Goal: Task Accomplishment & Management: Manage account settings

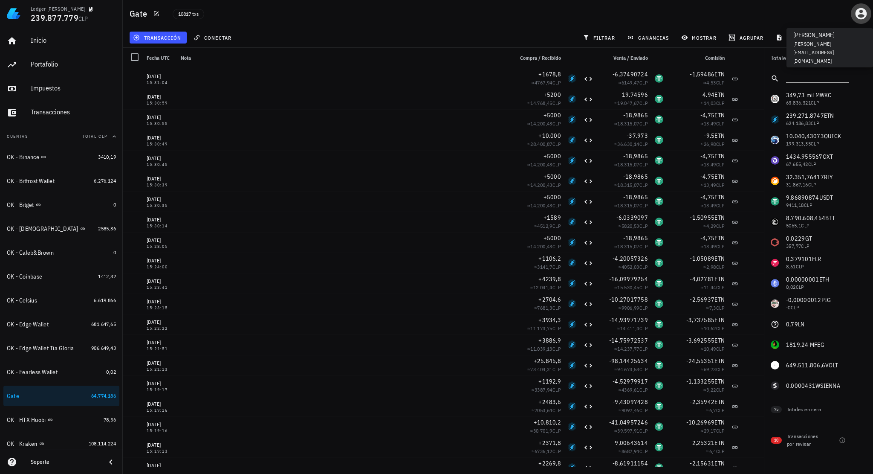
click at [860, 17] on icon "button" at bounding box center [861, 14] width 14 height 14
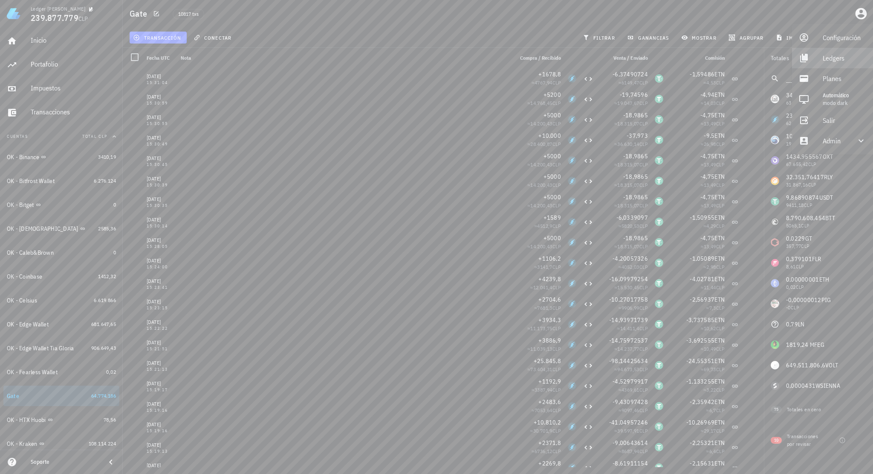
click at [832, 61] on div "Ledgers" at bounding box center [844, 57] width 43 height 17
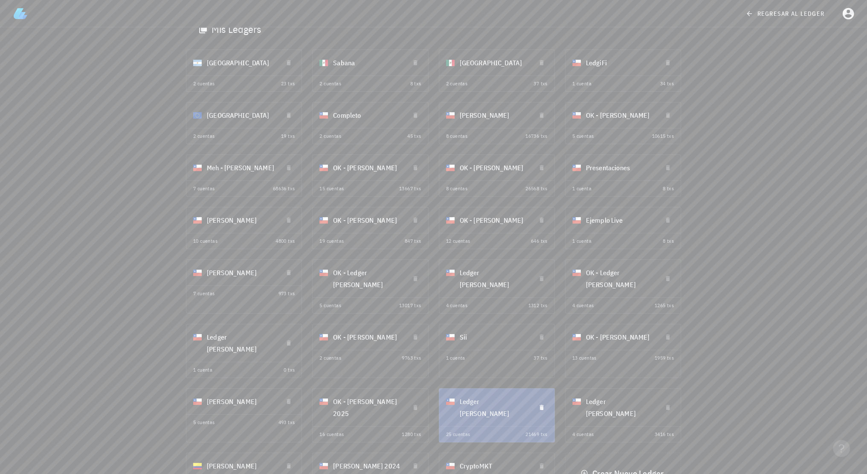
scroll to position [36, 0]
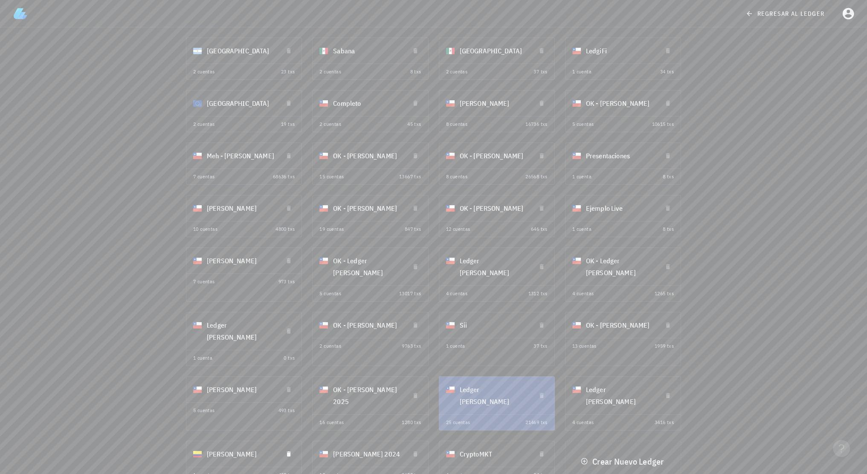
click at [241, 443] on div "[PERSON_NAME]" at bounding box center [241, 454] width 69 height 22
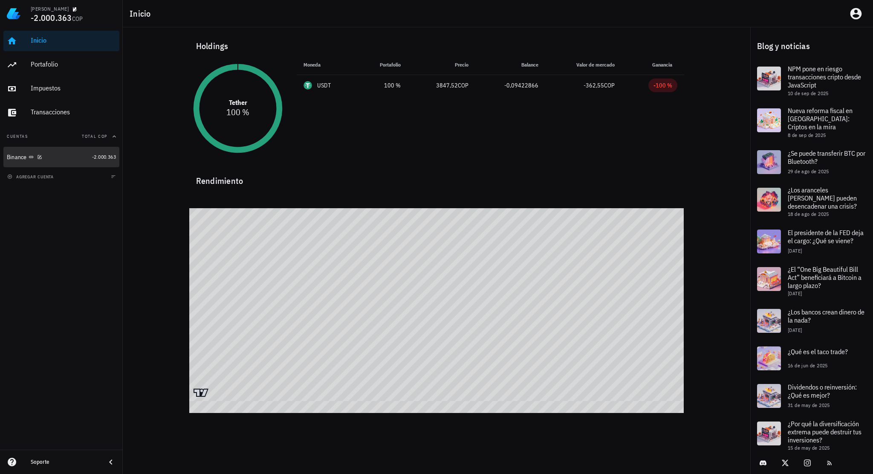
click at [64, 158] on div "Binance" at bounding box center [48, 157] width 82 height 8
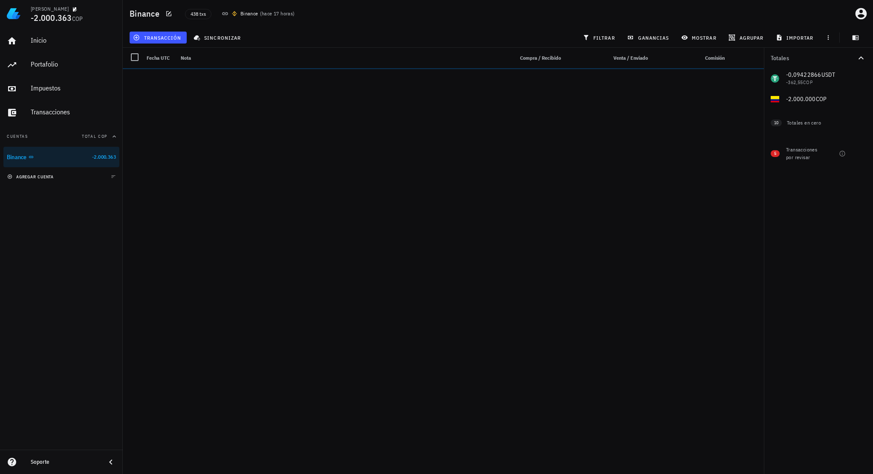
click at [54, 175] on span "agregar cuenta" at bounding box center [31, 177] width 45 height 6
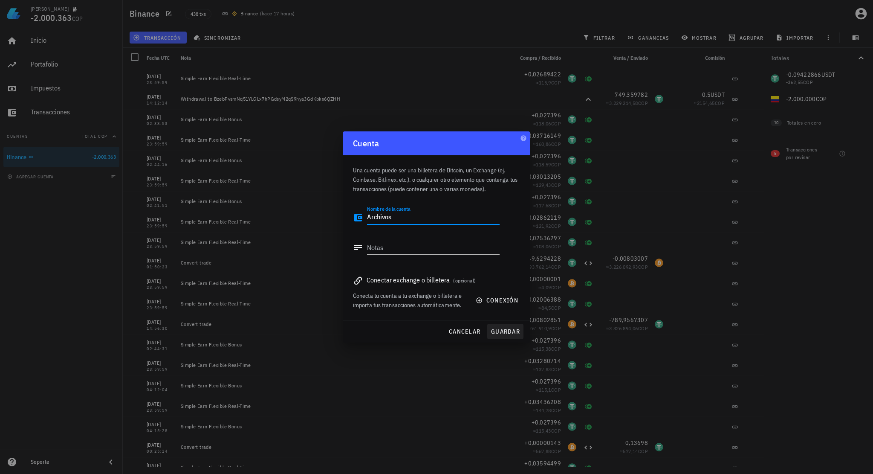
type textarea "Archivos"
click at [505, 328] on span "guardar" at bounding box center [505, 331] width 29 height 8
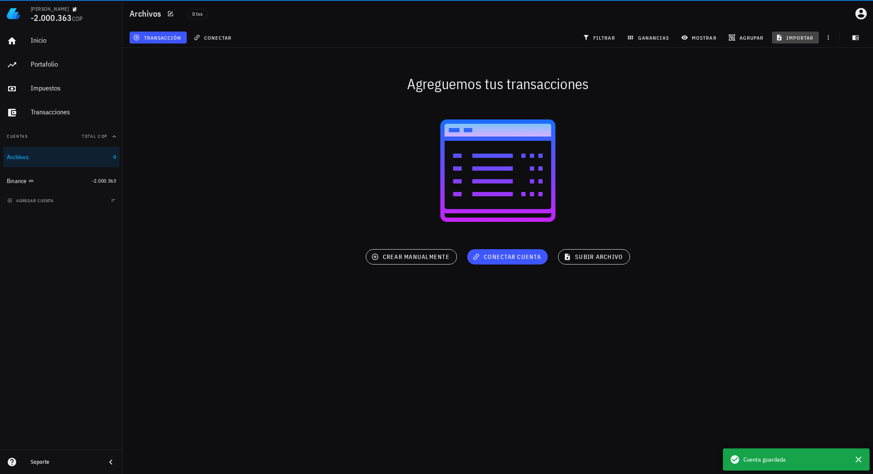
click at [793, 43] on button "importar" at bounding box center [795, 38] width 47 height 12
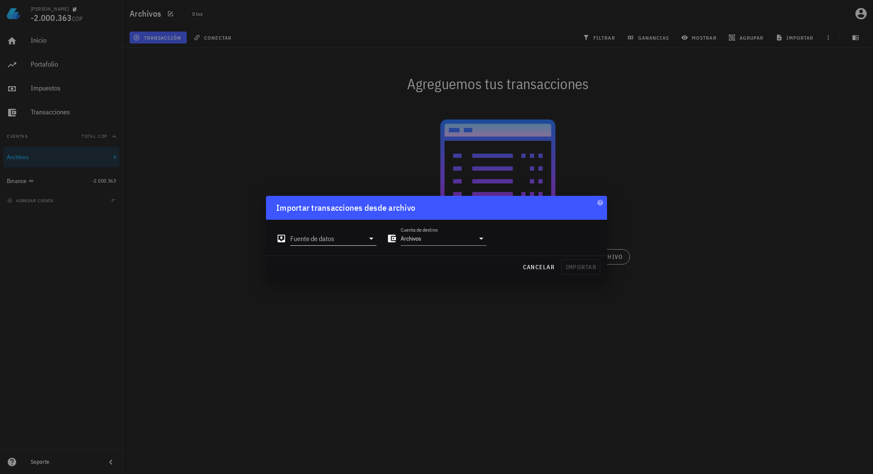
click at [342, 239] on input "Fuente de datos" at bounding box center [327, 239] width 74 height 14
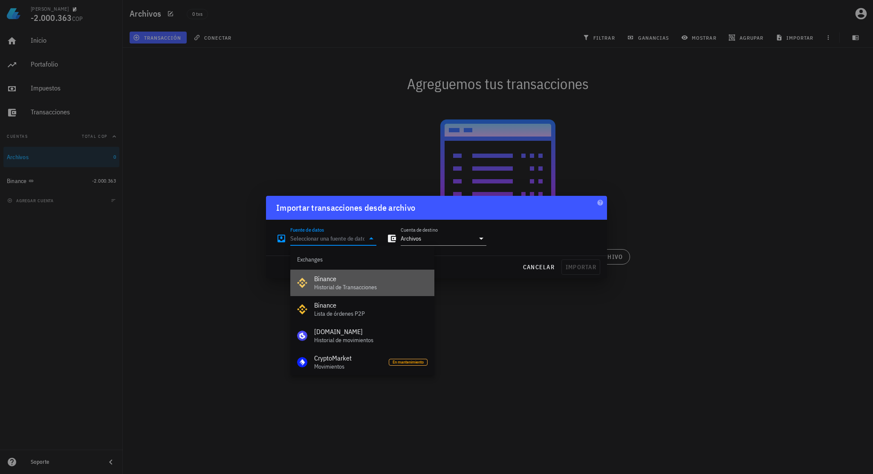
click at [334, 278] on div "Binance" at bounding box center [370, 279] width 113 height 8
type input "Binance"
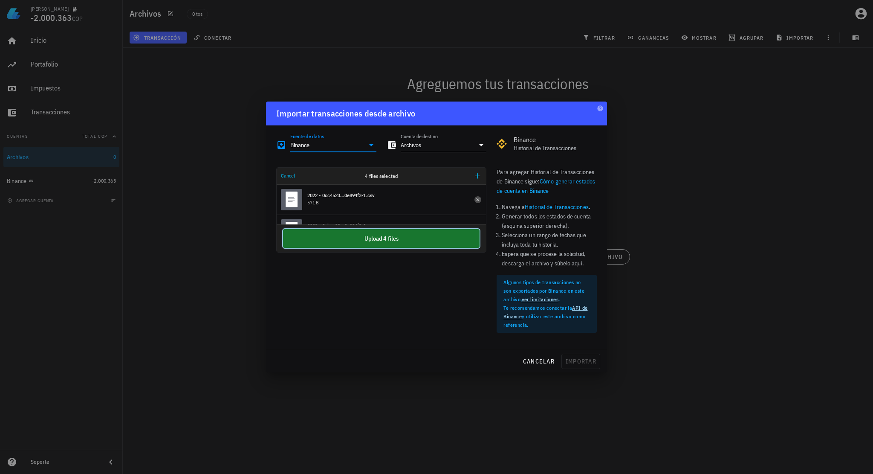
click at [387, 237] on button "Upload 4 files" at bounding box center [381, 238] width 197 height 19
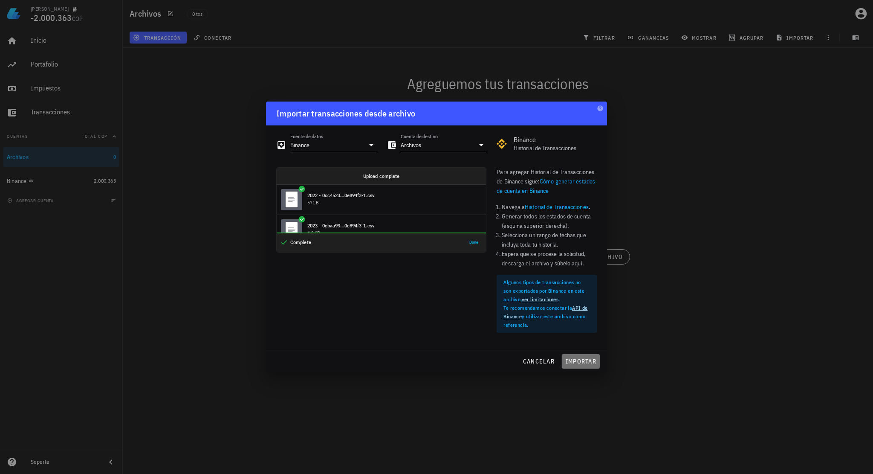
click at [576, 359] on span "importar" at bounding box center [580, 361] width 31 height 8
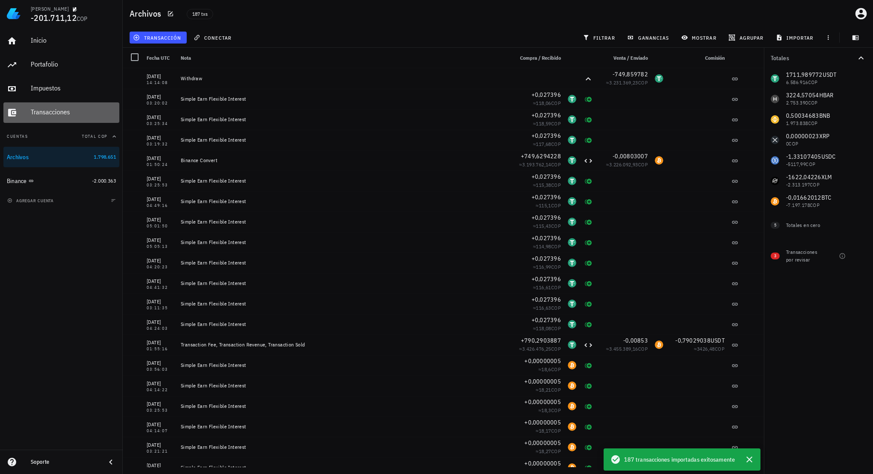
click at [64, 115] on div "Transacciones" at bounding box center [73, 112] width 85 height 8
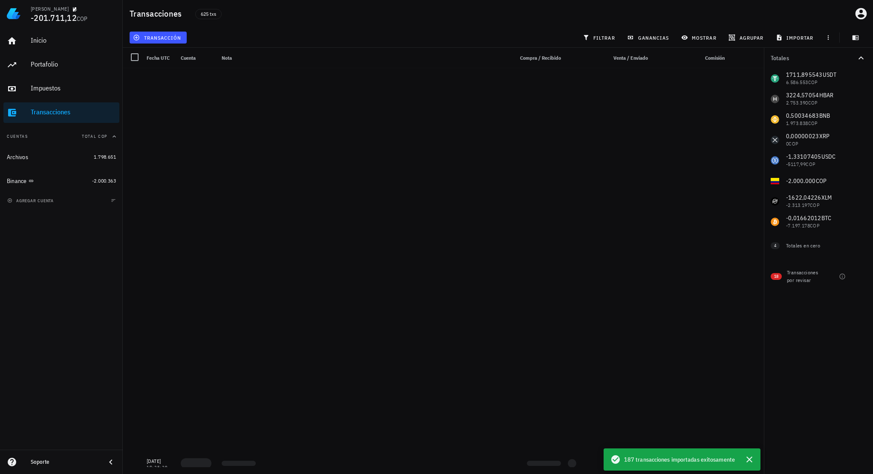
scroll to position [12391, 0]
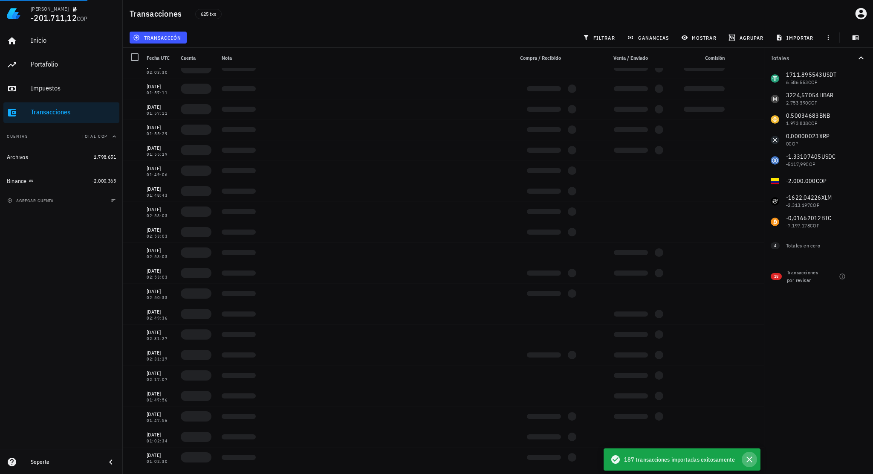
click at [749, 462] on icon "button" at bounding box center [749, 459] width 10 height 10
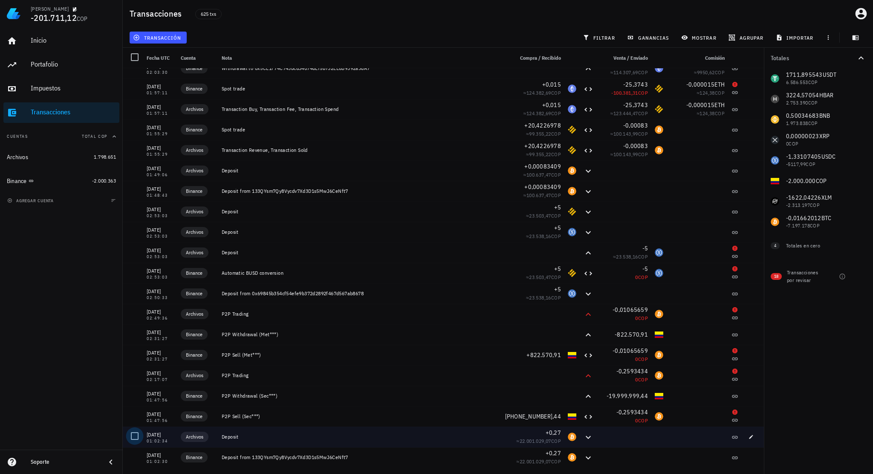
click at [133, 439] on div at bounding box center [134, 435] width 14 height 14
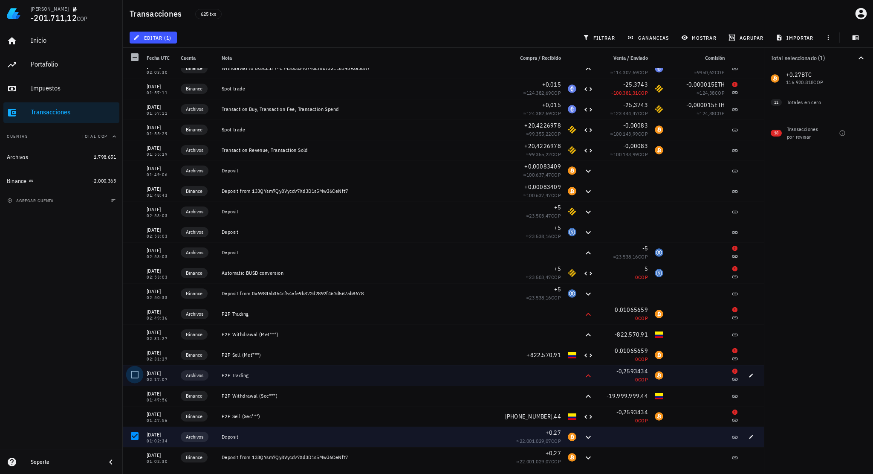
click at [135, 375] on div at bounding box center [134, 374] width 14 height 14
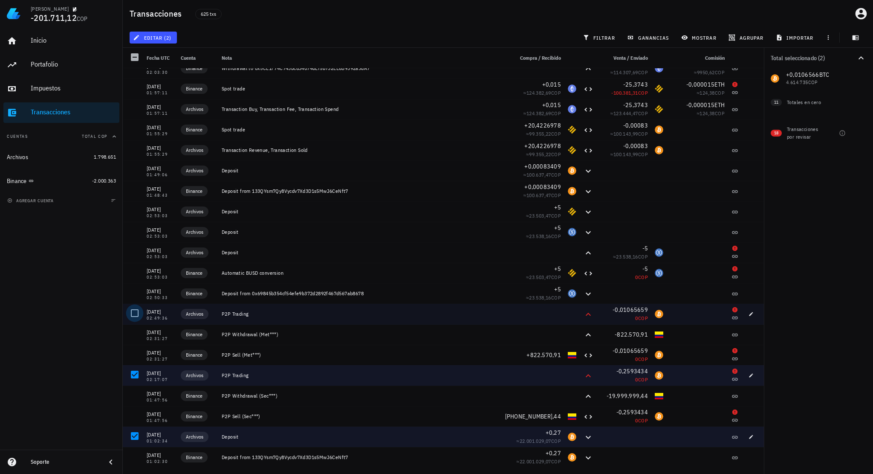
click at [138, 315] on div at bounding box center [134, 313] width 14 height 14
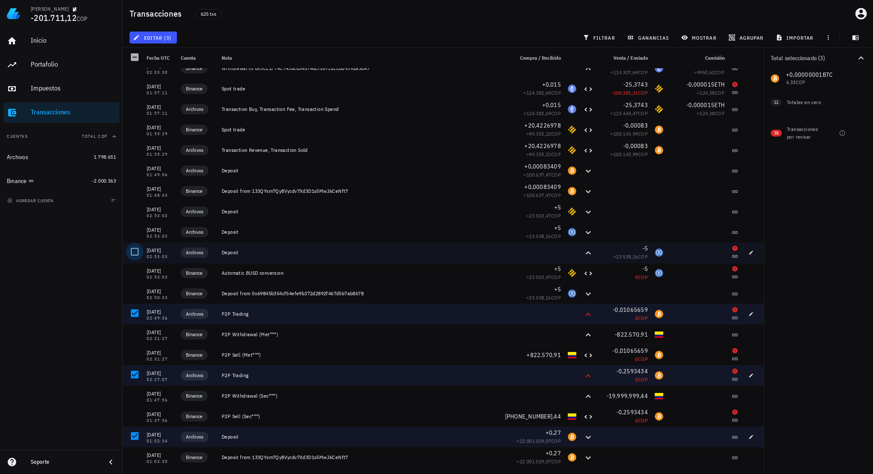
click at [138, 249] on div at bounding box center [134, 251] width 14 height 14
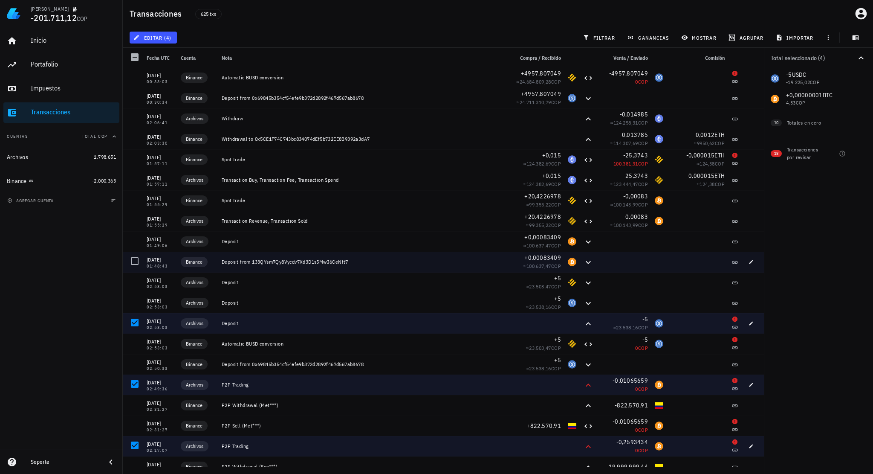
scroll to position [12306, 0]
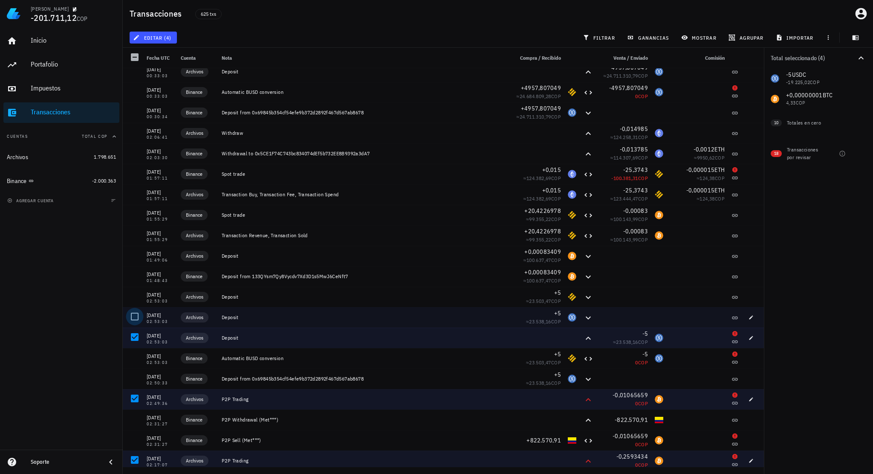
click at [136, 314] on div at bounding box center [134, 316] width 14 height 14
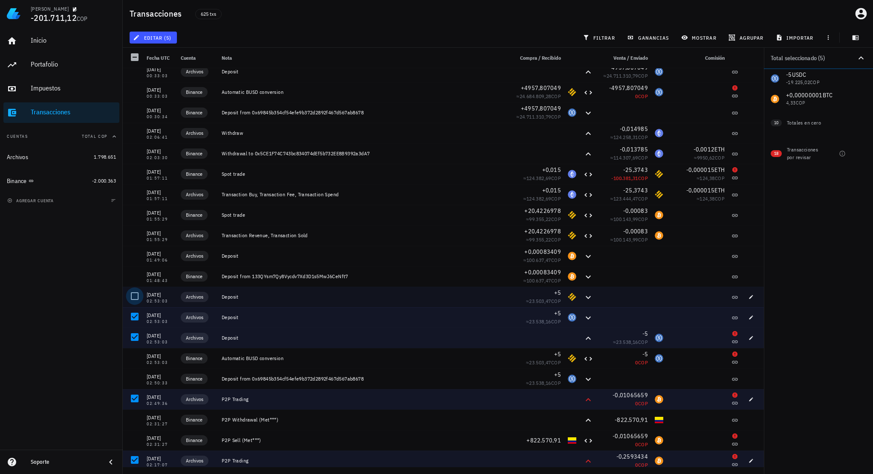
click at [131, 289] on div at bounding box center [134, 296] width 14 height 14
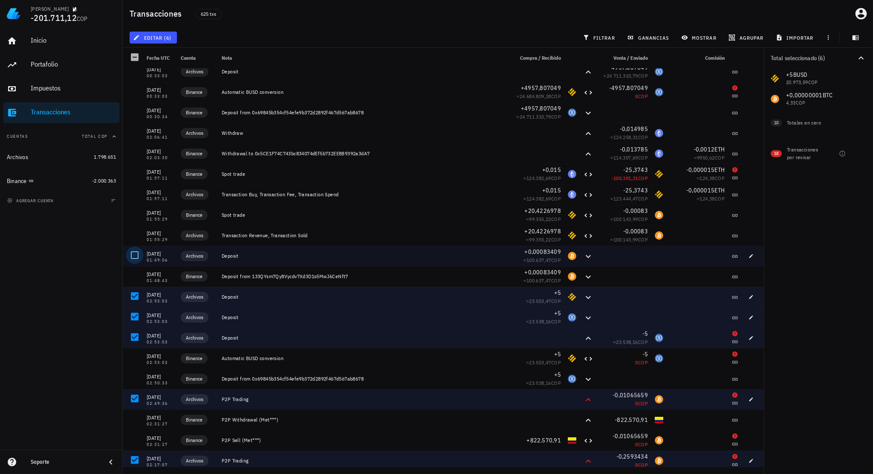
click at [129, 250] on div at bounding box center [134, 255] width 14 height 14
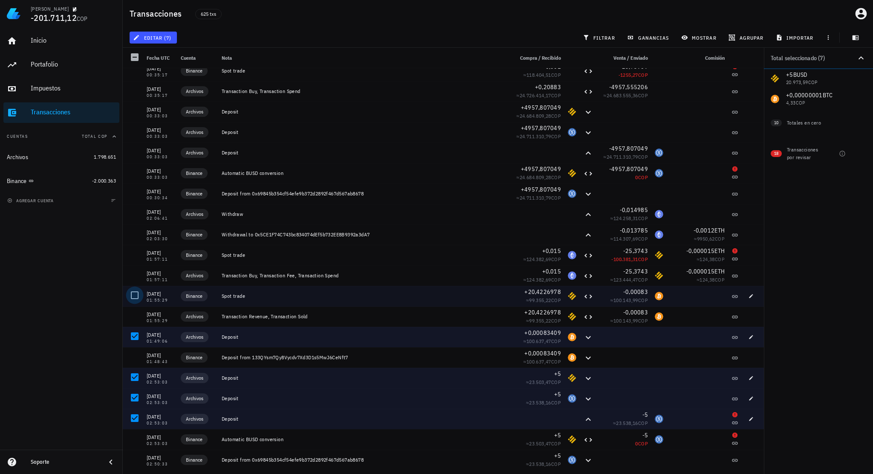
scroll to position [12221, 0]
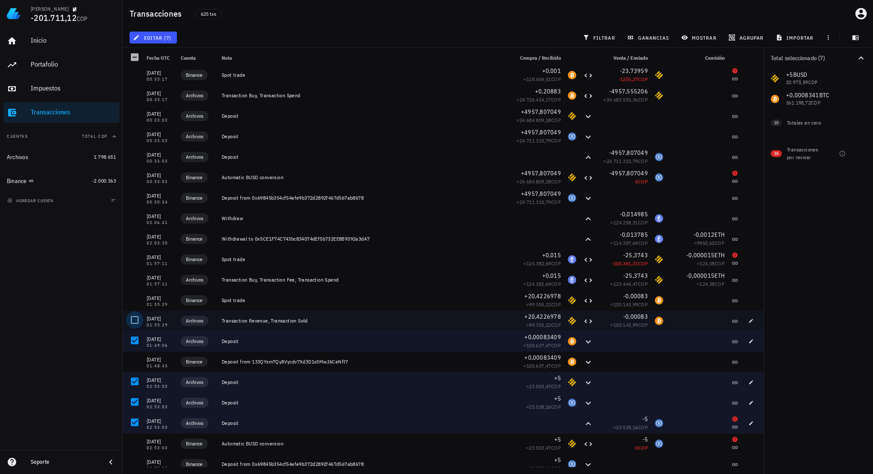
click at [135, 321] on div at bounding box center [134, 320] width 14 height 14
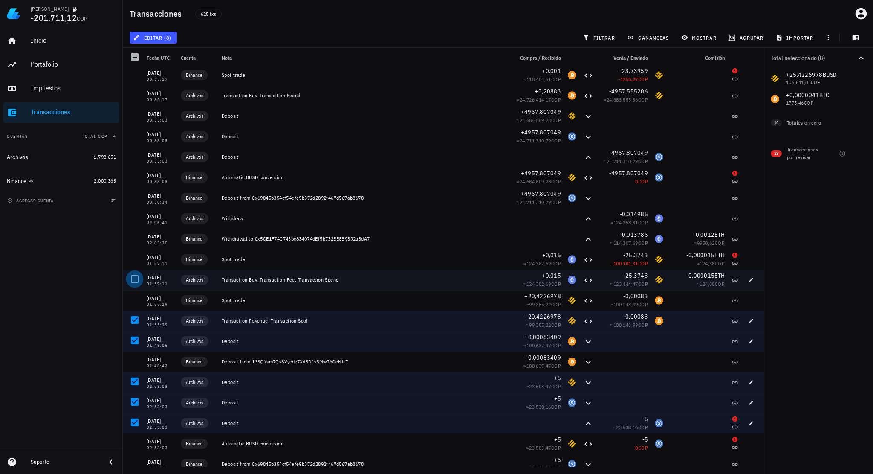
click at [134, 280] on div at bounding box center [134, 279] width 14 height 14
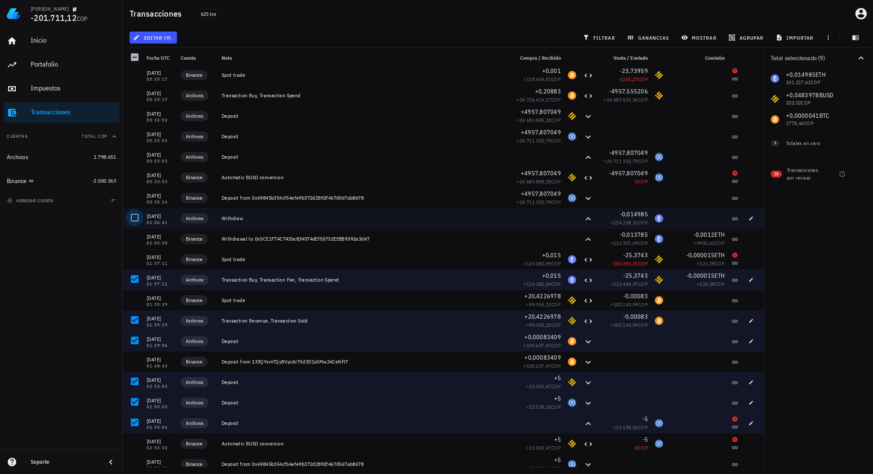
click at [134, 216] on div at bounding box center [134, 217] width 14 height 14
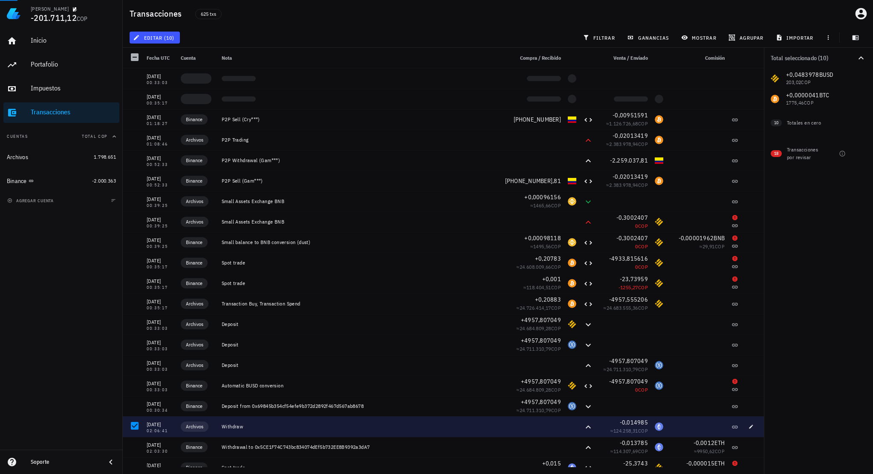
scroll to position [12008, 0]
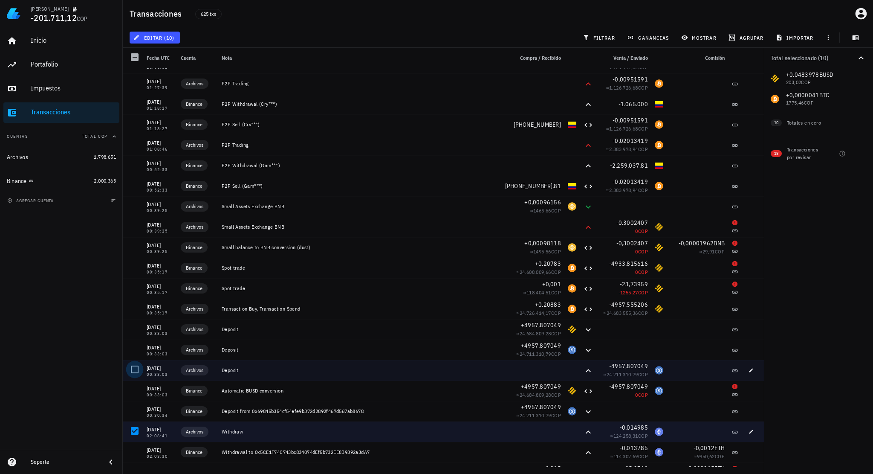
click at [136, 370] on div at bounding box center [134, 369] width 14 height 14
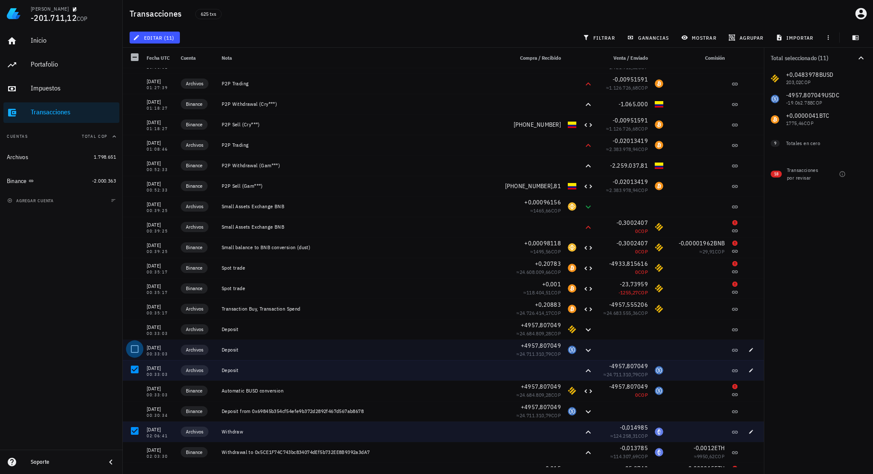
click at [131, 349] on div at bounding box center [134, 349] width 14 height 14
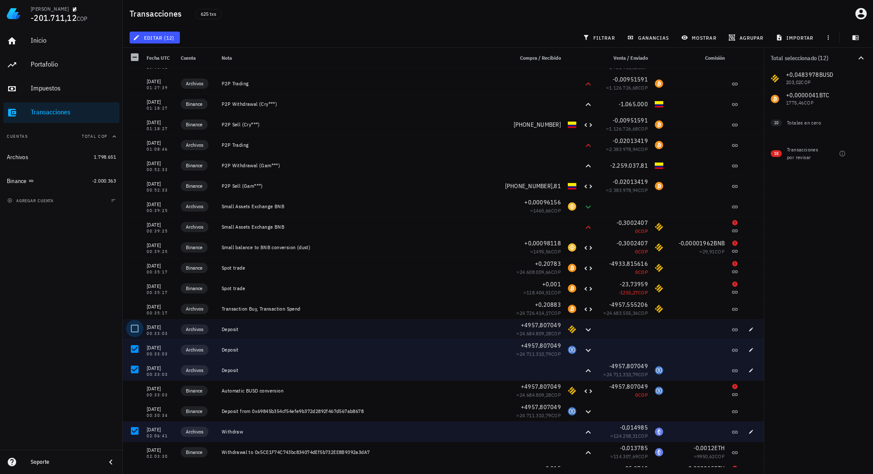
click at [130, 327] on div at bounding box center [134, 328] width 14 height 14
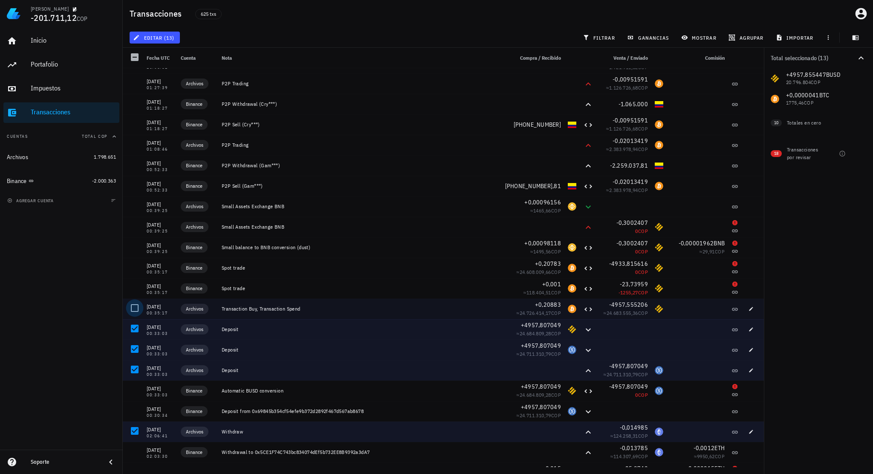
click at [136, 307] on div at bounding box center [134, 308] width 14 height 14
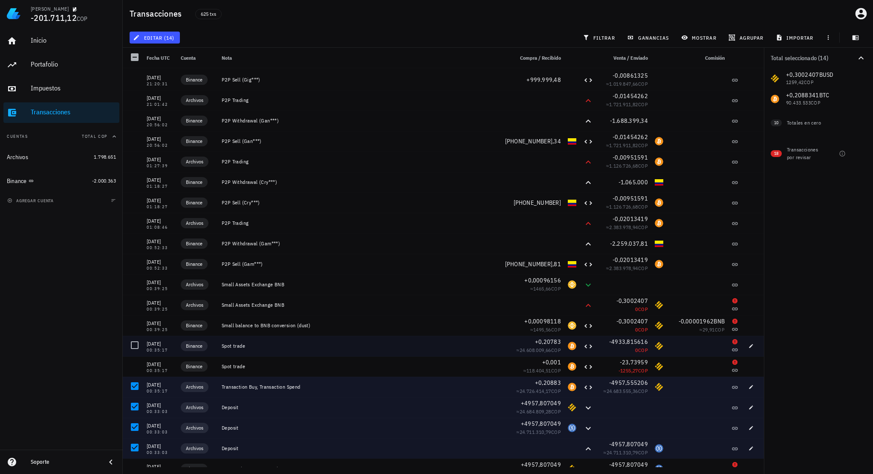
scroll to position [11922, 0]
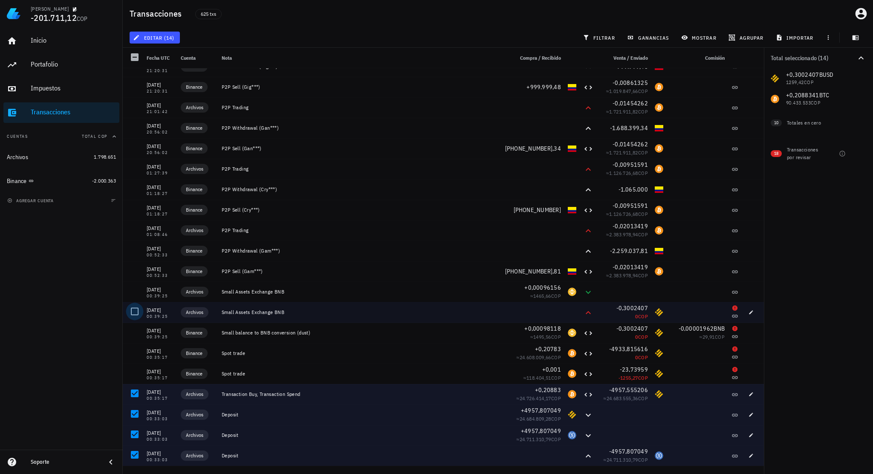
click at [137, 313] on div at bounding box center [134, 311] width 14 height 14
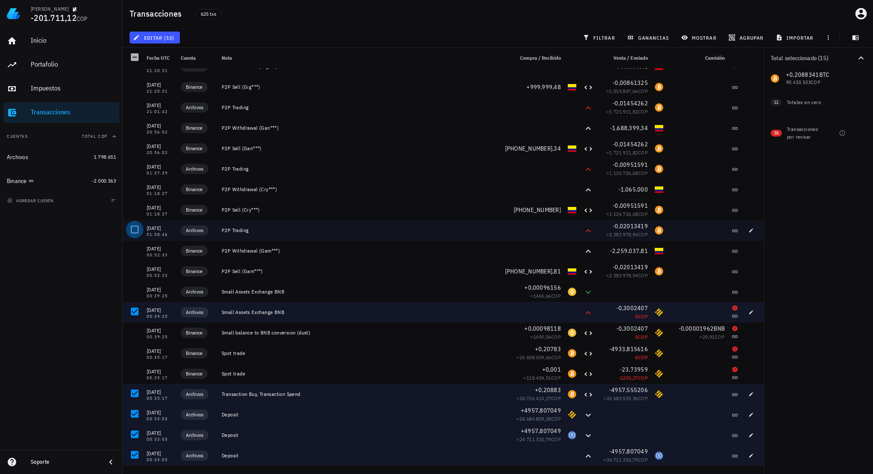
click at [135, 226] on div at bounding box center [134, 229] width 14 height 14
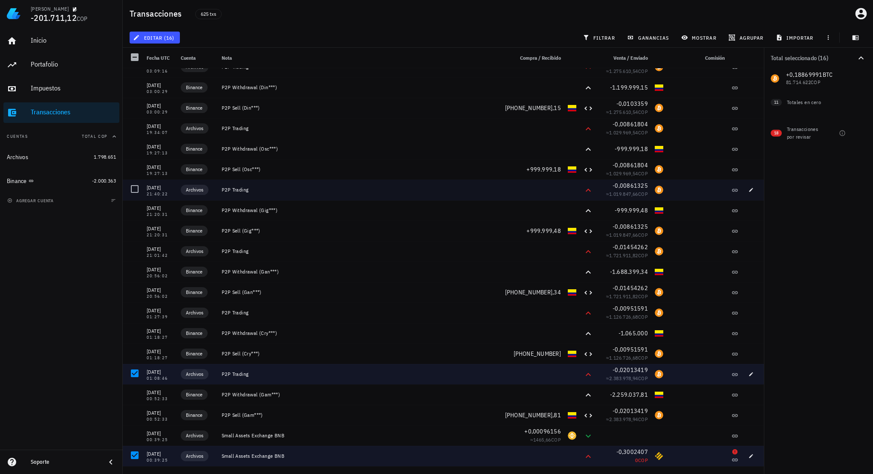
scroll to position [11709, 0]
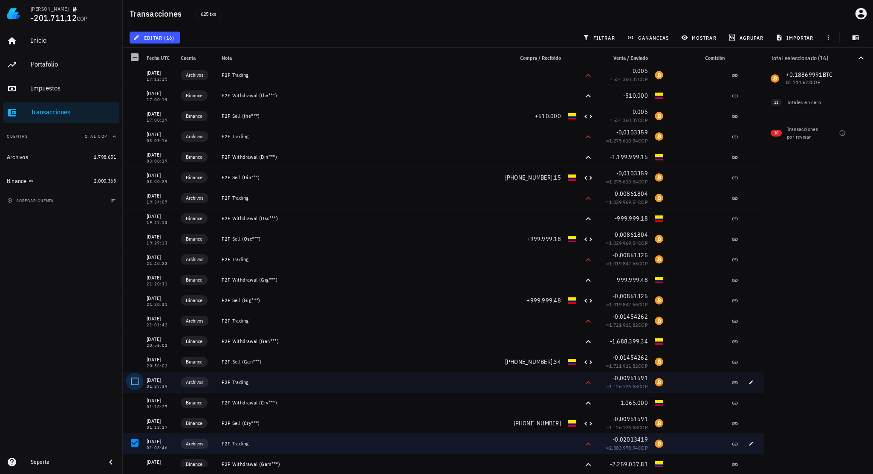
click at [134, 382] on div at bounding box center [134, 381] width 14 height 14
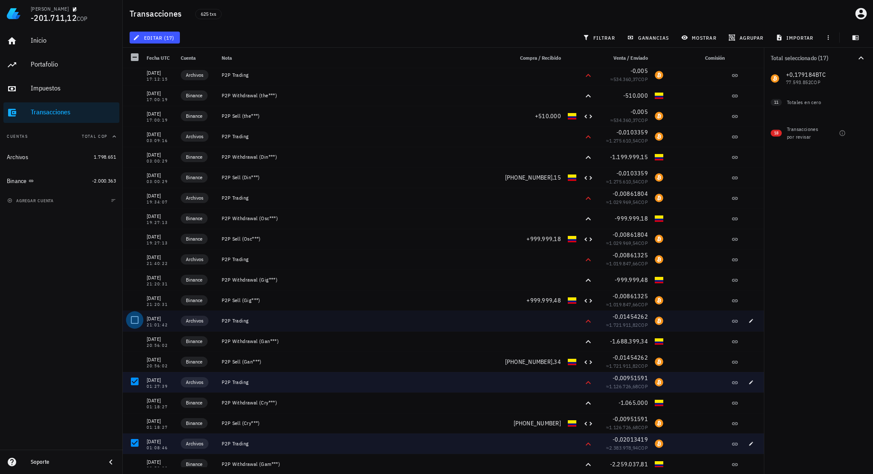
click at [131, 319] on div at bounding box center [134, 320] width 14 height 14
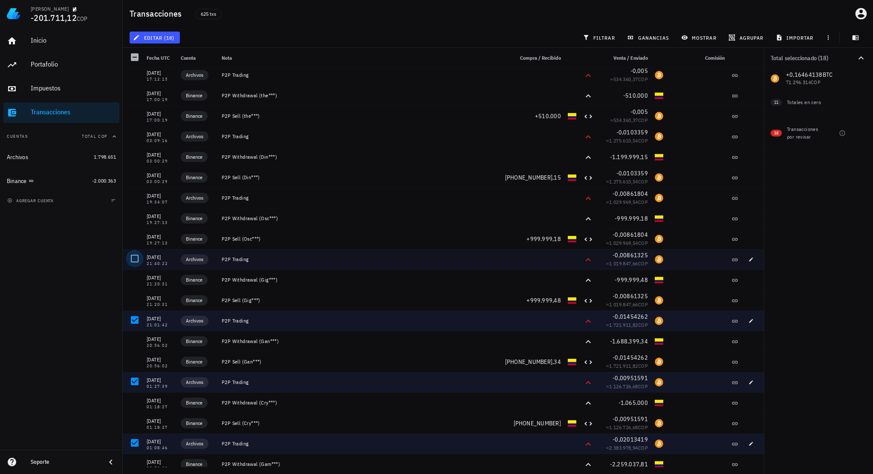
click at [130, 257] on div at bounding box center [134, 258] width 14 height 14
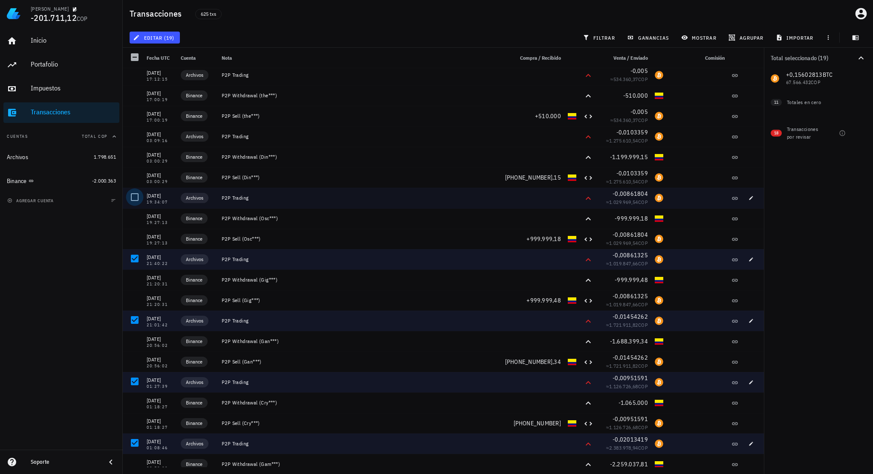
click at [136, 197] on div at bounding box center [134, 197] width 14 height 14
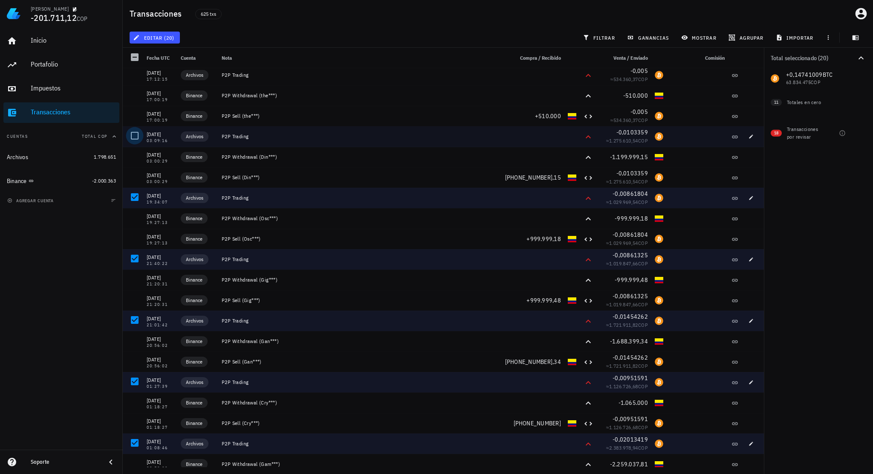
click at [135, 136] on div at bounding box center [134, 135] width 14 height 14
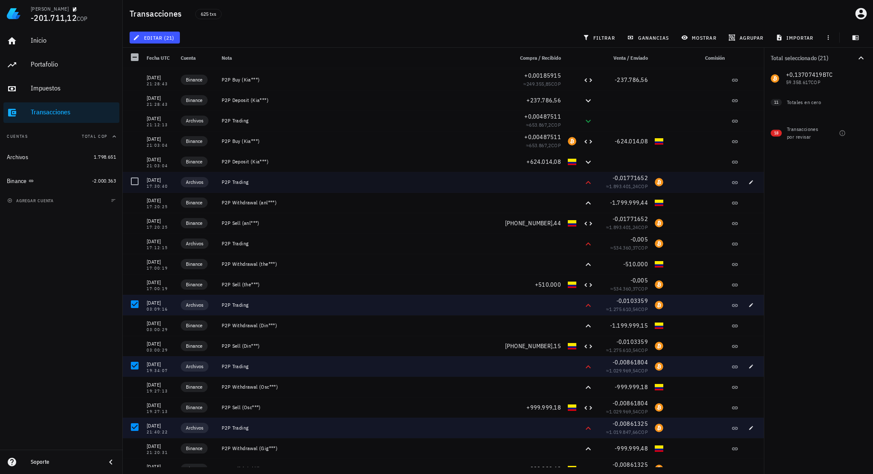
scroll to position [11539, 0]
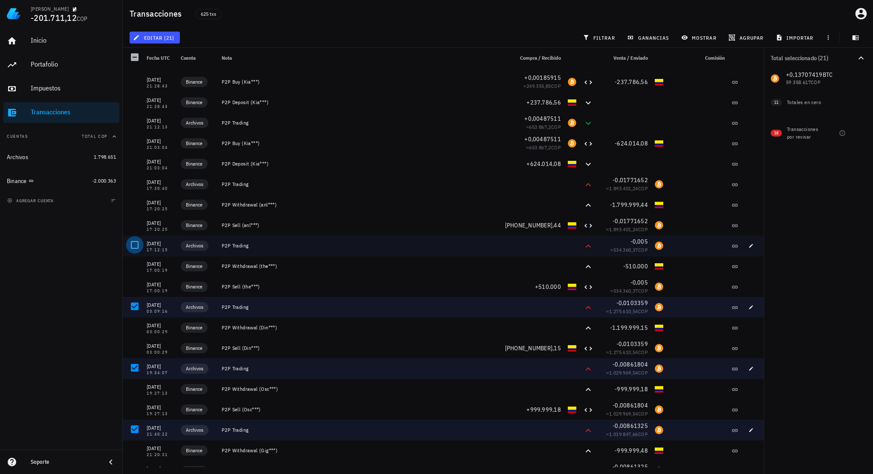
click at [133, 241] on div at bounding box center [134, 244] width 14 height 14
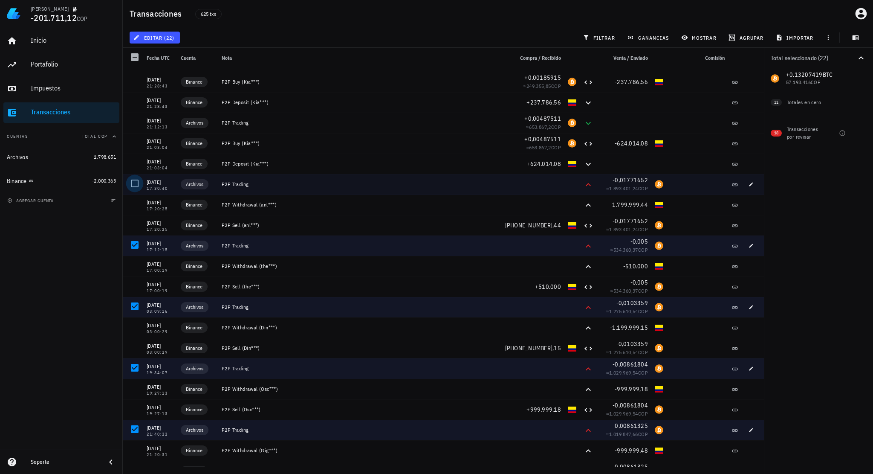
click at [131, 181] on div at bounding box center [134, 183] width 14 height 14
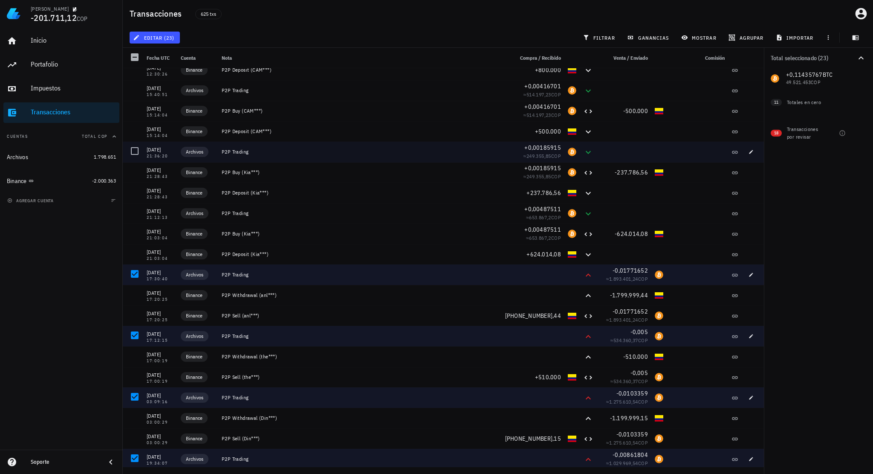
scroll to position [11411, 0]
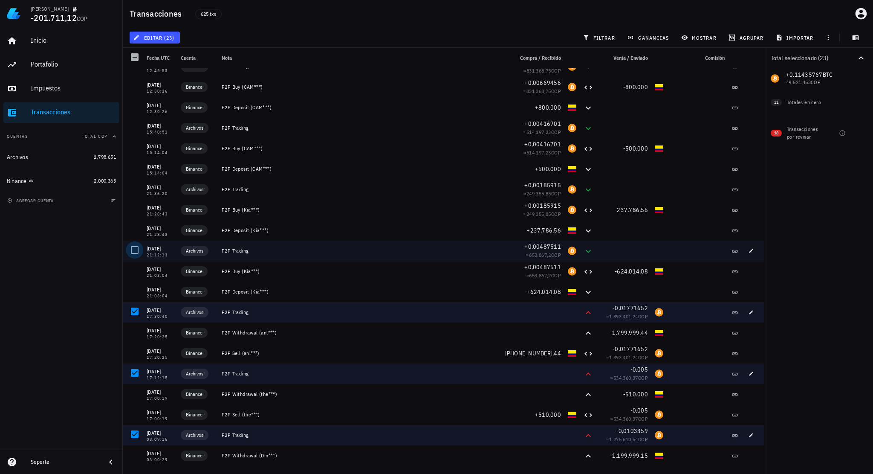
click at [135, 247] on div at bounding box center [134, 250] width 14 height 14
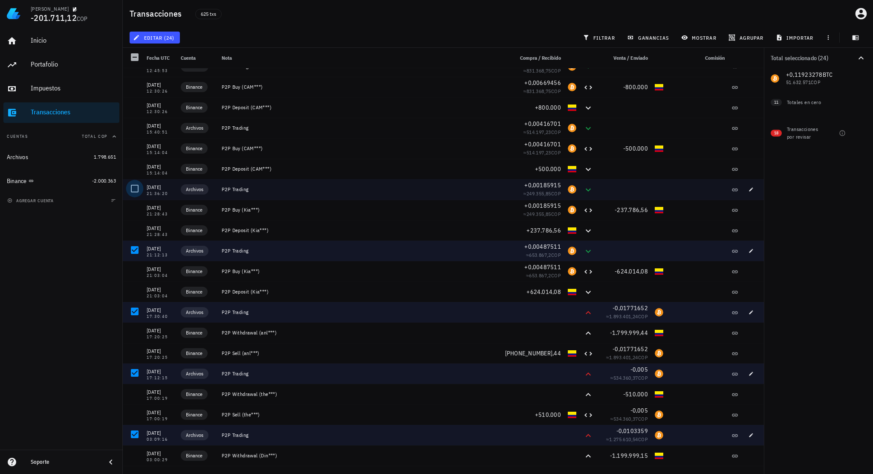
click at [136, 191] on div at bounding box center [134, 188] width 14 height 14
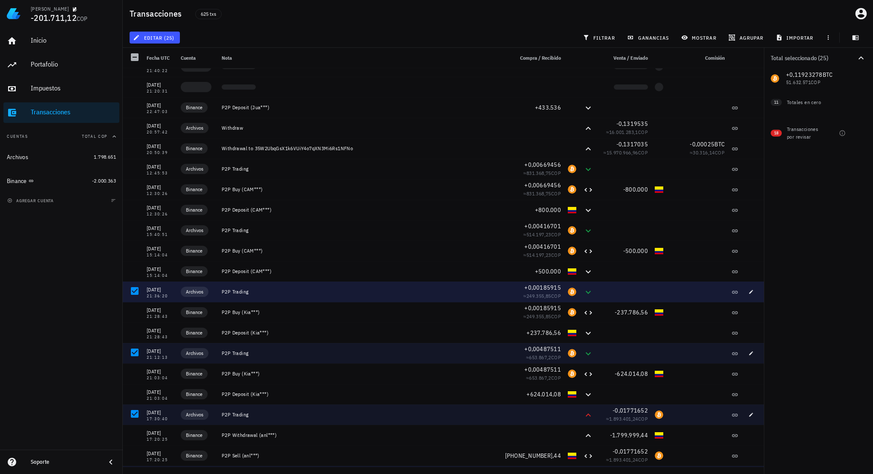
scroll to position [11198, 0]
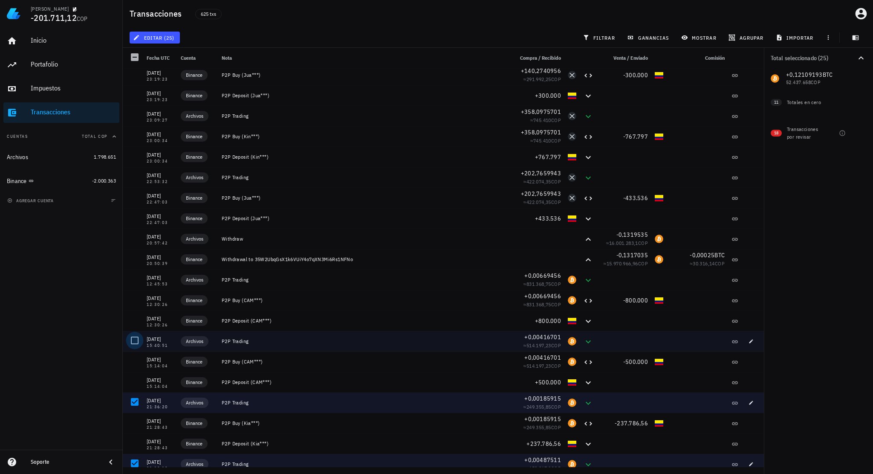
click at [136, 338] on div at bounding box center [134, 340] width 14 height 14
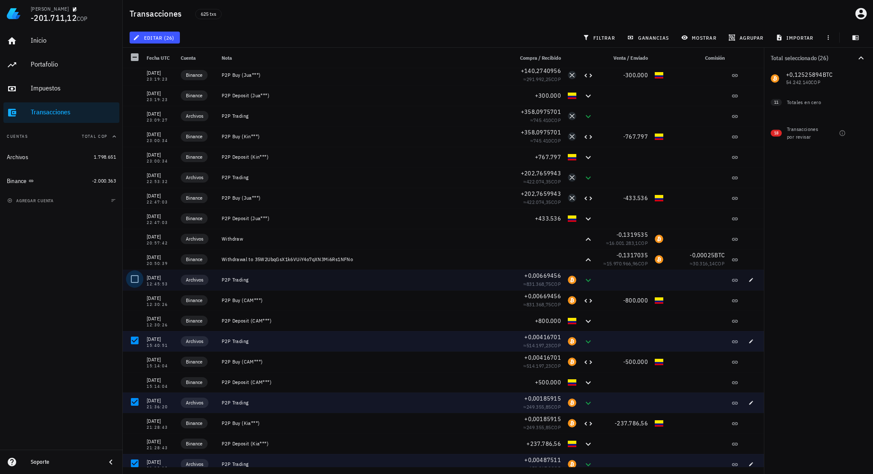
click at [135, 278] on div at bounding box center [134, 279] width 14 height 14
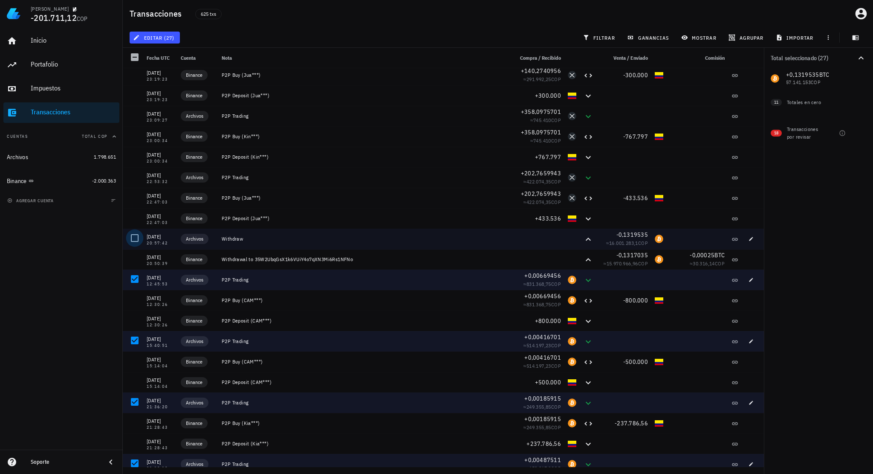
click at [132, 238] on div at bounding box center [134, 238] width 14 height 14
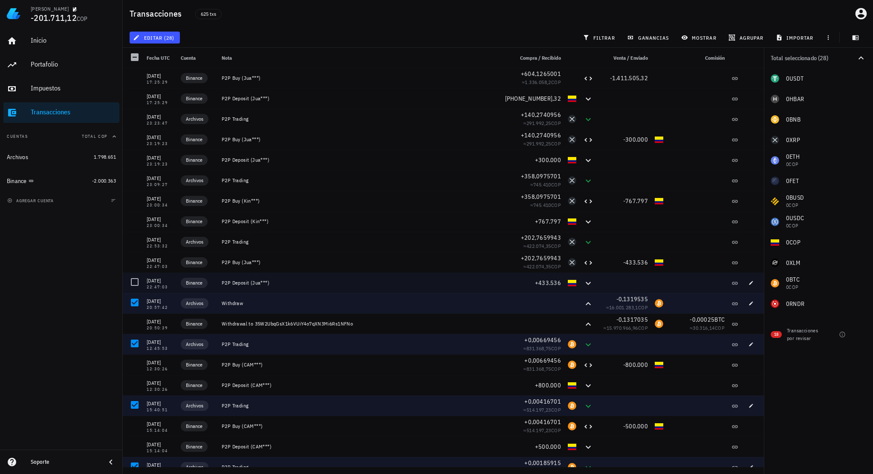
scroll to position [11112, 0]
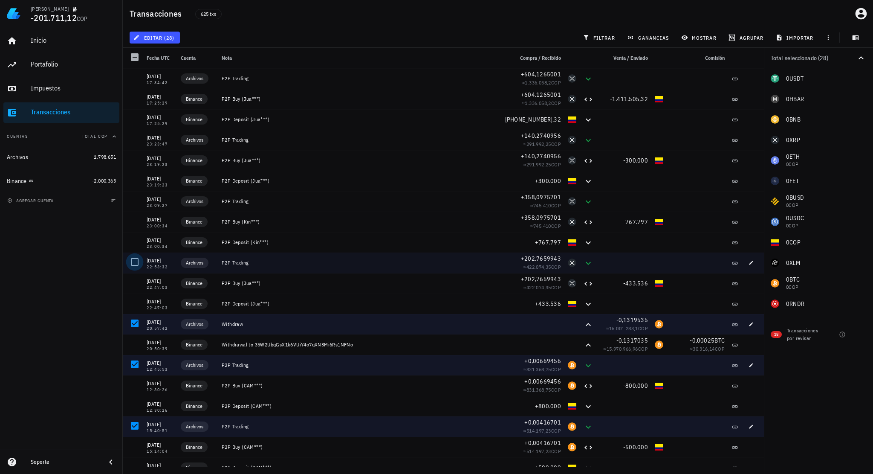
click at [138, 263] on div at bounding box center [134, 262] width 14 height 14
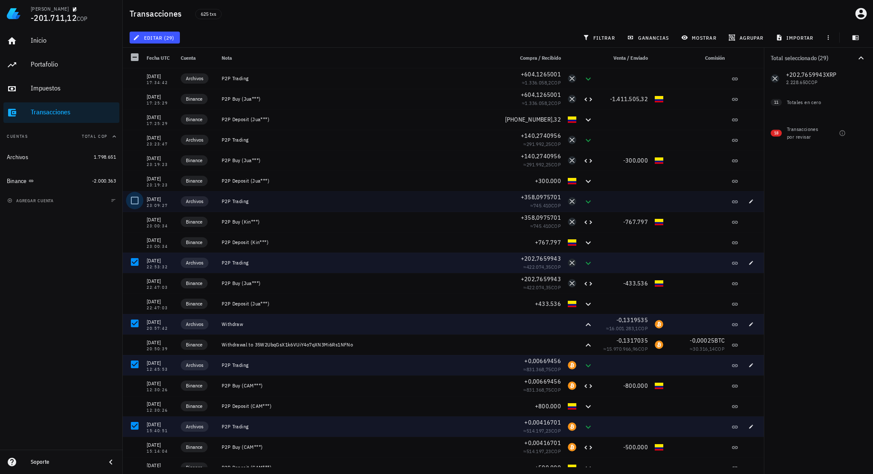
click at [135, 203] on div at bounding box center [134, 200] width 14 height 14
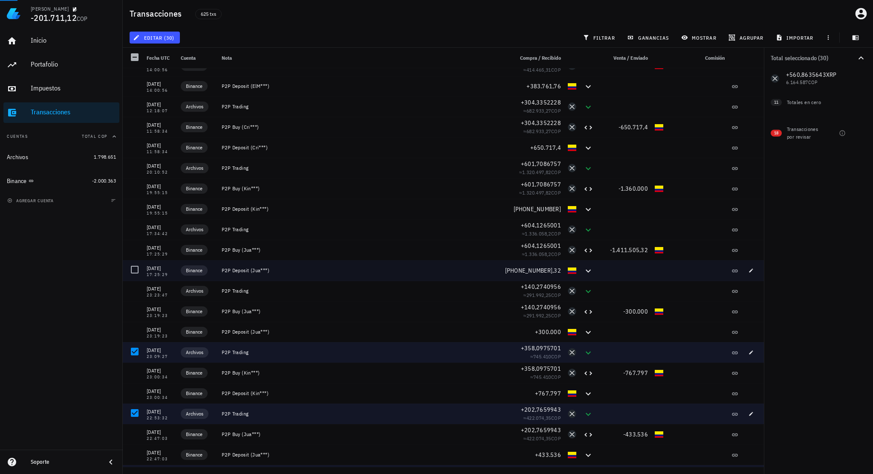
scroll to position [10942, 0]
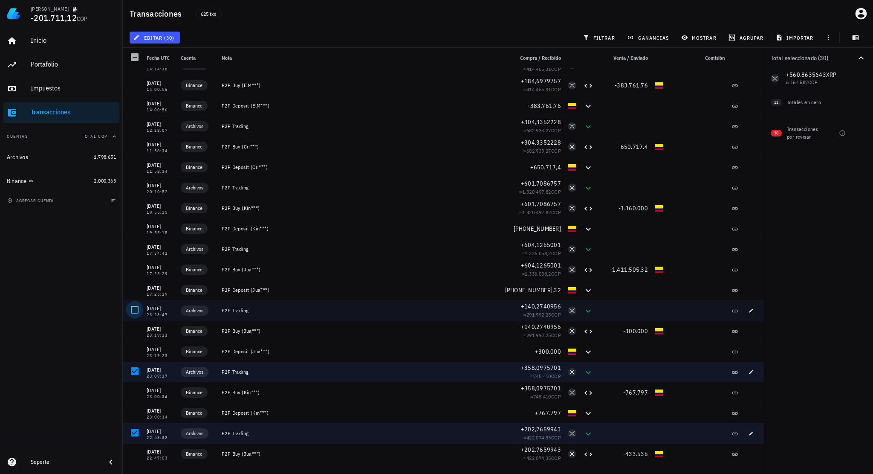
click at [134, 308] on div at bounding box center [134, 309] width 14 height 14
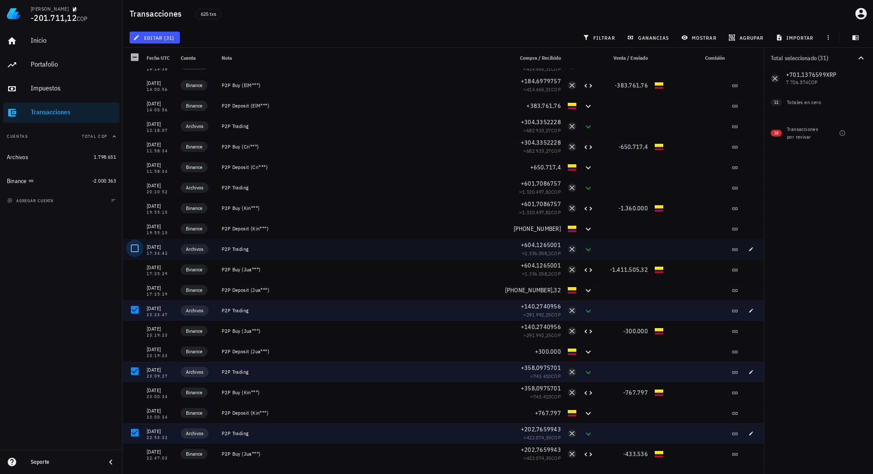
click at [138, 249] on div at bounding box center [134, 248] width 14 height 14
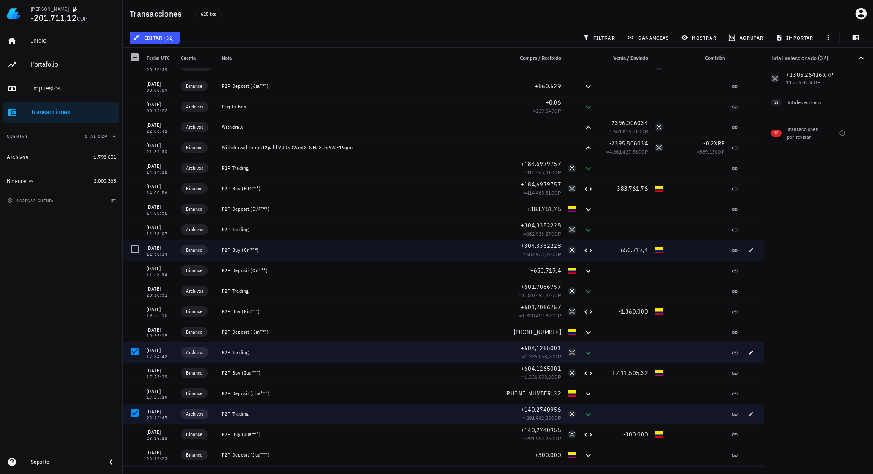
scroll to position [10814, 0]
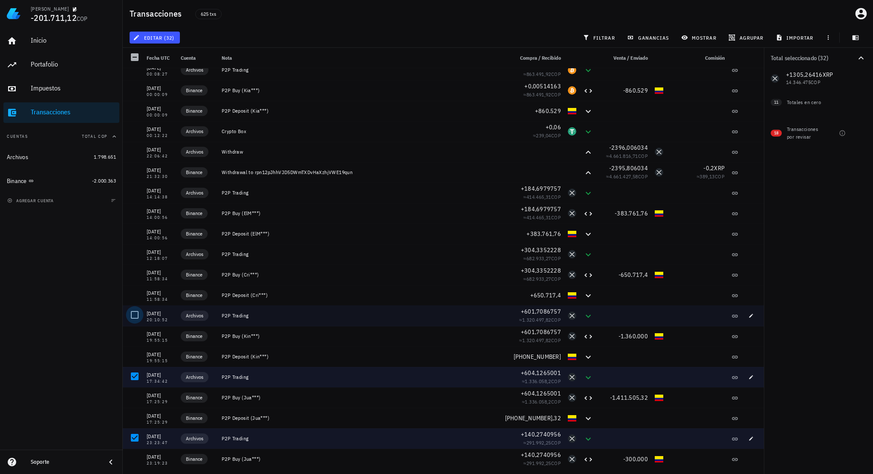
click at [133, 313] on div at bounding box center [134, 314] width 14 height 14
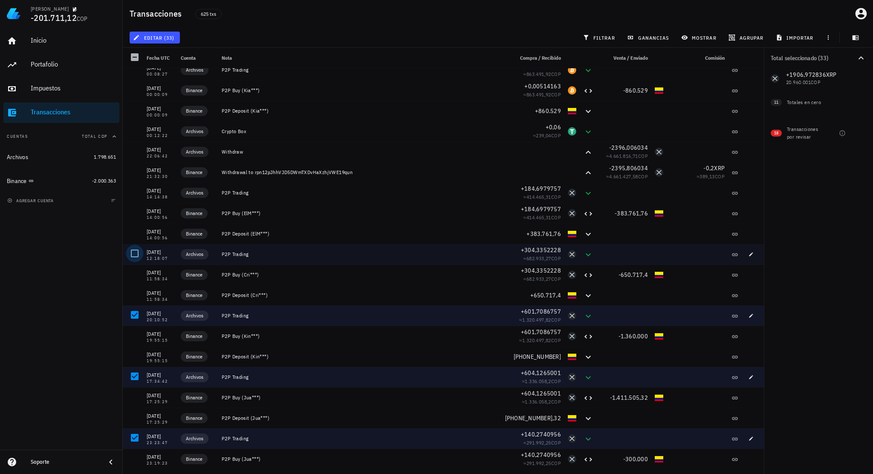
click at [132, 252] on div at bounding box center [134, 253] width 14 height 14
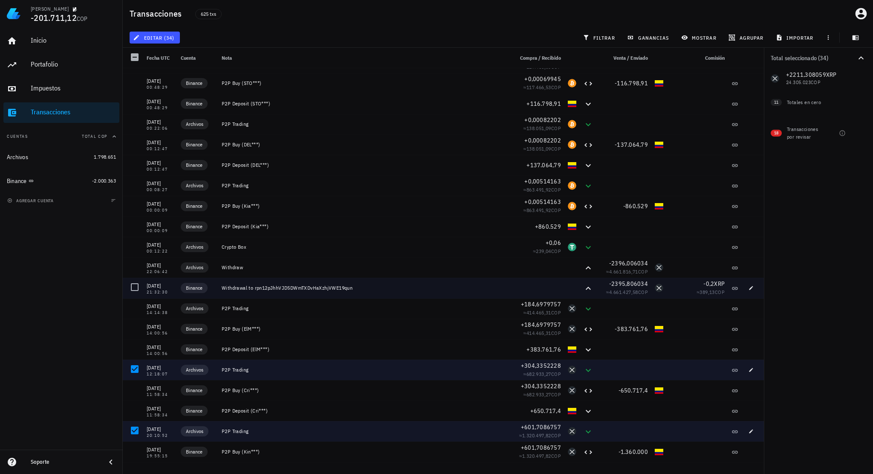
scroll to position [10686, 0]
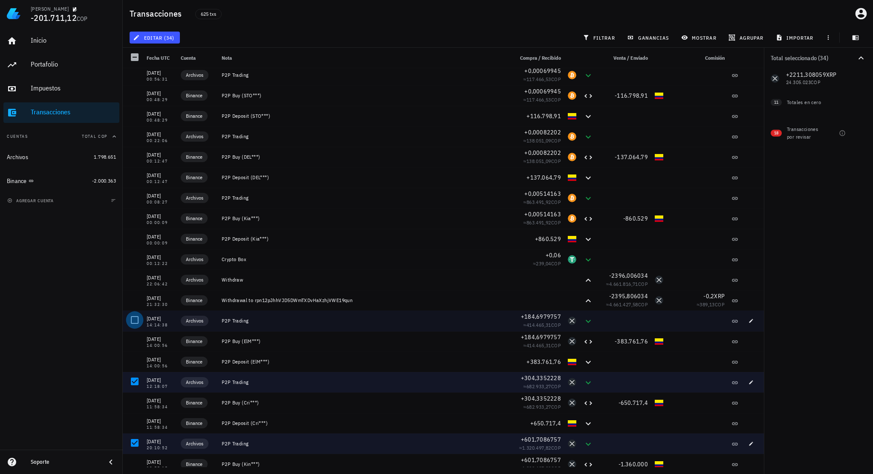
click at [134, 317] on div at bounding box center [134, 320] width 14 height 14
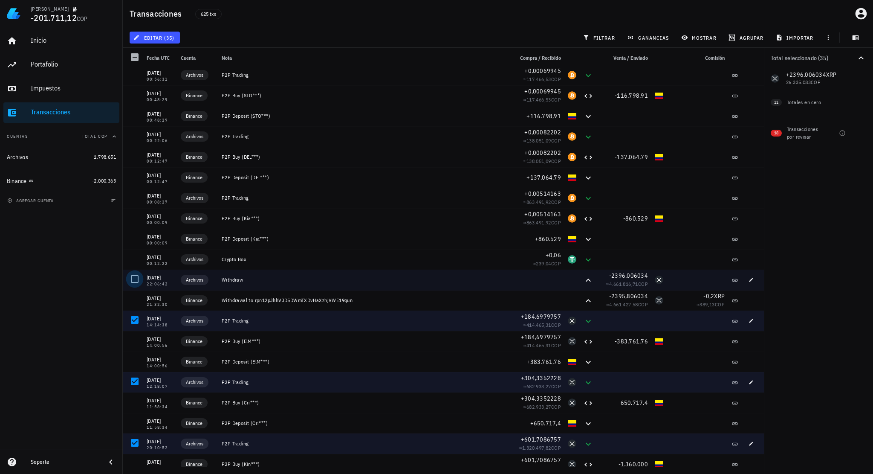
click at [135, 280] on div at bounding box center [134, 279] width 14 height 14
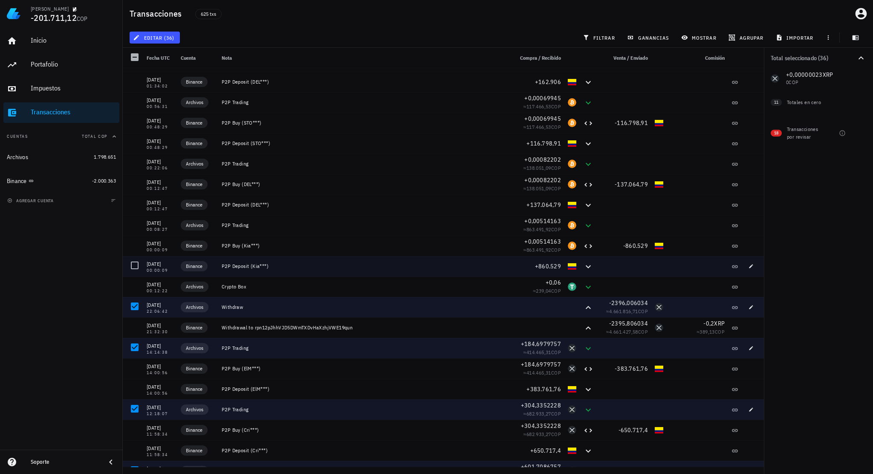
scroll to position [10643, 0]
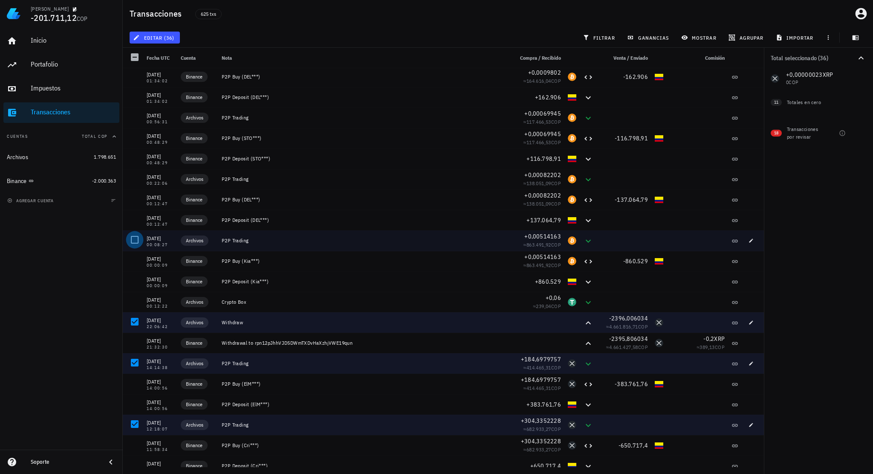
click at [133, 240] on div at bounding box center [134, 239] width 14 height 14
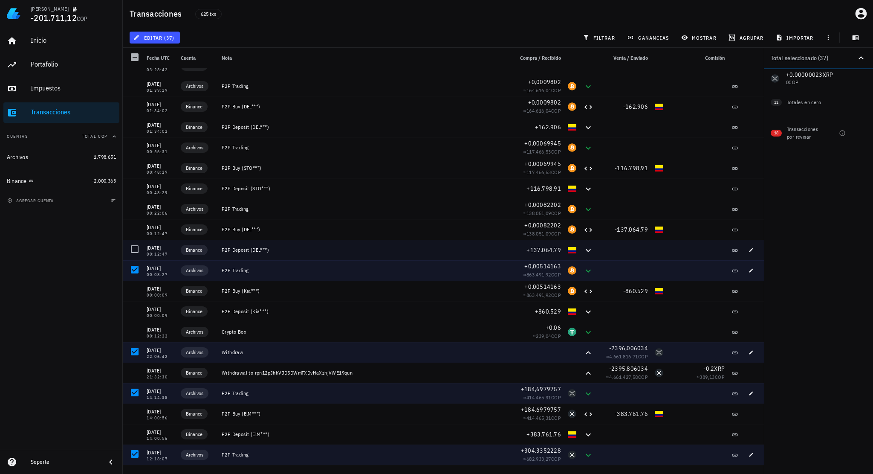
scroll to position [10601, 0]
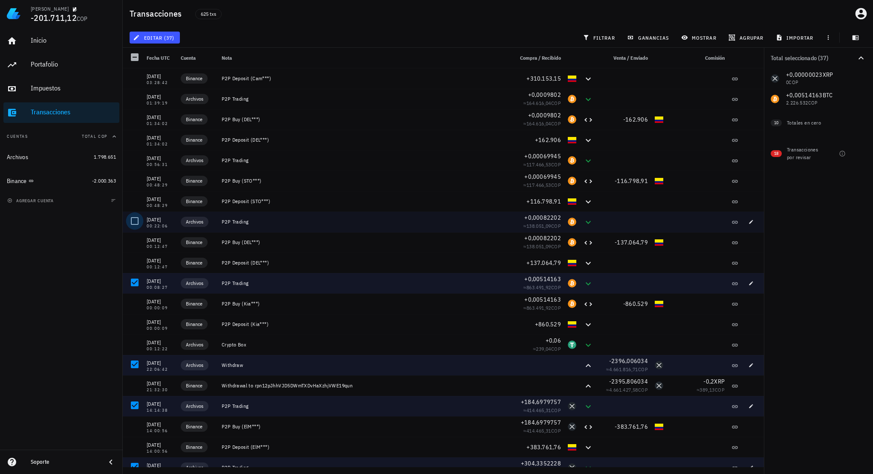
click at [135, 223] on div at bounding box center [134, 221] width 14 height 14
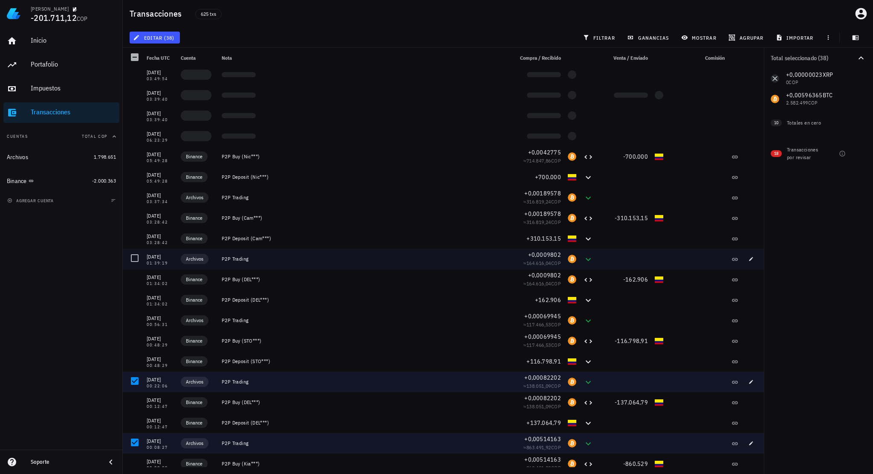
scroll to position [10430, 0]
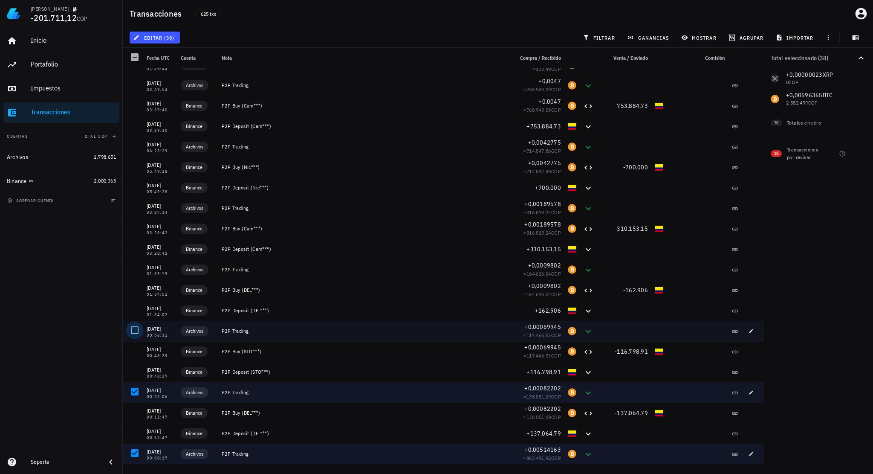
click at [135, 326] on div at bounding box center [134, 330] width 14 height 14
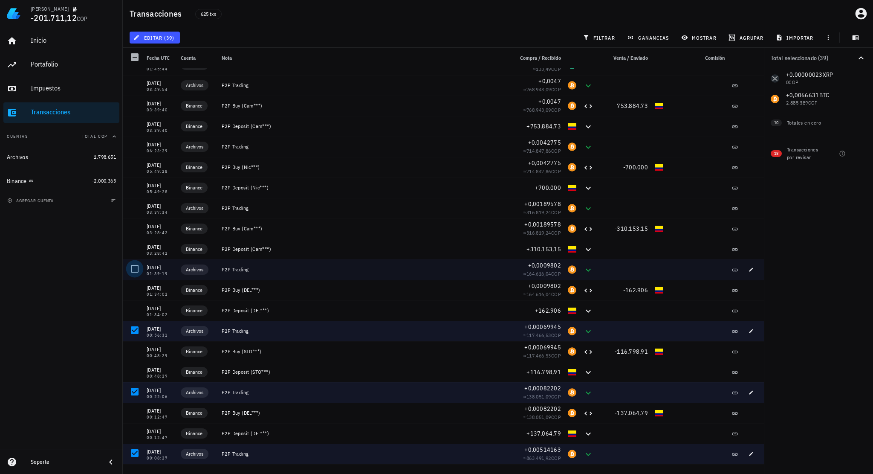
click at [133, 262] on div at bounding box center [134, 268] width 14 height 14
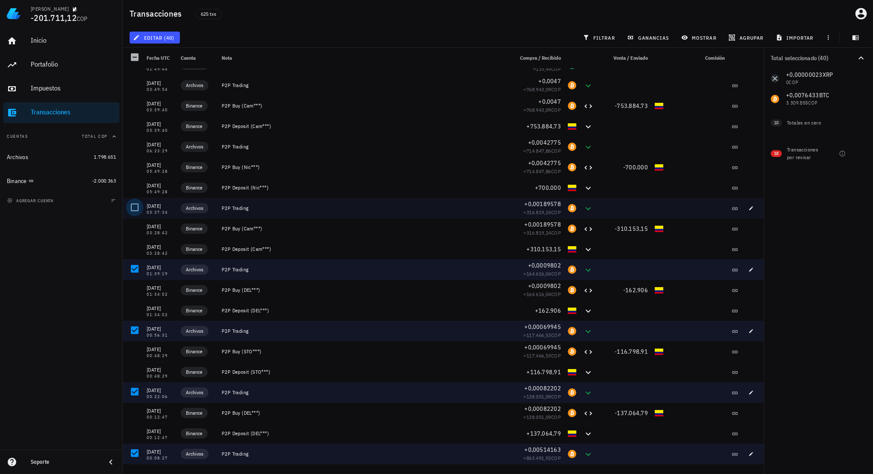
click at [134, 208] on div at bounding box center [134, 207] width 14 height 14
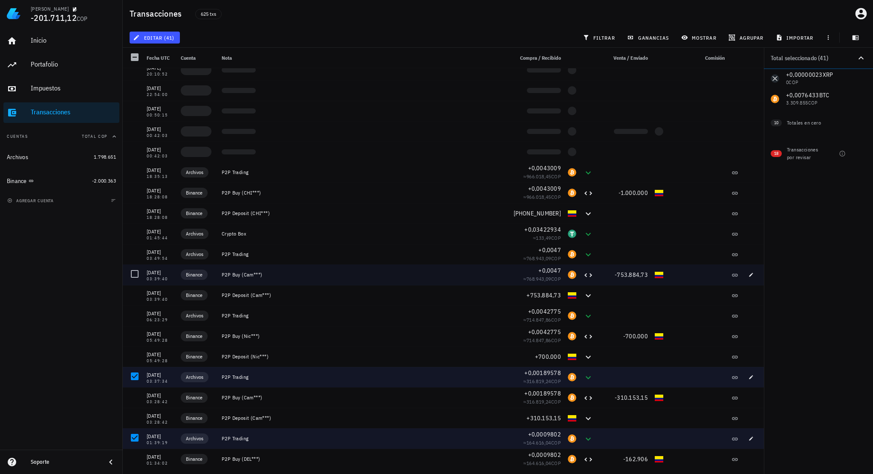
scroll to position [10260, 0]
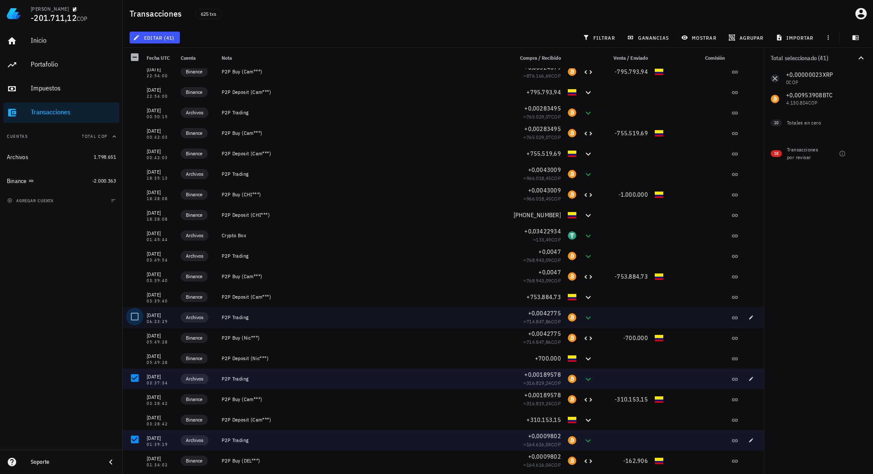
click at [138, 316] on div at bounding box center [134, 316] width 14 height 14
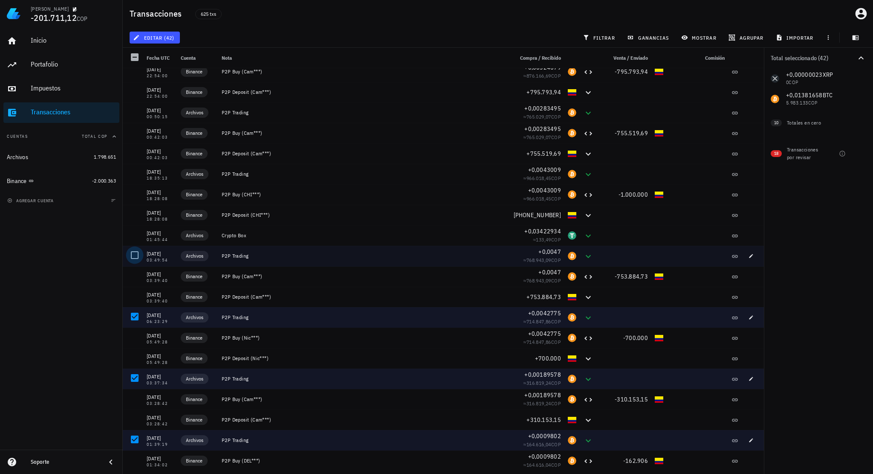
click at [136, 257] on div at bounding box center [134, 255] width 14 height 14
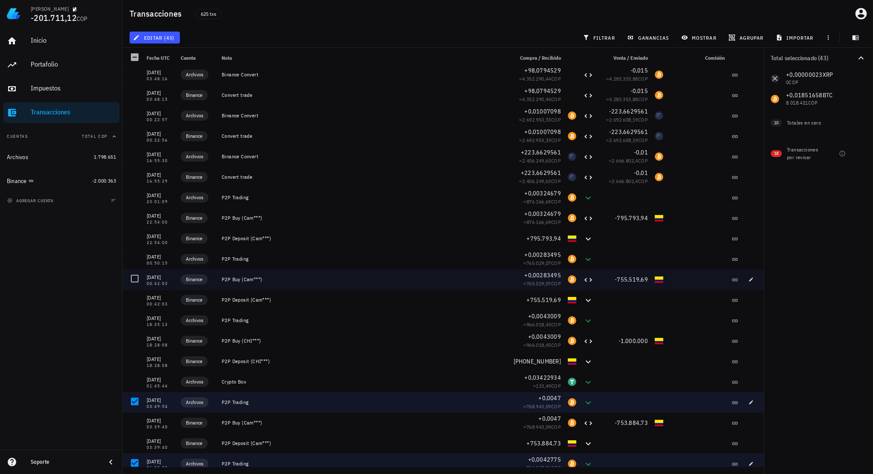
scroll to position [10089, 0]
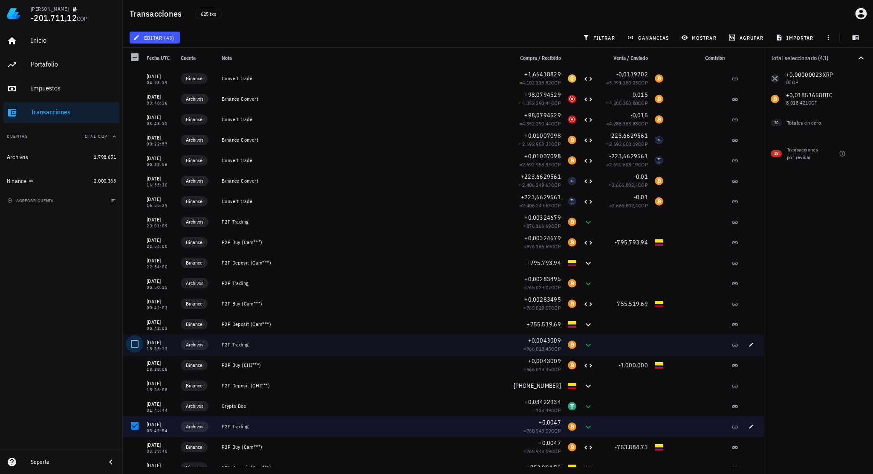
click at [138, 343] on div at bounding box center [134, 343] width 14 height 14
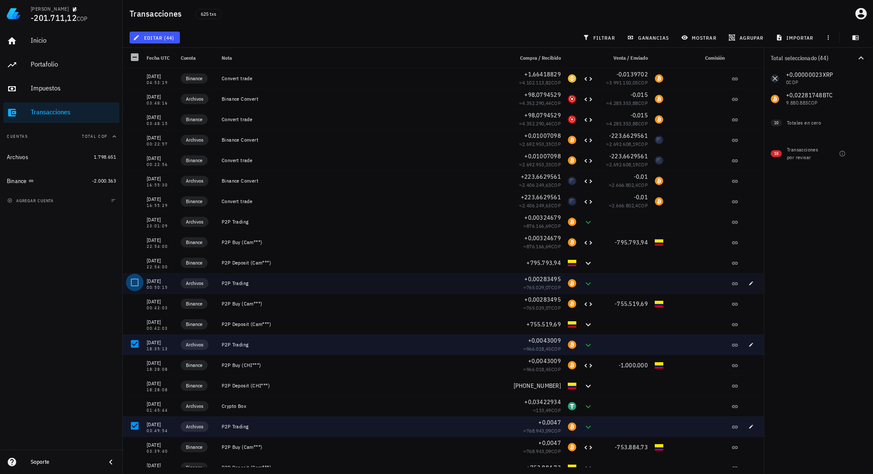
click at [134, 284] on div at bounding box center [134, 282] width 14 height 14
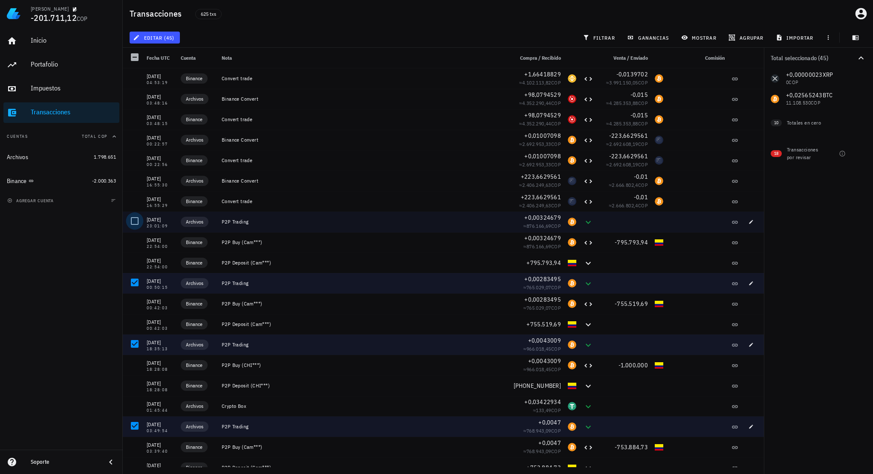
click at [136, 223] on div at bounding box center [134, 221] width 14 height 14
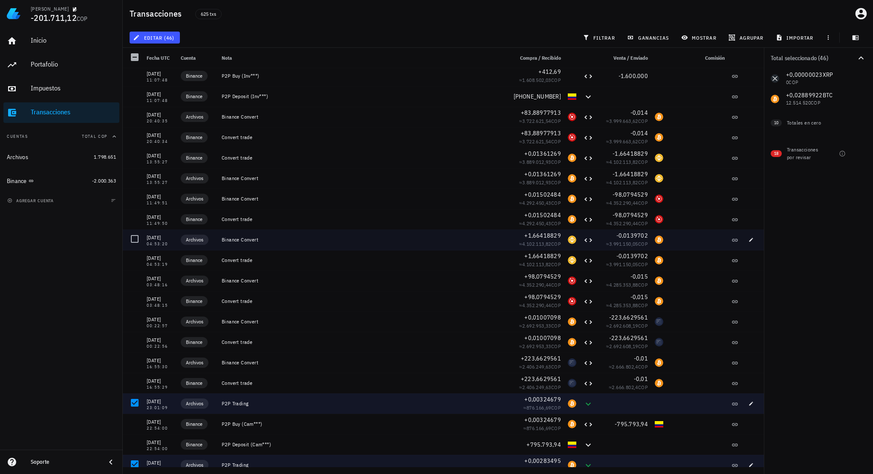
scroll to position [9876, 0]
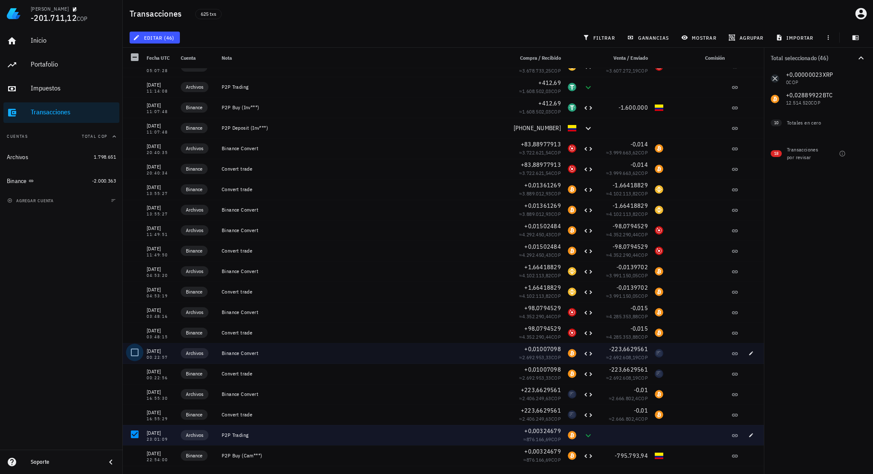
click at [136, 347] on div at bounding box center [134, 352] width 14 height 14
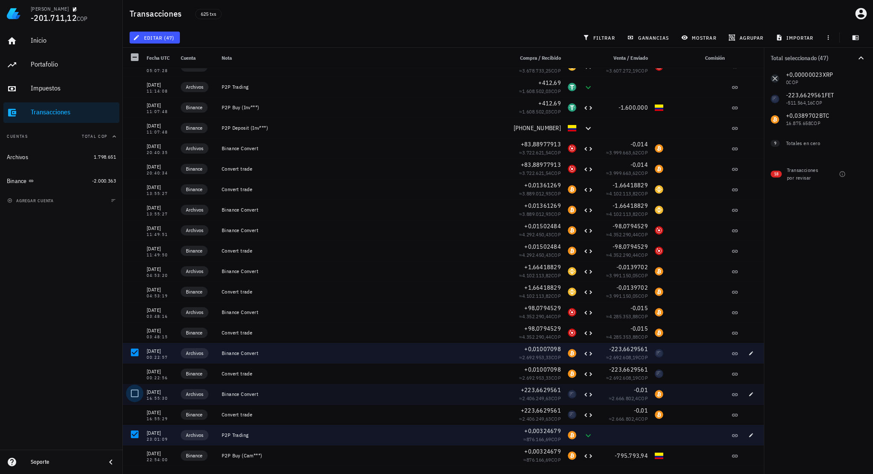
click at [134, 390] on div at bounding box center [134, 393] width 14 height 14
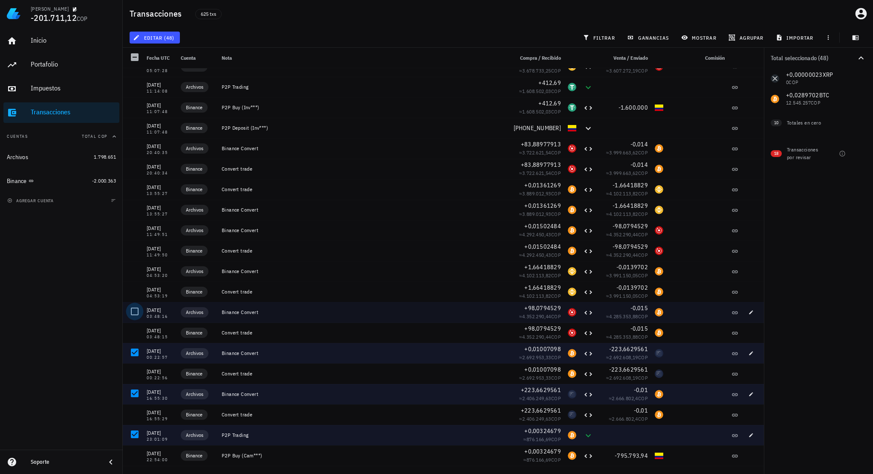
click at [132, 309] on div at bounding box center [134, 311] width 14 height 14
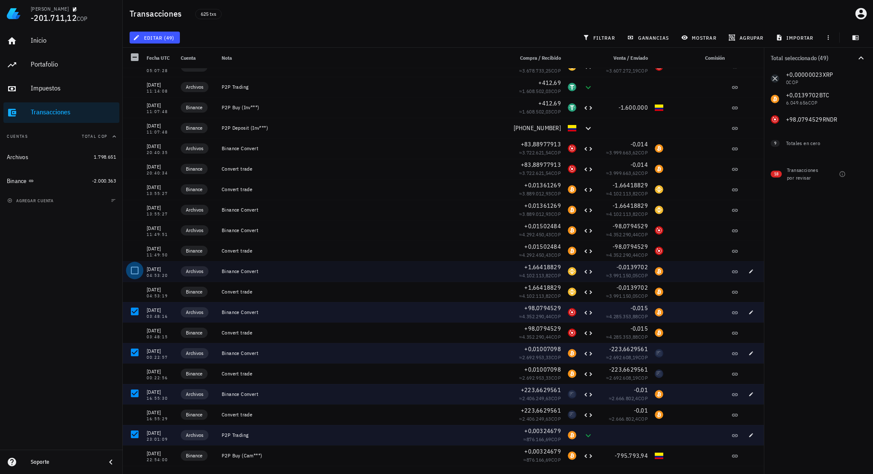
click at [135, 271] on div at bounding box center [134, 270] width 14 height 14
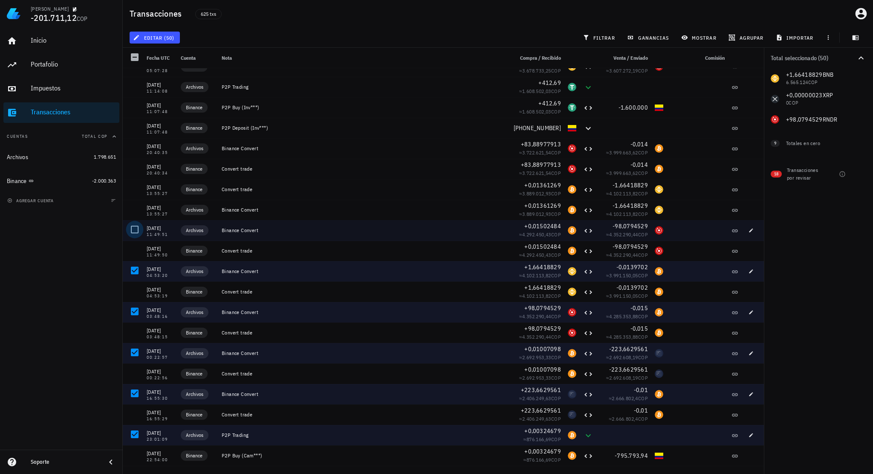
click at [133, 231] on div at bounding box center [134, 229] width 14 height 14
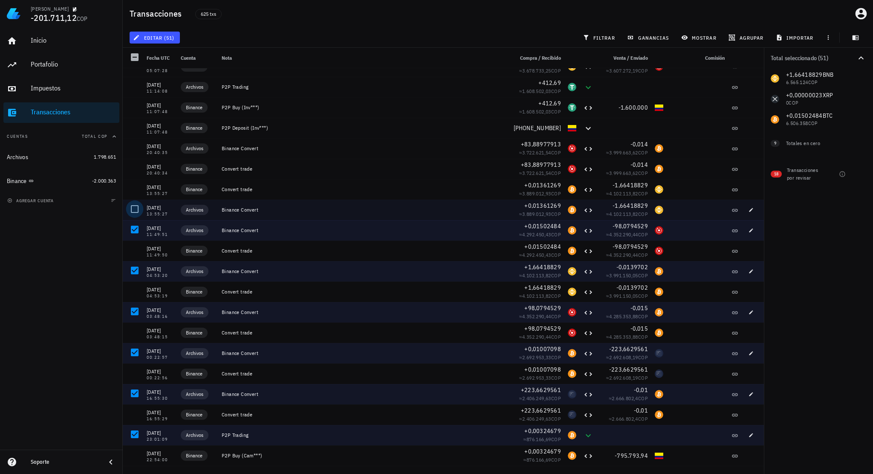
click at [131, 210] on div at bounding box center [134, 209] width 14 height 14
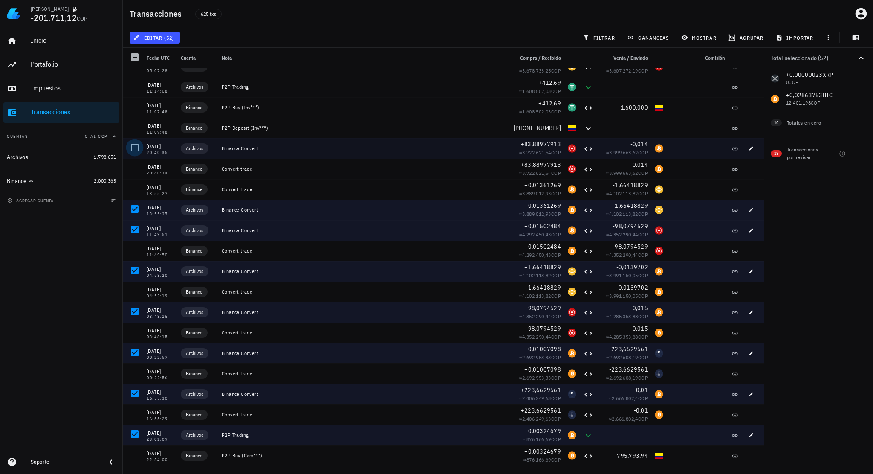
click at [132, 150] on div at bounding box center [134, 147] width 14 height 14
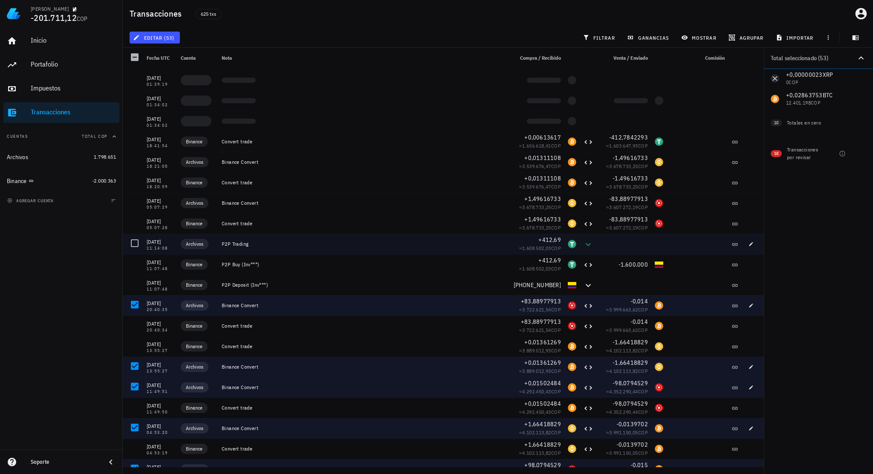
scroll to position [9705, 0]
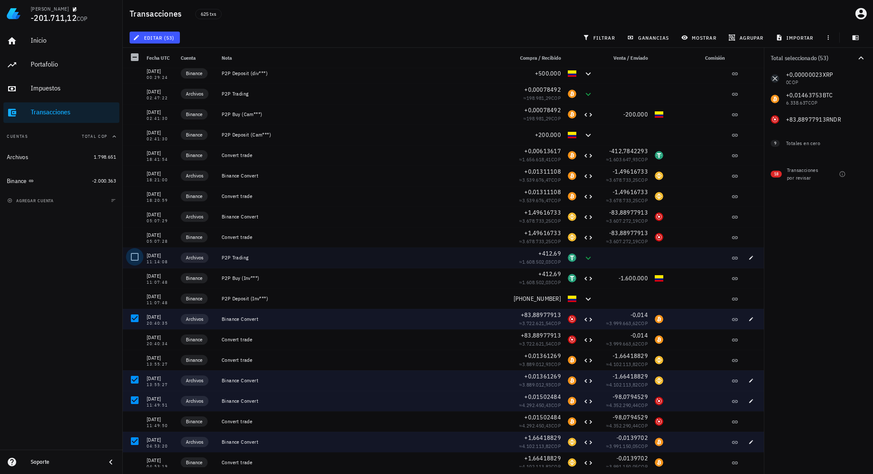
click at [136, 256] on div at bounding box center [134, 256] width 14 height 14
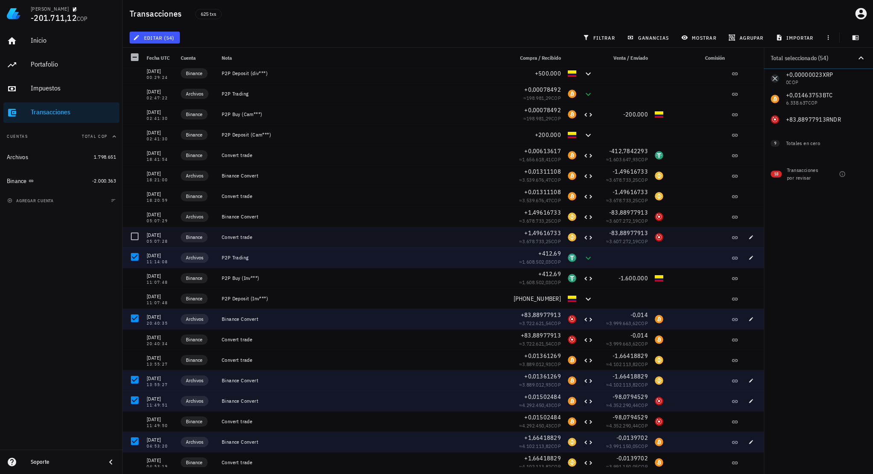
scroll to position [9620, 0]
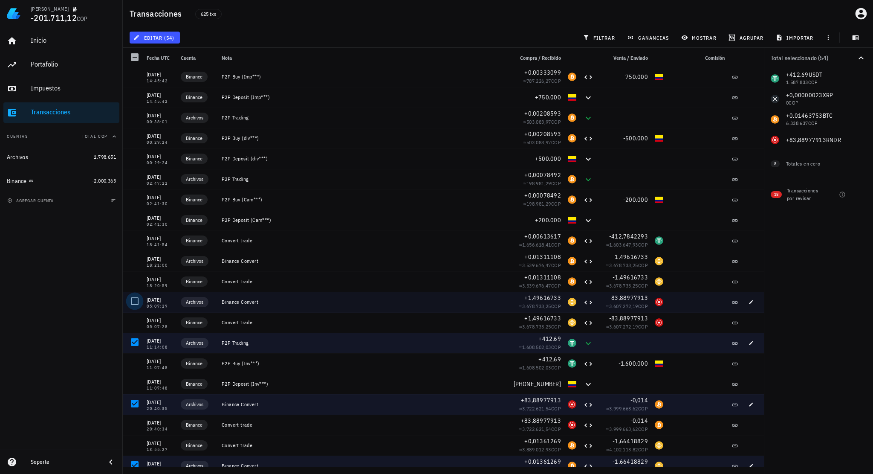
click at [136, 297] on div at bounding box center [134, 301] width 14 height 14
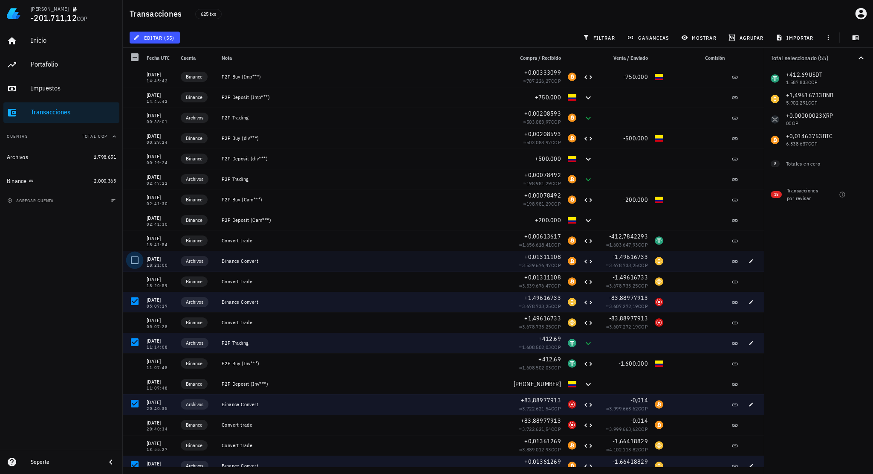
click at [134, 259] on div at bounding box center [134, 260] width 14 height 14
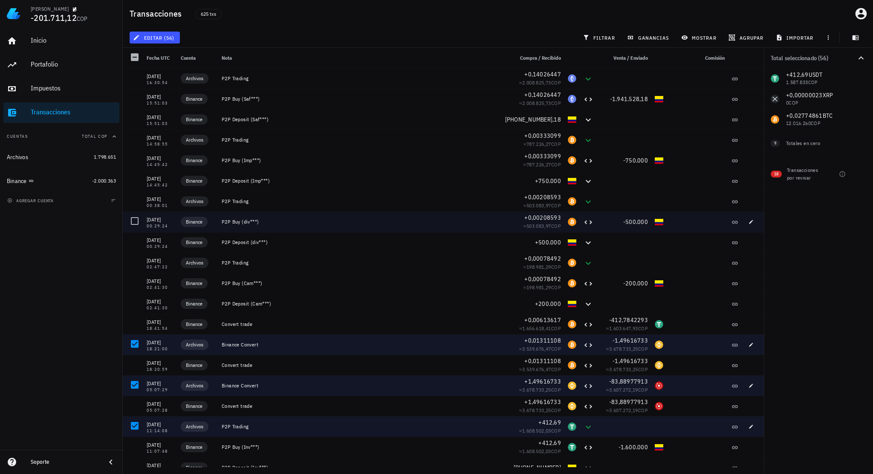
scroll to position [9535, 0]
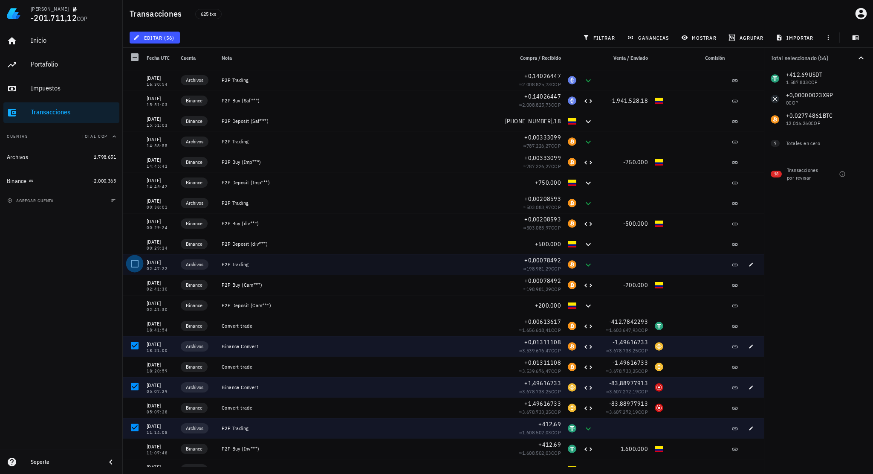
click at [133, 259] on div at bounding box center [134, 263] width 14 height 14
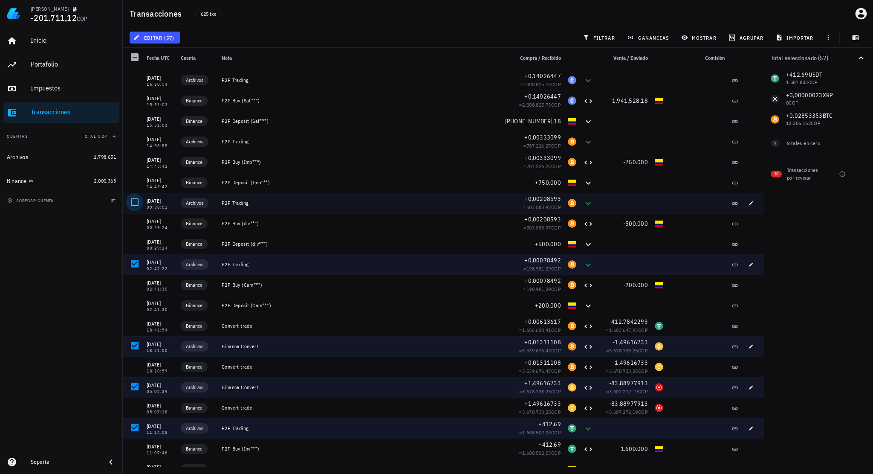
click at [133, 206] on div at bounding box center [134, 202] width 14 height 14
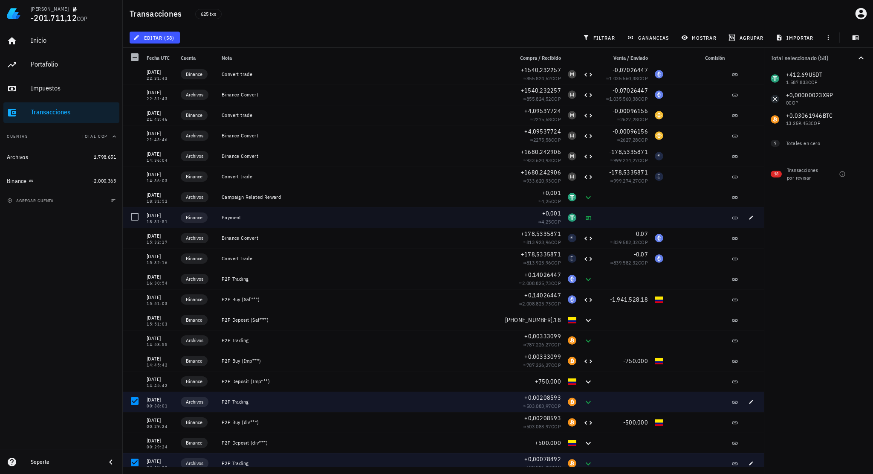
scroll to position [9322, 0]
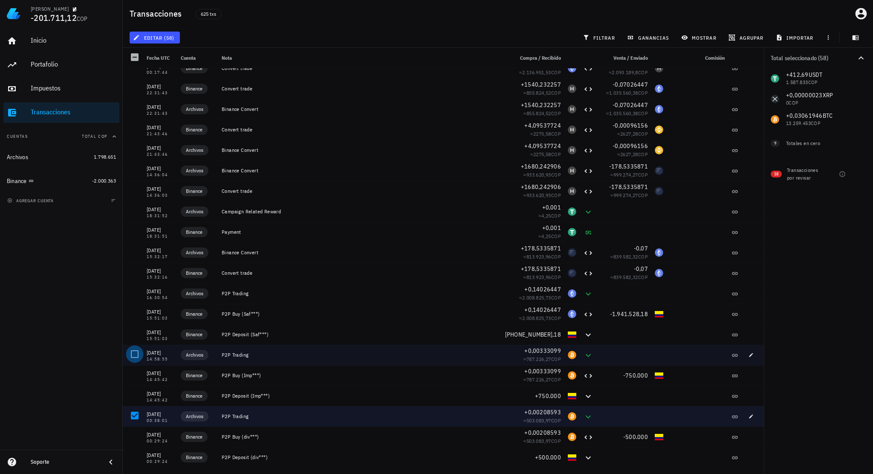
click at [133, 350] on div at bounding box center [134, 354] width 14 height 14
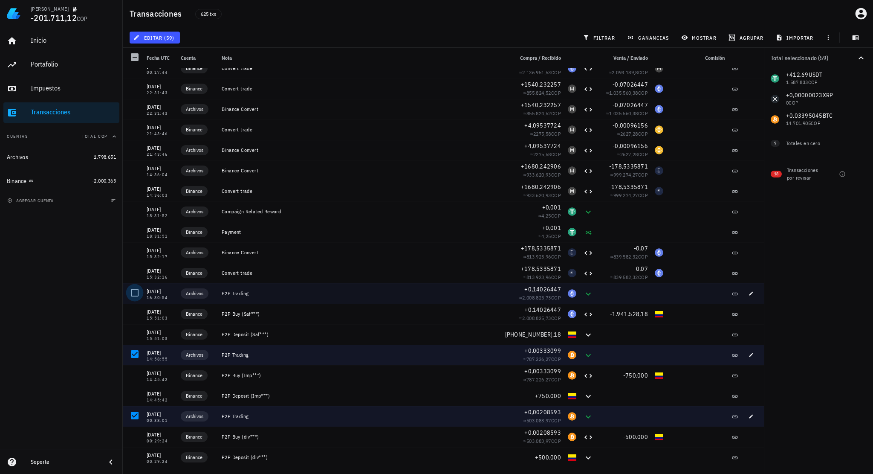
click at [132, 289] on div at bounding box center [134, 292] width 14 height 14
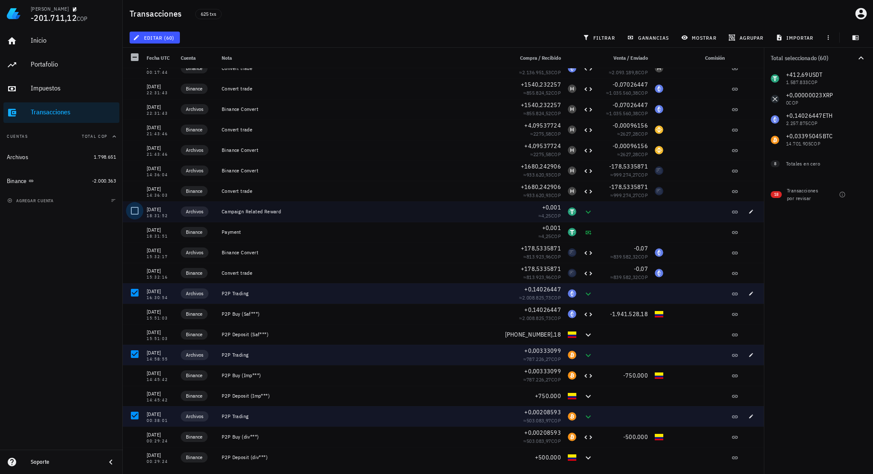
click at [136, 211] on div at bounding box center [134, 210] width 14 height 14
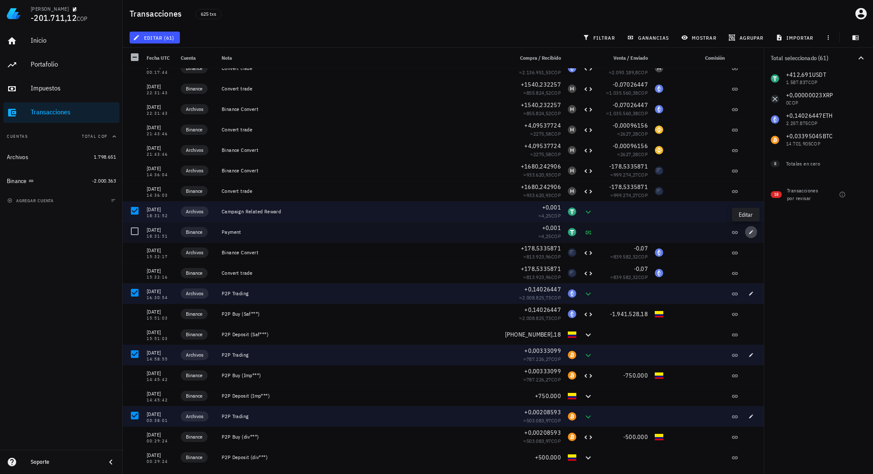
click at [749, 234] on icon "button" at bounding box center [751, 231] width 5 height 5
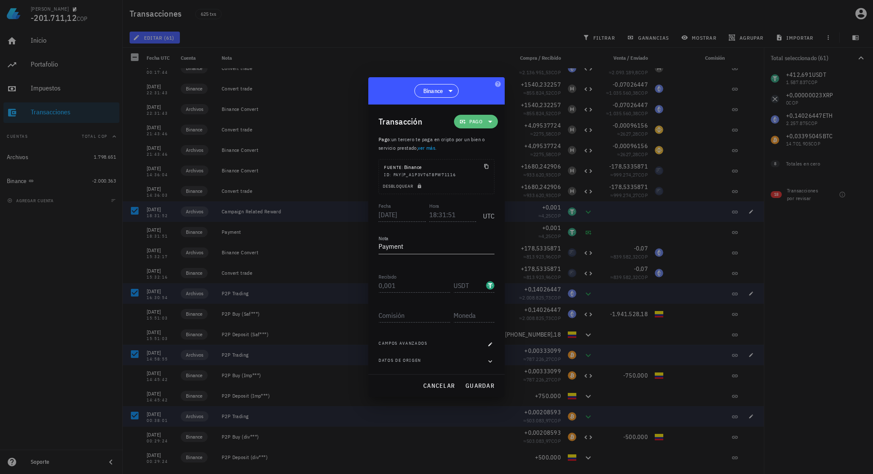
click at [488, 124] on icon at bounding box center [490, 121] width 10 height 10
click at [493, 159] on div "Ingreso" at bounding box center [493, 159] width 33 height 7
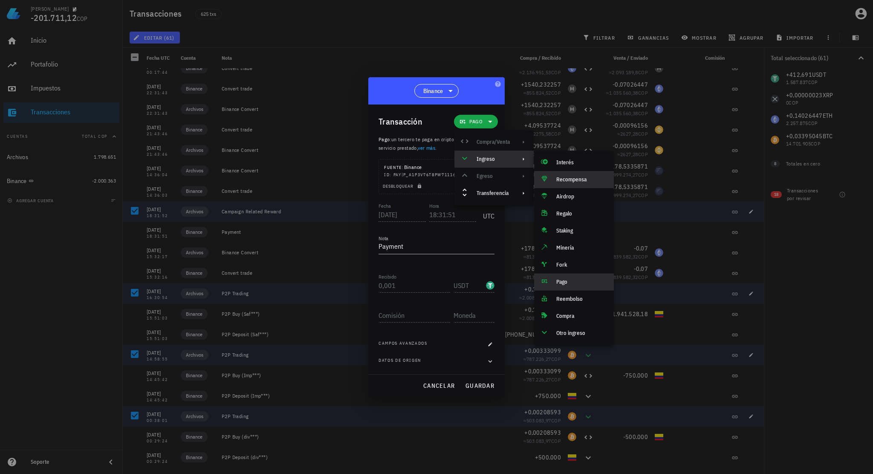
click at [568, 177] on div "Recompensa" at bounding box center [581, 179] width 51 height 7
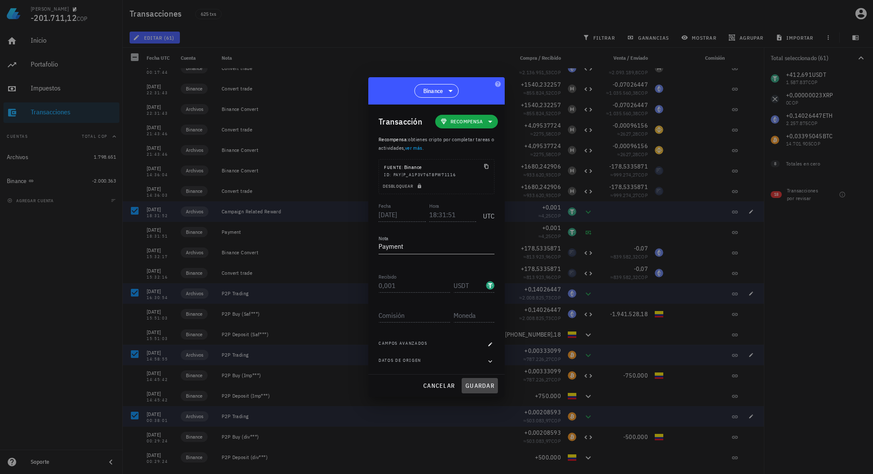
click at [483, 385] on span "guardar" at bounding box center [479, 386] width 29 height 8
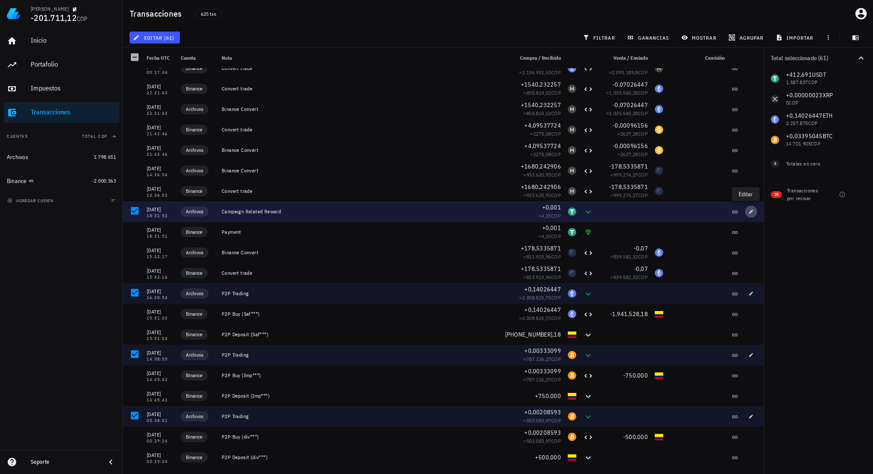
click at [747, 214] on button "button" at bounding box center [751, 211] width 12 height 12
type input "18:31:52"
type textarea "Campaign Related Reward"
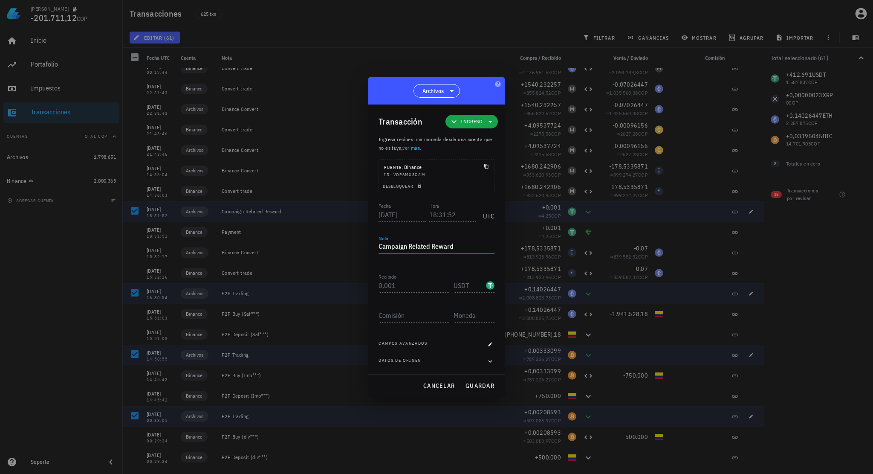
drag, startPoint x: 457, startPoint y: 248, endPoint x: 241, endPoint y: 236, distance: 216.1
click at [242, 236] on div "Ledger Hernán -201.711,12 COP Inicio Portafolio Impuestos Transacciones Cuentas…" at bounding box center [436, 237] width 873 height 474
click at [447, 383] on span "cancelar" at bounding box center [439, 386] width 32 height 8
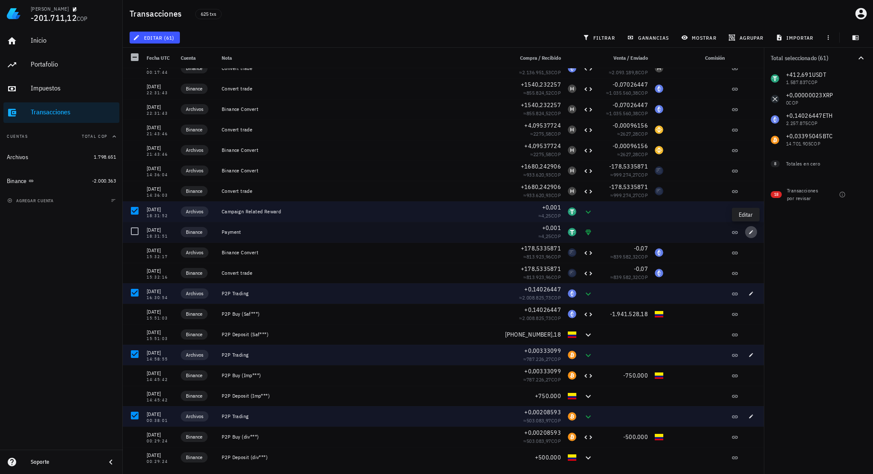
click at [751, 230] on span "button" at bounding box center [751, 231] width 12 height 5
type input "18:31:51"
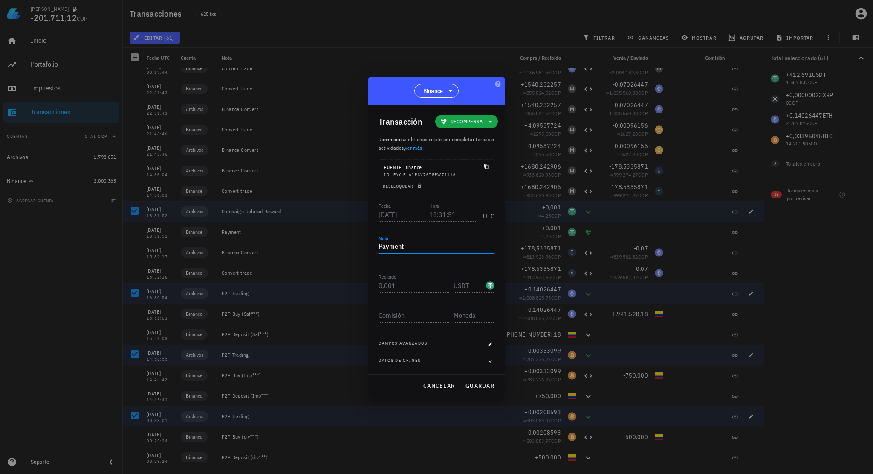
drag, startPoint x: 326, startPoint y: 240, endPoint x: 291, endPoint y: 236, distance: 34.9
click at [291, 236] on div "Ledger Hernán -201.711,12 COP Inicio Portafolio Impuestos Transacciones Cuentas…" at bounding box center [436, 237] width 873 height 474
paste textarea "Campaign Related Reward"
click at [474, 388] on span "guardar" at bounding box center [479, 386] width 29 height 8
type textarea "Payment"
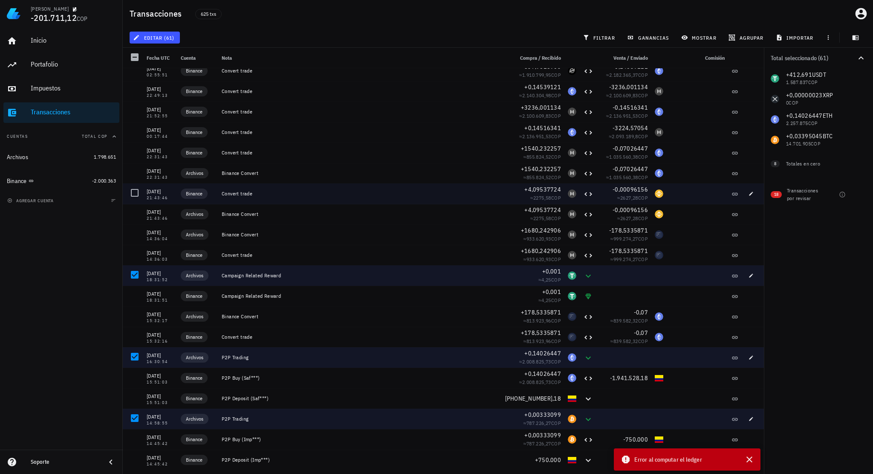
scroll to position [9236, 0]
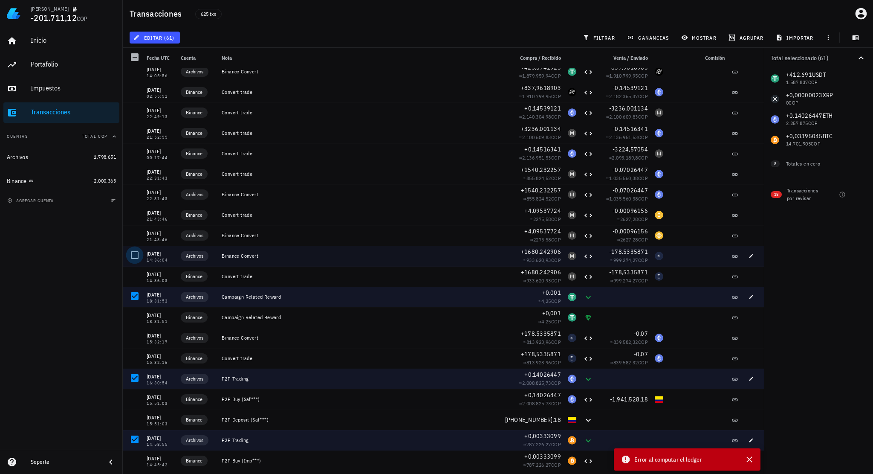
click at [133, 256] on div at bounding box center [134, 255] width 14 height 14
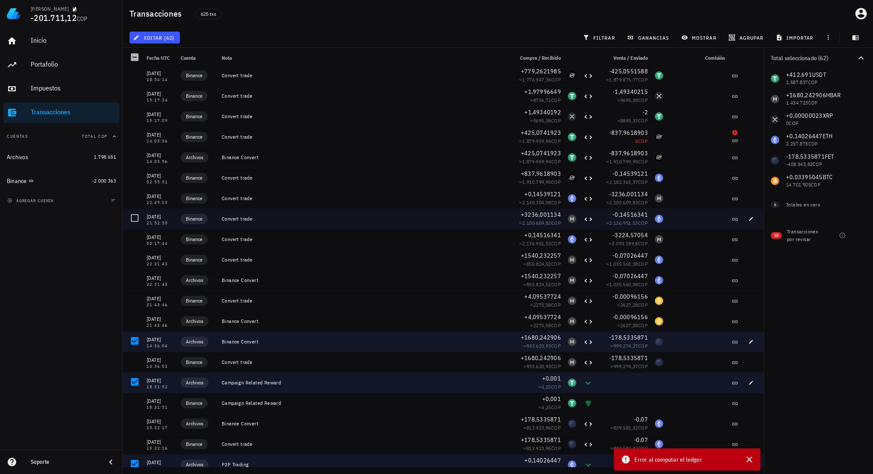
scroll to position [9108, 0]
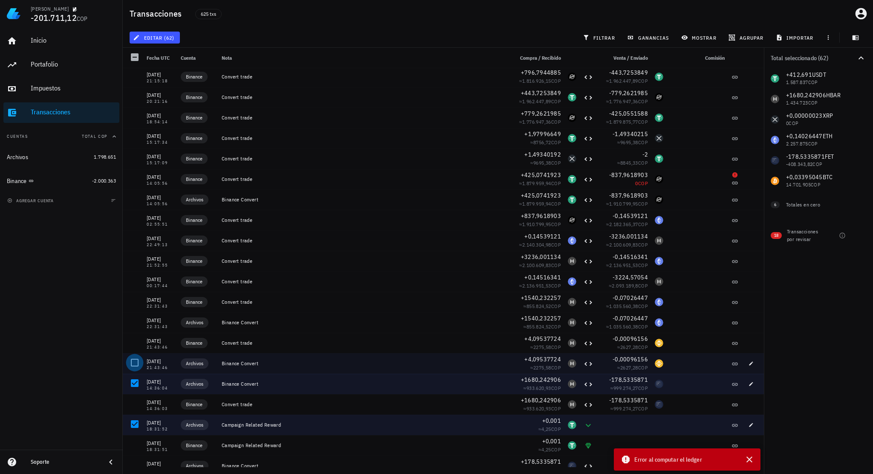
click at [134, 361] on div at bounding box center [134, 362] width 14 height 14
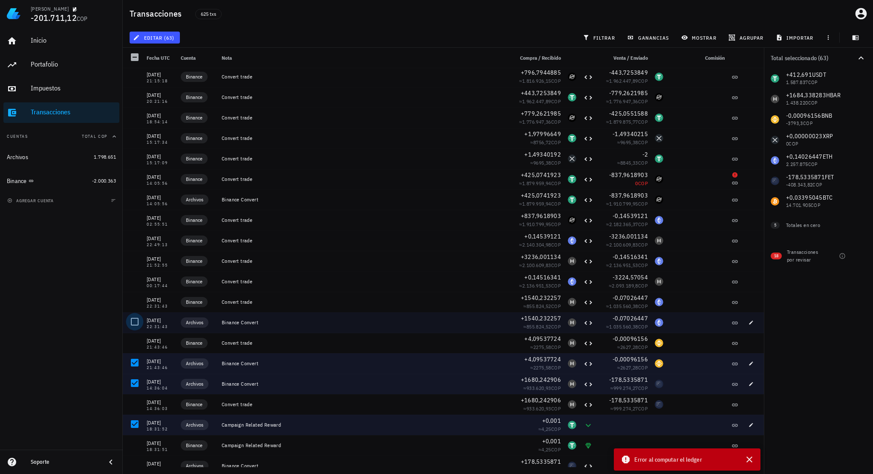
click at [131, 322] on div at bounding box center [134, 321] width 14 height 14
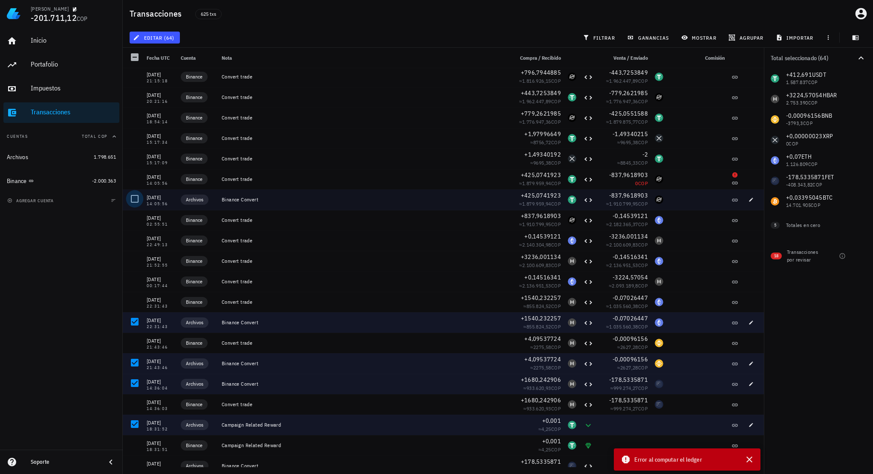
click at [138, 200] on div at bounding box center [134, 198] width 14 height 14
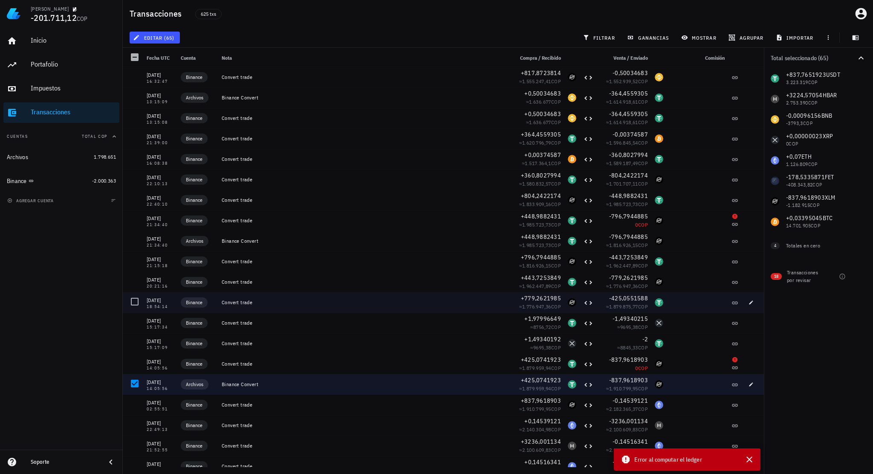
scroll to position [8981, 0]
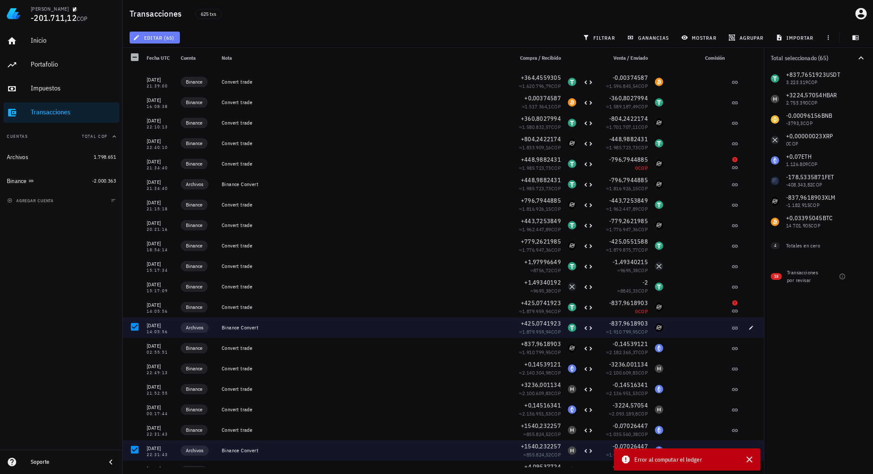
click at [173, 38] on span "editar (65)" at bounding box center [155, 37] width 40 height 7
click at [176, 94] on div "Eliminar" at bounding box center [180, 91] width 60 height 7
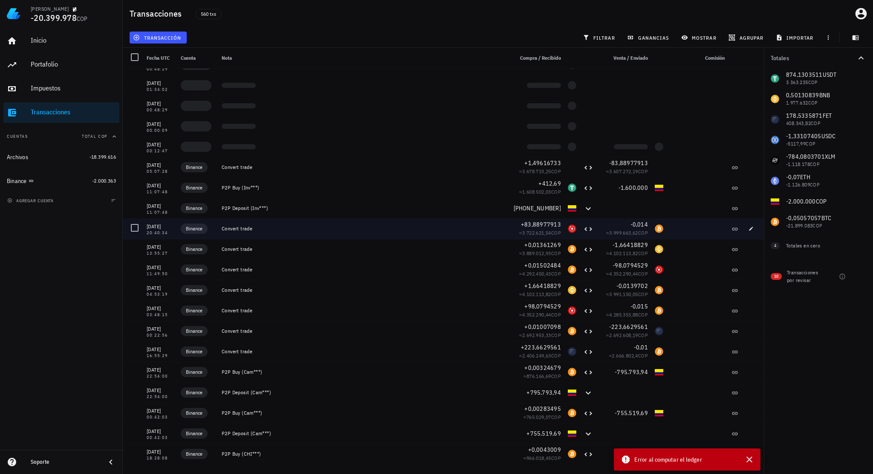
scroll to position [9492, 0]
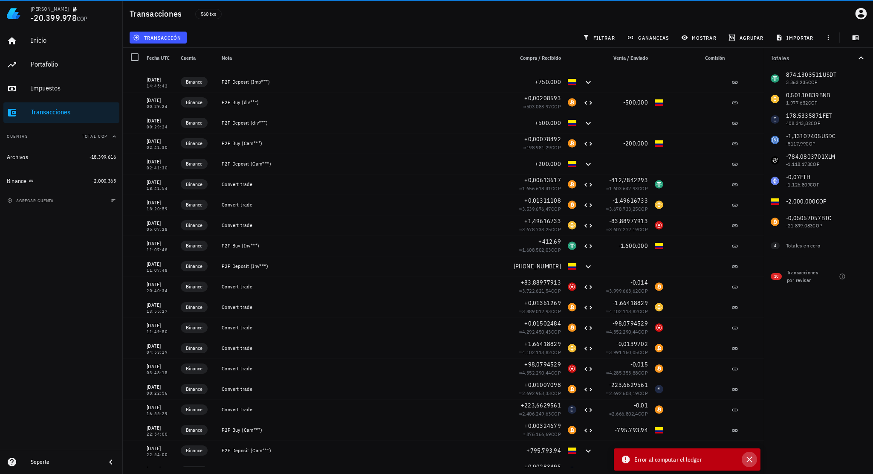
click at [747, 461] on icon "button" at bounding box center [750, 459] width 6 height 6
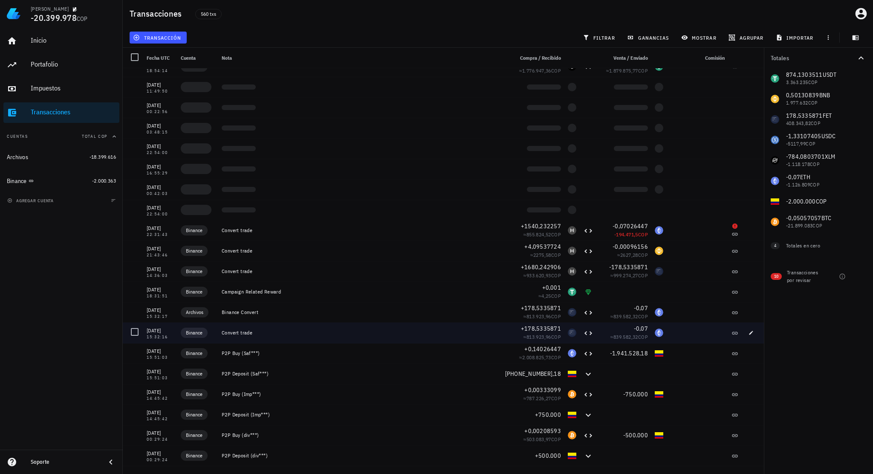
scroll to position [9151, 0]
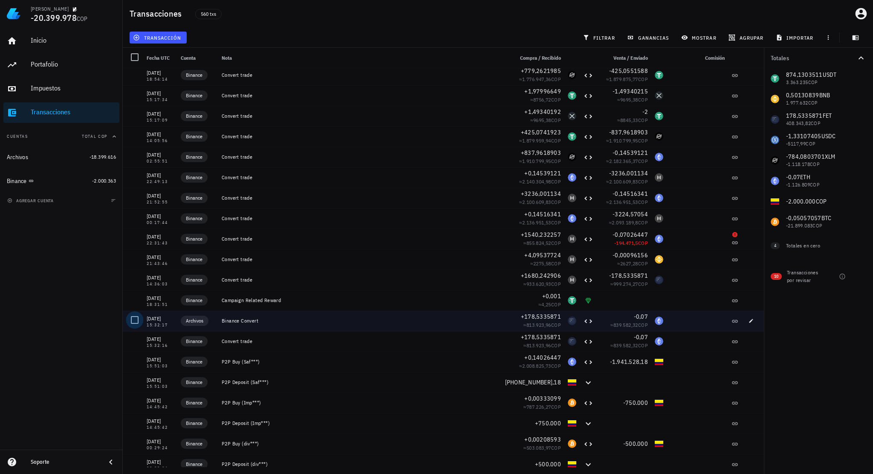
click at [139, 320] on div at bounding box center [134, 320] width 14 height 14
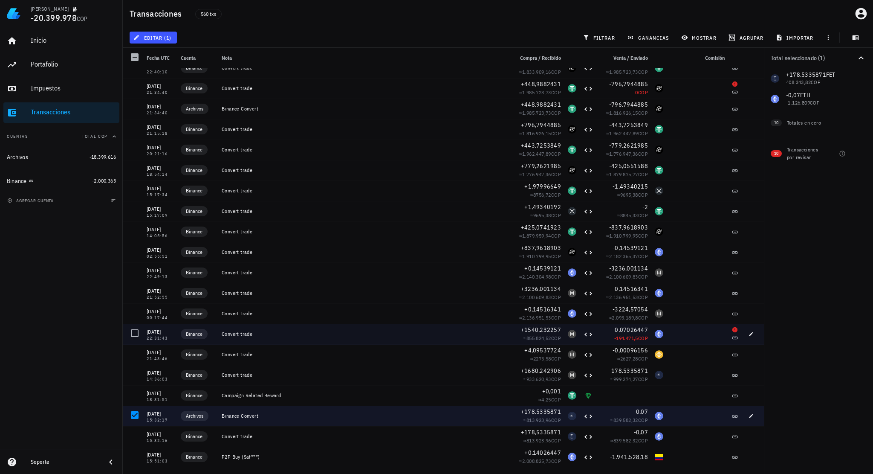
scroll to position [9066, 0]
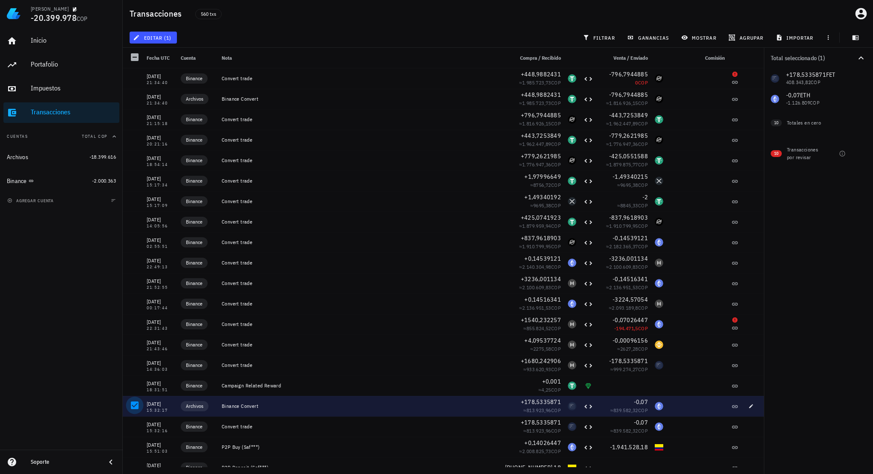
click at [138, 403] on div at bounding box center [134, 405] width 14 height 14
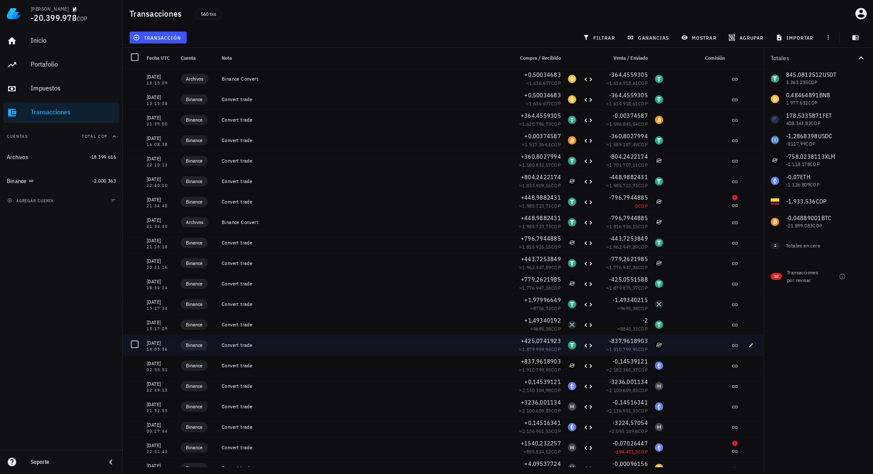
scroll to position [8938, 0]
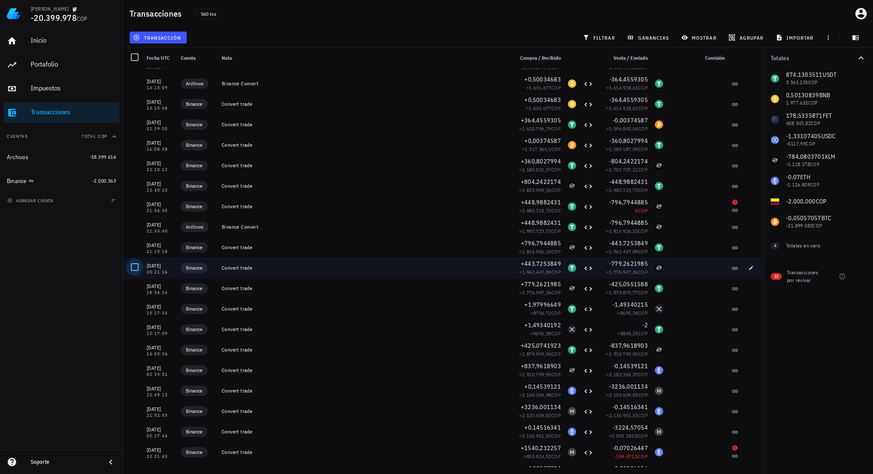
click at [135, 269] on div at bounding box center [134, 267] width 14 height 14
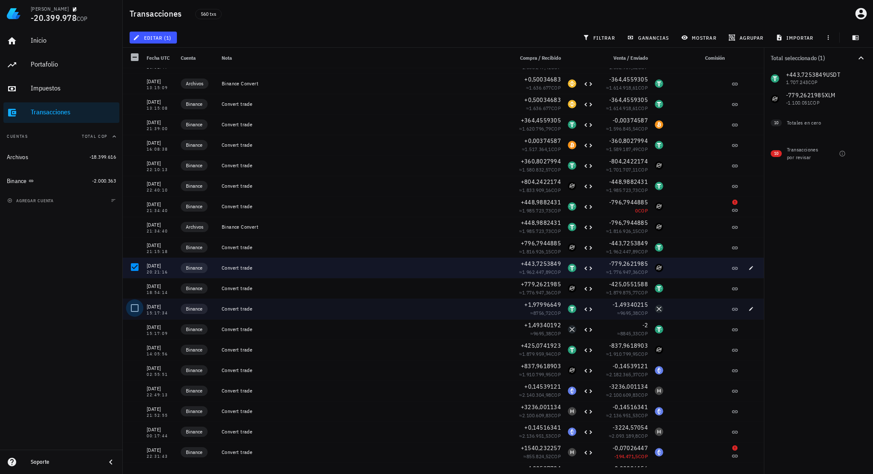
click at [139, 309] on div at bounding box center [134, 308] width 14 height 14
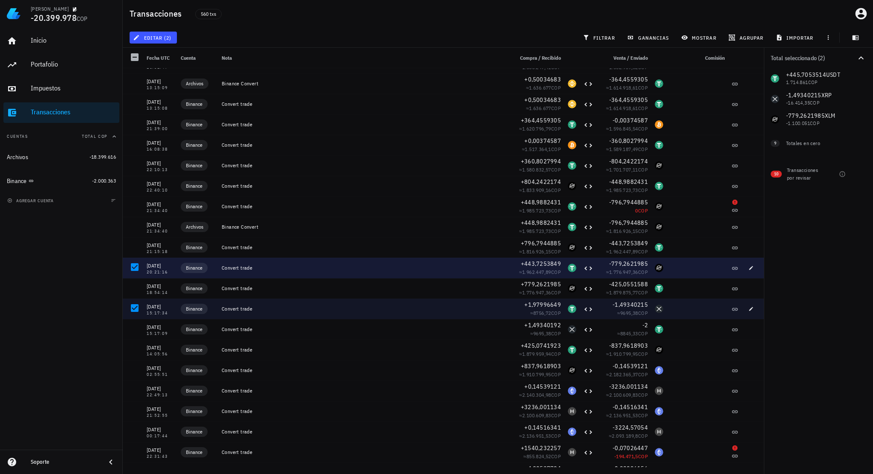
drag, startPoint x: 135, startPoint y: 266, endPoint x: 132, endPoint y: 291, distance: 25.4
click at [135, 266] on div at bounding box center [134, 267] width 14 height 14
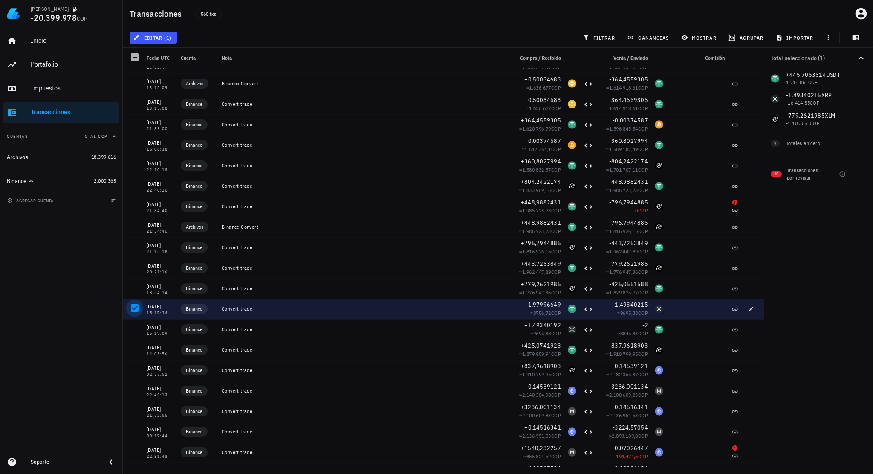
click at [132, 305] on div at bounding box center [134, 308] width 14 height 14
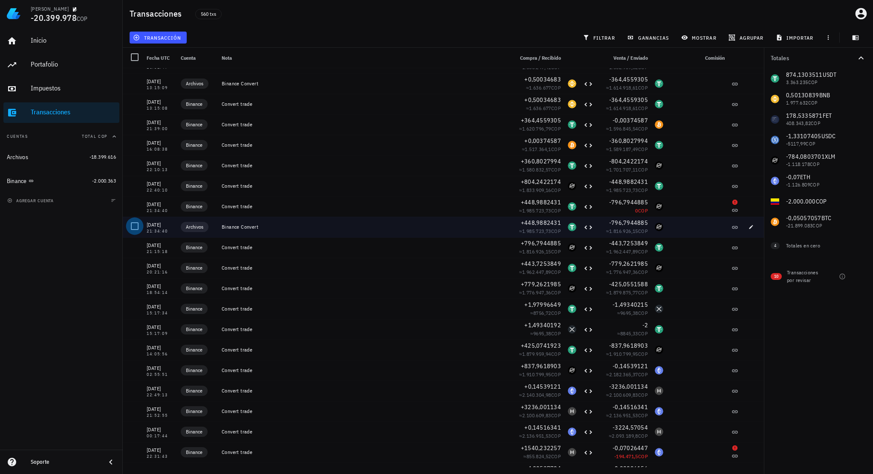
click at [133, 229] on div at bounding box center [134, 226] width 14 height 14
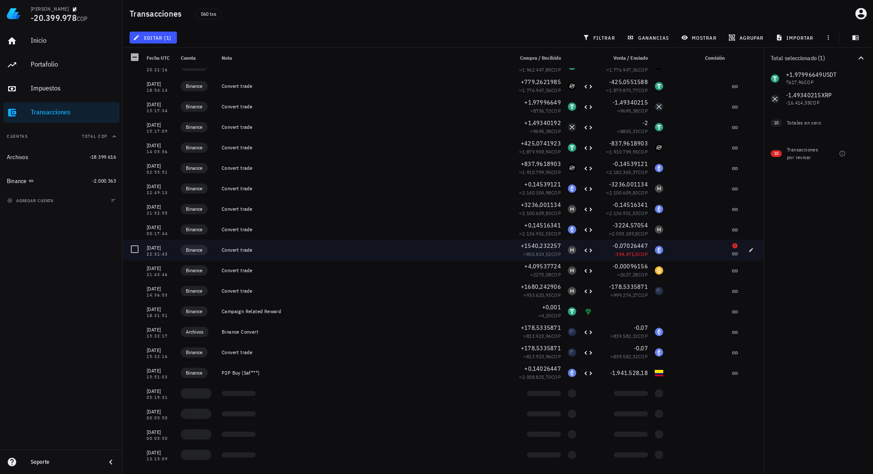
scroll to position [9151, 0]
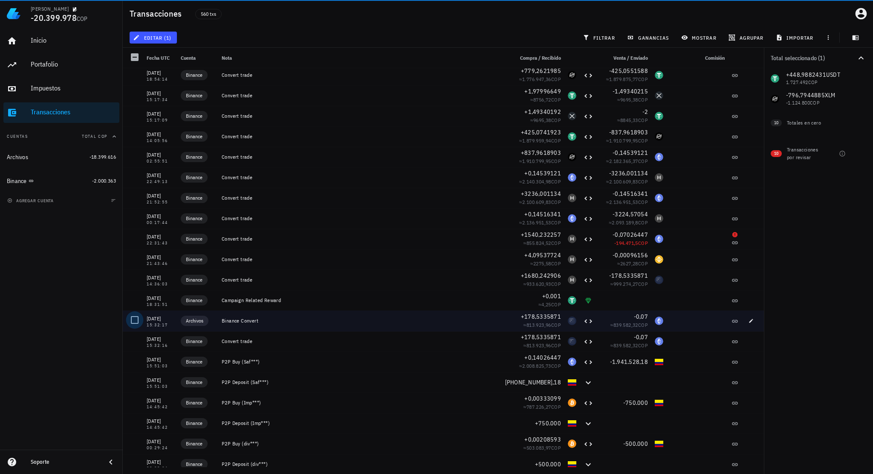
click at [135, 321] on div at bounding box center [134, 320] width 14 height 14
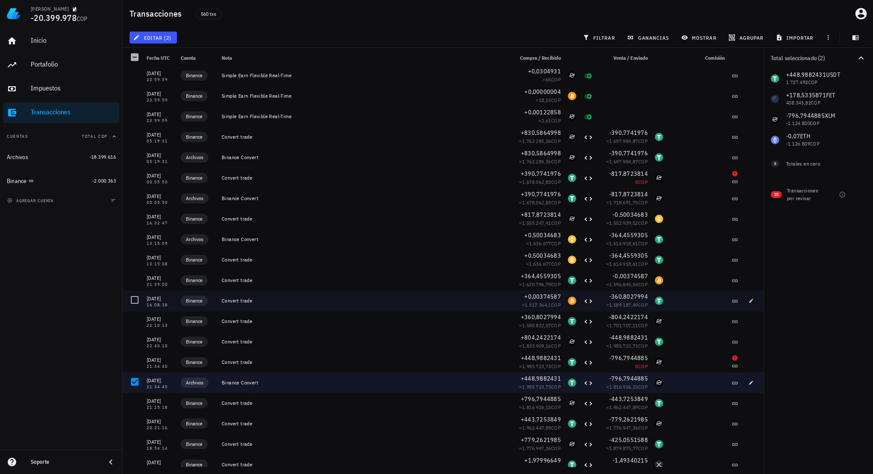
scroll to position [8767, 0]
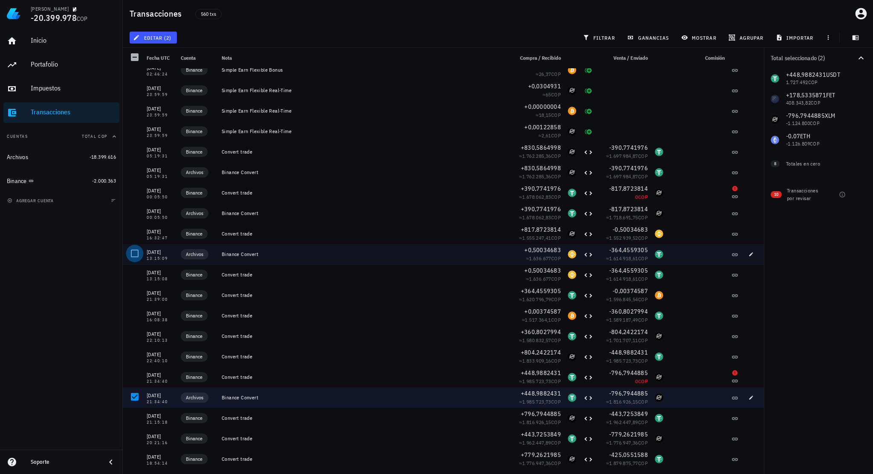
click at [133, 254] on div at bounding box center [134, 253] width 14 height 14
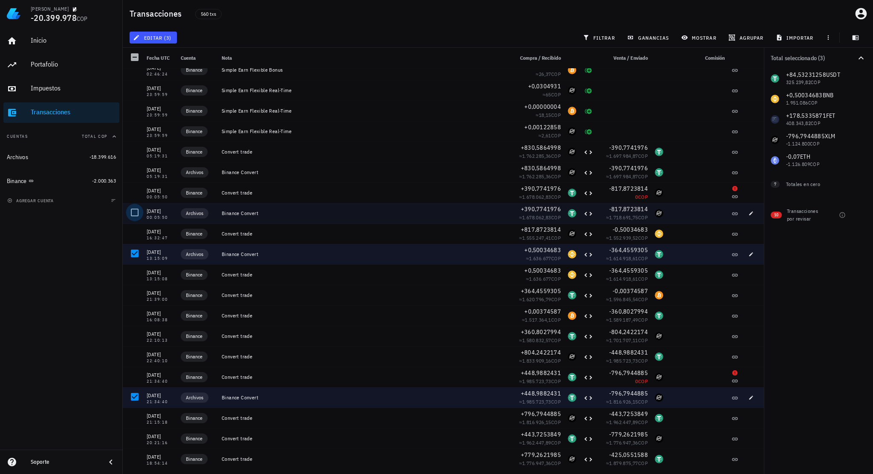
click at [133, 211] on div at bounding box center [134, 212] width 14 height 14
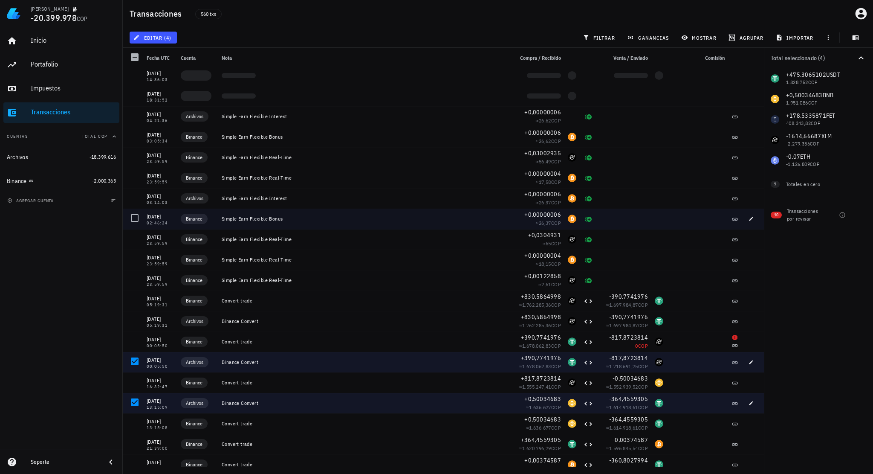
scroll to position [8597, 0]
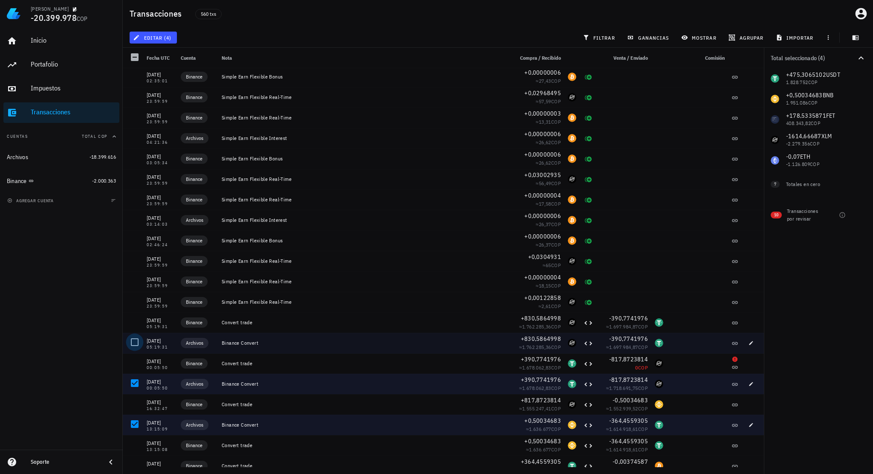
click at [133, 342] on div at bounding box center [134, 342] width 14 height 14
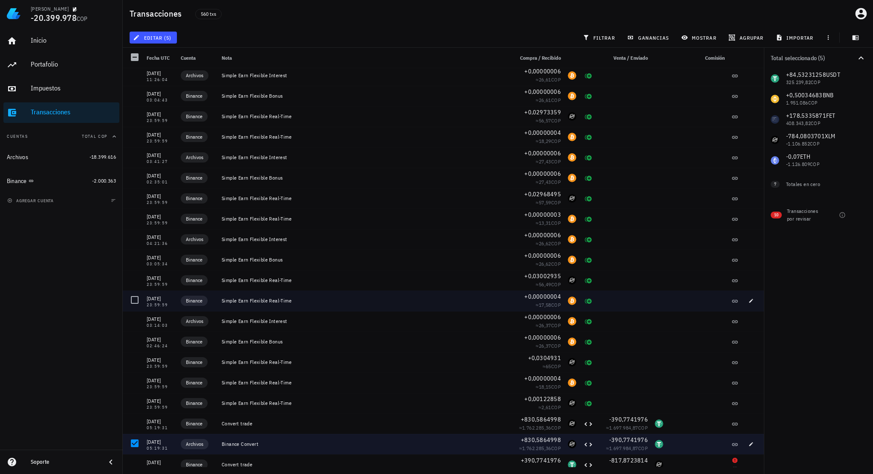
scroll to position [8426, 0]
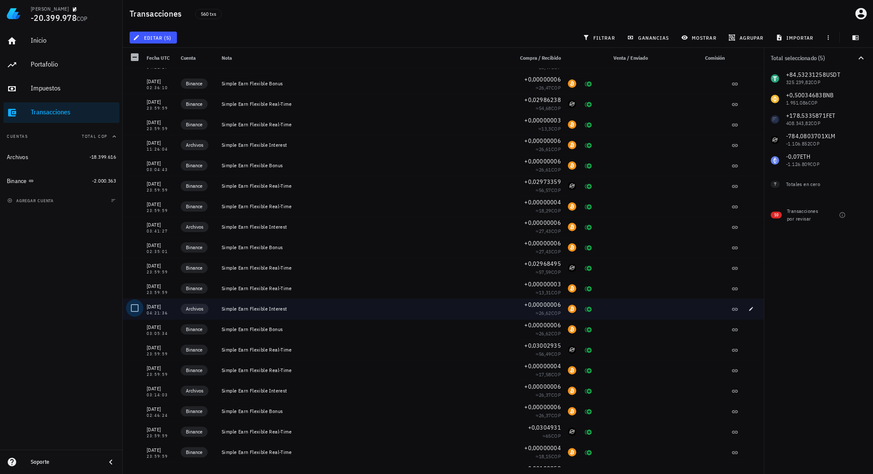
click at [133, 305] on div at bounding box center [134, 308] width 14 height 14
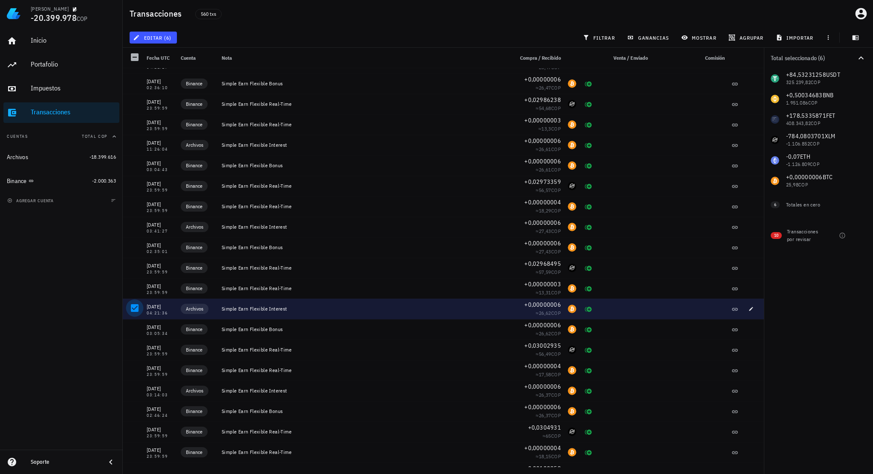
click at [133, 305] on div at bounding box center [134, 308] width 14 height 14
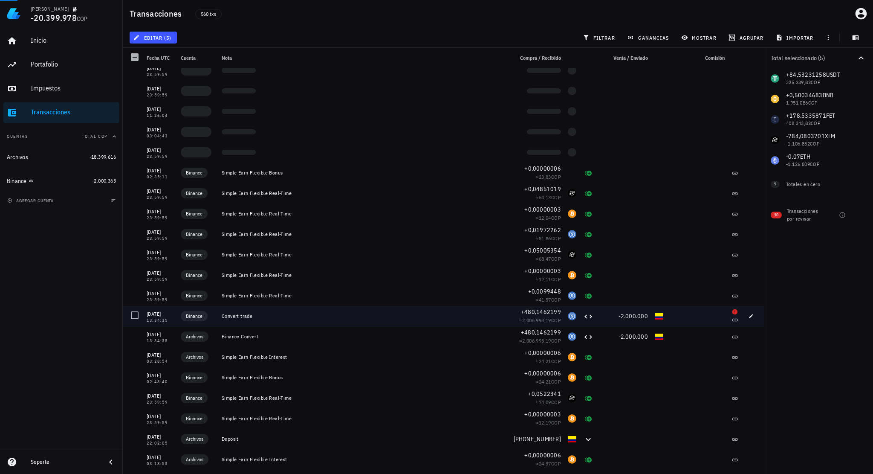
scroll to position [7062, 0]
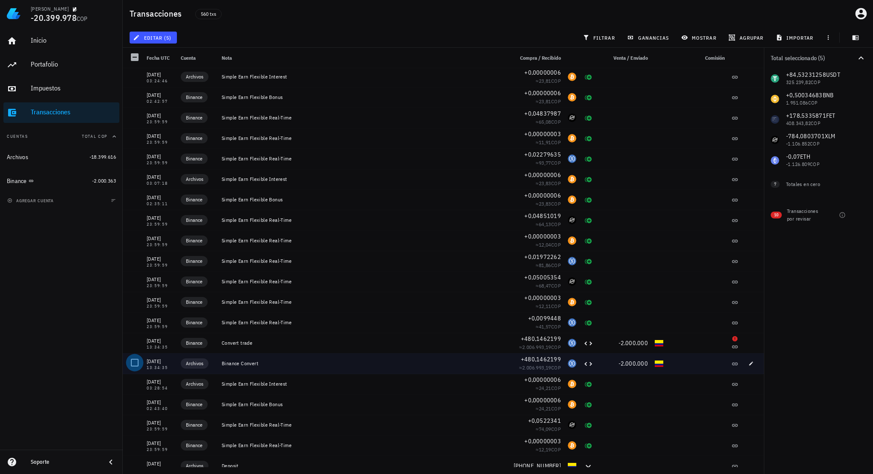
click at [138, 362] on div at bounding box center [134, 362] width 14 height 14
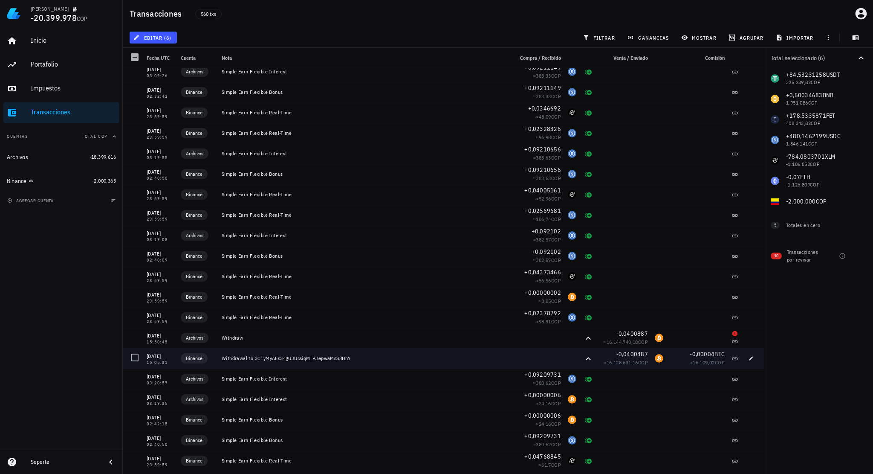
scroll to position [6465, 0]
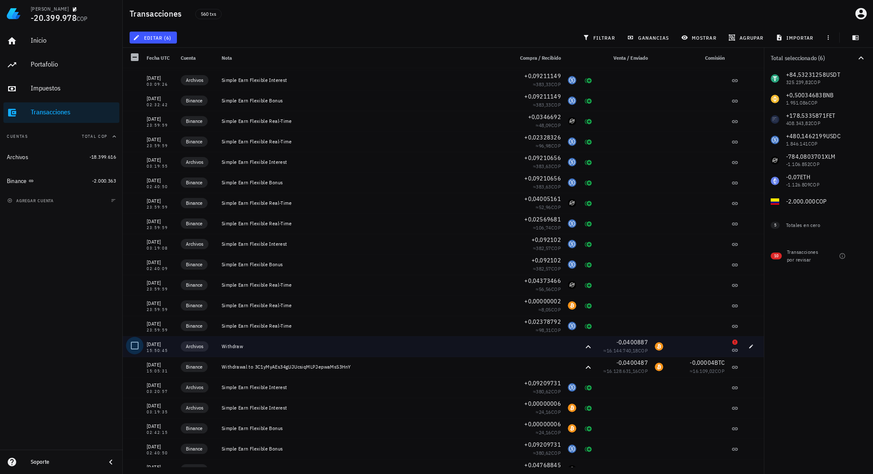
click at [136, 349] on div at bounding box center [134, 345] width 14 height 14
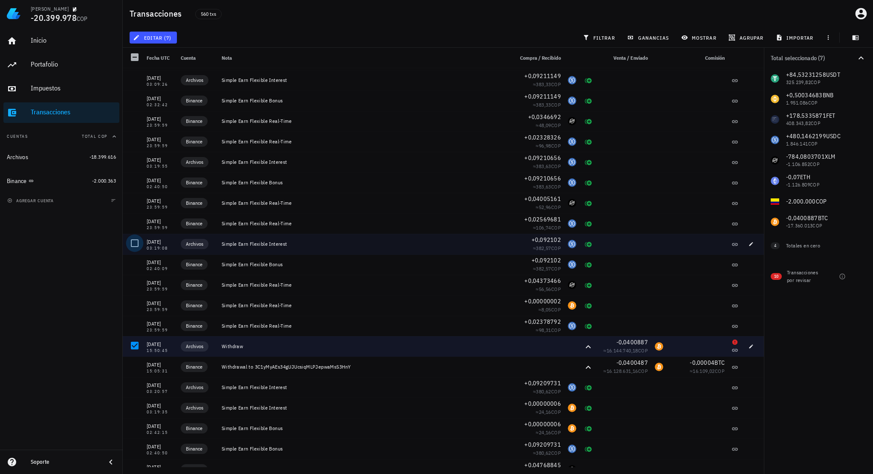
click at [135, 244] on div at bounding box center [134, 243] width 14 height 14
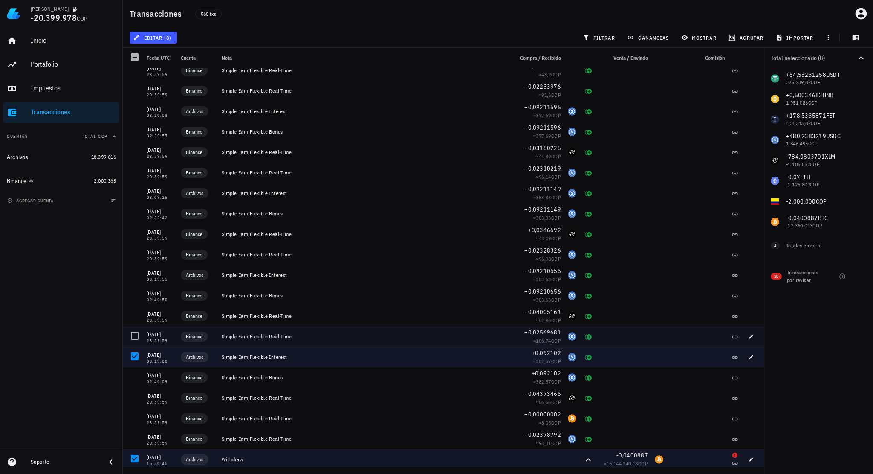
scroll to position [6337, 0]
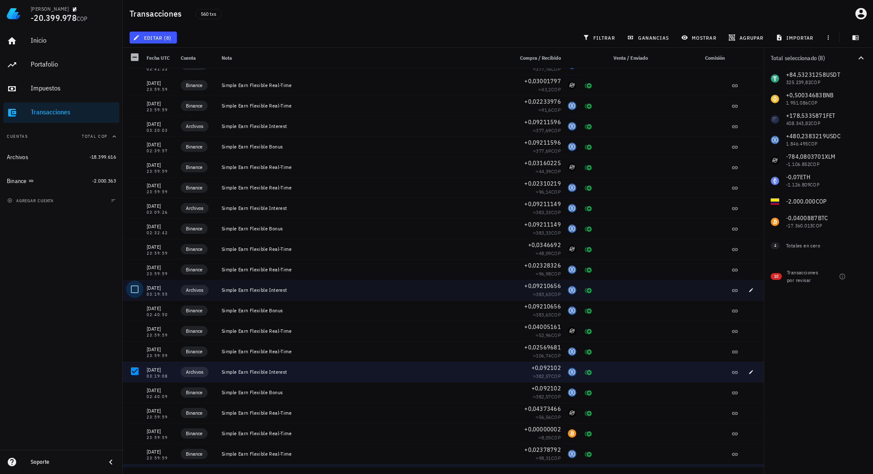
click at [136, 289] on div at bounding box center [134, 289] width 14 height 14
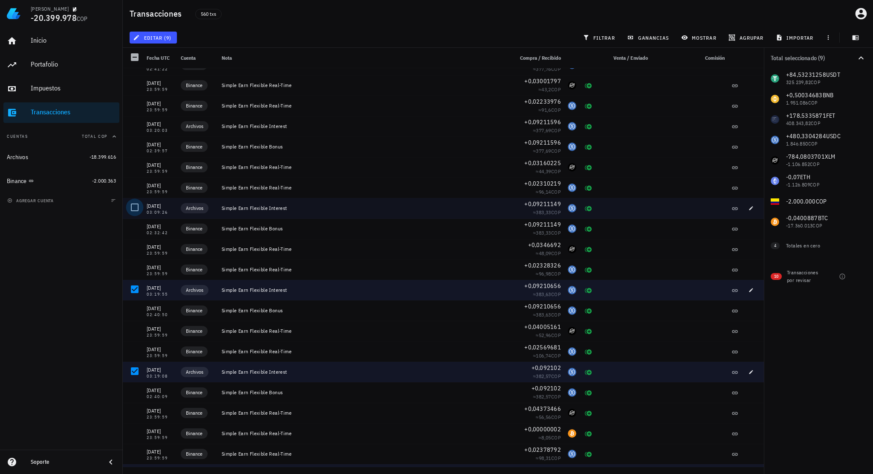
click at [133, 204] on div at bounding box center [134, 207] width 14 height 14
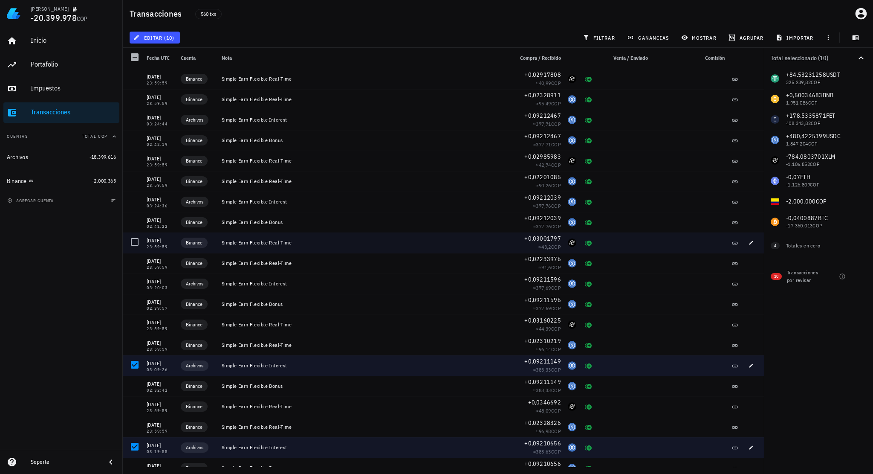
scroll to position [6167, 0]
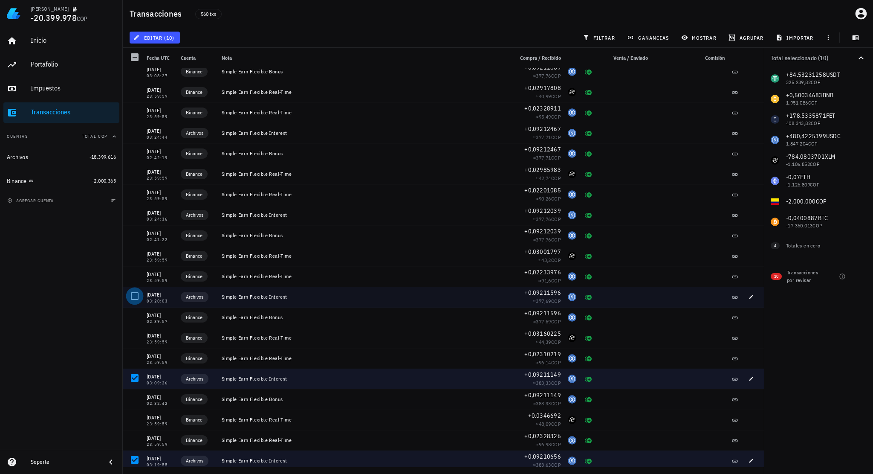
click at [138, 294] on div at bounding box center [134, 296] width 14 height 14
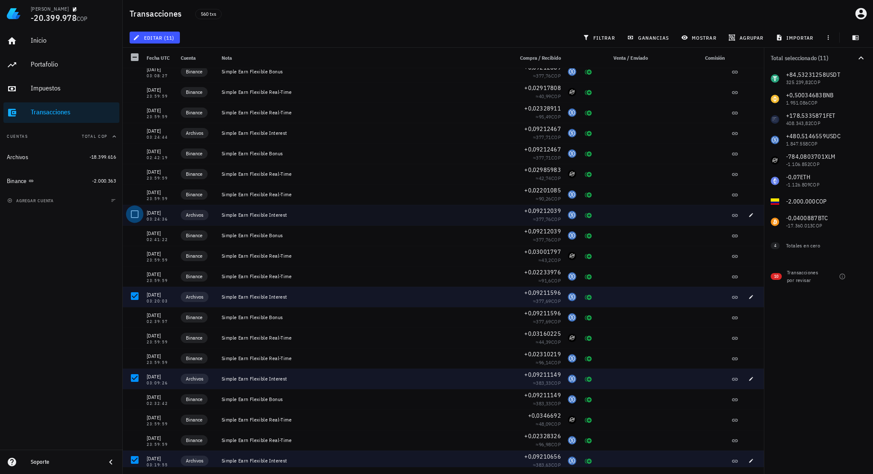
click at [135, 216] on div at bounding box center [134, 214] width 14 height 14
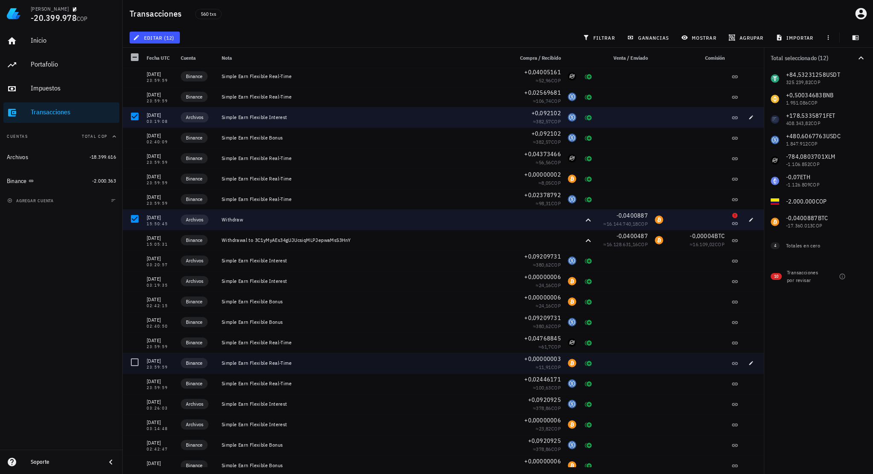
scroll to position [6593, 0]
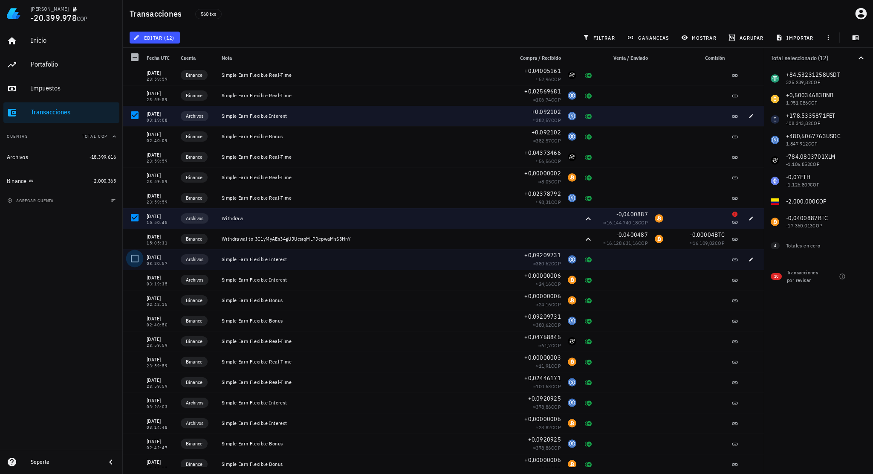
click at [135, 258] on div at bounding box center [134, 258] width 14 height 14
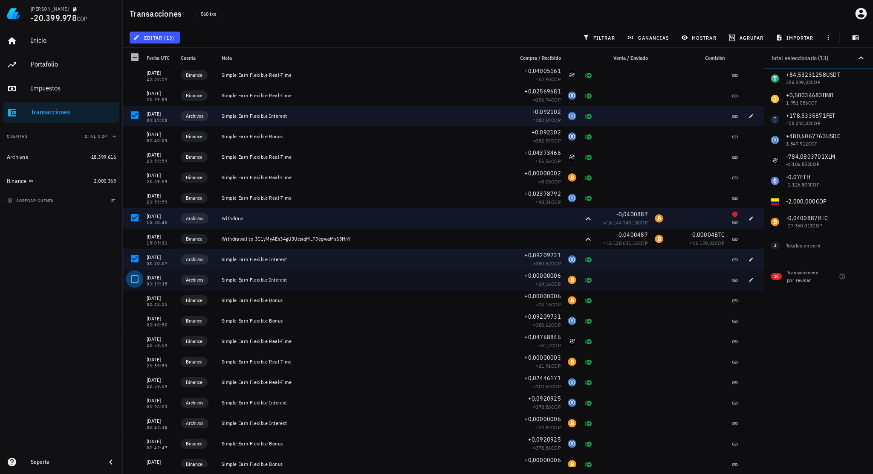
click at [135, 277] on div at bounding box center [134, 279] width 14 height 14
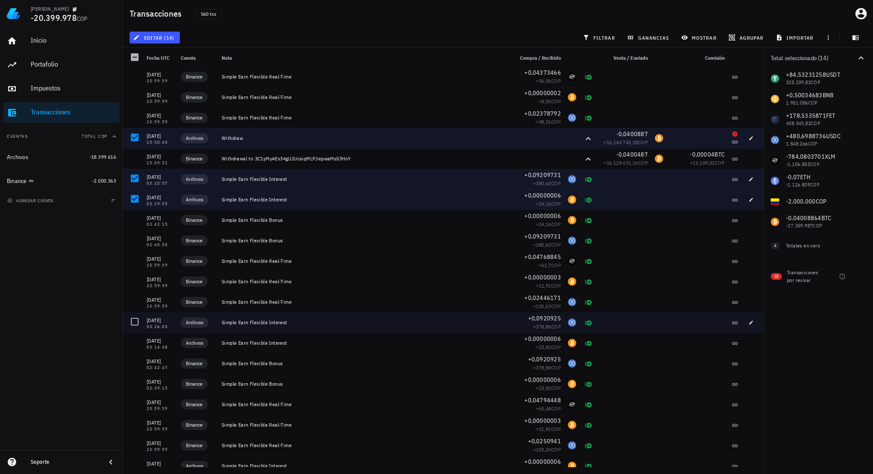
scroll to position [6678, 0]
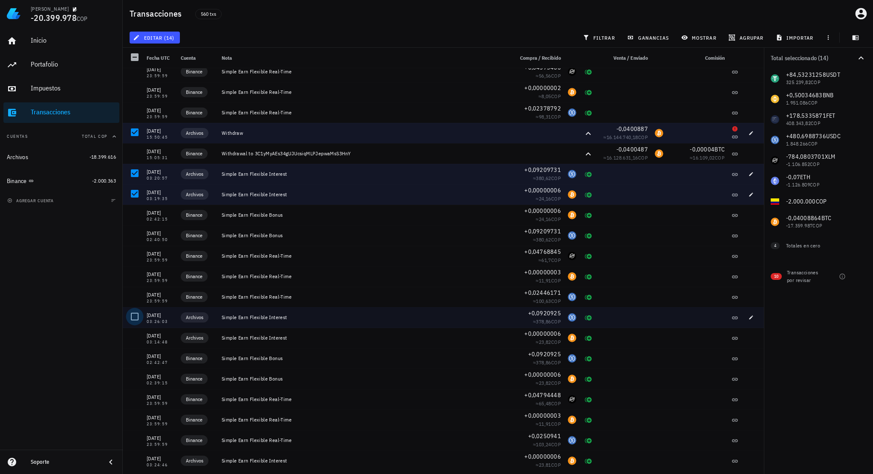
click at [131, 315] on div at bounding box center [134, 316] width 14 height 14
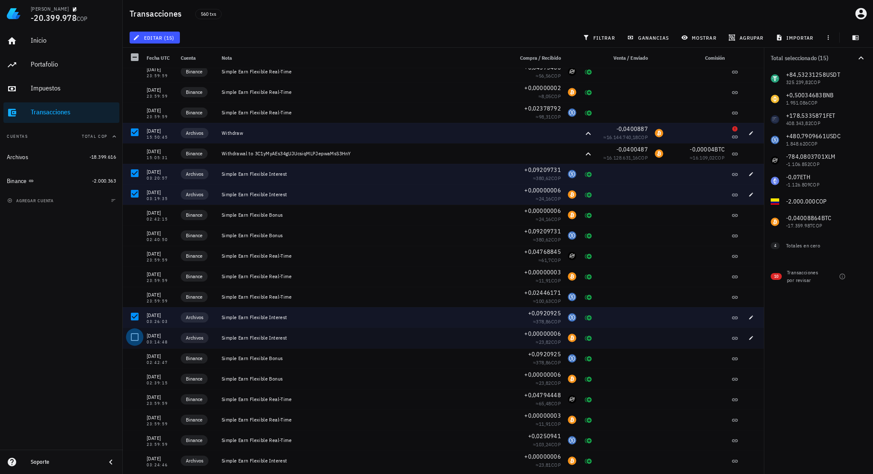
click at [133, 335] on div at bounding box center [134, 337] width 14 height 14
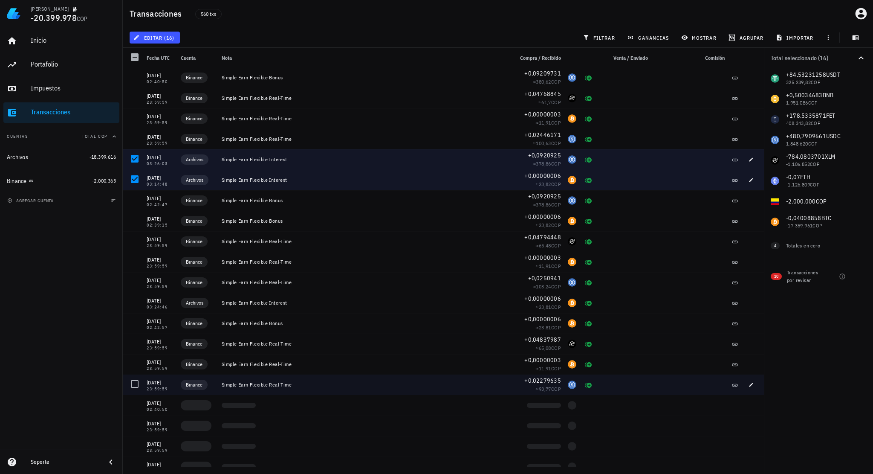
scroll to position [6849, 0]
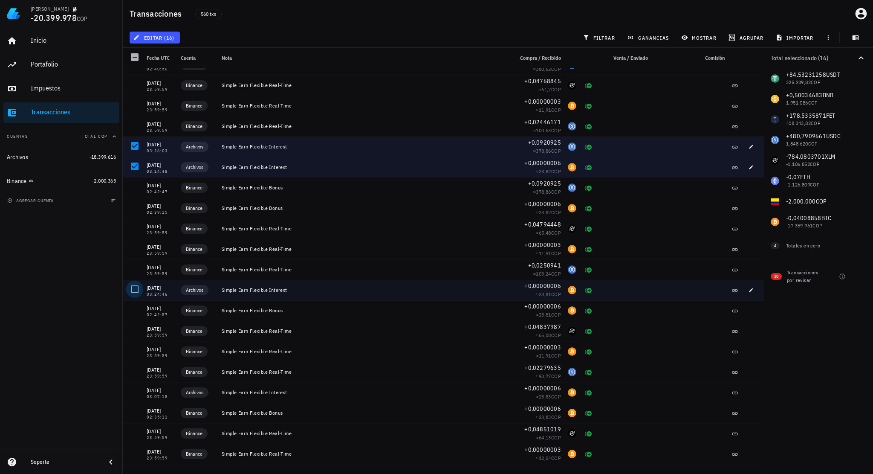
click at [136, 289] on div at bounding box center [134, 289] width 14 height 14
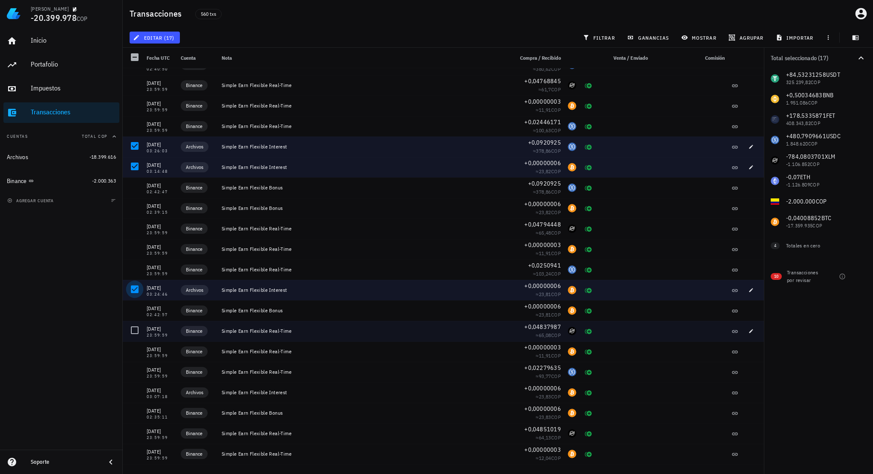
scroll to position [7019, 0]
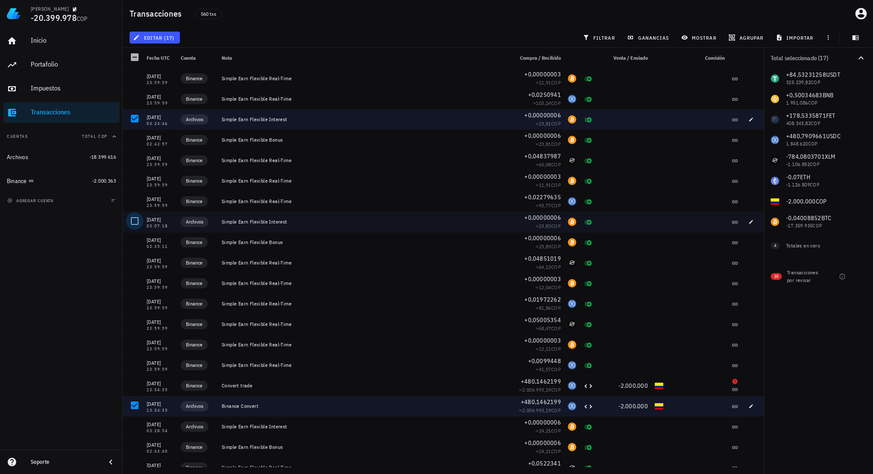
click at [133, 221] on div at bounding box center [134, 221] width 14 height 14
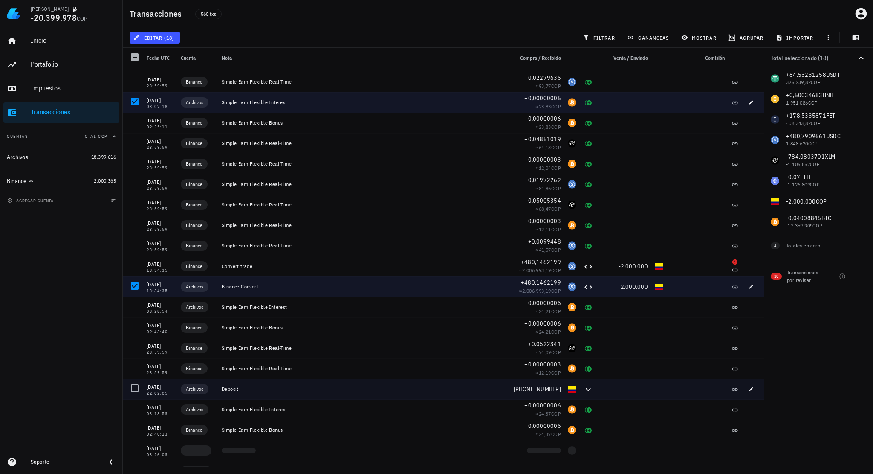
scroll to position [7147, 0]
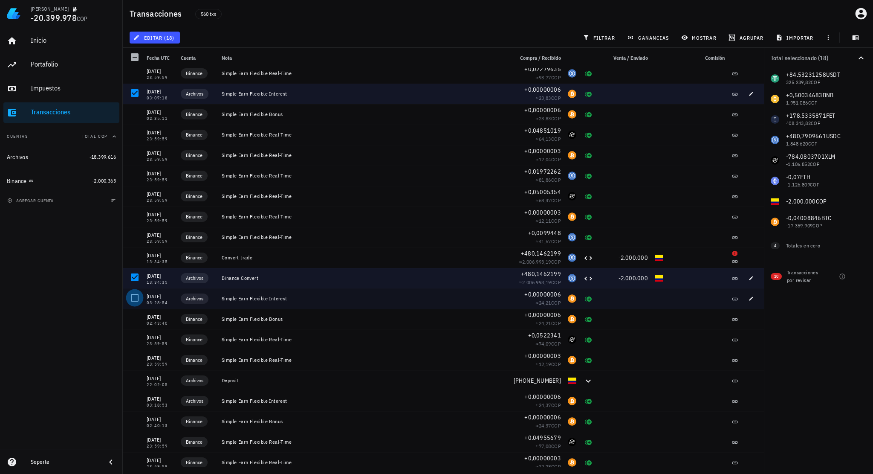
click at [136, 299] on div at bounding box center [134, 297] width 14 height 14
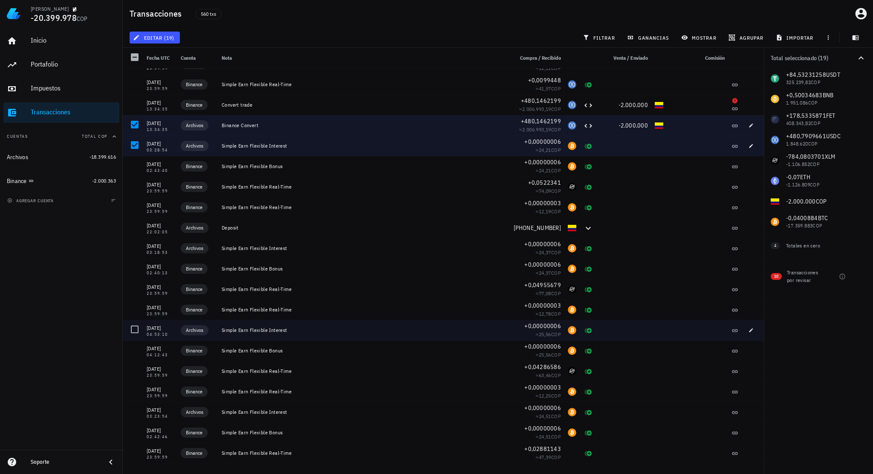
scroll to position [7318, 0]
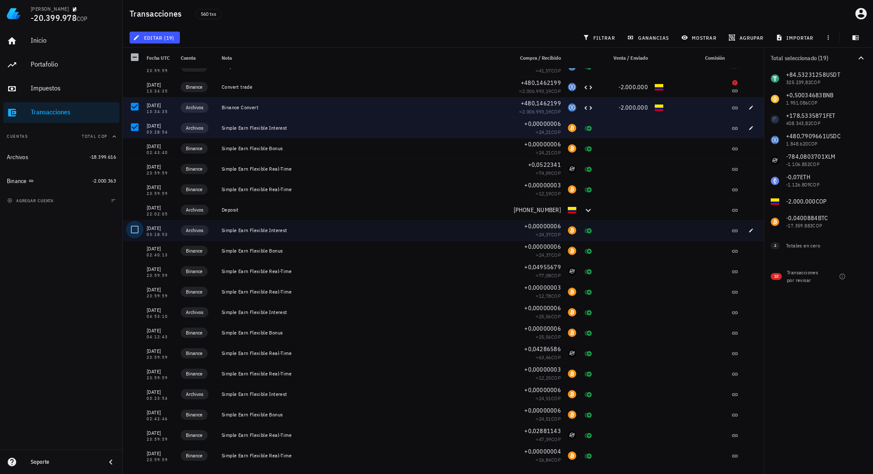
click at [136, 228] on div at bounding box center [134, 229] width 14 height 14
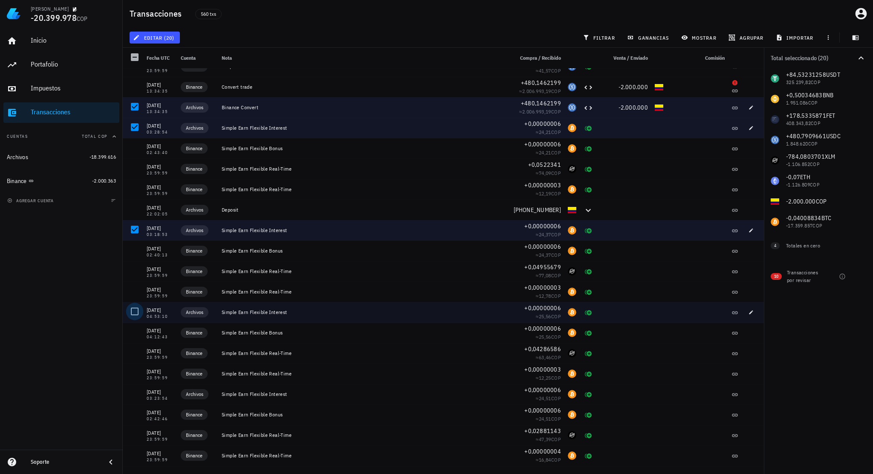
click at [136, 313] on div at bounding box center [134, 311] width 14 height 14
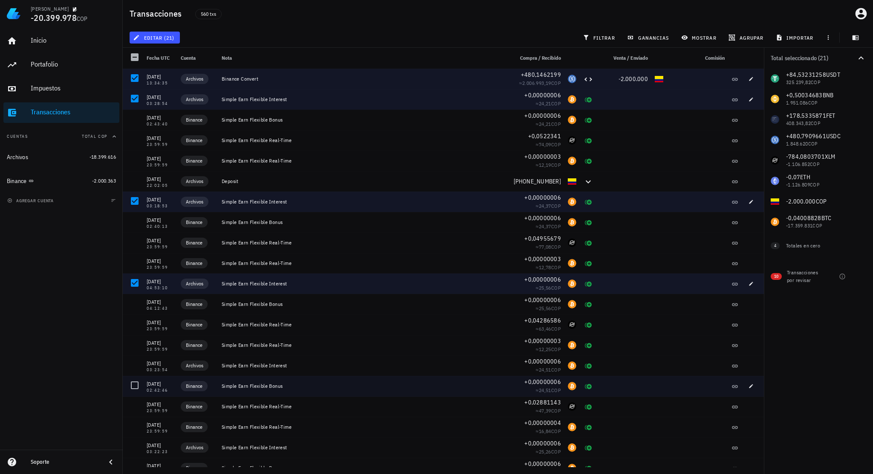
scroll to position [7403, 0]
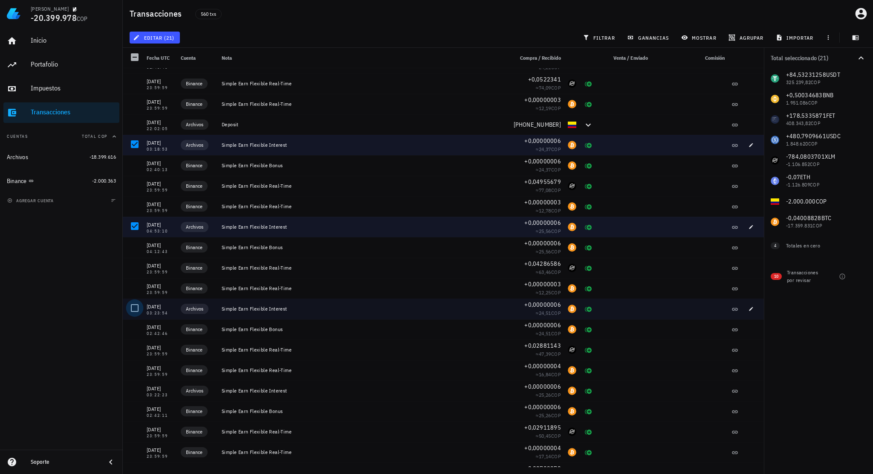
click at [135, 311] on div at bounding box center [134, 308] width 14 height 14
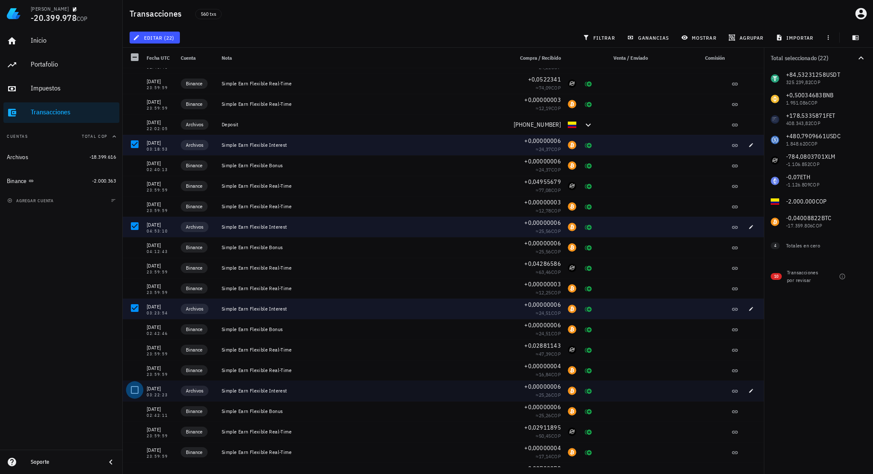
click at [138, 388] on div at bounding box center [134, 389] width 14 height 14
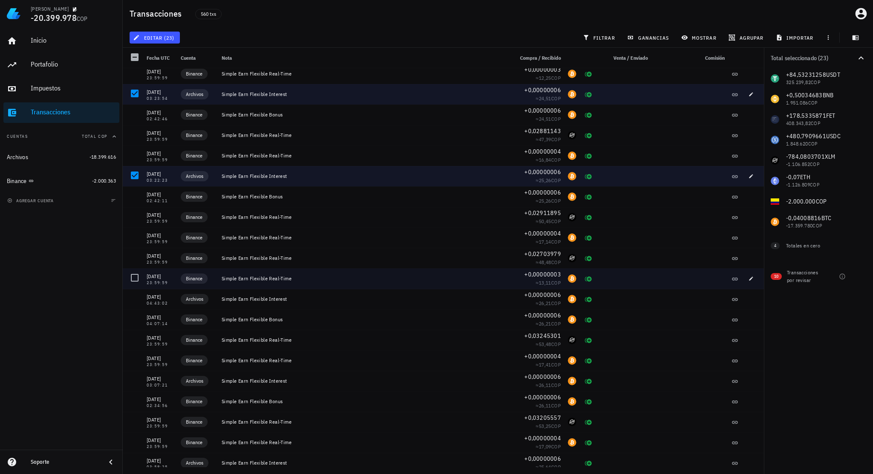
scroll to position [7701, 0]
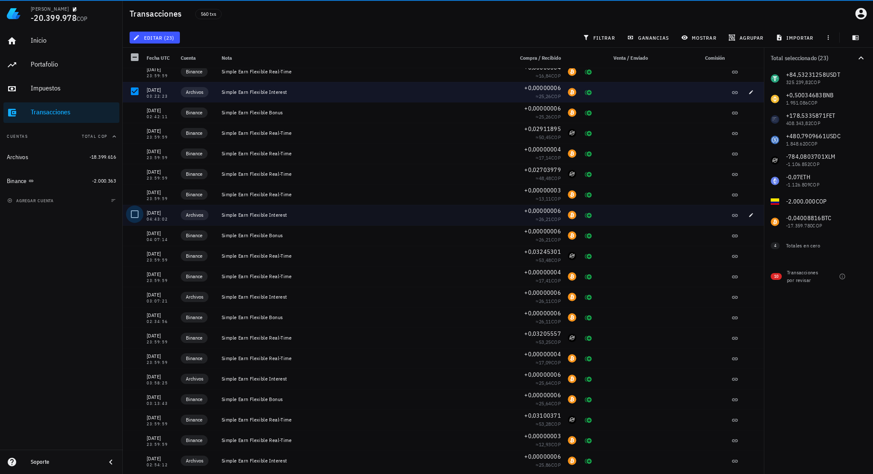
click at [138, 214] on div at bounding box center [134, 214] width 14 height 14
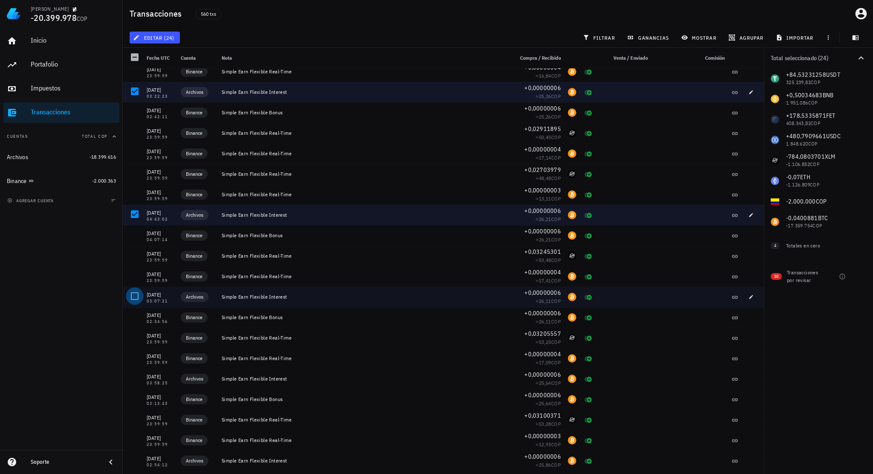
click at [132, 295] on div at bounding box center [134, 296] width 14 height 14
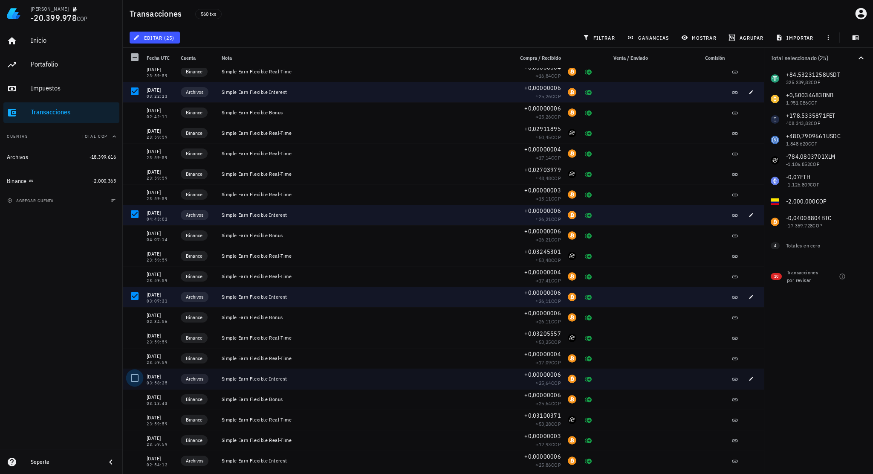
click at [138, 376] on div at bounding box center [134, 377] width 14 height 14
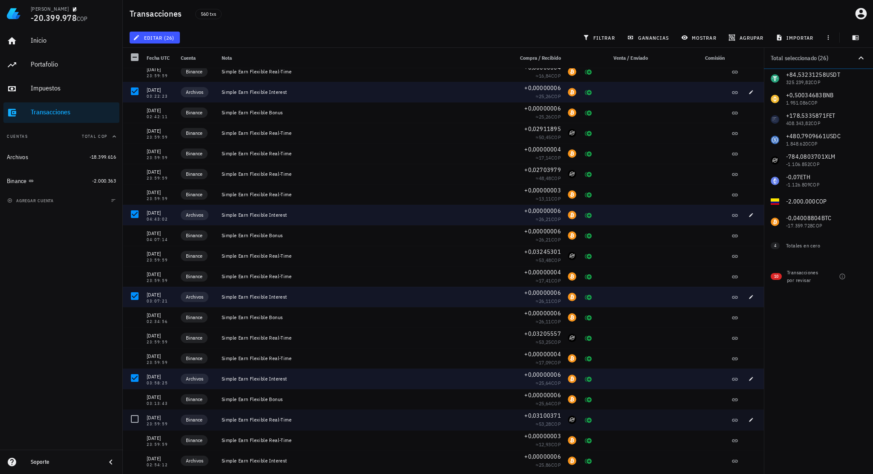
scroll to position [7829, 0]
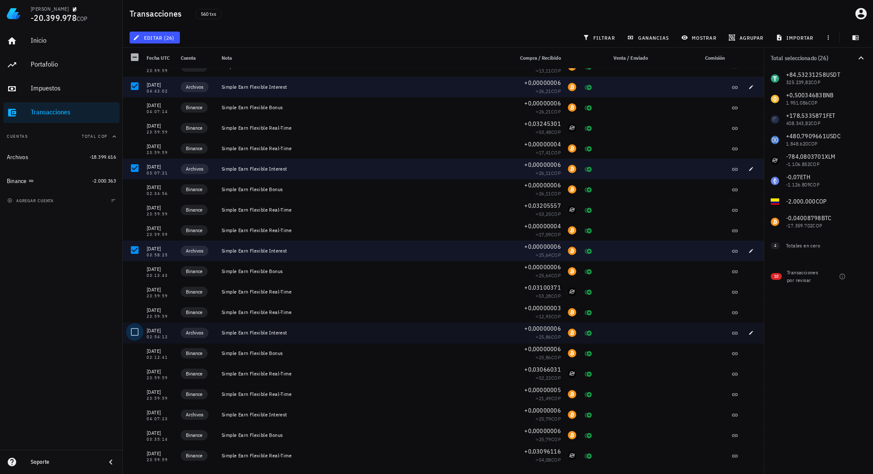
click at [134, 331] on div at bounding box center [134, 331] width 14 height 14
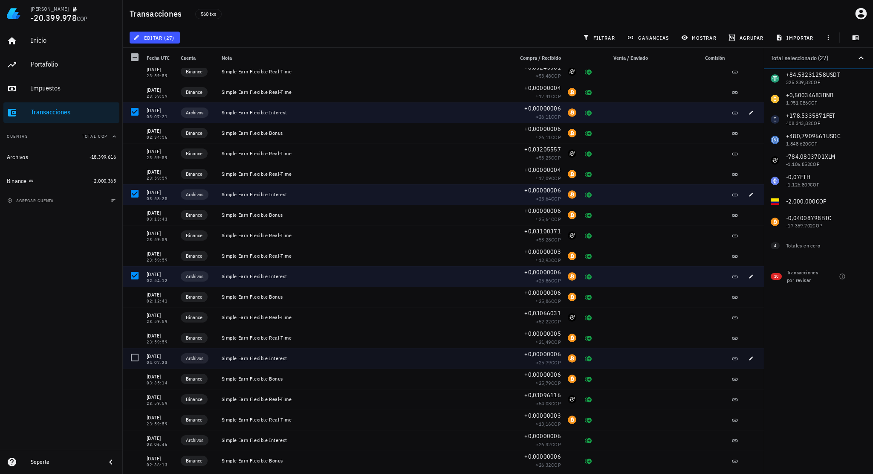
scroll to position [7915, 0]
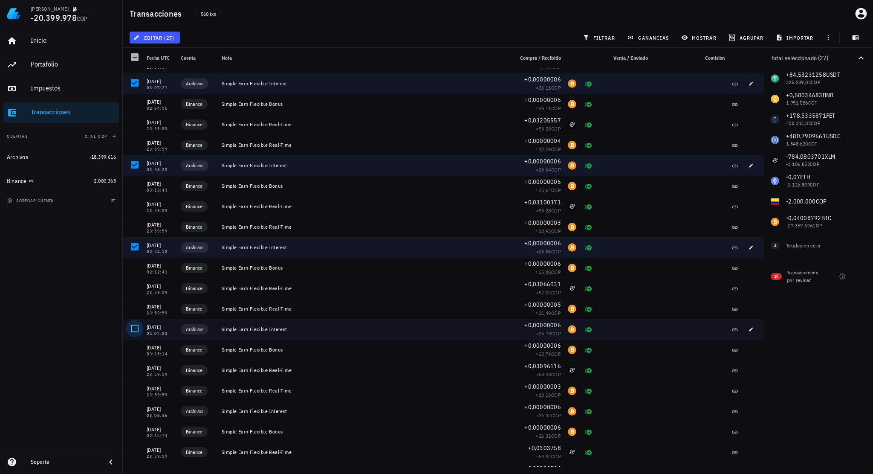
click at [139, 330] on div at bounding box center [134, 328] width 14 height 14
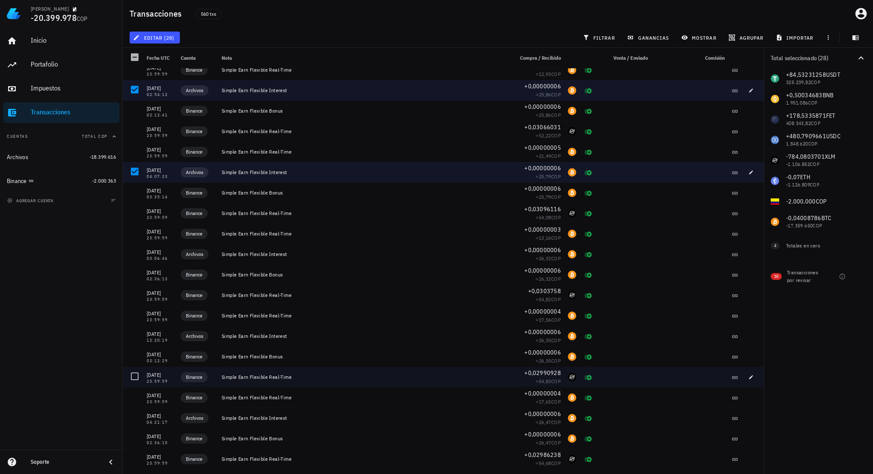
scroll to position [8085, 0]
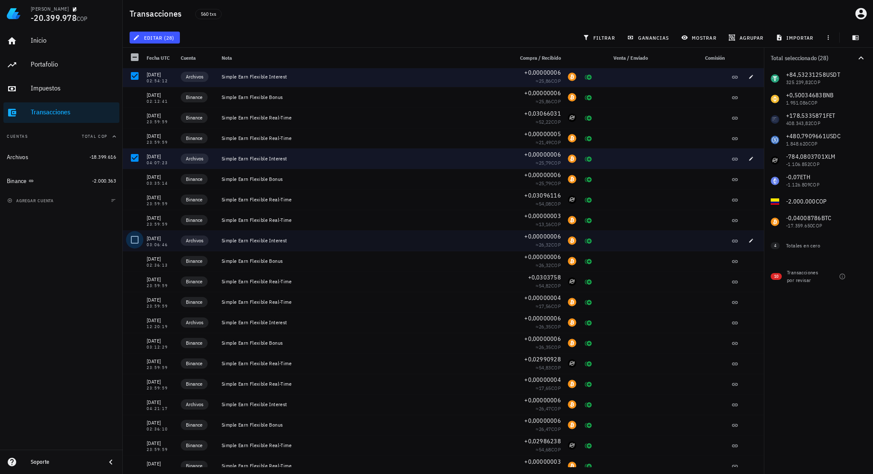
click at [135, 240] on div at bounding box center [134, 239] width 14 height 14
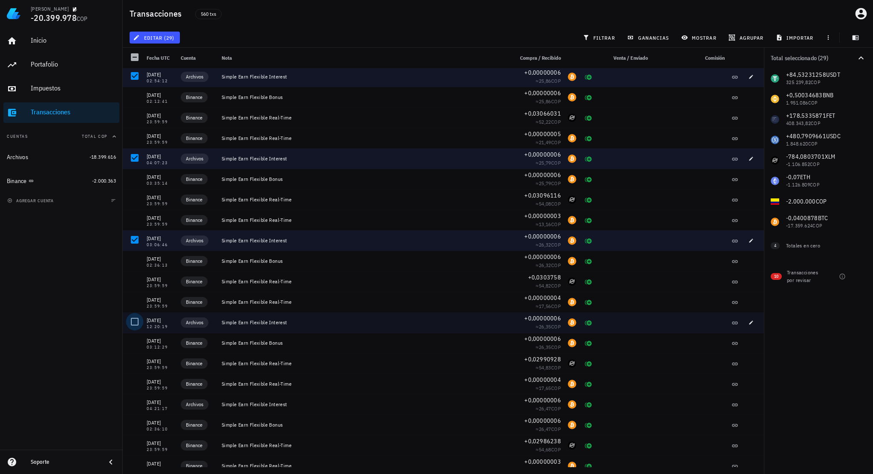
click at [133, 321] on div at bounding box center [134, 321] width 14 height 14
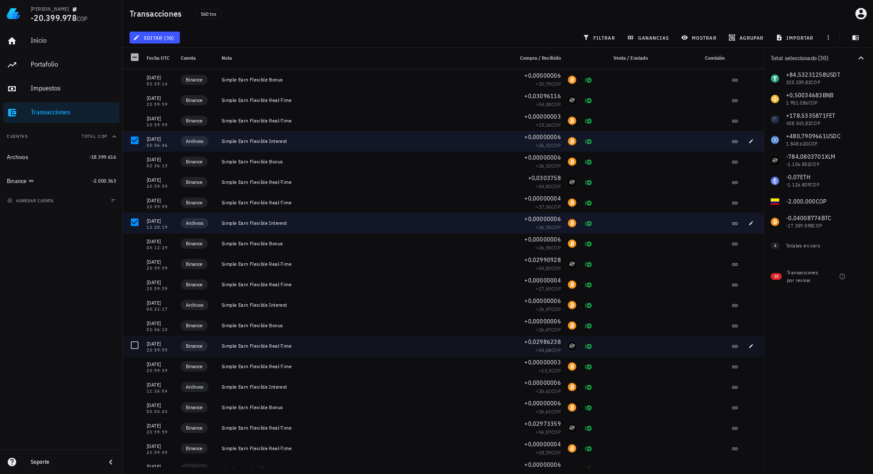
scroll to position [8213, 0]
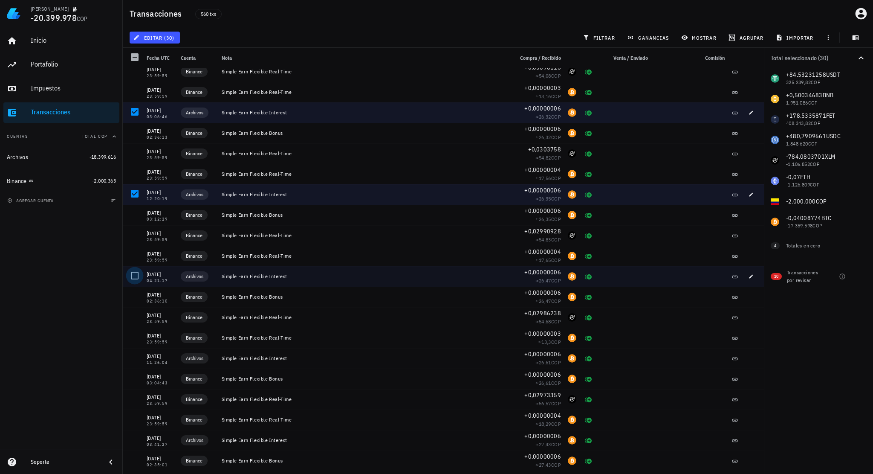
click at [136, 274] on div at bounding box center [134, 275] width 14 height 14
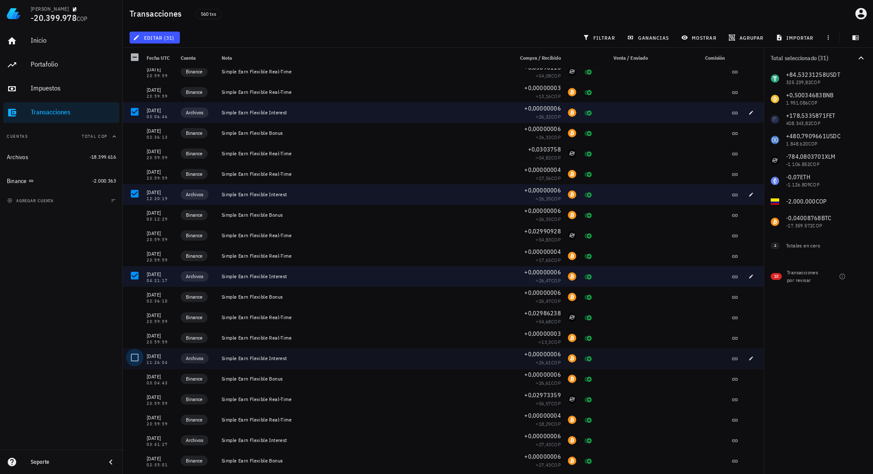
click at [135, 355] on div at bounding box center [134, 357] width 14 height 14
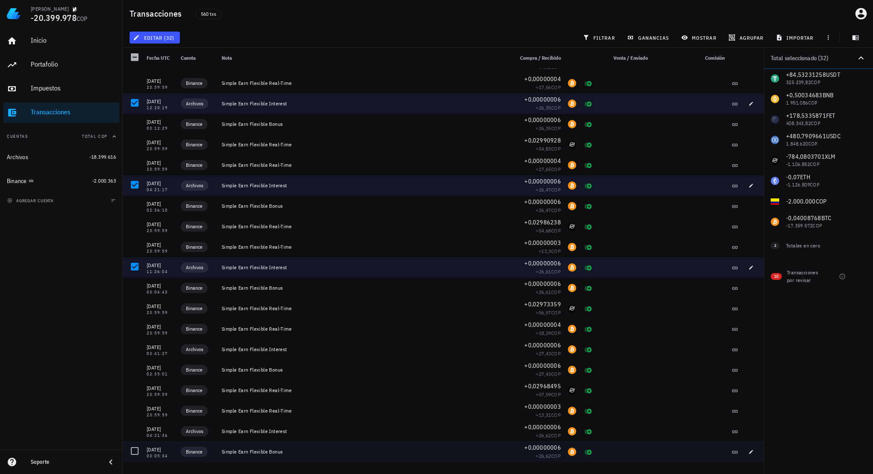
scroll to position [8384, 0]
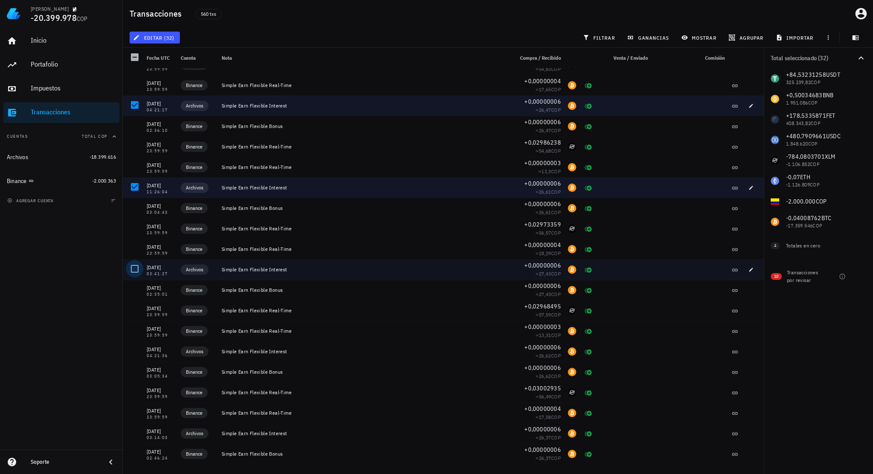
click at [134, 272] on div at bounding box center [134, 268] width 14 height 14
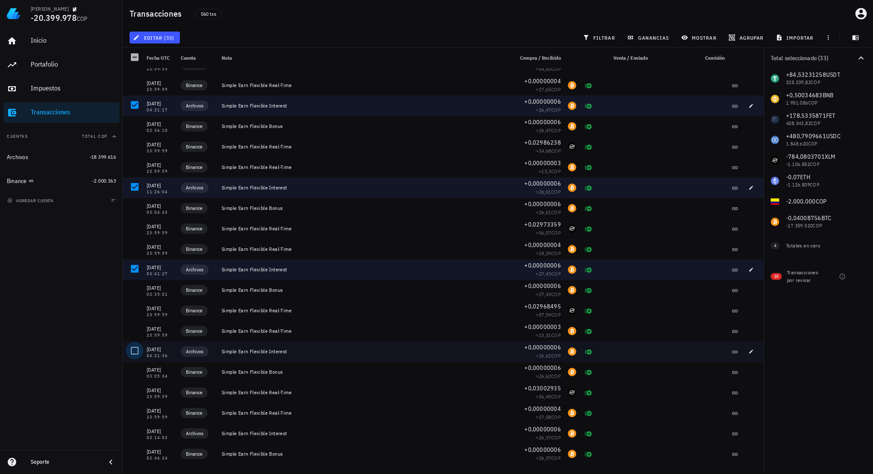
click at [136, 351] on div at bounding box center [134, 350] width 14 height 14
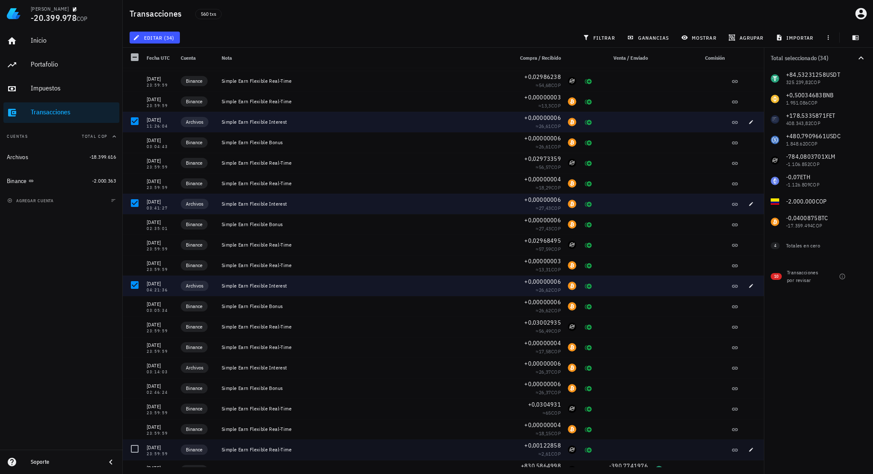
scroll to position [8512, 0]
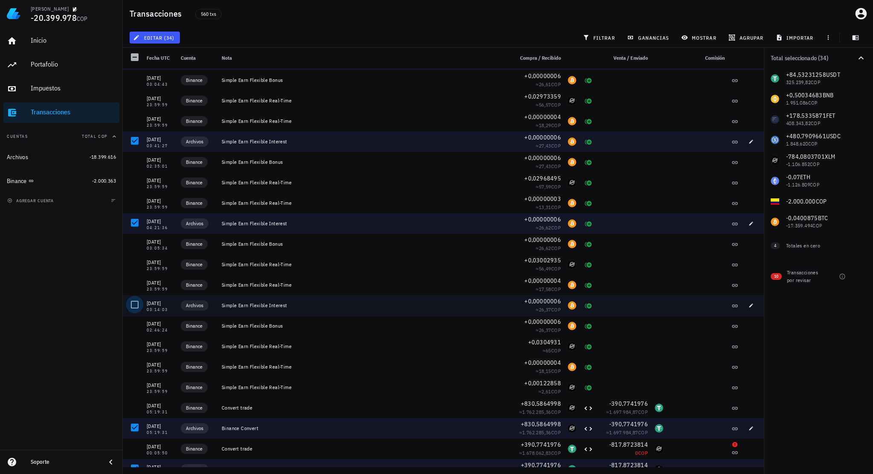
click at [134, 303] on div at bounding box center [134, 304] width 14 height 14
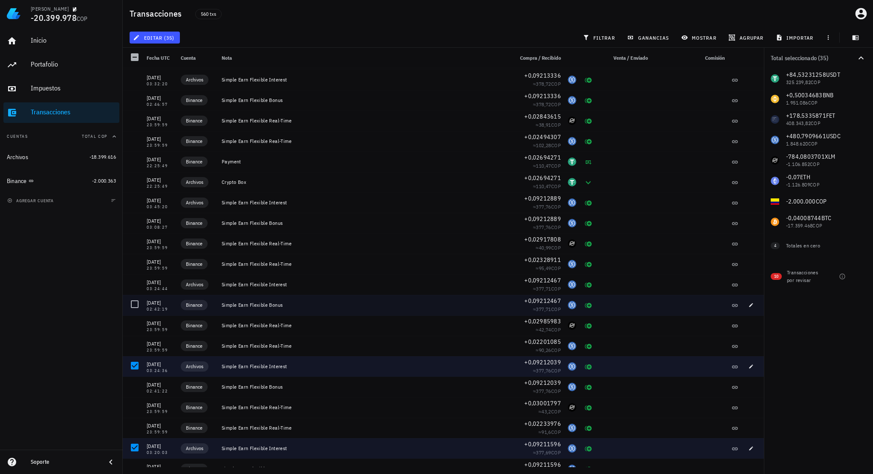
scroll to position [5996, 0]
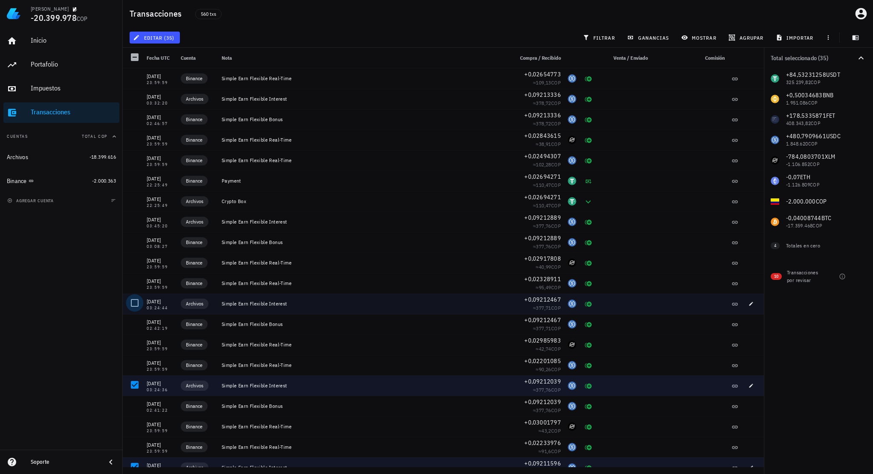
click at [134, 304] on div at bounding box center [134, 302] width 14 height 14
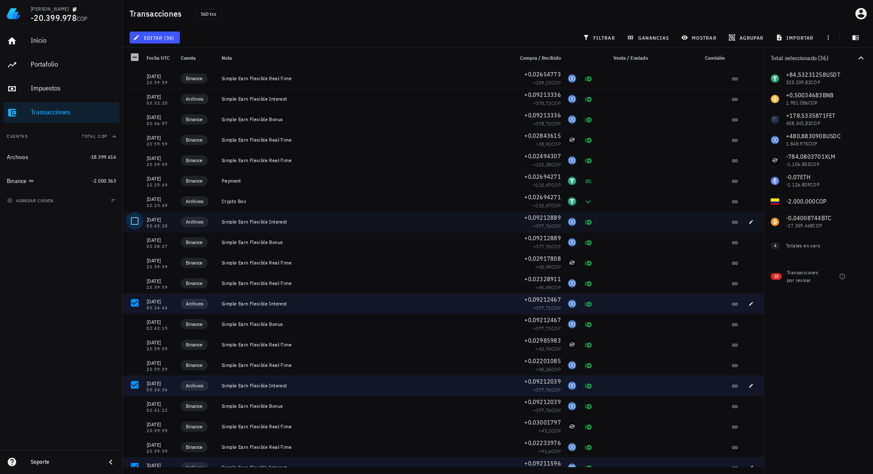
click at [133, 220] on div at bounding box center [134, 221] width 14 height 14
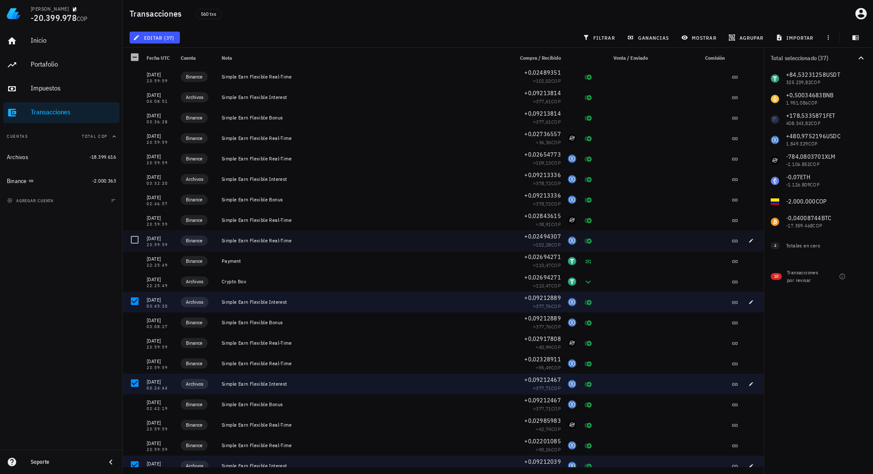
scroll to position [5911, 0]
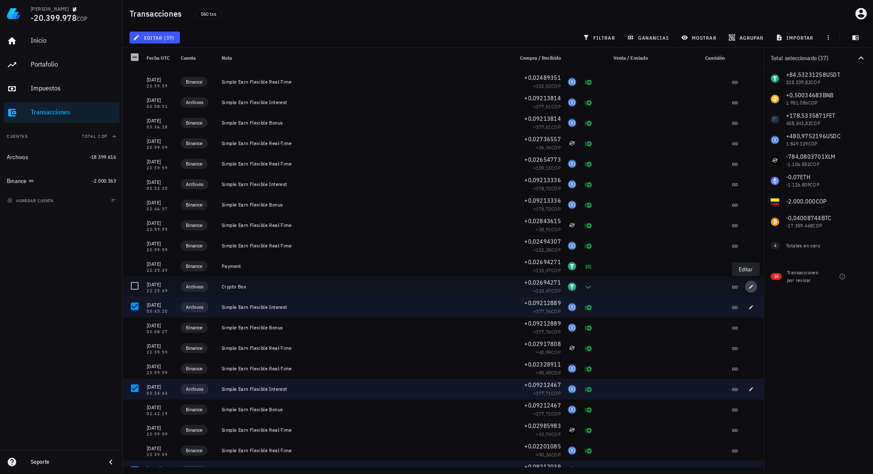
click at [747, 289] on button "button" at bounding box center [751, 287] width 12 height 12
type input "2025-02-18"
type input "22:25:49"
type textarea "Crypto Box"
type input "0,02694271"
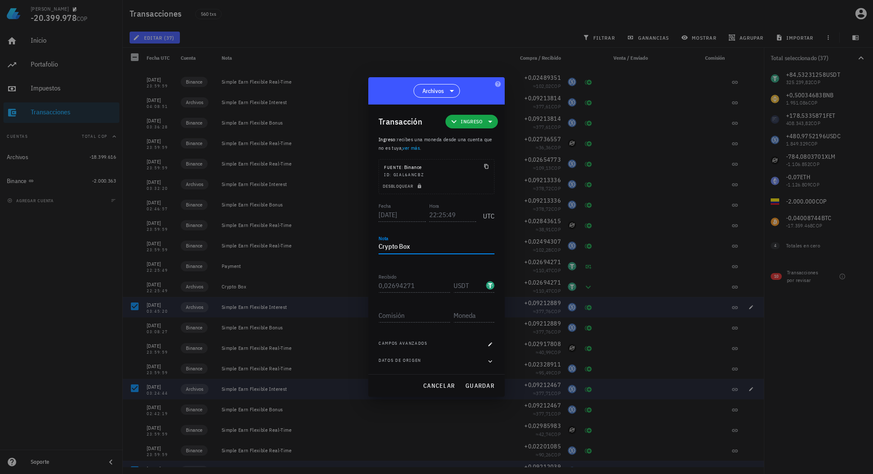
drag, startPoint x: 431, startPoint y: 244, endPoint x: 351, endPoint y: 243, distance: 79.7
click at [351, 243] on div "Ledger Hernán -20.399.978 COP Inicio Portafolio Impuestos Transacciones Cuentas…" at bounding box center [436, 237] width 873 height 474
click at [442, 383] on span "cancelar" at bounding box center [439, 386] width 32 height 8
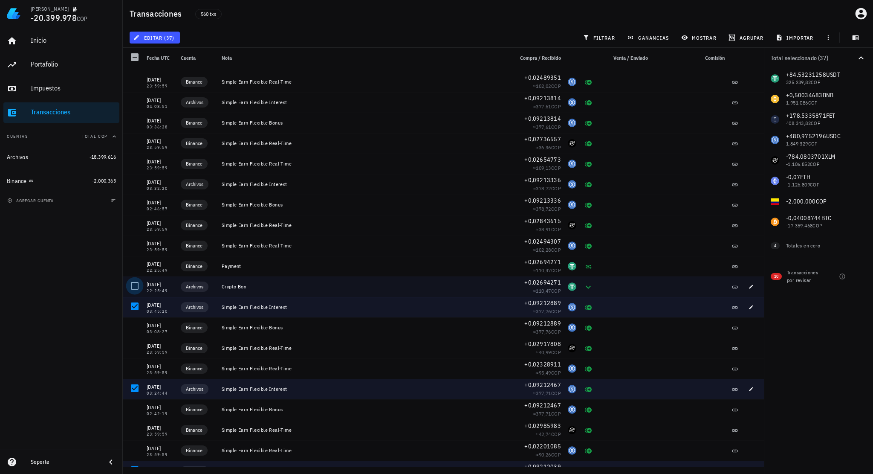
click at [138, 287] on div at bounding box center [134, 285] width 14 height 14
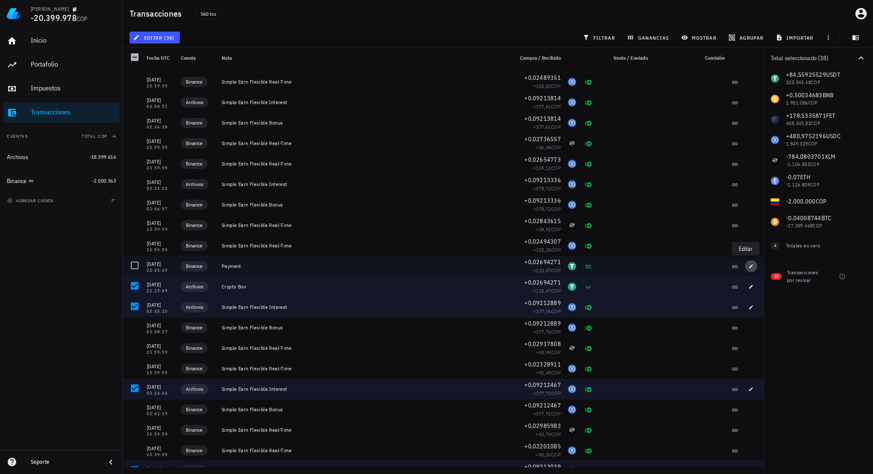
click at [750, 266] on icon "button" at bounding box center [752, 266] width 4 height 4
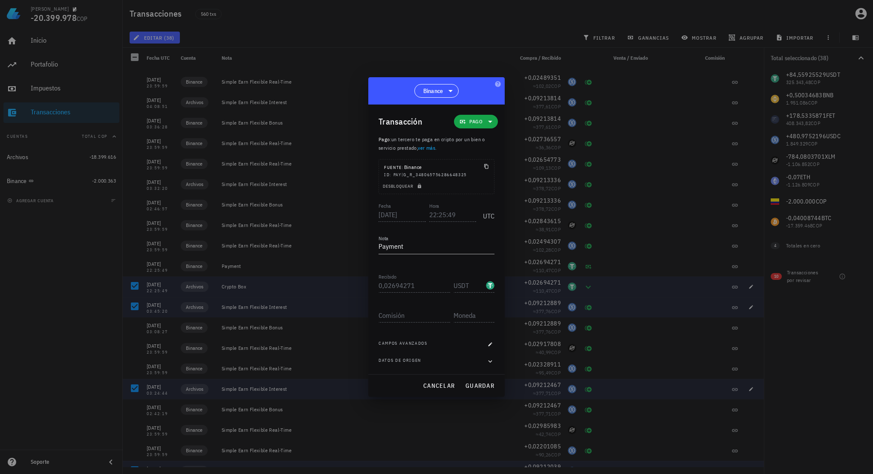
drag, startPoint x: 408, startPoint y: 246, endPoint x: 293, endPoint y: 224, distance: 117.1
click at [317, 228] on div "Ledger Hernán -20.399.978 COP Inicio Portafolio Impuestos Transacciones Cuentas…" at bounding box center [436, 237] width 873 height 474
paste textarea "Crypto Box"
click at [472, 126] on span "Pago" at bounding box center [475, 121] width 13 height 9
click at [486, 155] on div "Ingreso" at bounding box center [493, 158] width 79 height 17
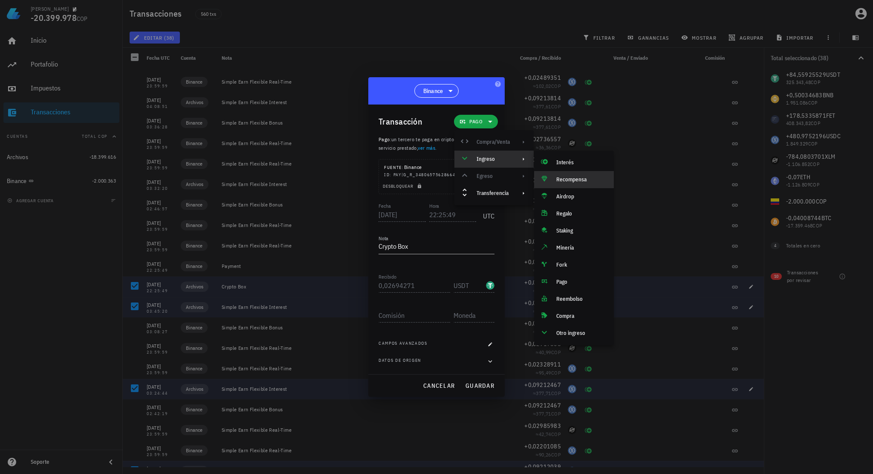
click at [560, 177] on div "Recompensa" at bounding box center [581, 179] width 51 height 7
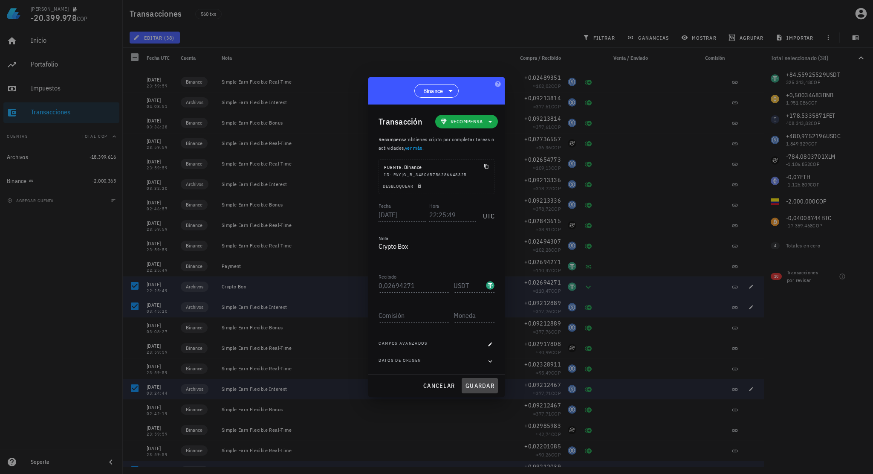
click at [478, 383] on span "guardar" at bounding box center [479, 386] width 29 height 8
type textarea "Payment"
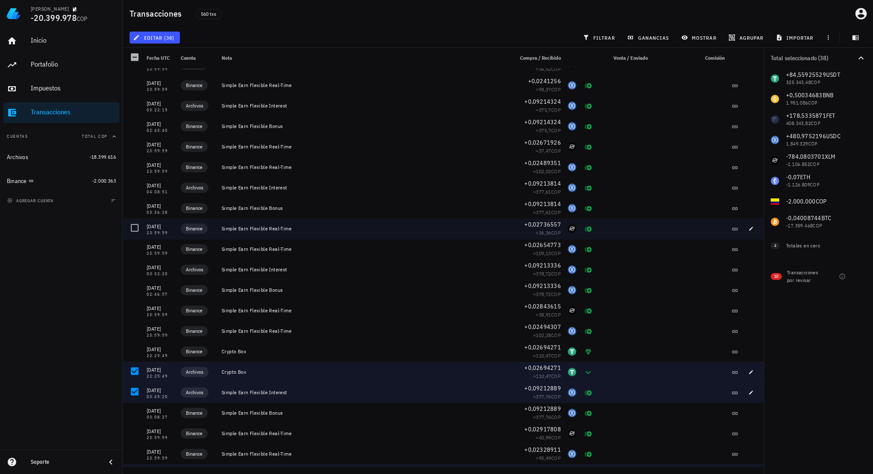
scroll to position [5783, 0]
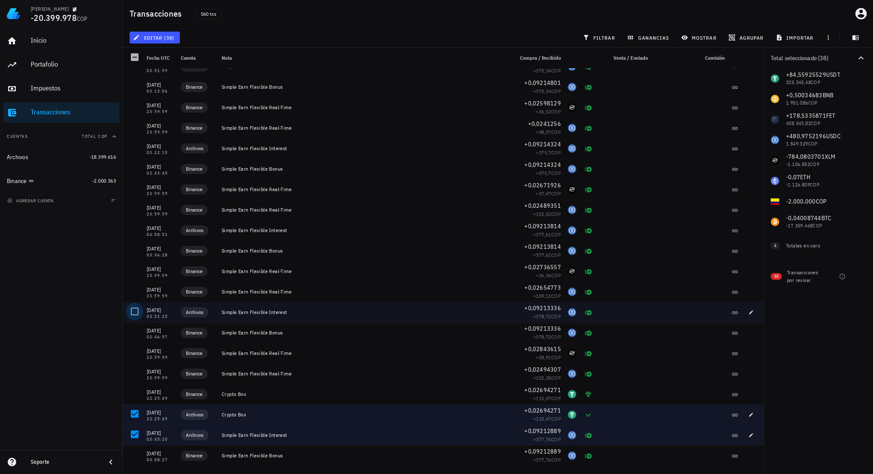
click at [132, 310] on div at bounding box center [134, 311] width 14 height 14
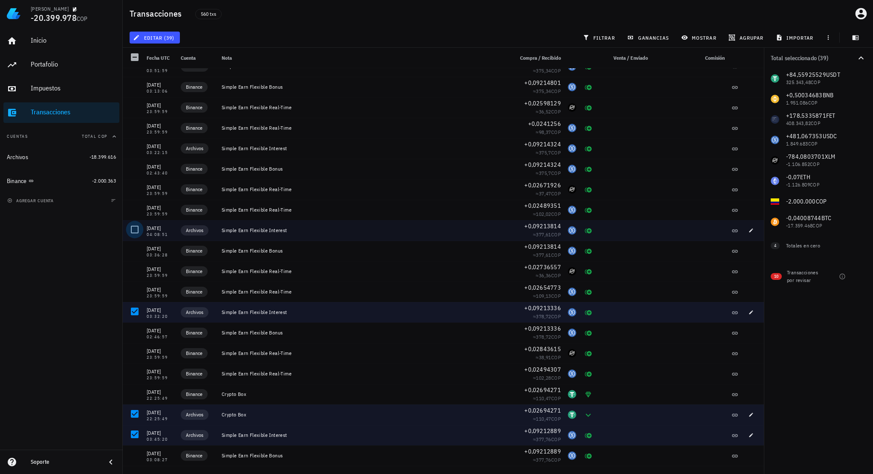
click at [135, 231] on div at bounding box center [134, 229] width 14 height 14
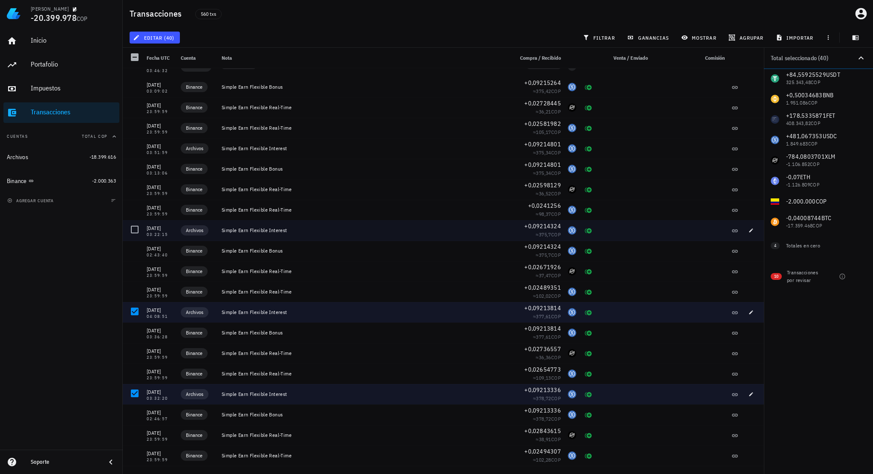
scroll to position [5698, 0]
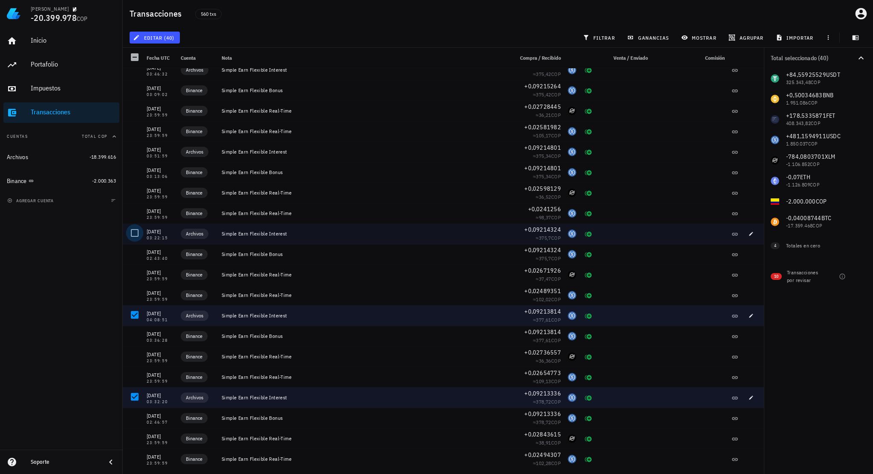
click at [136, 233] on div at bounding box center [134, 233] width 14 height 14
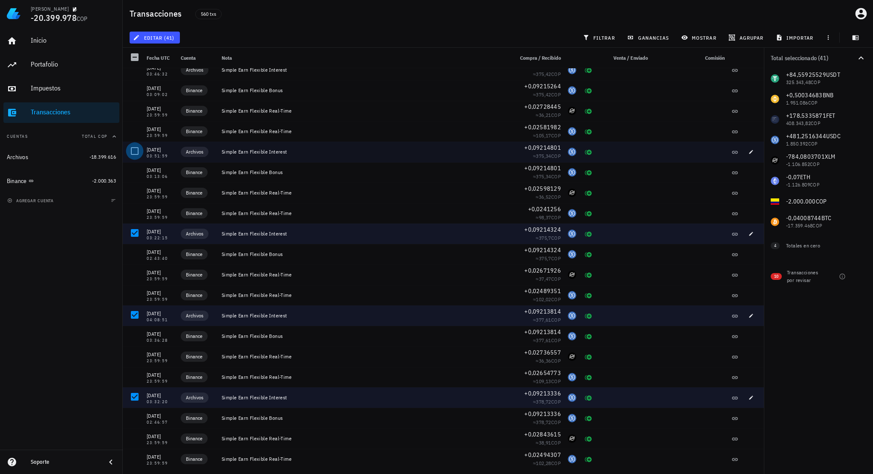
click at [132, 149] on div at bounding box center [134, 151] width 14 height 14
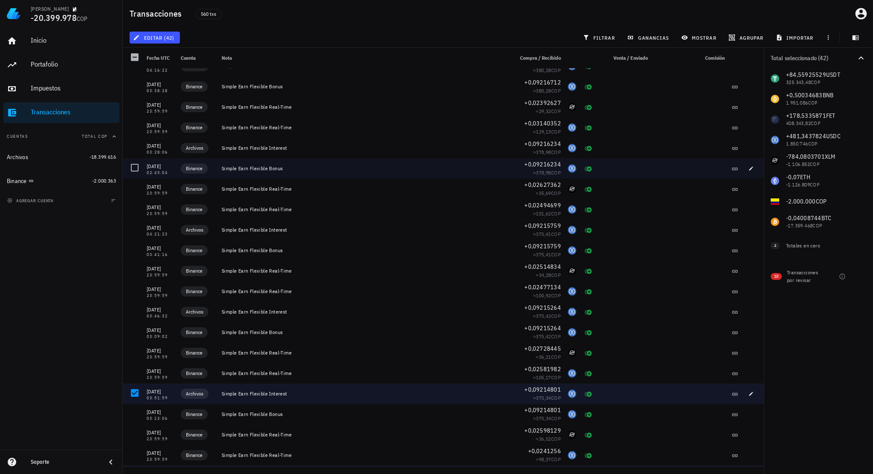
scroll to position [5442, 0]
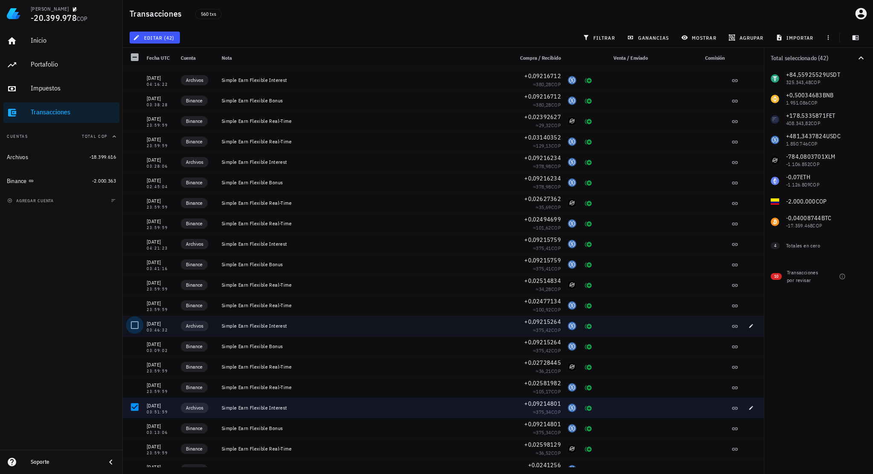
click at [132, 323] on div at bounding box center [134, 325] width 14 height 14
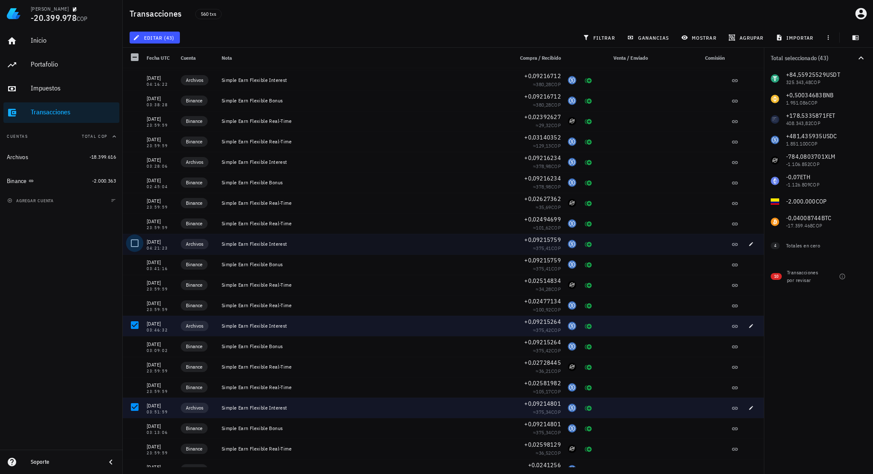
click at [135, 241] on div at bounding box center [134, 243] width 14 height 14
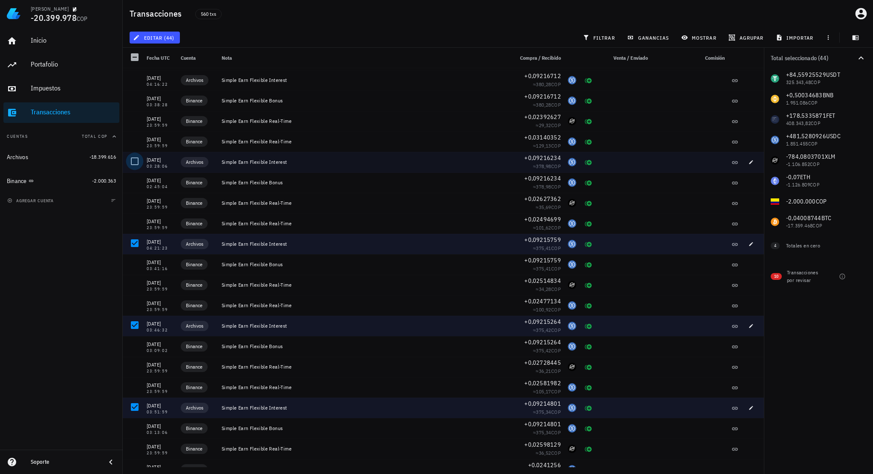
click at [136, 161] on div at bounding box center [134, 161] width 14 height 14
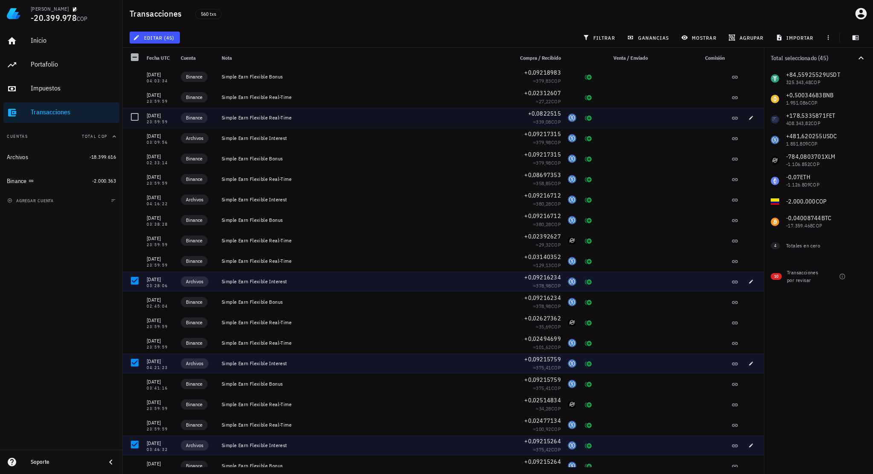
scroll to position [5271, 0]
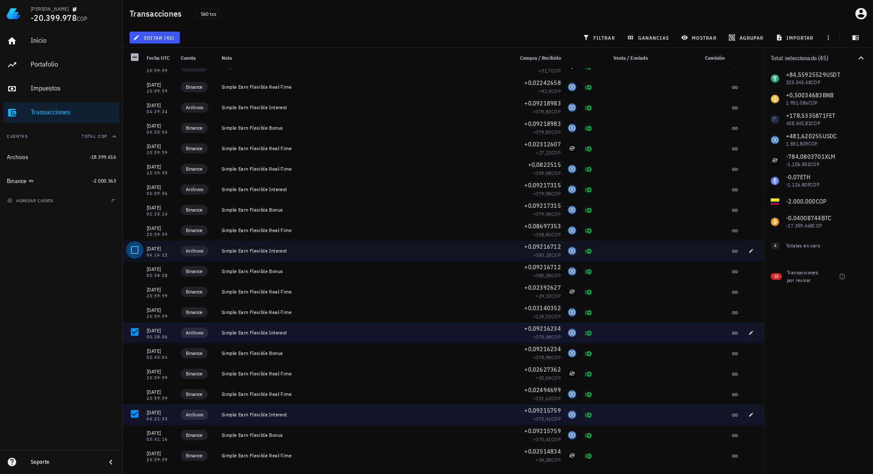
click at [136, 250] on div at bounding box center [134, 250] width 14 height 14
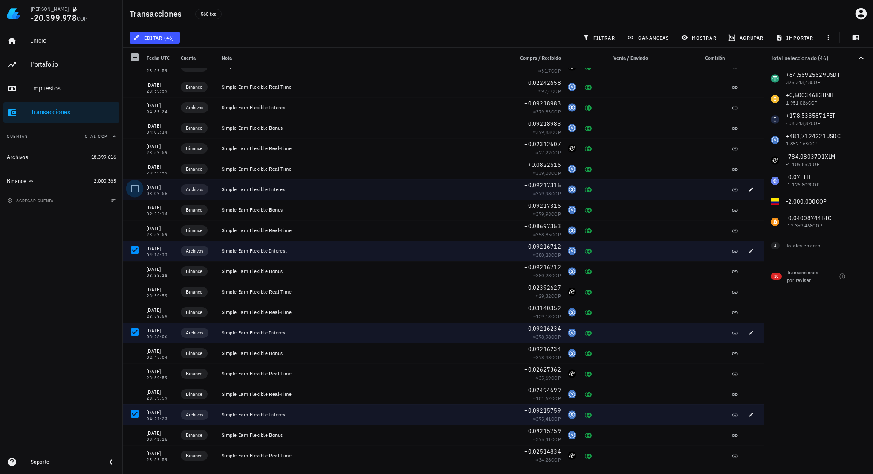
click at [136, 187] on div at bounding box center [134, 188] width 14 height 14
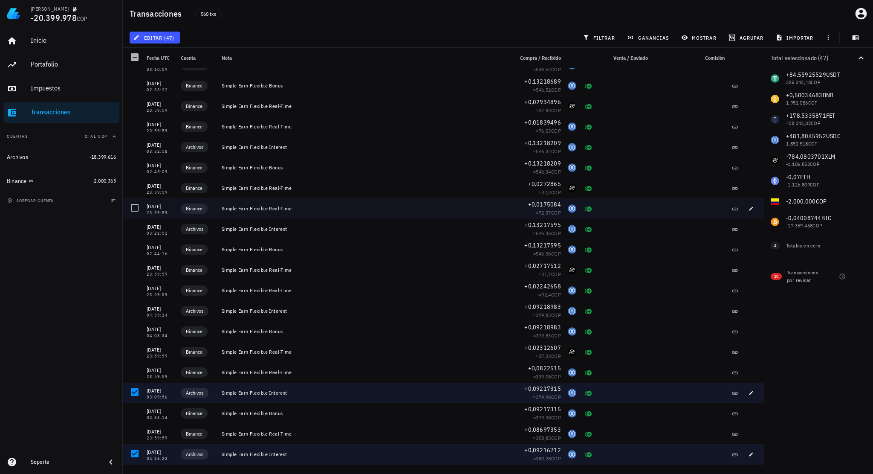
scroll to position [5058, 0]
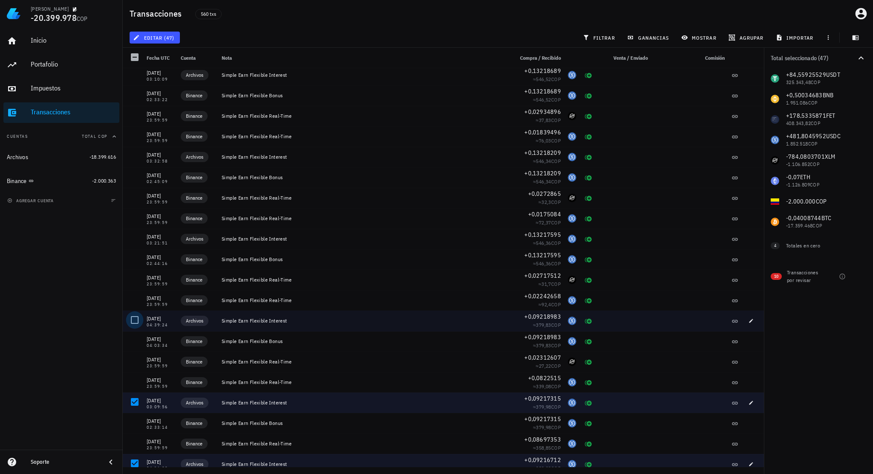
click at [136, 317] on div at bounding box center [134, 320] width 14 height 14
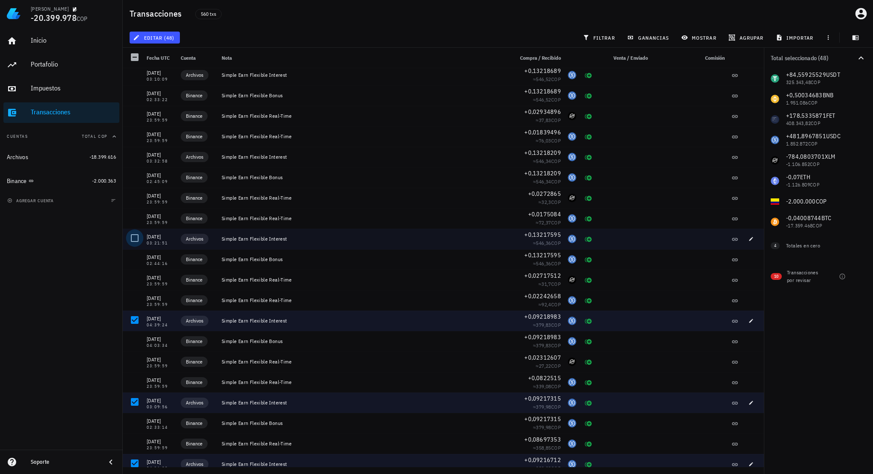
click at [133, 237] on div at bounding box center [134, 238] width 14 height 14
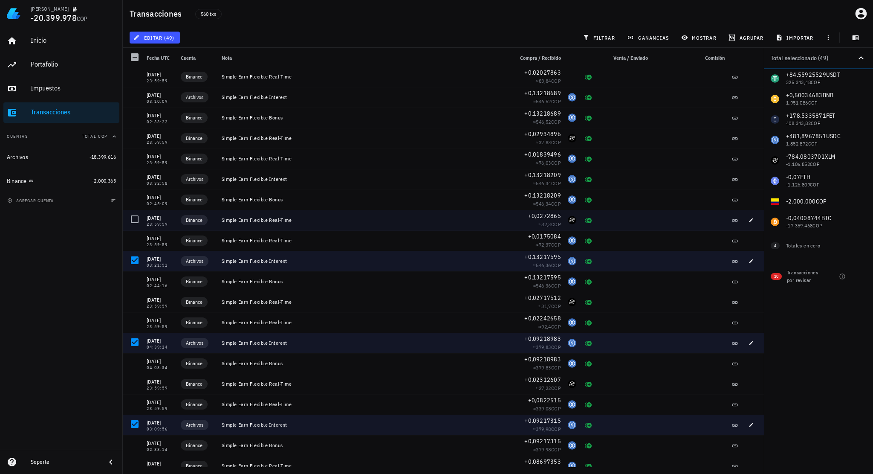
scroll to position [4973, 0]
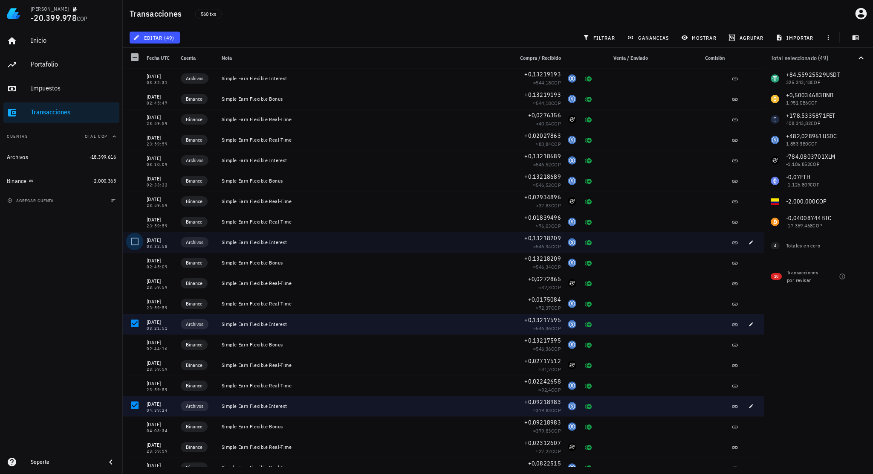
click at [133, 239] on div at bounding box center [134, 241] width 14 height 14
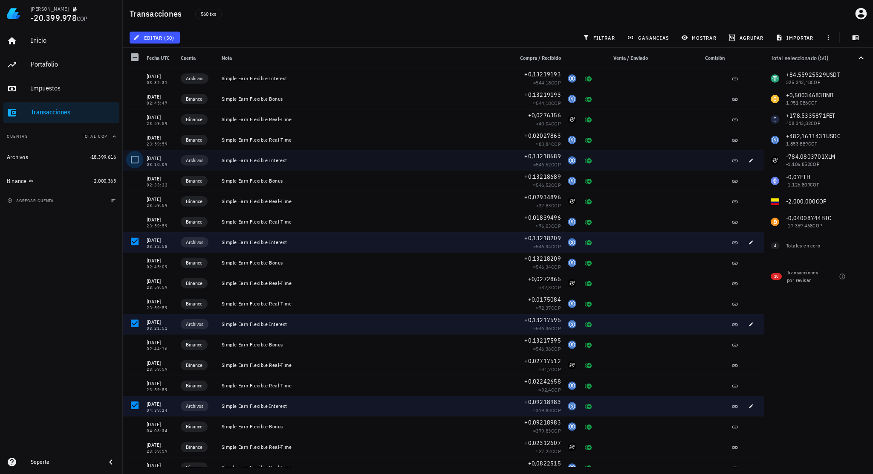
click at [135, 159] on div at bounding box center [134, 159] width 14 height 14
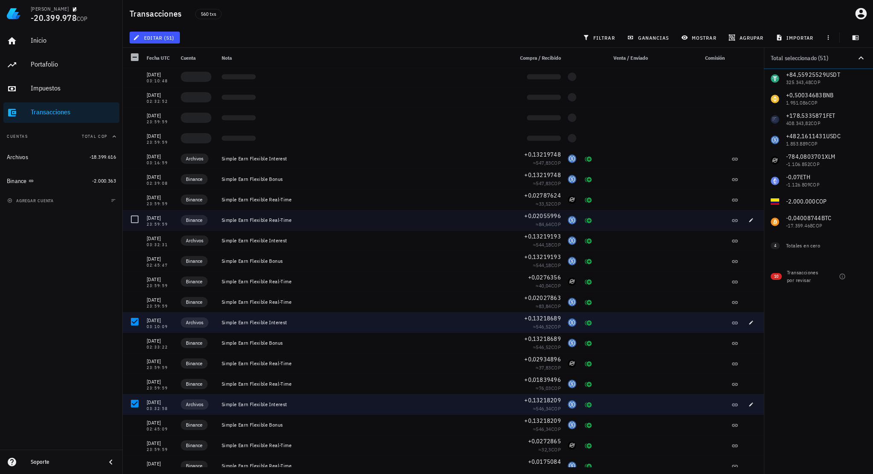
scroll to position [4802, 0]
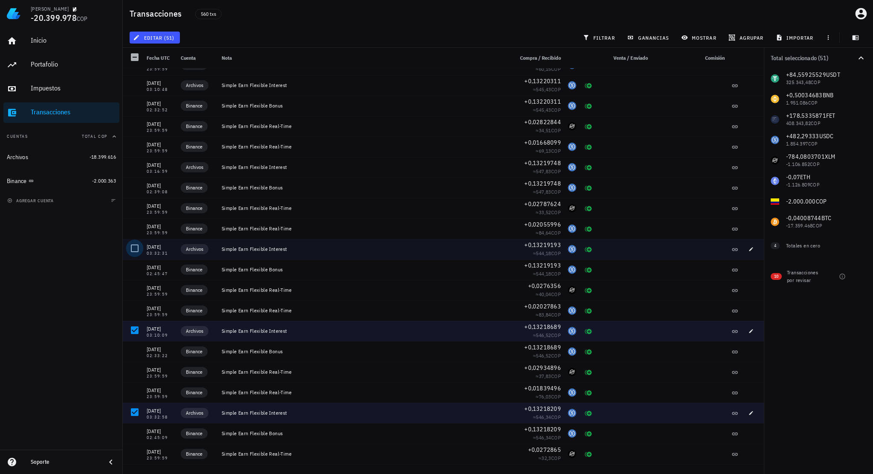
click at [138, 249] on div at bounding box center [134, 248] width 14 height 14
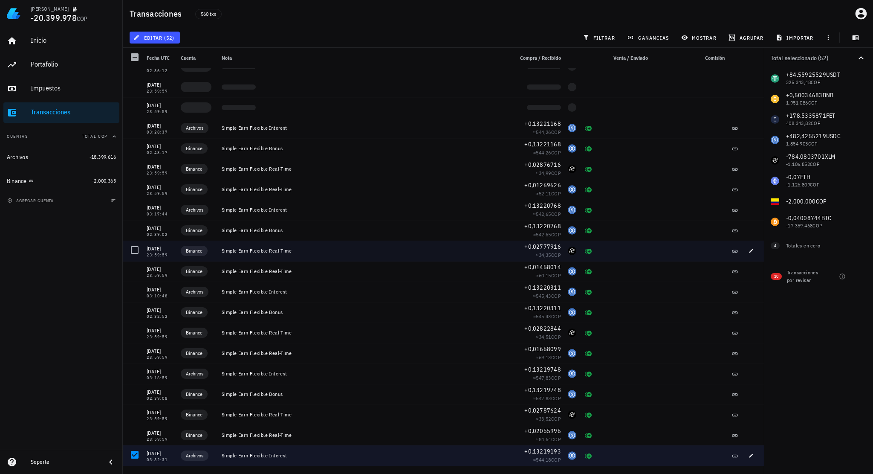
scroll to position [4589, 0]
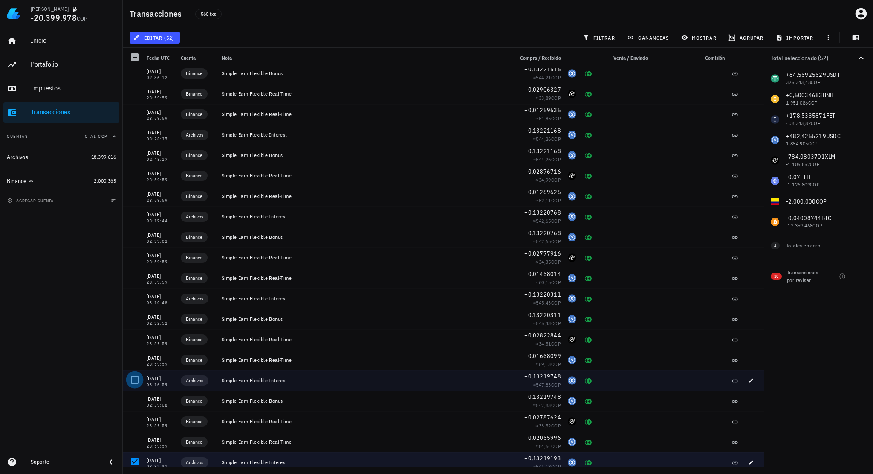
click at [135, 378] on div at bounding box center [134, 379] width 14 height 14
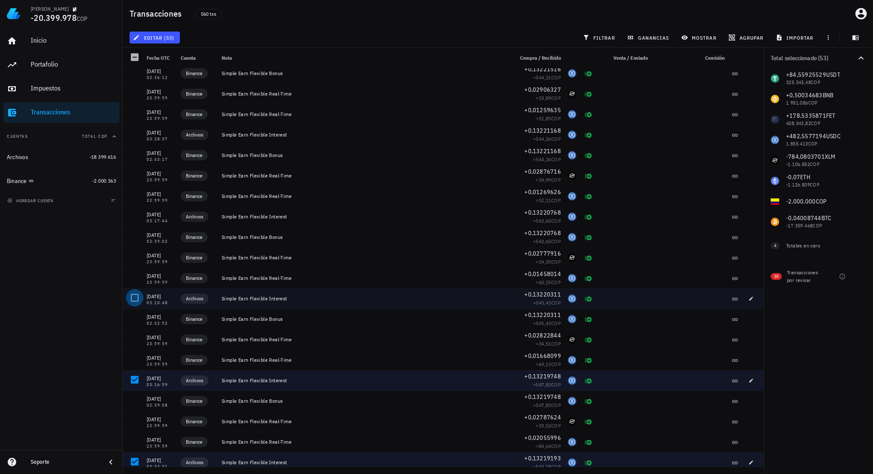
click at [131, 301] on div at bounding box center [134, 297] width 14 height 14
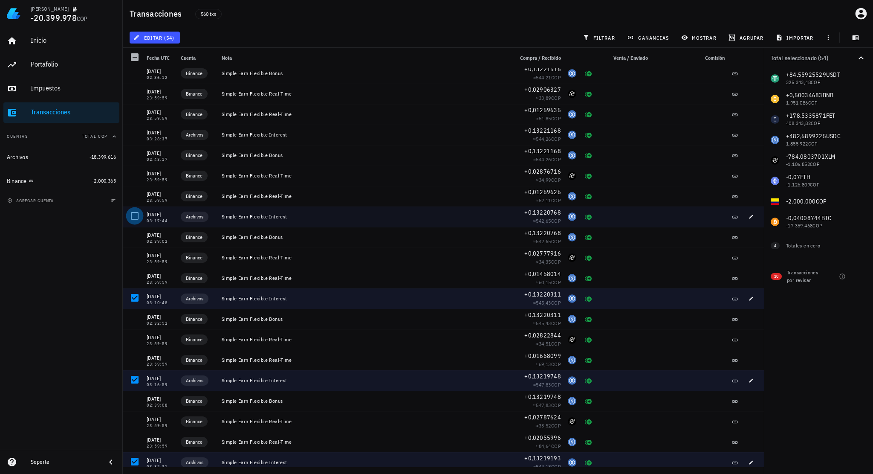
click at [135, 218] on div at bounding box center [134, 215] width 14 height 14
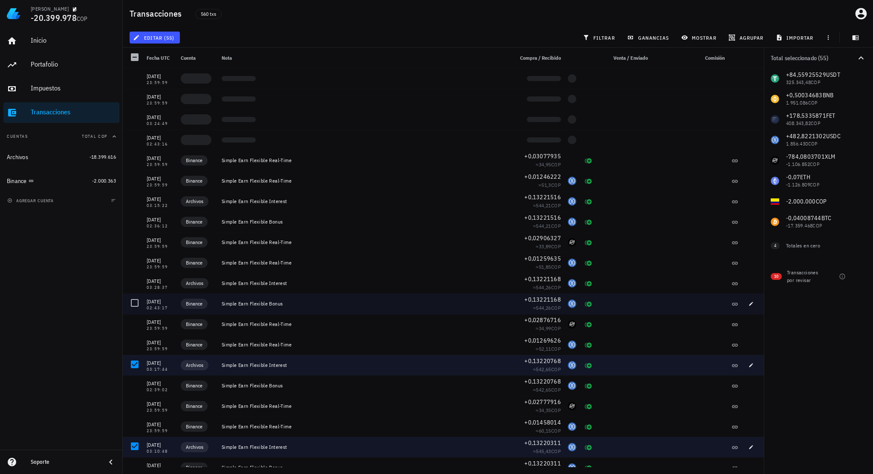
scroll to position [4376, 0]
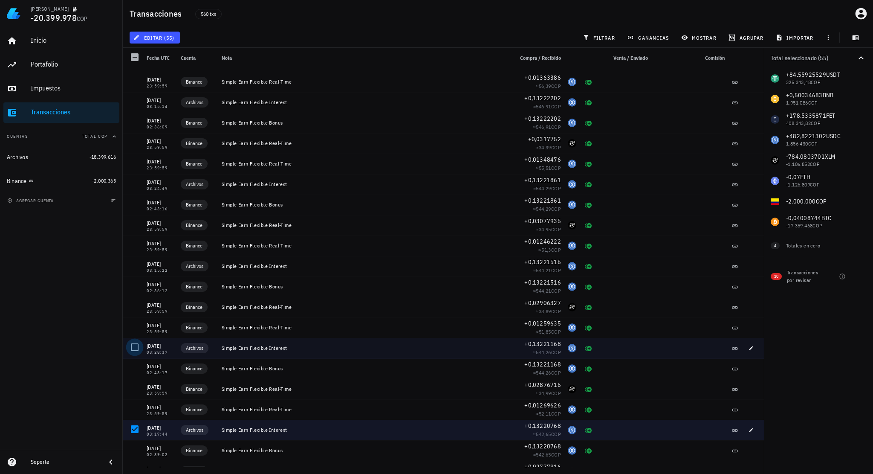
click at [137, 342] on div at bounding box center [134, 347] width 14 height 14
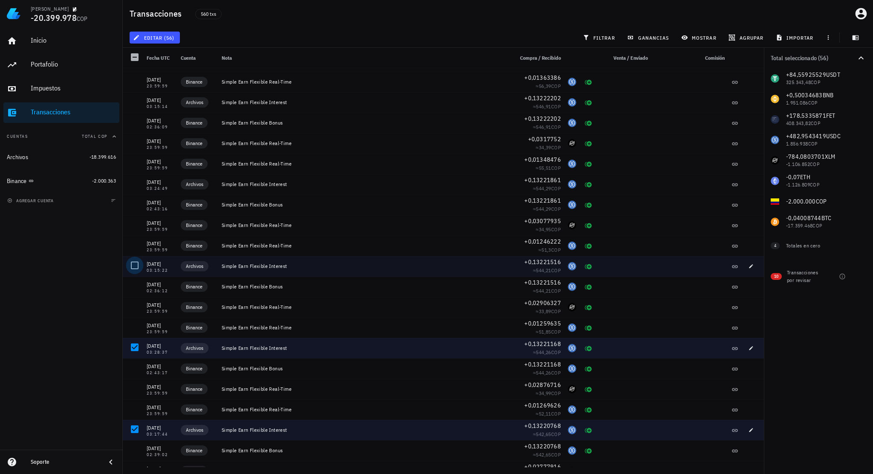
click at [132, 266] on div at bounding box center [134, 265] width 14 height 14
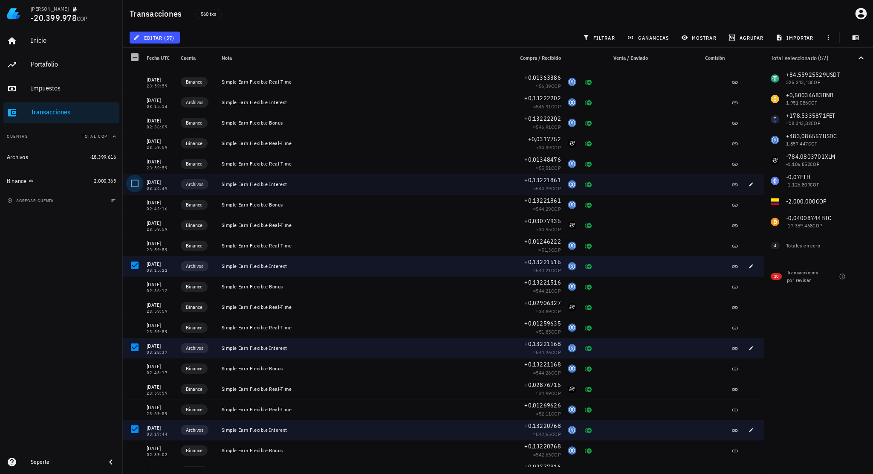
click at [135, 185] on div at bounding box center [134, 183] width 14 height 14
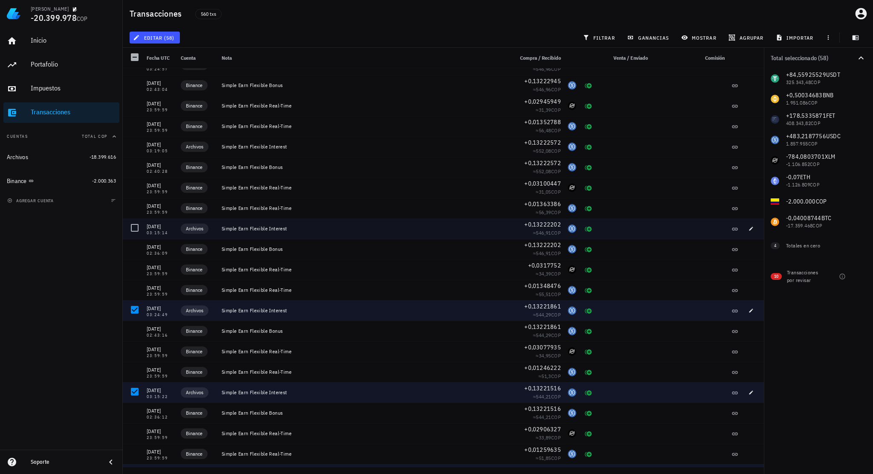
scroll to position [4248, 0]
click at [139, 229] on div at bounding box center [134, 229] width 14 height 14
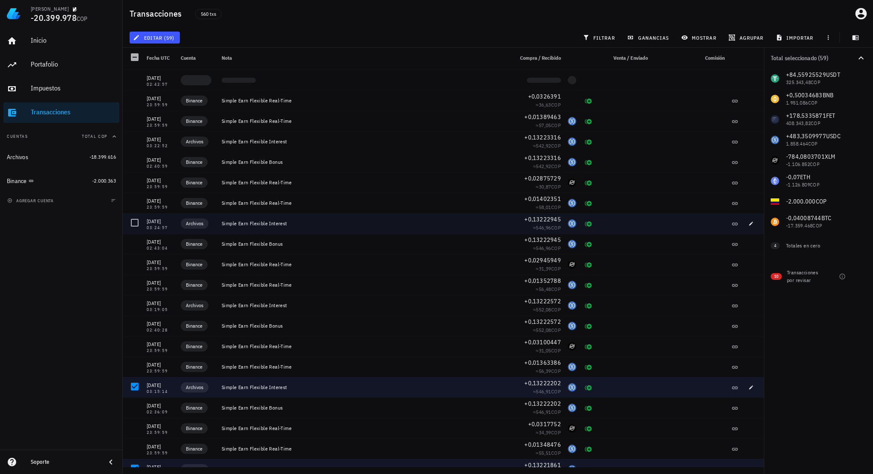
scroll to position [4078, 0]
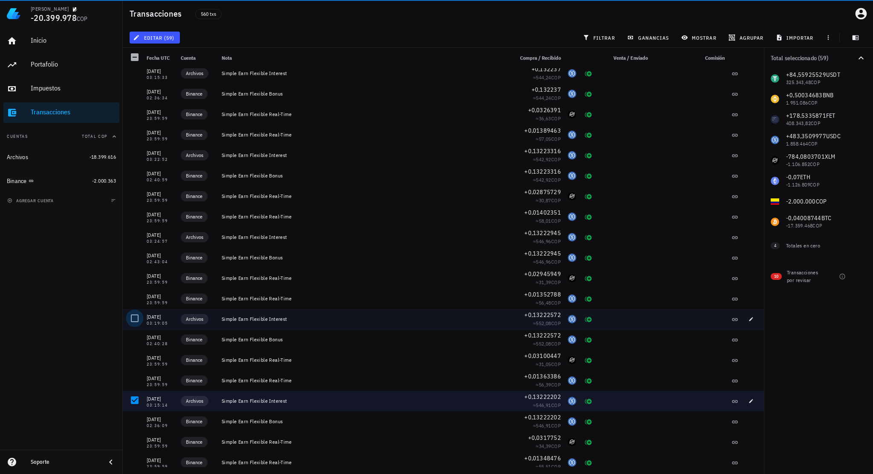
click at [135, 316] on div at bounding box center [134, 318] width 14 height 14
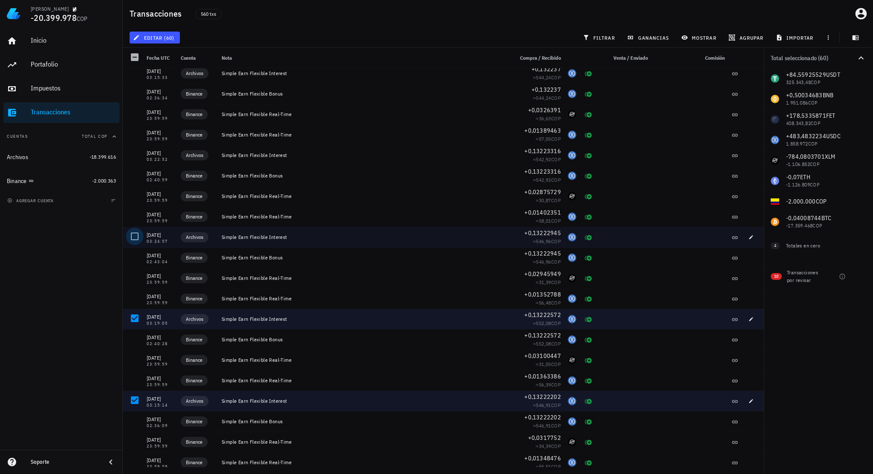
click at [135, 237] on div at bounding box center [134, 236] width 14 height 14
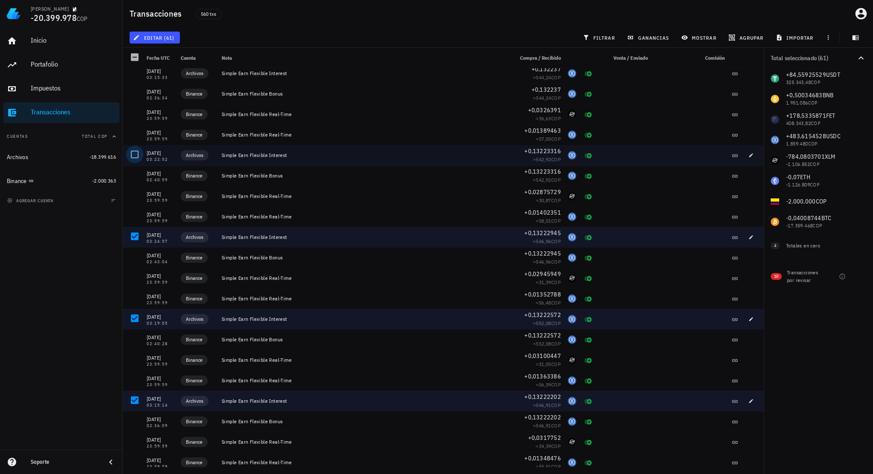
click at [135, 157] on div at bounding box center [134, 154] width 14 height 14
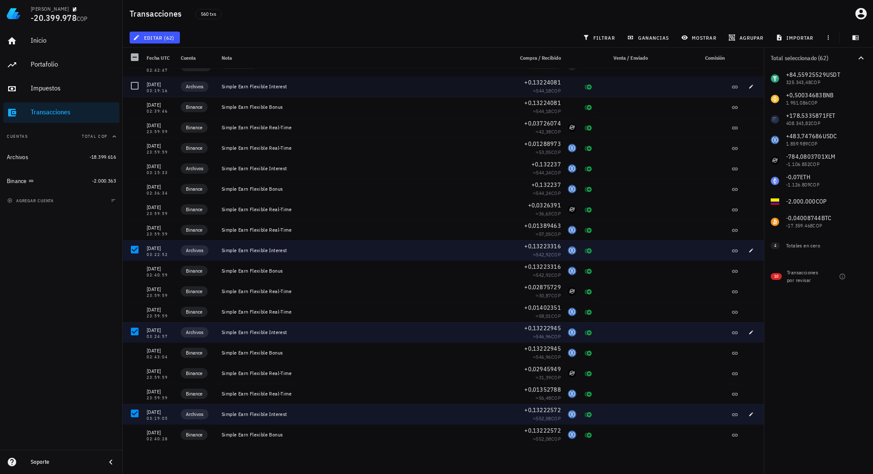
scroll to position [3864, 0]
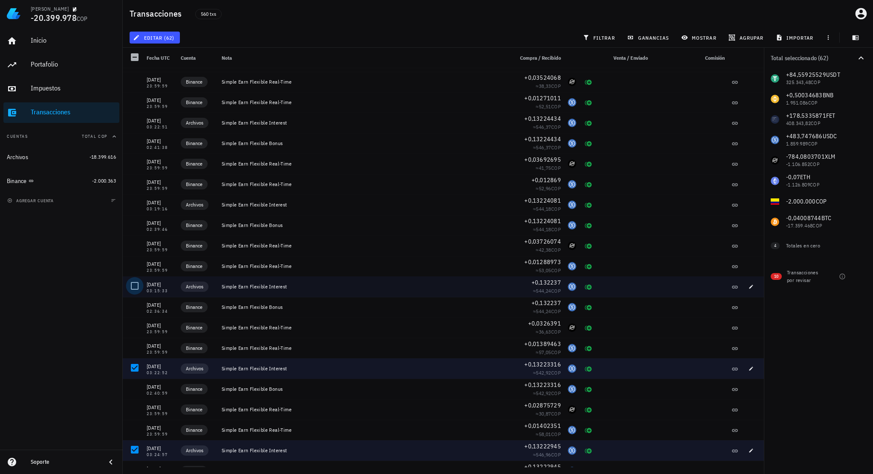
click at [131, 284] on div at bounding box center [134, 285] width 14 height 14
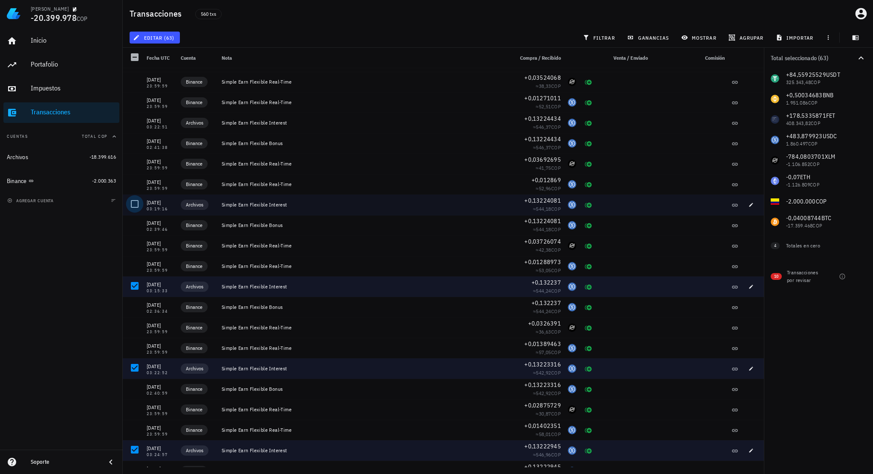
click at [136, 203] on div at bounding box center [134, 204] width 14 height 14
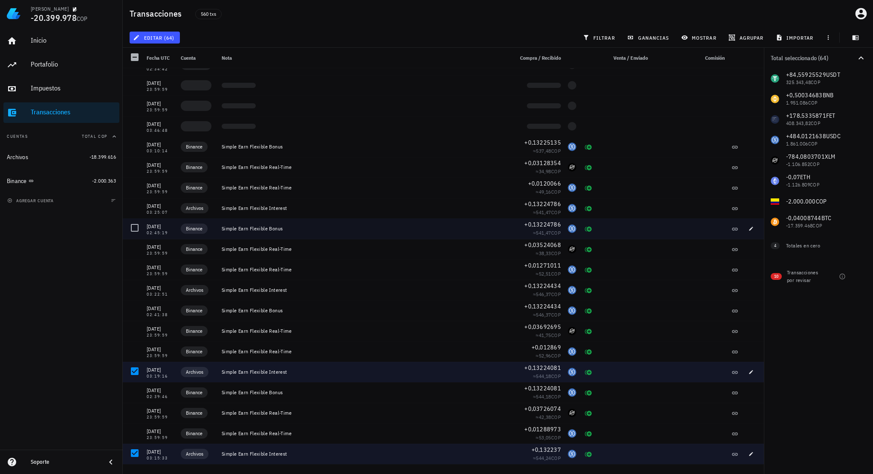
scroll to position [3694, 0]
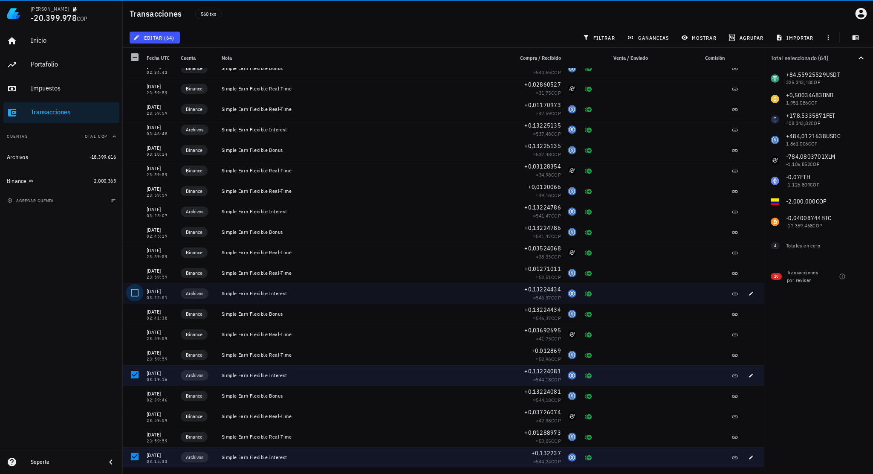
click at [138, 291] on div at bounding box center [134, 292] width 14 height 14
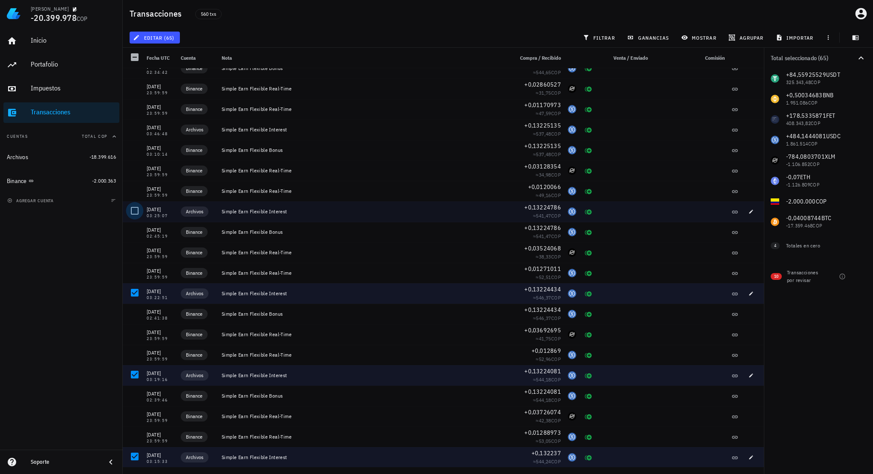
click at [135, 213] on div at bounding box center [134, 210] width 14 height 14
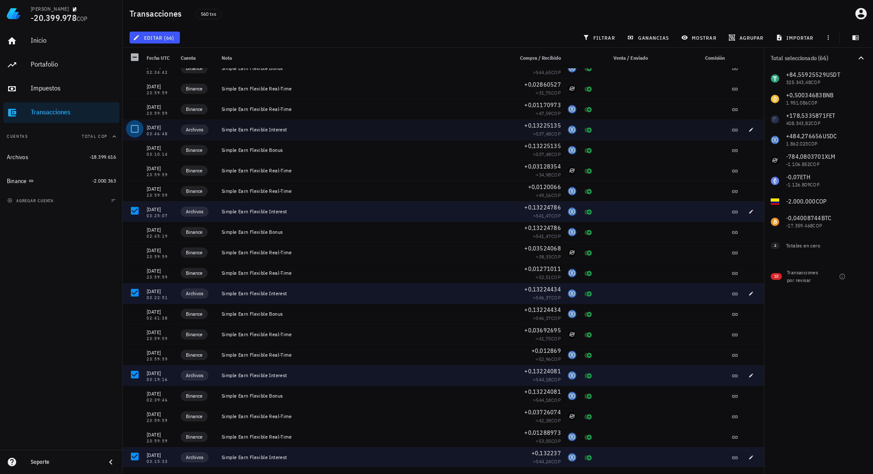
click at [135, 129] on div at bounding box center [134, 129] width 14 height 14
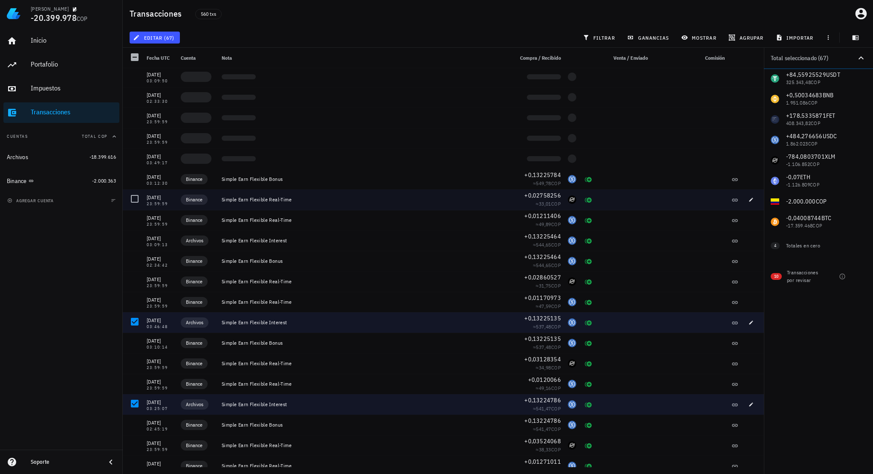
scroll to position [3481, 0]
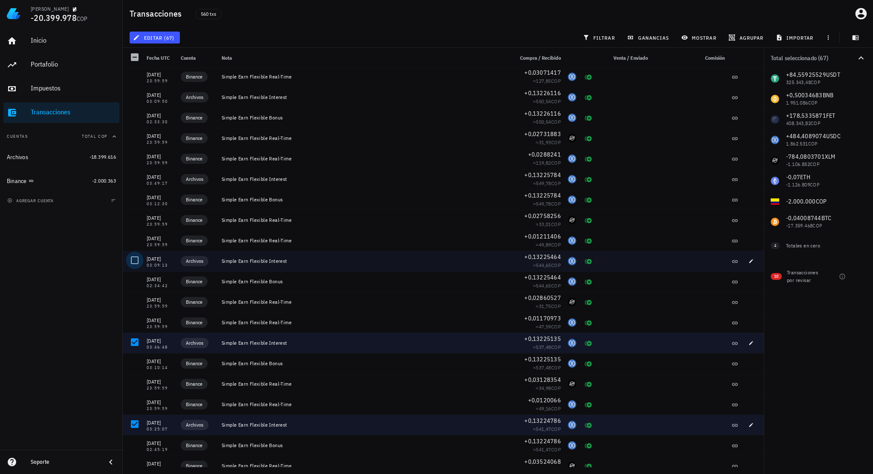
click at [134, 260] on div at bounding box center [134, 260] width 14 height 14
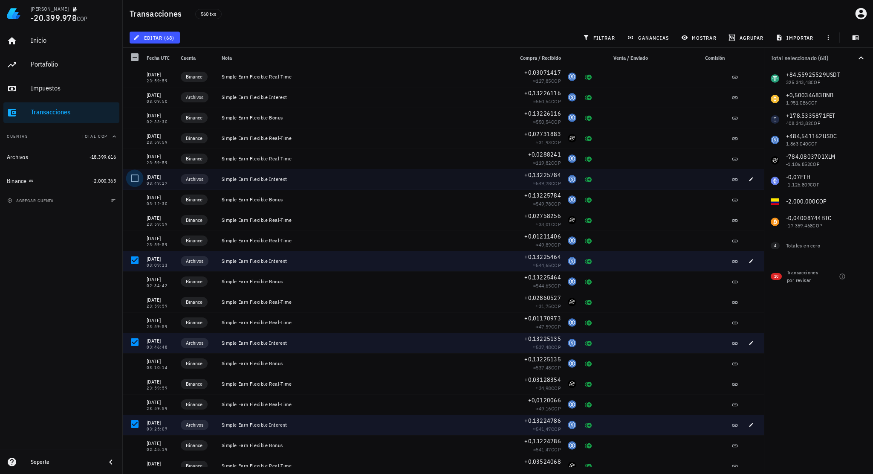
click at [134, 180] on div at bounding box center [134, 178] width 14 height 14
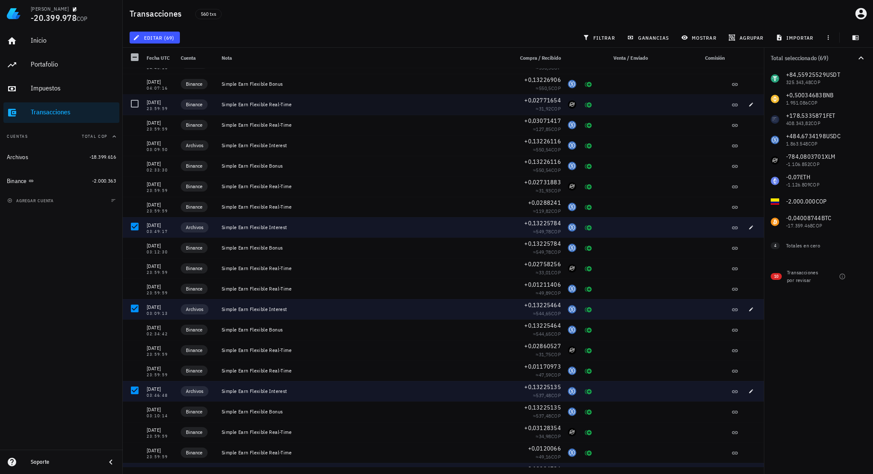
scroll to position [3353, 0]
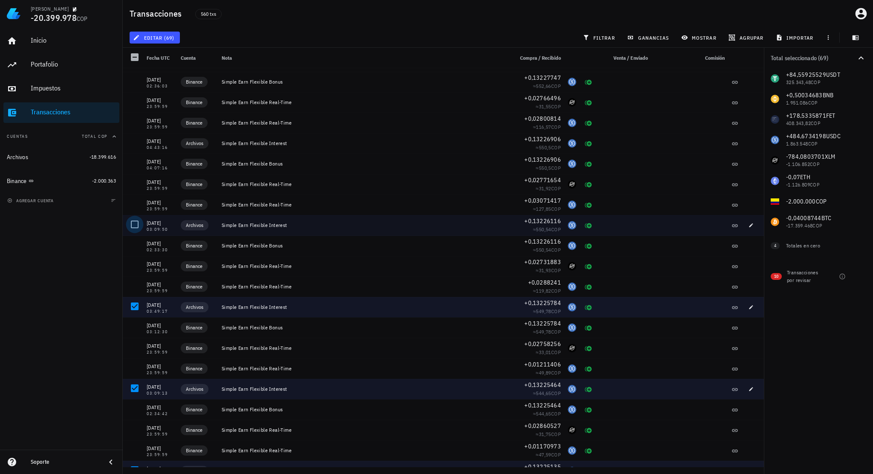
click at [136, 224] on div at bounding box center [134, 224] width 14 height 14
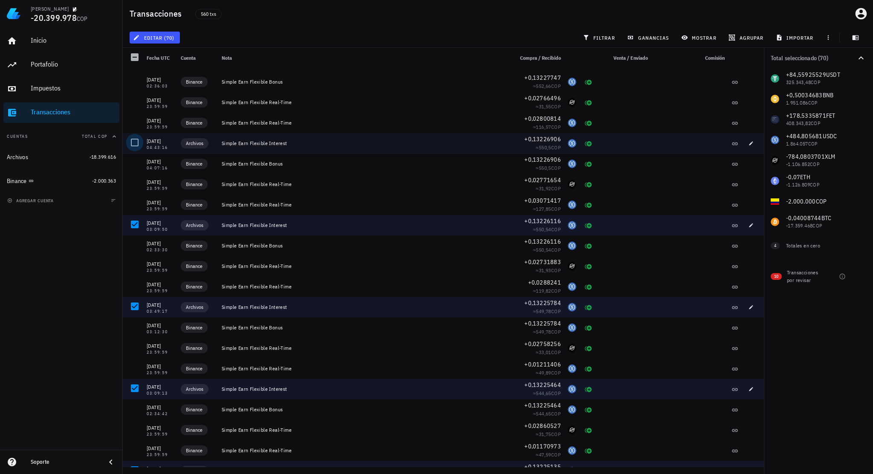
click at [134, 146] on div at bounding box center [134, 142] width 14 height 14
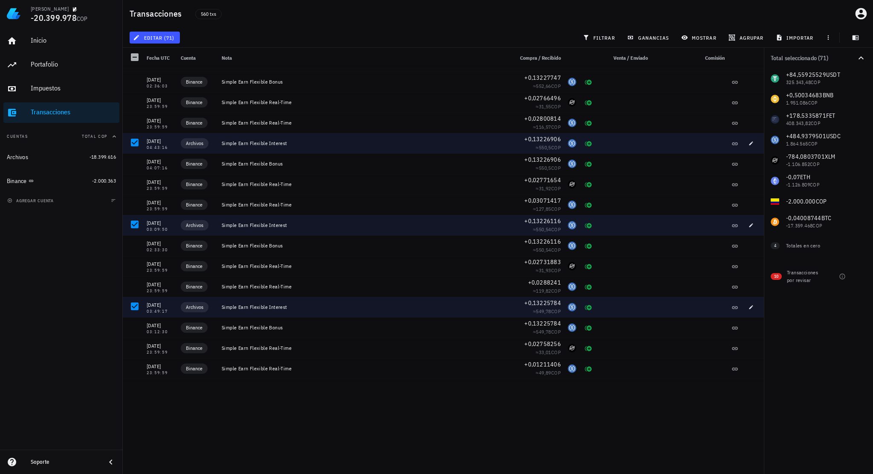
scroll to position [3054, 0]
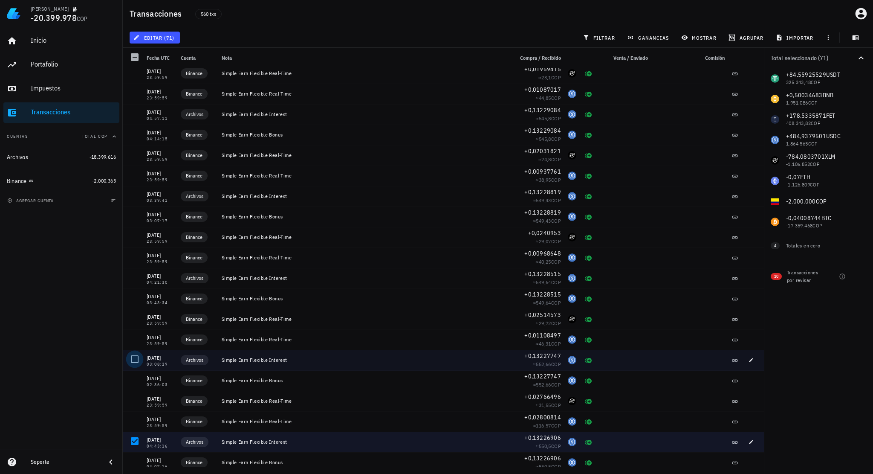
click at [136, 358] on div at bounding box center [134, 359] width 14 height 14
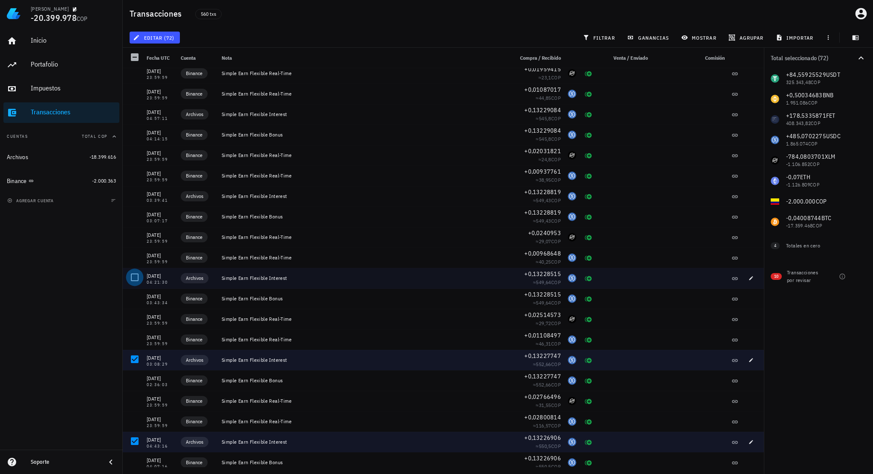
click at [135, 277] on div at bounding box center [134, 277] width 14 height 14
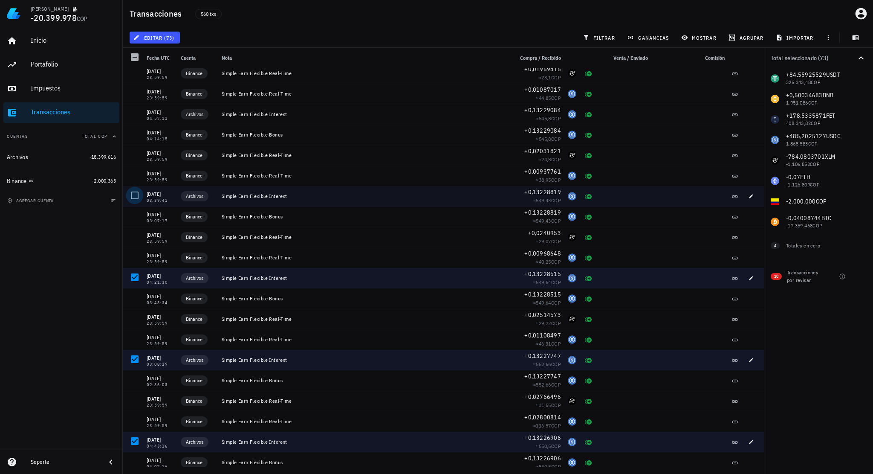
click at [133, 199] on div at bounding box center [134, 195] width 14 height 14
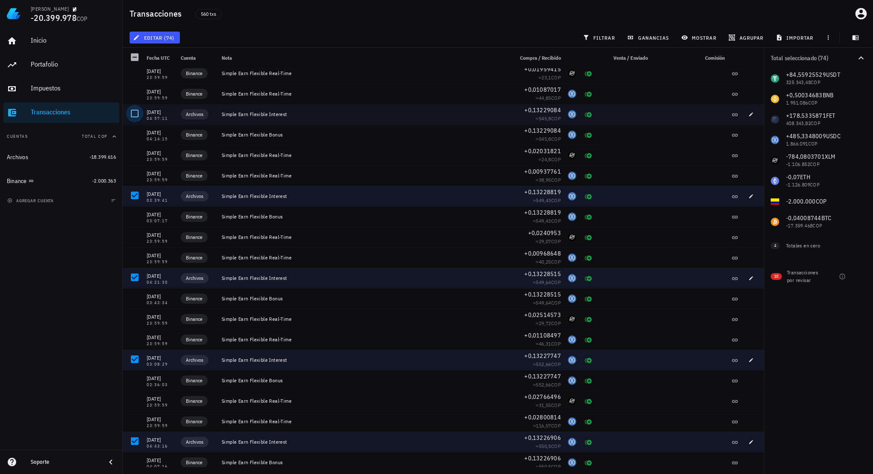
click at [134, 115] on div at bounding box center [134, 113] width 14 height 14
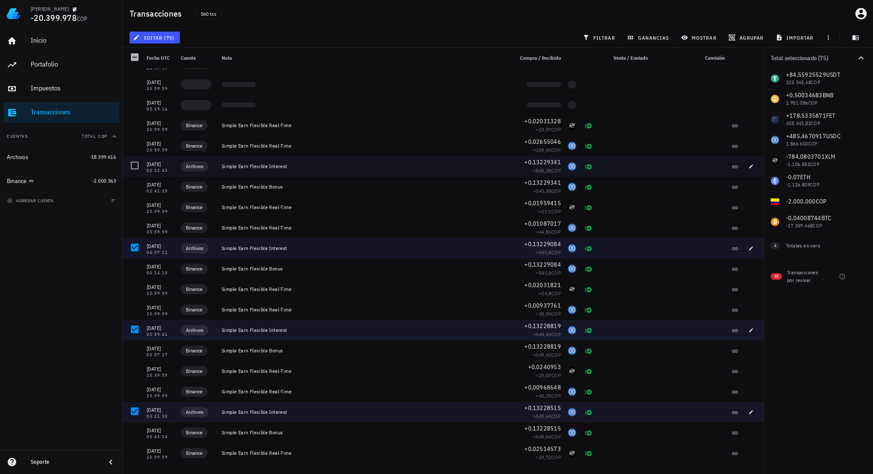
scroll to position [2841, 0]
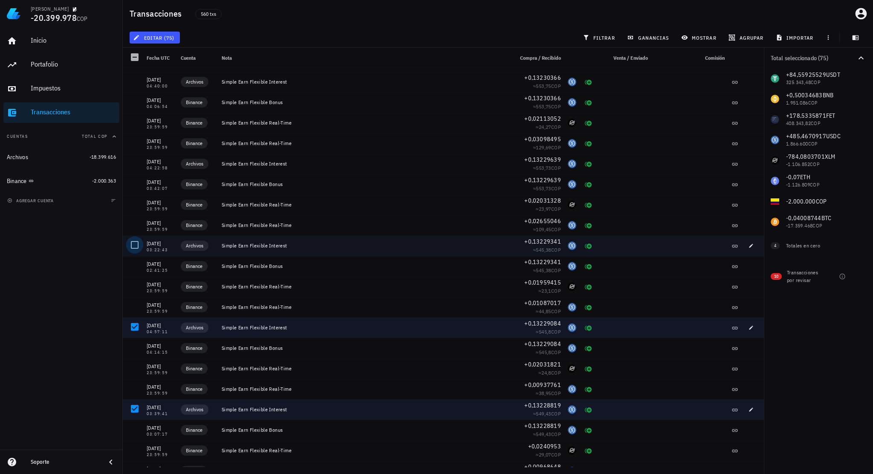
click at [135, 243] on div at bounding box center [134, 244] width 14 height 14
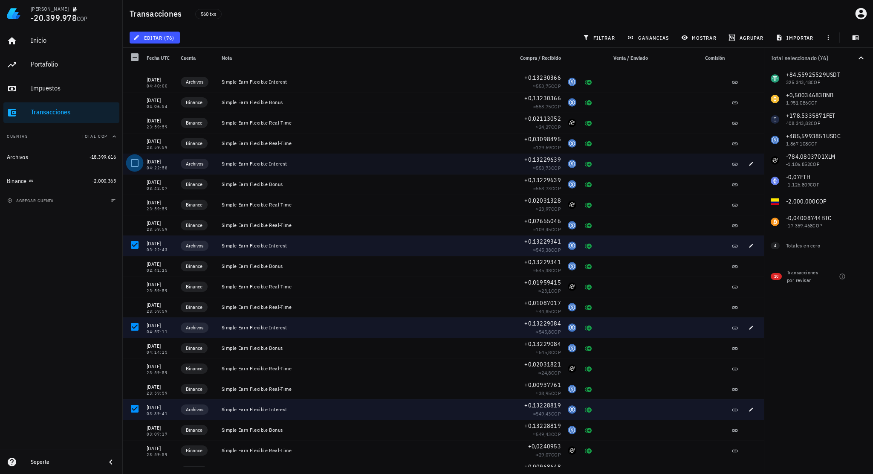
click at [133, 162] on div at bounding box center [134, 163] width 14 height 14
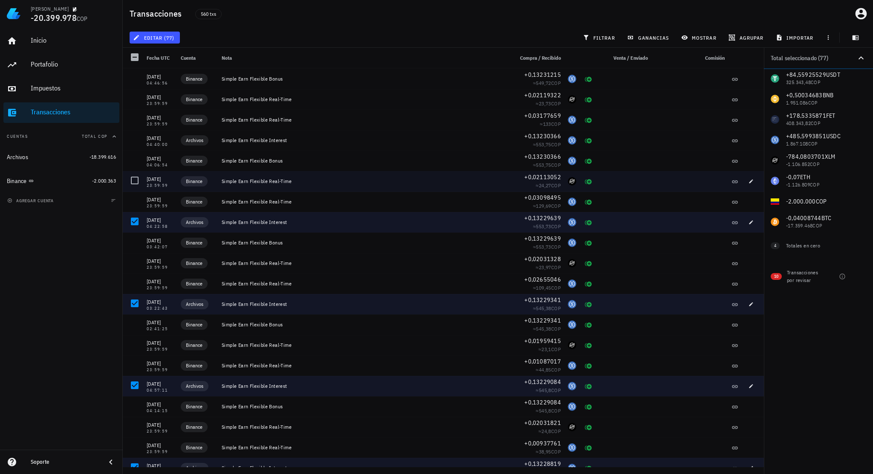
scroll to position [2671, 0]
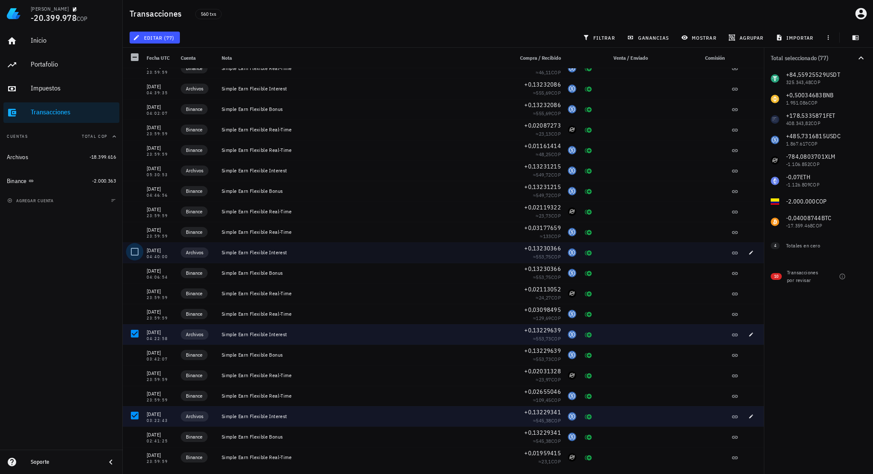
click at [136, 250] on div at bounding box center [134, 251] width 14 height 14
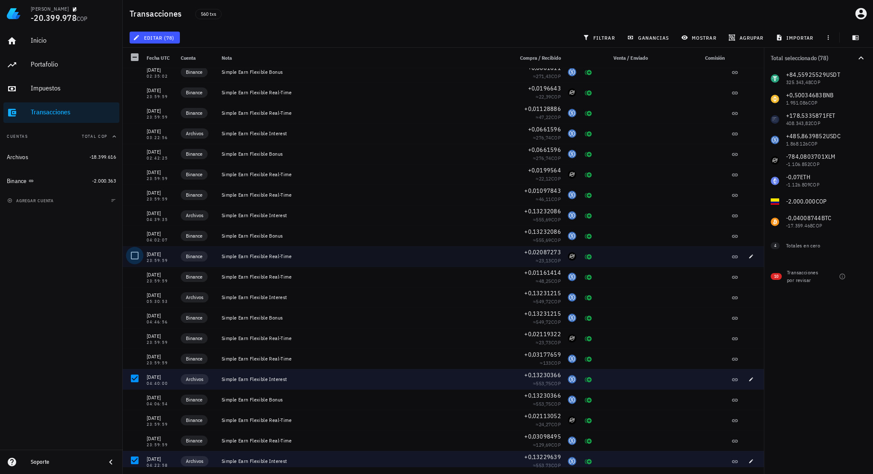
scroll to position [2543, 0]
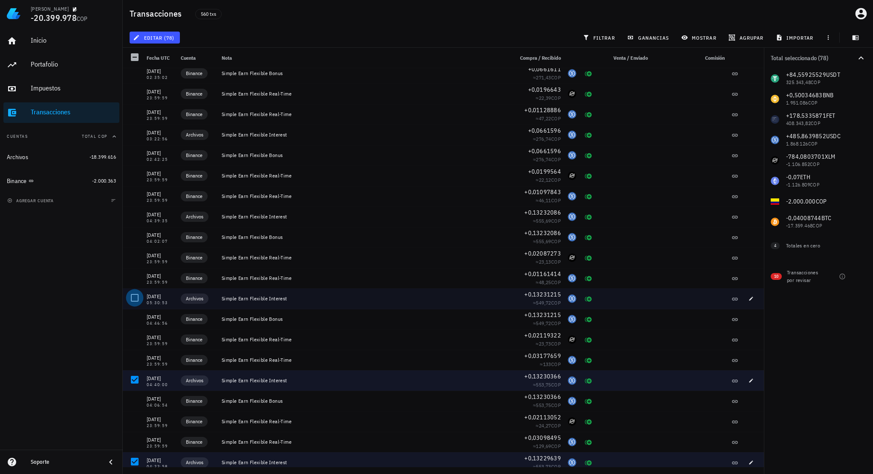
click at [135, 294] on div at bounding box center [134, 297] width 14 height 14
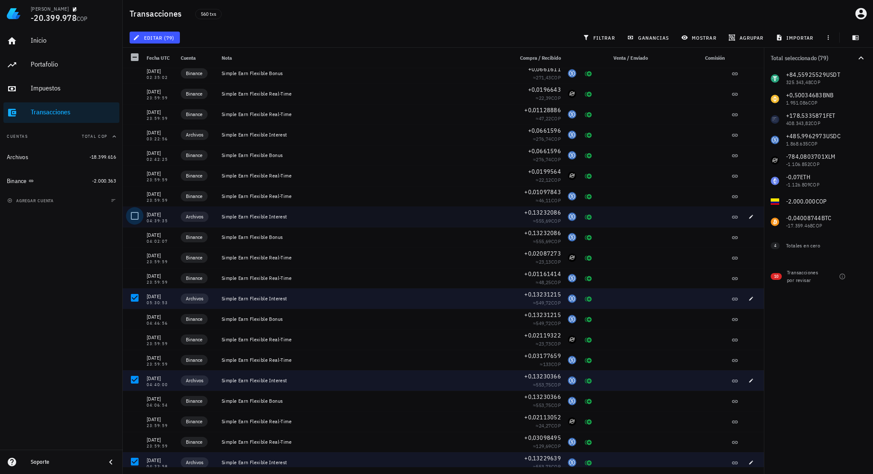
click at [137, 221] on div at bounding box center [134, 215] width 14 height 14
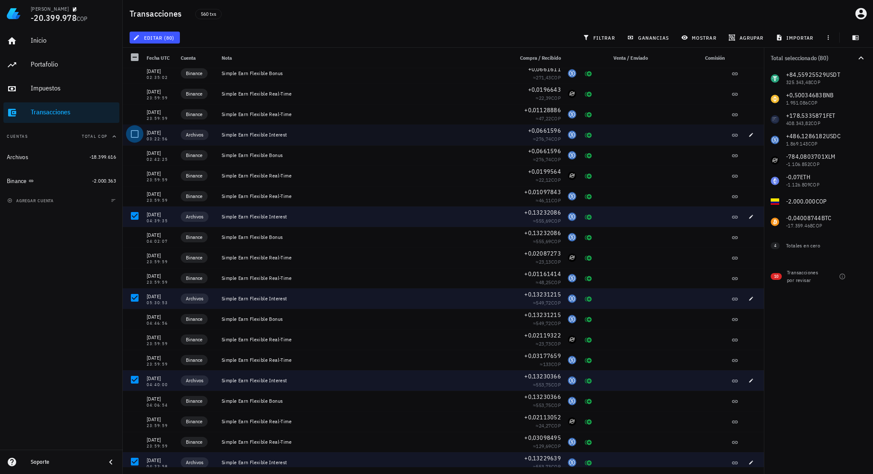
click at [136, 135] on div at bounding box center [134, 134] width 14 height 14
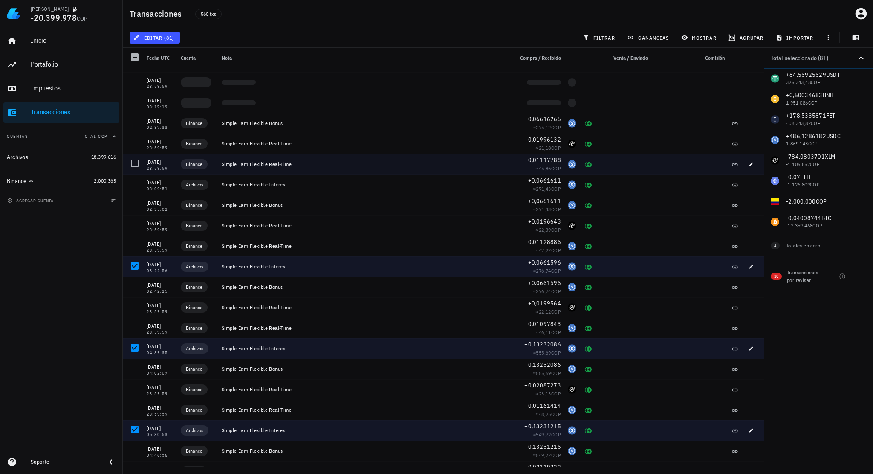
scroll to position [2330, 0]
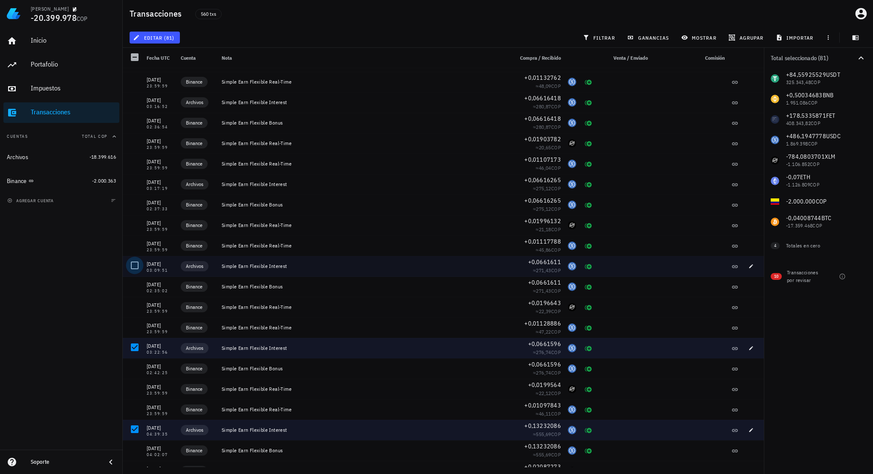
click at [134, 265] on div at bounding box center [134, 265] width 14 height 14
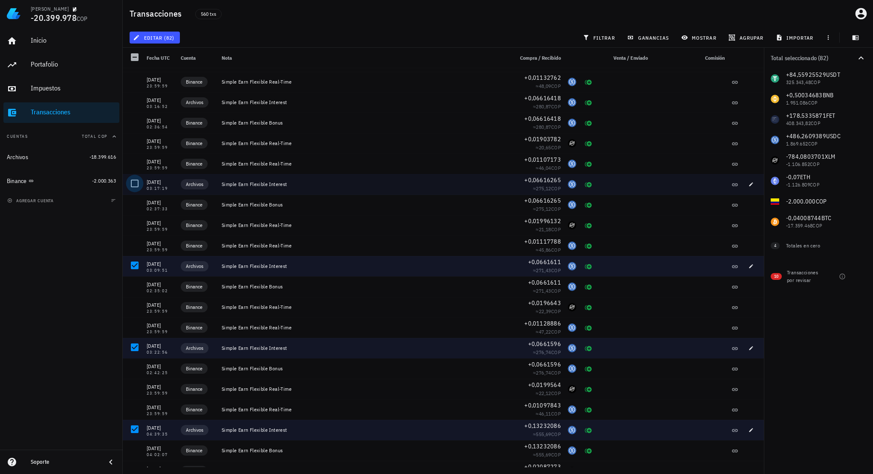
click at [135, 185] on div at bounding box center [134, 183] width 14 height 14
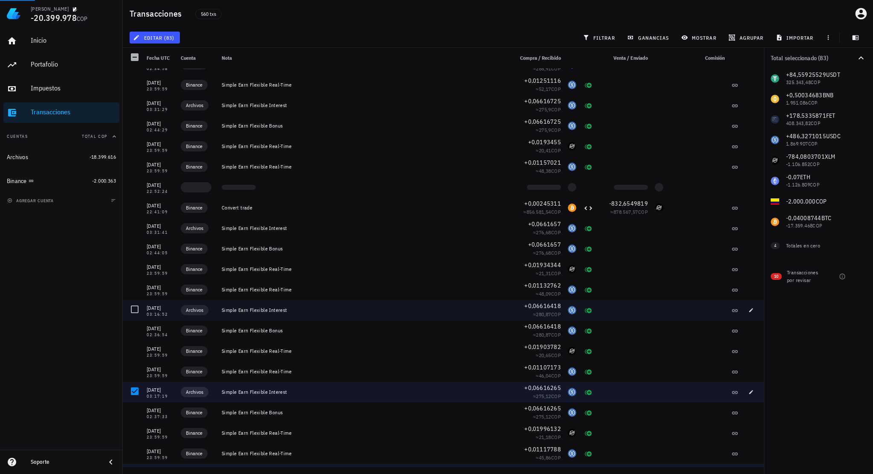
scroll to position [2116, 0]
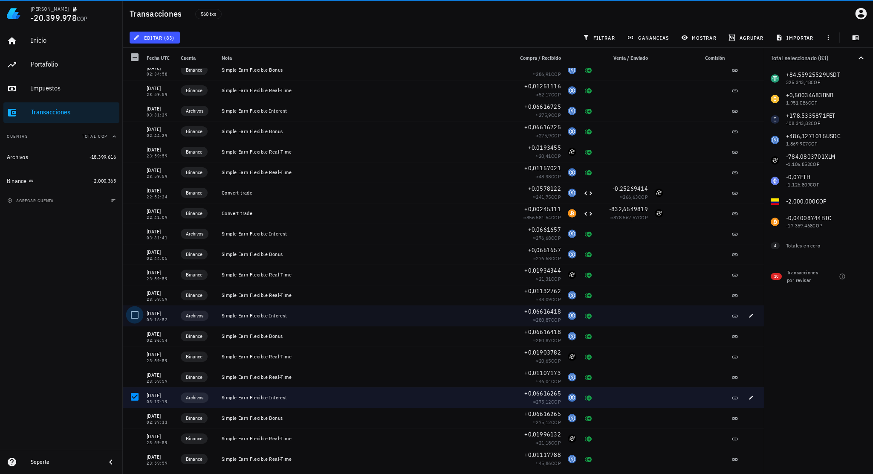
click at [136, 315] on div at bounding box center [134, 314] width 14 height 14
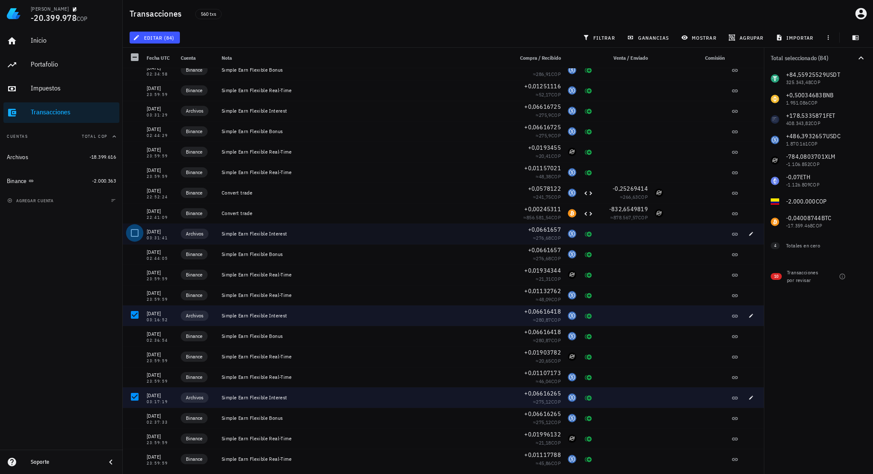
click at [136, 234] on div at bounding box center [134, 233] width 14 height 14
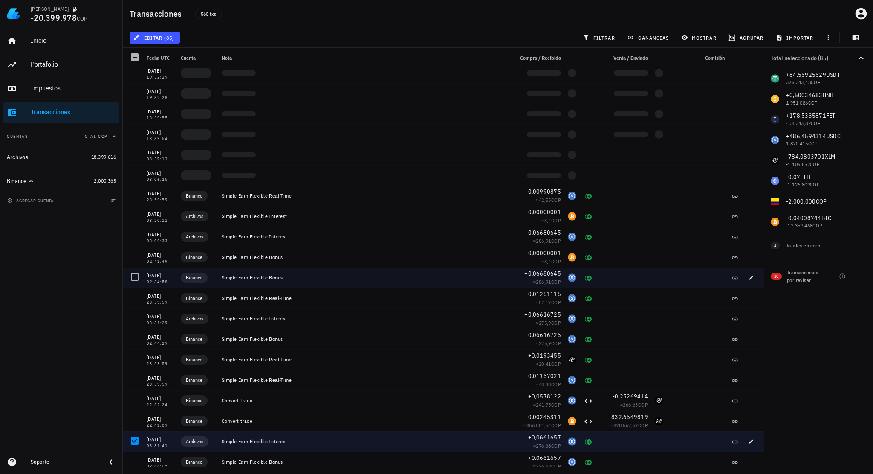
scroll to position [1903, 0]
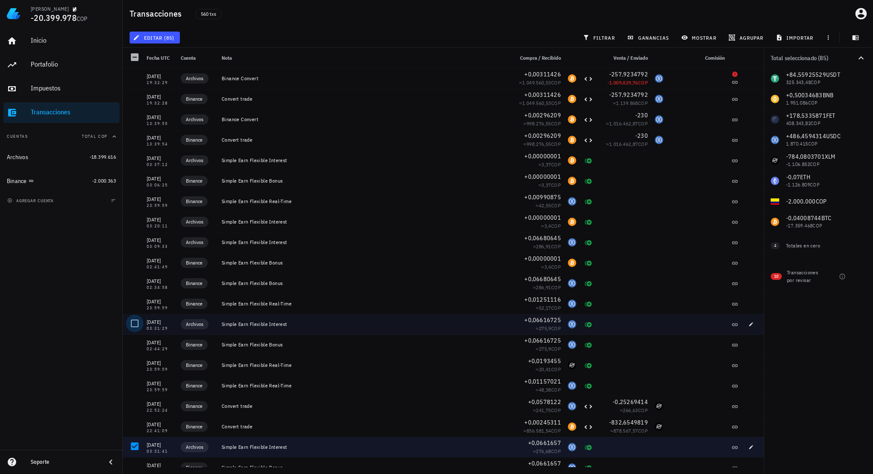
click at [133, 322] on div at bounding box center [134, 323] width 14 height 14
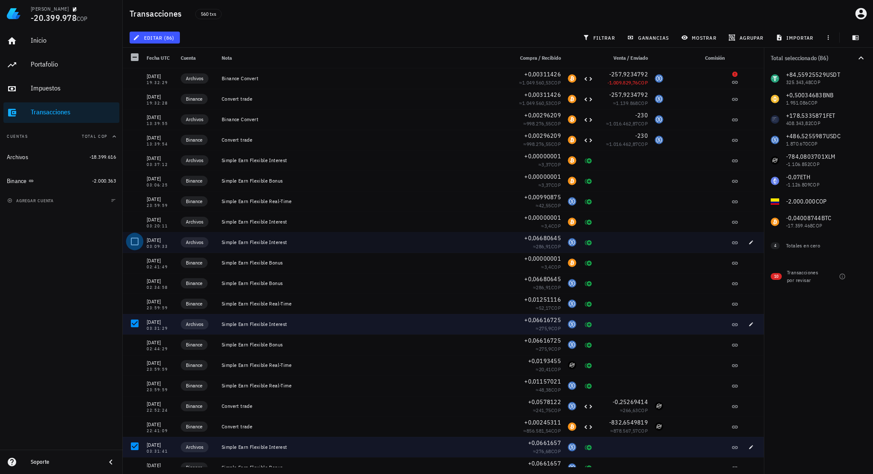
click at [135, 238] on div at bounding box center [134, 241] width 14 height 14
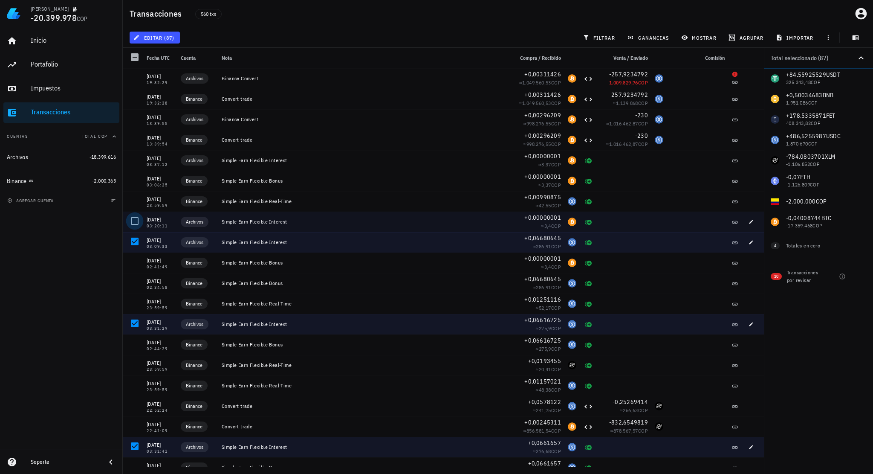
click at [134, 223] on div at bounding box center [134, 221] width 14 height 14
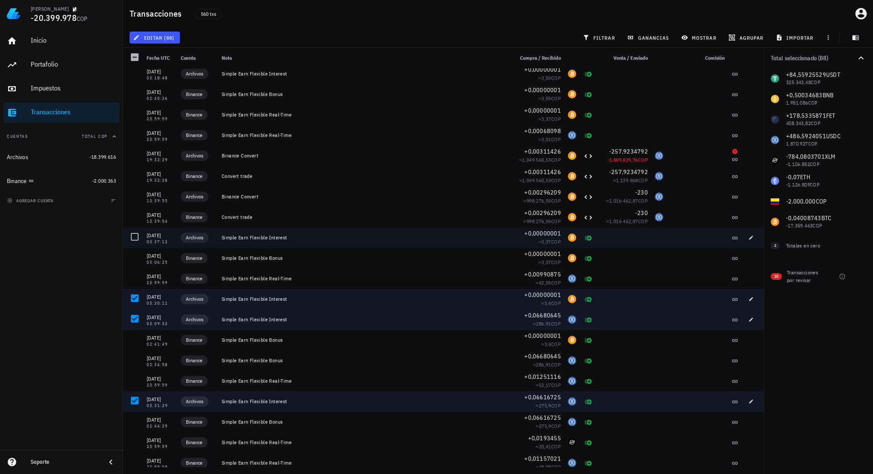
scroll to position [1818, 0]
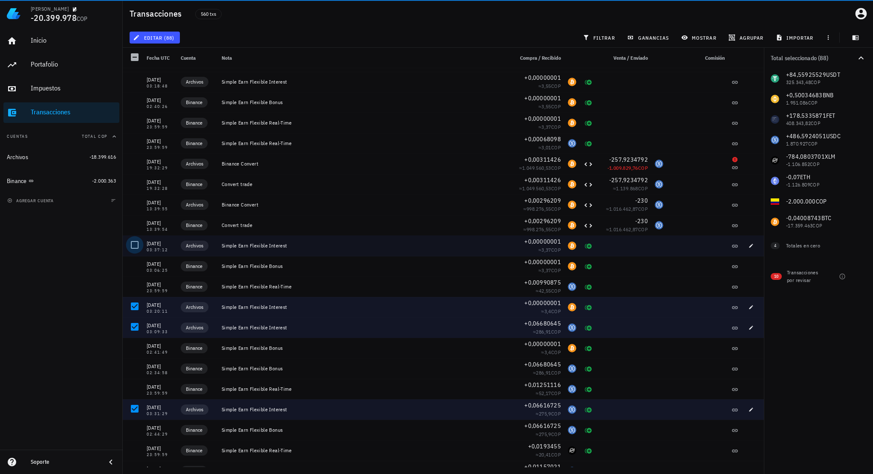
click at [136, 243] on div at bounding box center [134, 244] width 14 height 14
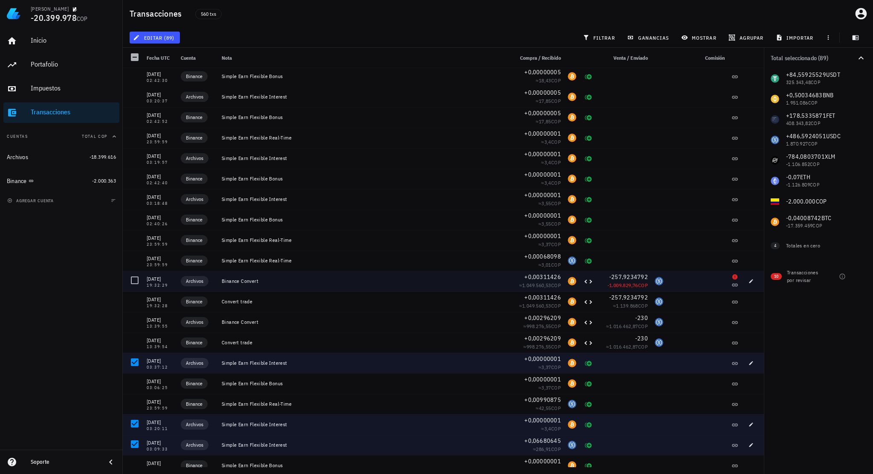
scroll to position [1690, 0]
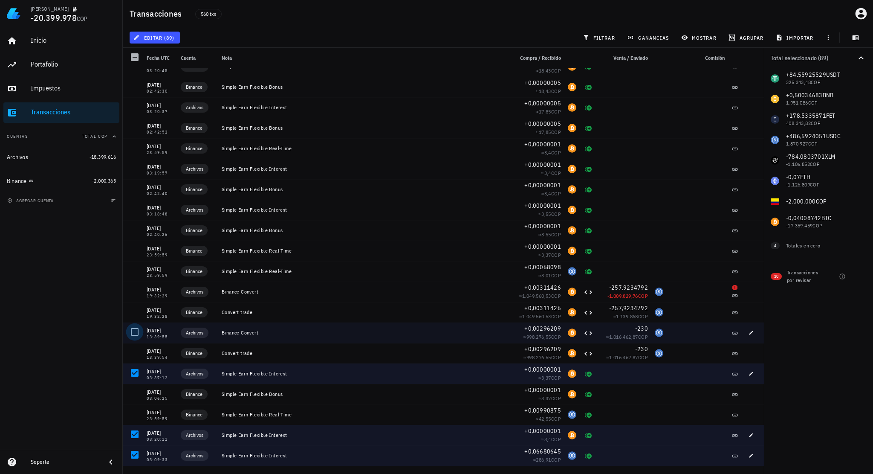
click at [133, 330] on div at bounding box center [134, 331] width 14 height 14
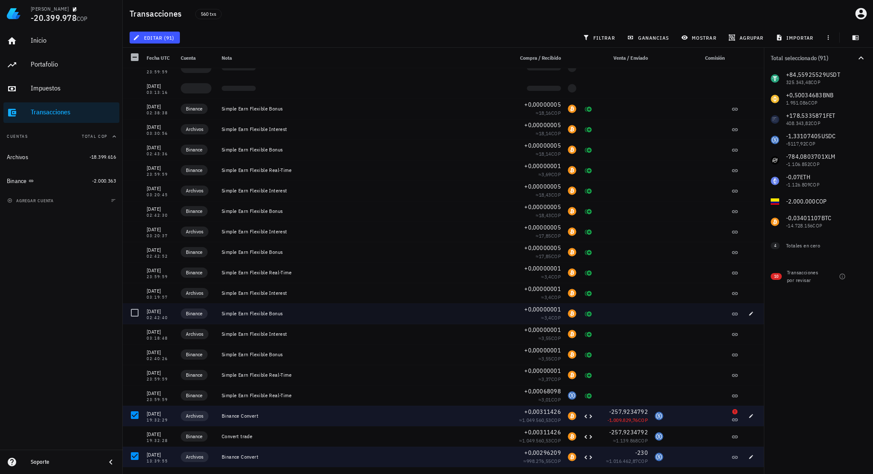
scroll to position [1562, 0]
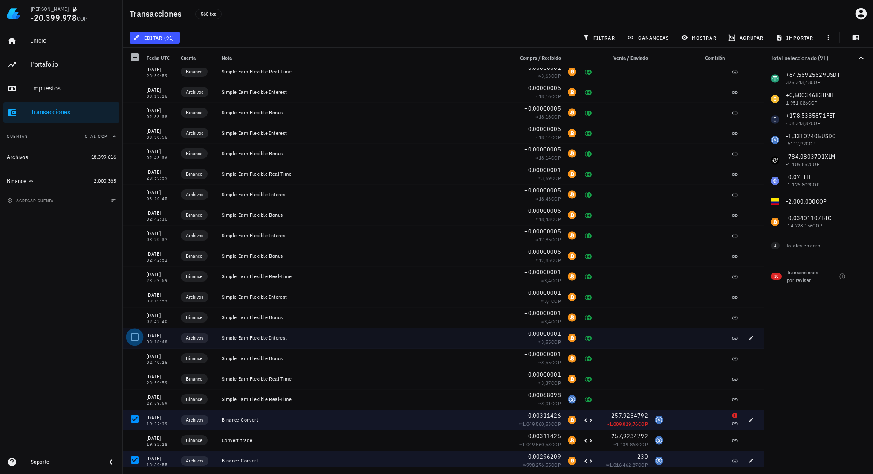
click at [136, 337] on div at bounding box center [134, 337] width 14 height 14
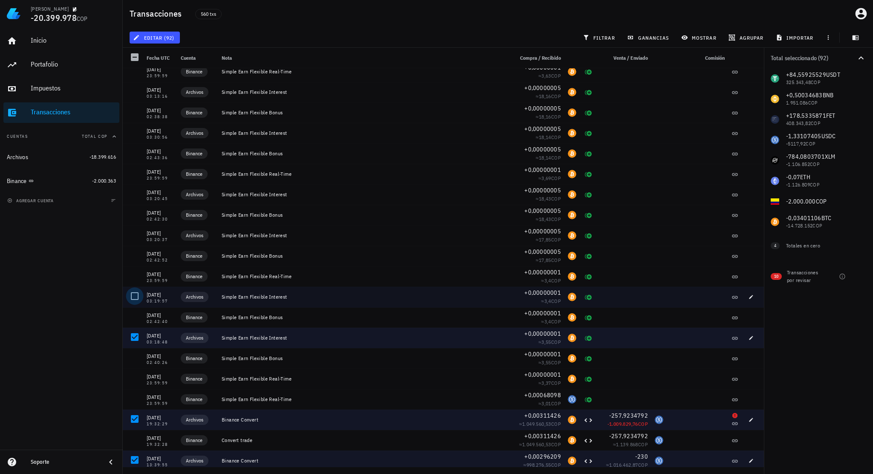
click at [134, 299] on div at bounding box center [134, 296] width 14 height 14
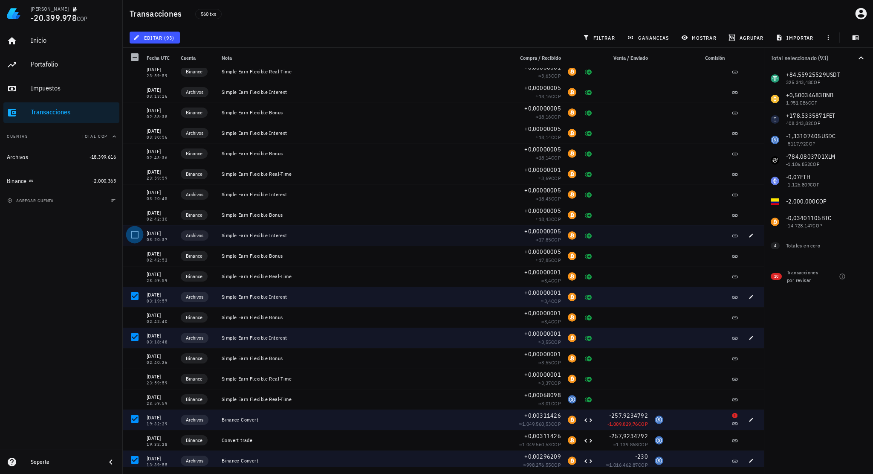
click at [134, 234] on div at bounding box center [134, 234] width 14 height 14
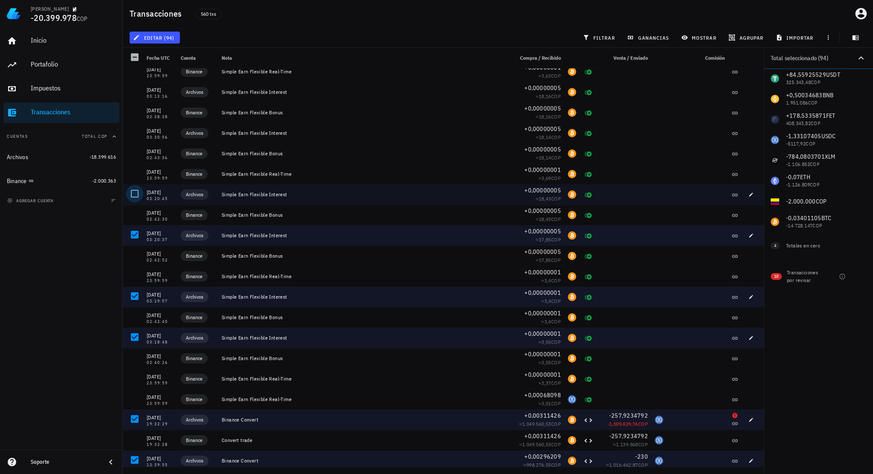
click at [133, 194] on div at bounding box center [134, 193] width 14 height 14
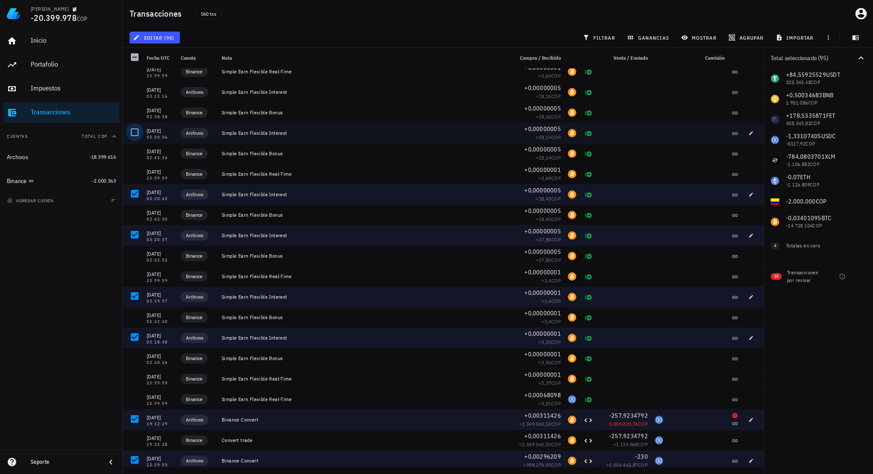
click at [135, 133] on div at bounding box center [134, 132] width 14 height 14
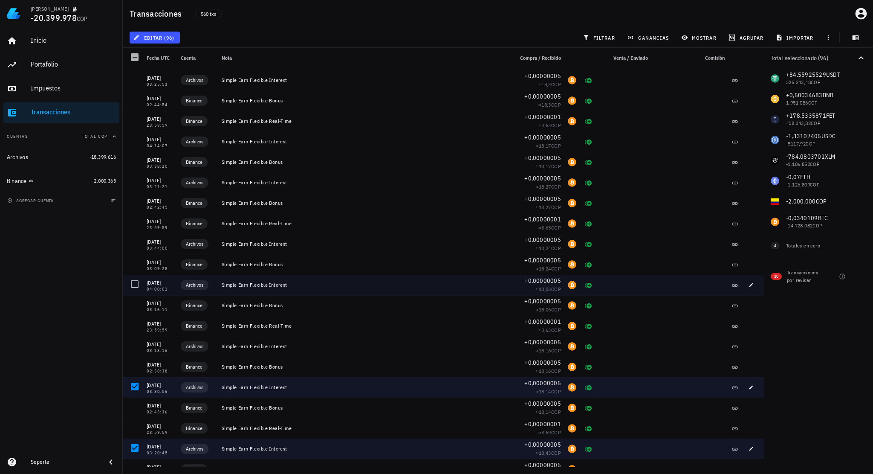
scroll to position [1306, 0]
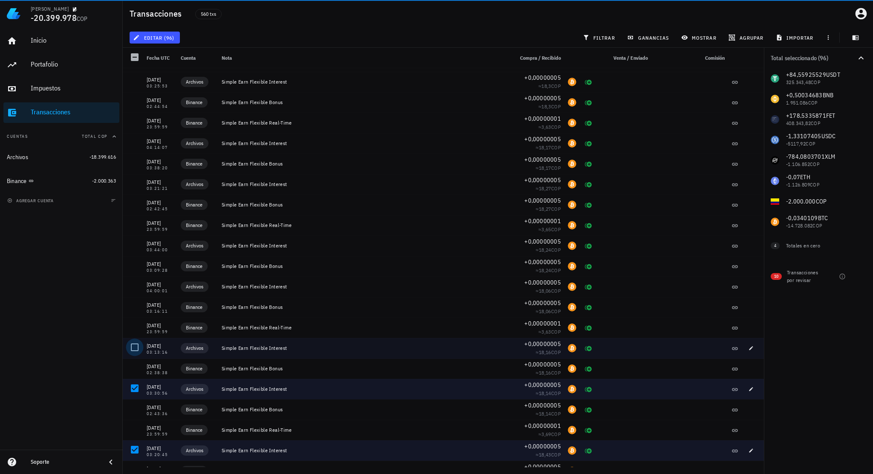
click at [133, 344] on div at bounding box center [134, 347] width 14 height 14
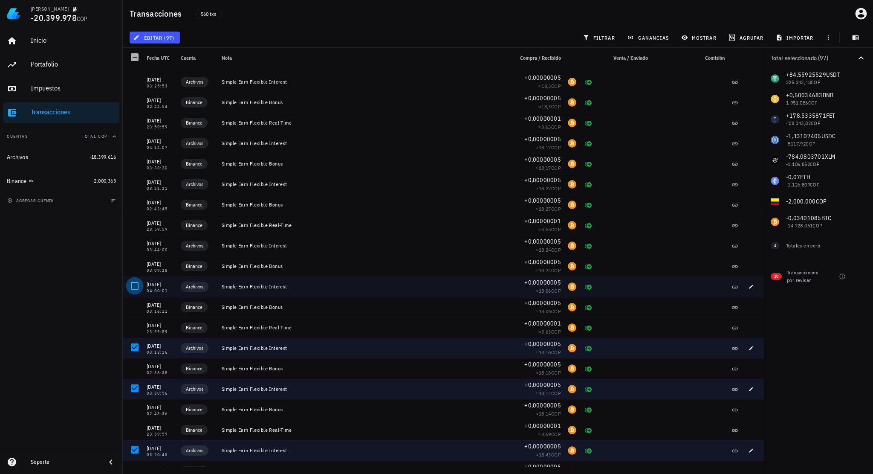
click at [130, 282] on div at bounding box center [134, 285] width 14 height 14
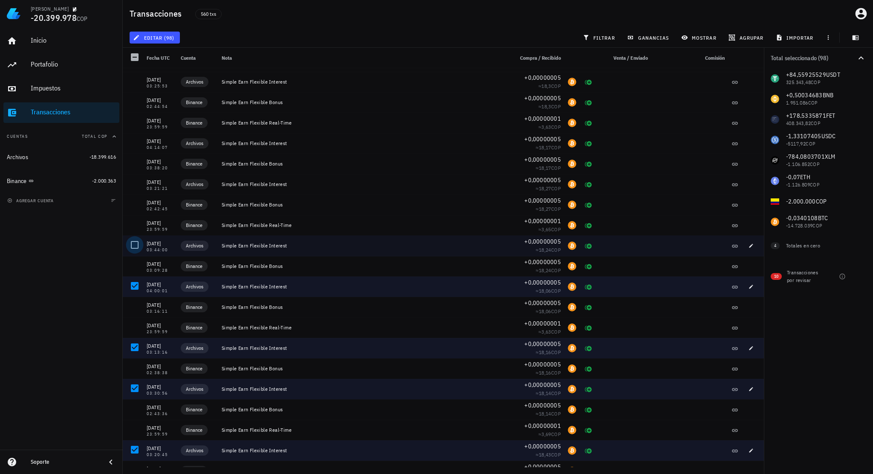
click at [137, 244] on div at bounding box center [134, 244] width 14 height 14
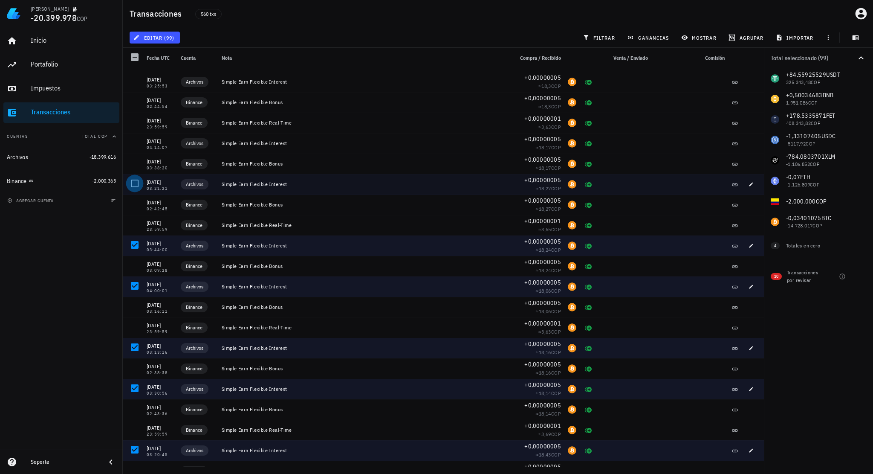
click at [134, 184] on div at bounding box center [134, 183] width 14 height 14
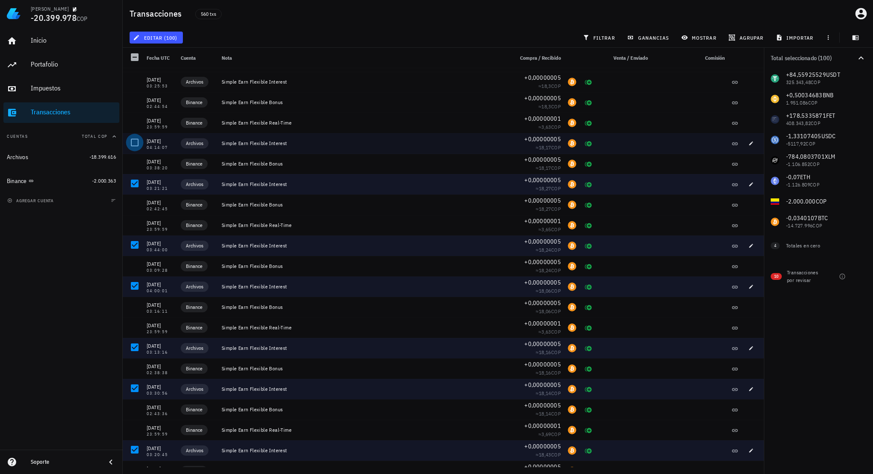
click at [133, 142] on div at bounding box center [134, 142] width 14 height 14
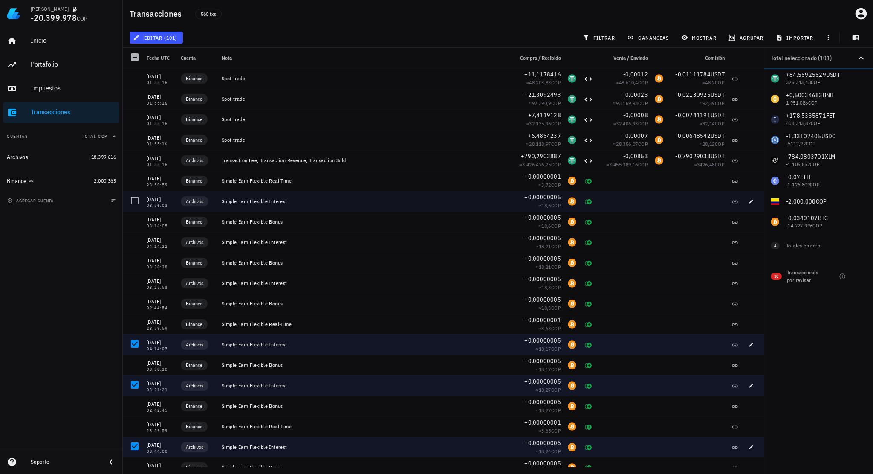
scroll to position [1093, 0]
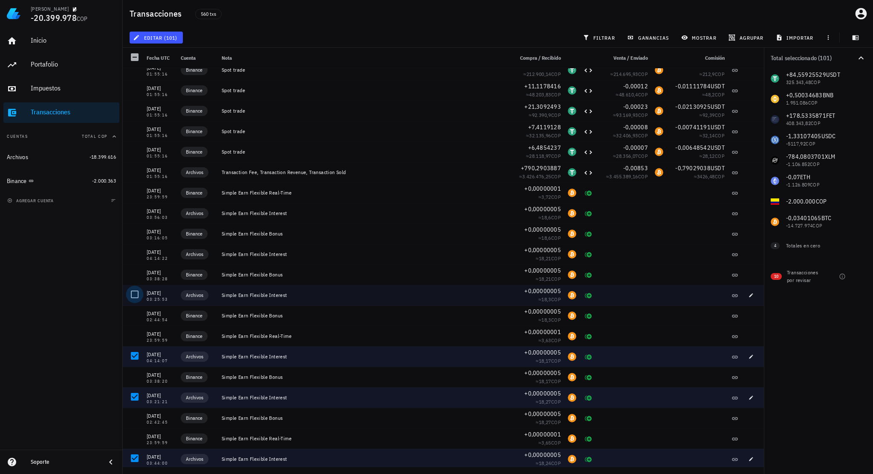
click at [133, 298] on div at bounding box center [134, 294] width 14 height 14
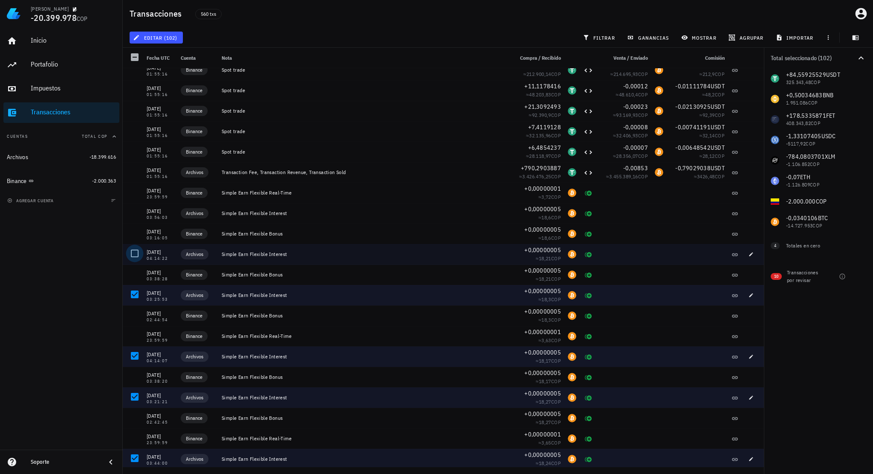
click at [136, 255] on div at bounding box center [134, 253] width 14 height 14
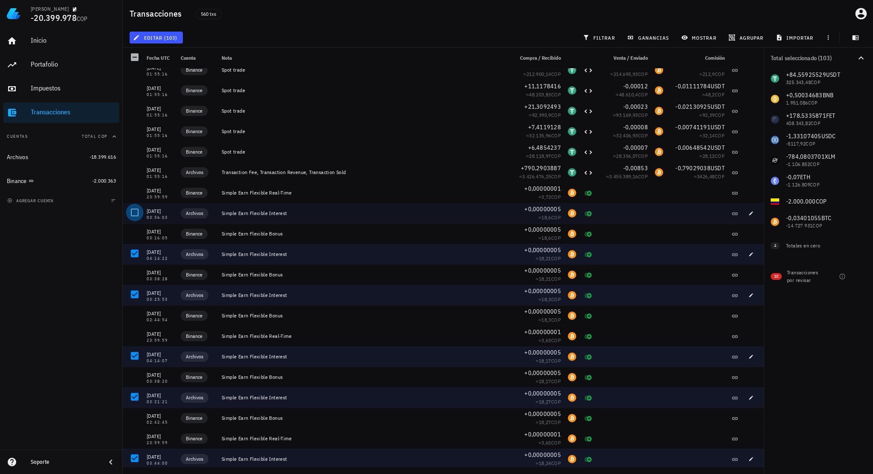
click at [135, 212] on div at bounding box center [134, 212] width 14 height 14
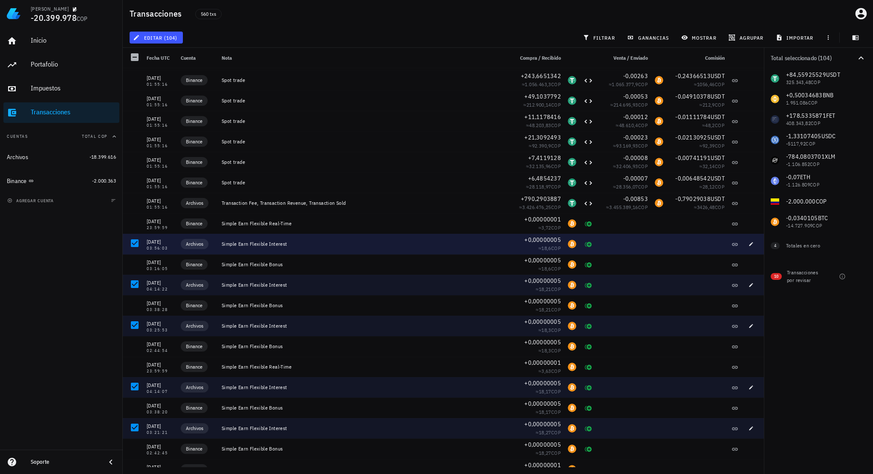
scroll to position [965, 0]
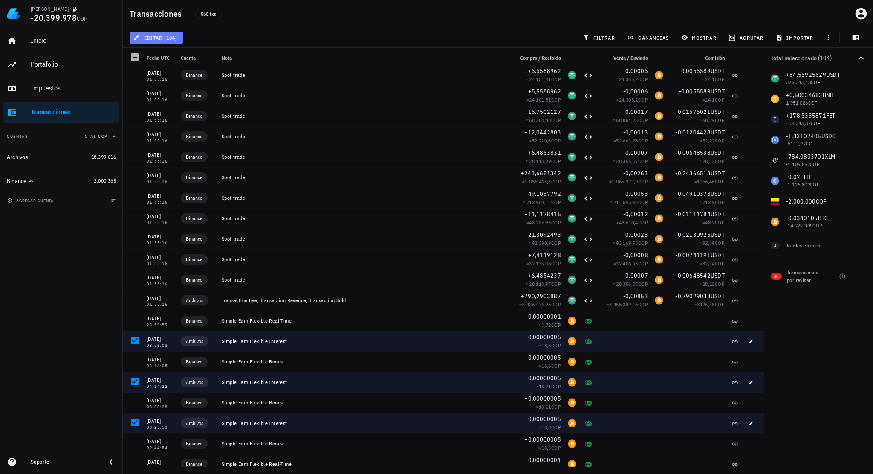
click at [174, 38] on span "editar (104)" at bounding box center [156, 37] width 43 height 7
click at [180, 90] on div "Eliminar" at bounding box center [180, 91] width 60 height 7
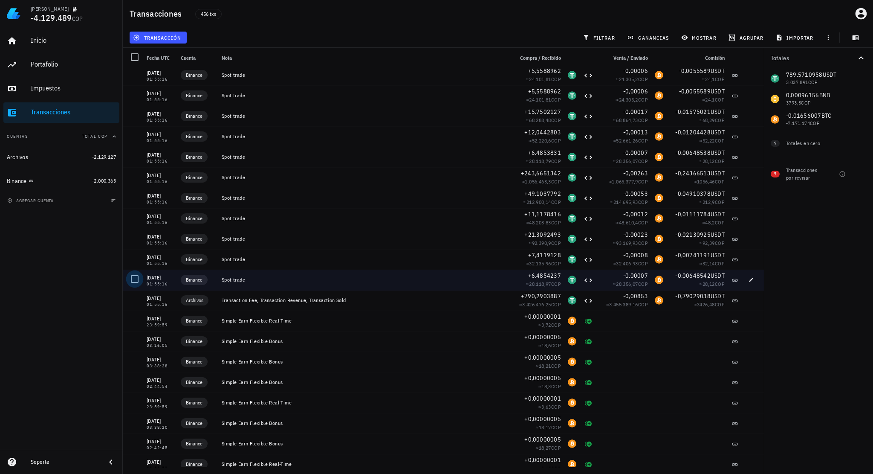
click at [133, 278] on div at bounding box center [134, 279] width 14 height 14
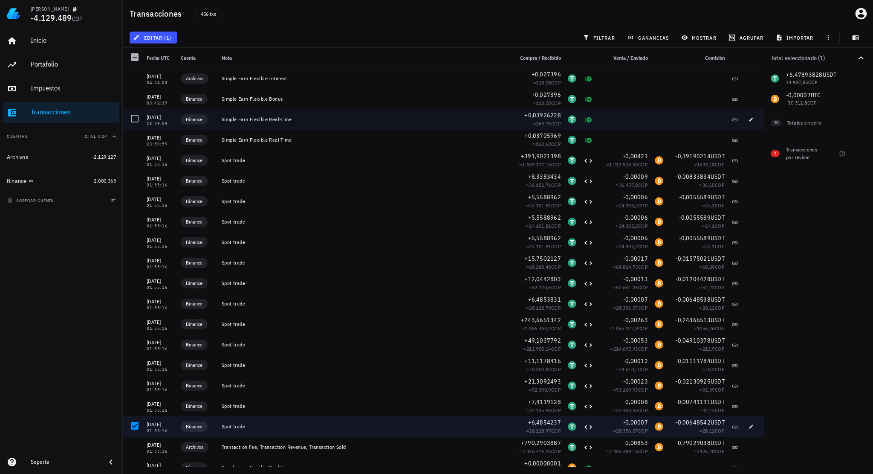
scroll to position [837, 0]
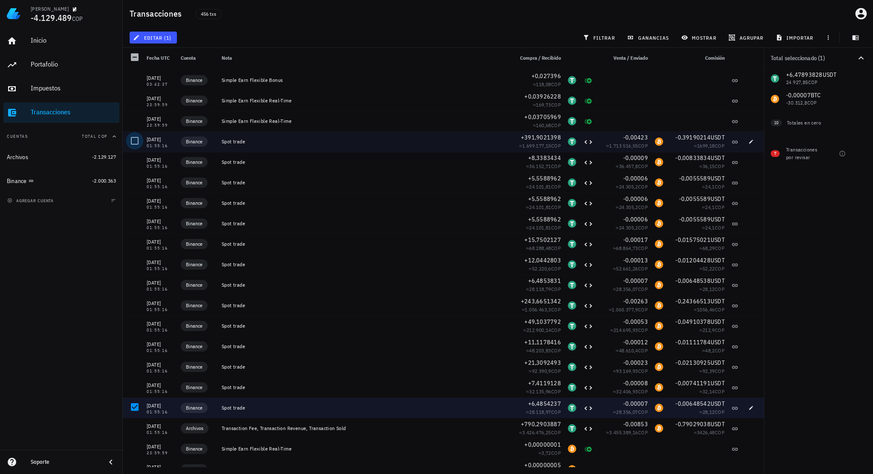
click at [136, 142] on div at bounding box center [134, 140] width 14 height 14
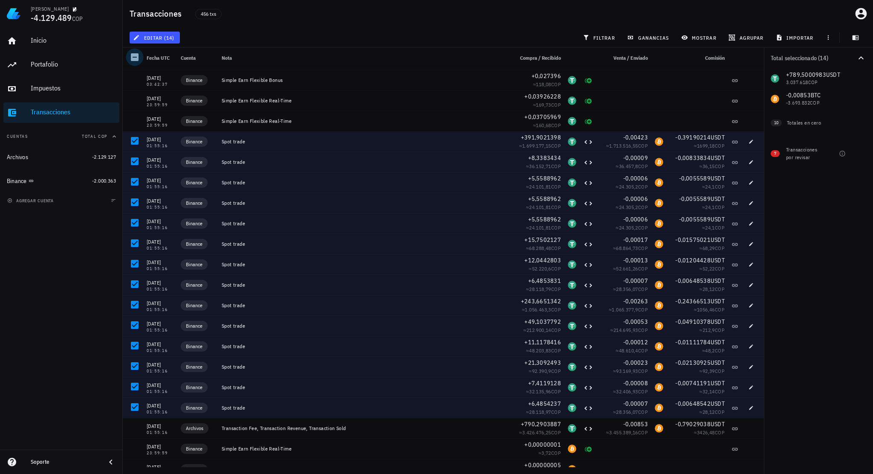
click at [137, 59] on div at bounding box center [134, 57] width 14 height 14
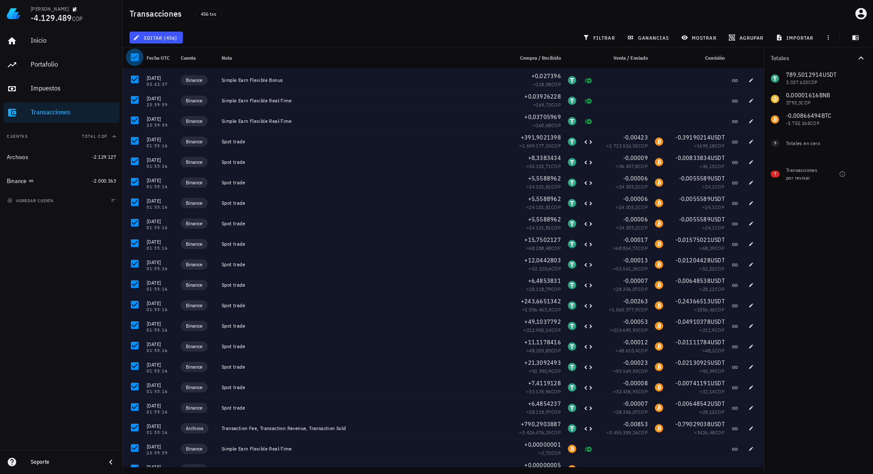
click at [137, 59] on div at bounding box center [134, 57] width 14 height 14
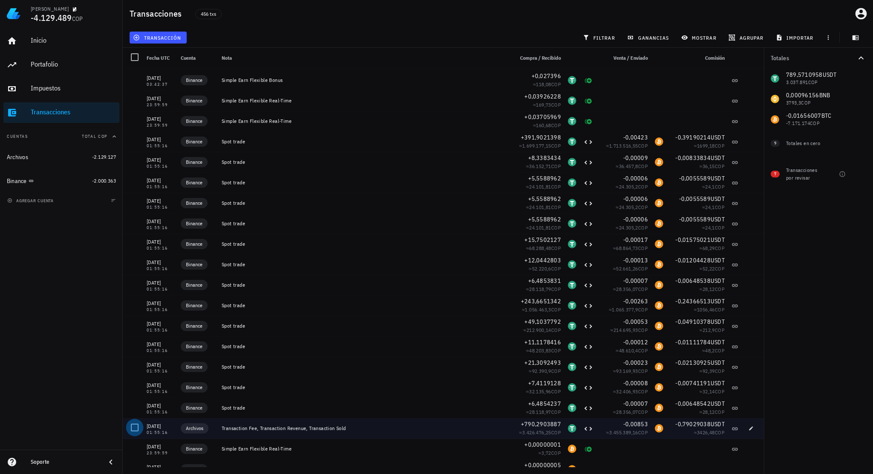
click at [137, 427] on div at bounding box center [134, 427] width 14 height 14
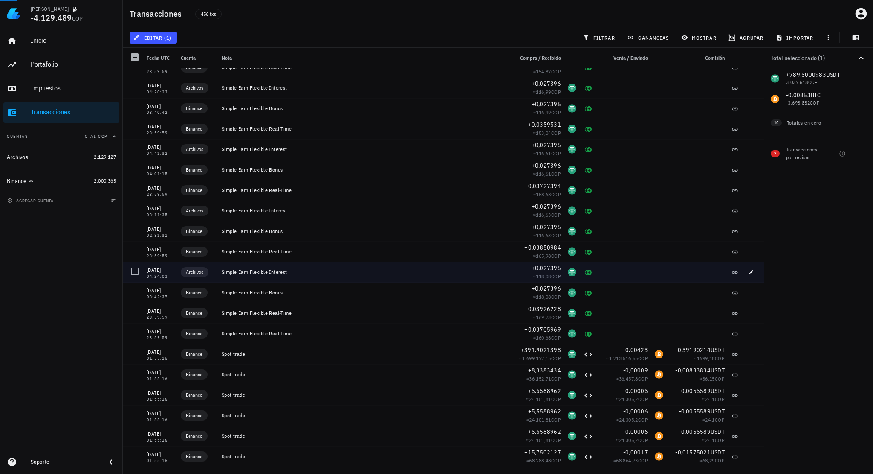
scroll to position [624, 0]
click at [135, 275] on div at bounding box center [134, 272] width 14 height 14
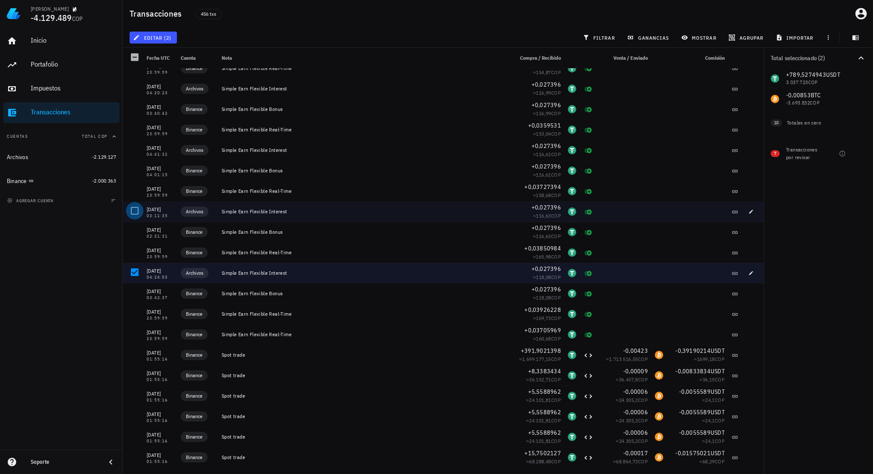
click at [135, 211] on div at bounding box center [134, 210] width 14 height 14
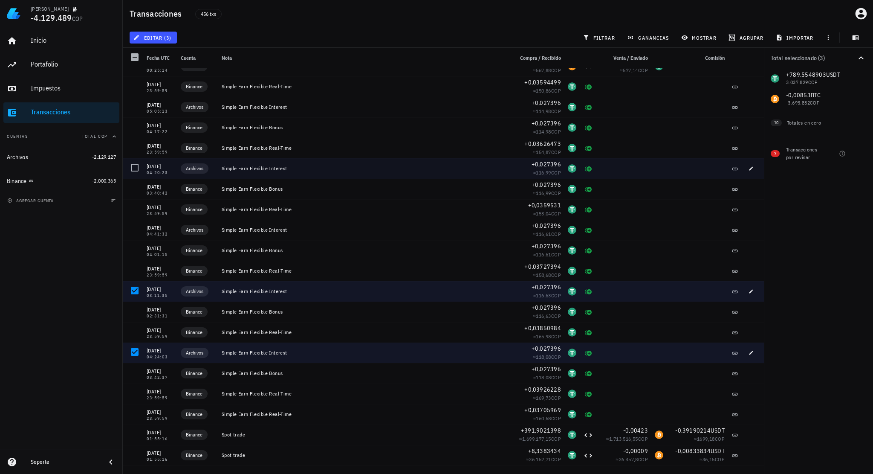
scroll to position [539, 0]
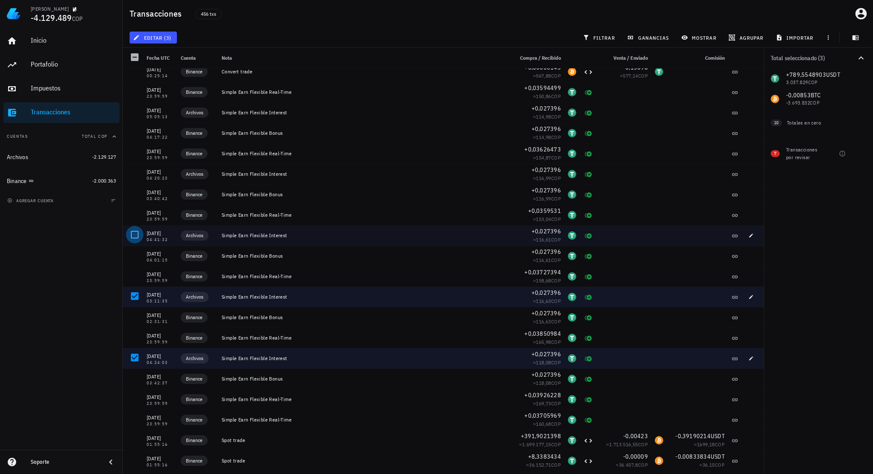
click at [135, 232] on div at bounding box center [134, 234] width 14 height 14
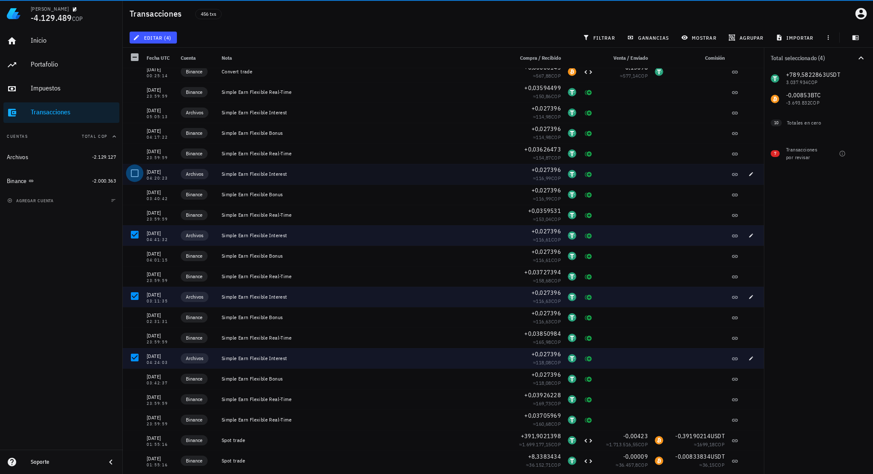
click at [131, 168] on div at bounding box center [134, 173] width 14 height 14
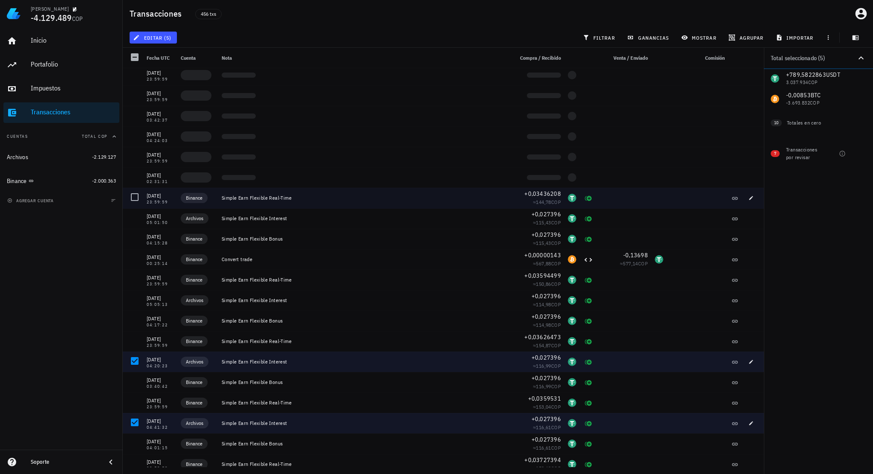
scroll to position [326, 0]
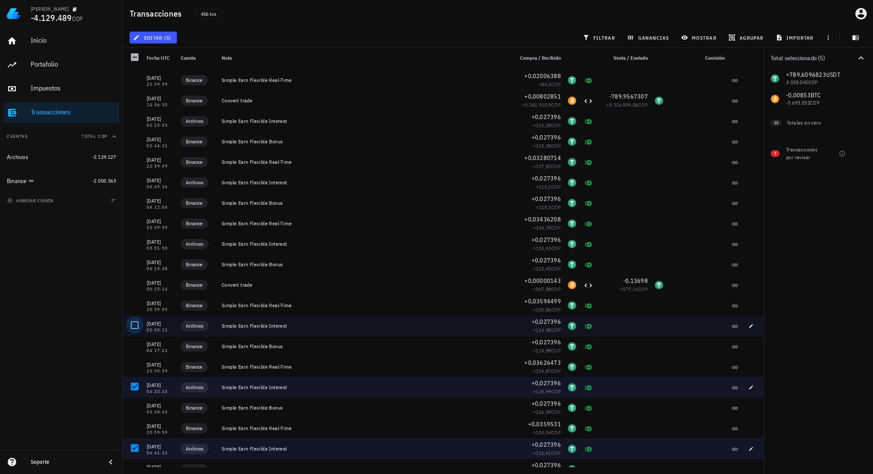
click at [138, 324] on div at bounding box center [134, 325] width 14 height 14
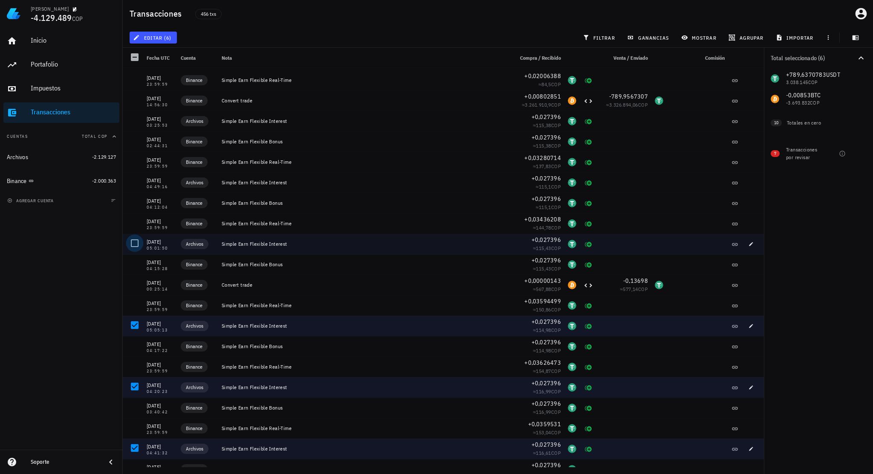
click at [136, 243] on div at bounding box center [134, 243] width 14 height 14
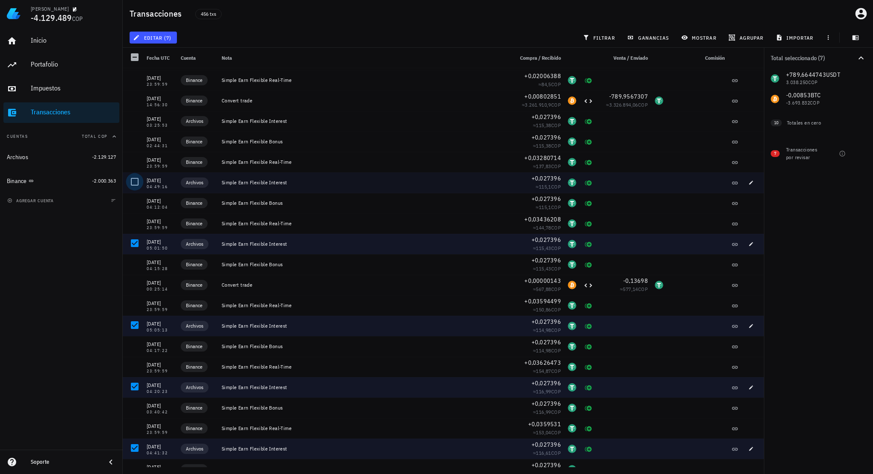
click at [133, 180] on div at bounding box center [134, 181] width 14 height 14
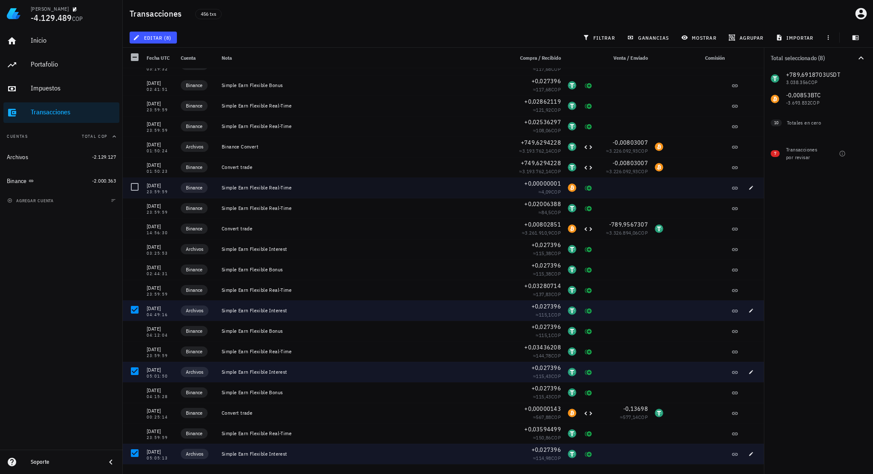
scroll to position [155, 0]
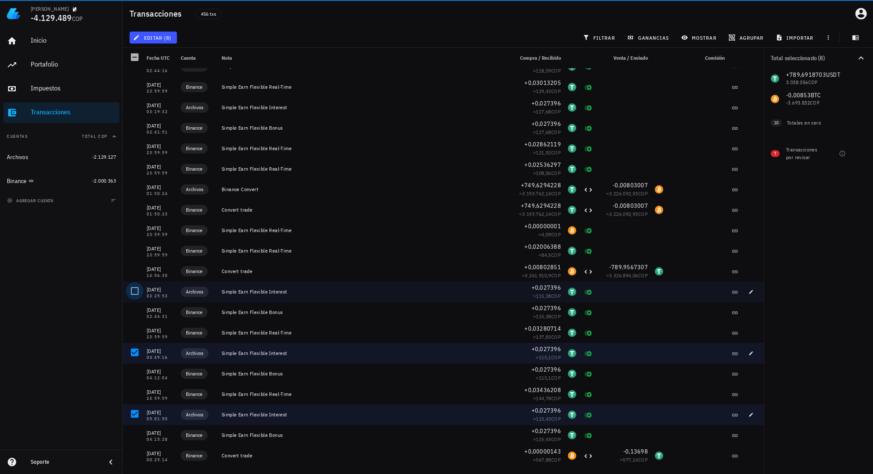
click at [136, 289] on div at bounding box center [134, 291] width 14 height 14
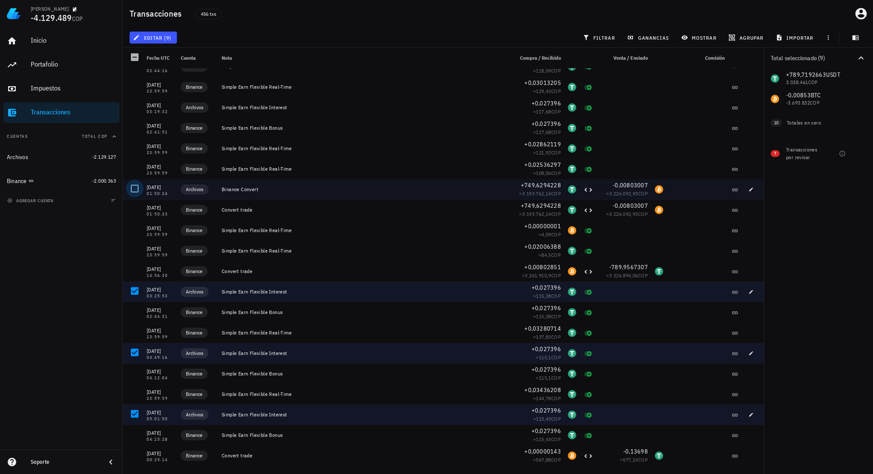
click at [135, 186] on div at bounding box center [134, 188] width 14 height 14
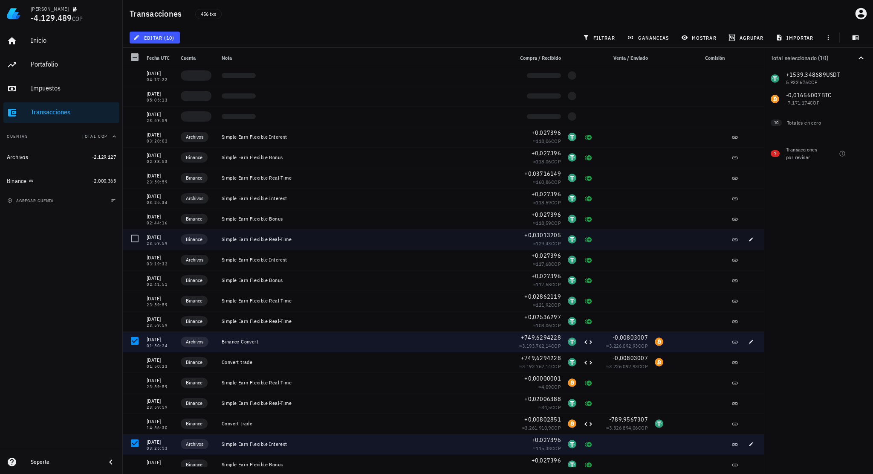
scroll to position [0, 0]
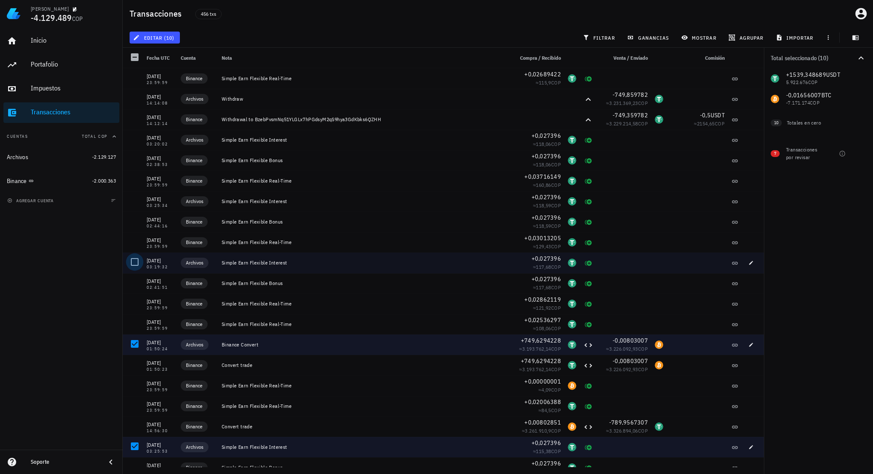
click at [133, 260] on div at bounding box center [134, 262] width 14 height 14
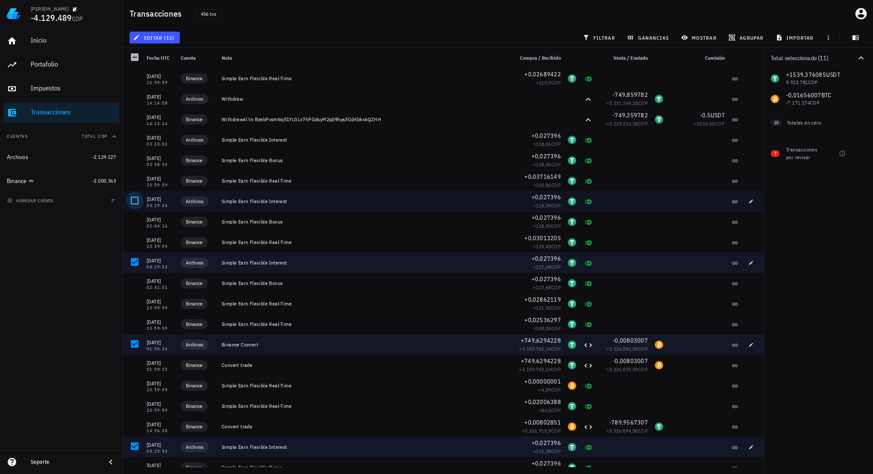
click at [136, 201] on div at bounding box center [134, 200] width 14 height 14
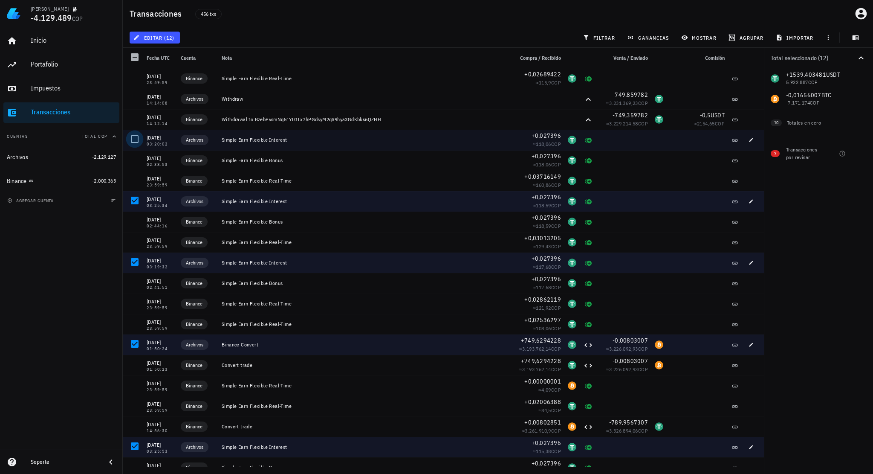
click at [135, 137] on div at bounding box center [134, 139] width 14 height 14
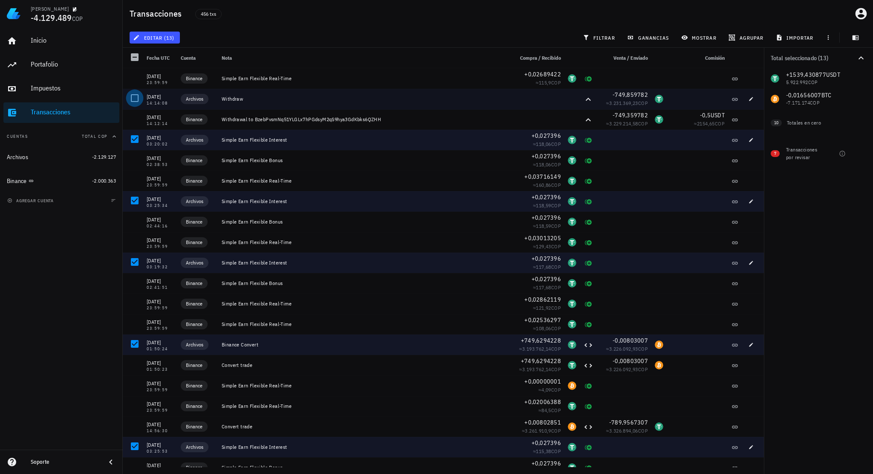
click at [134, 98] on div at bounding box center [134, 98] width 14 height 14
click at [174, 41] on span "editar (14)" at bounding box center [155, 37] width 40 height 7
click at [179, 91] on div "Eliminar" at bounding box center [180, 91] width 60 height 7
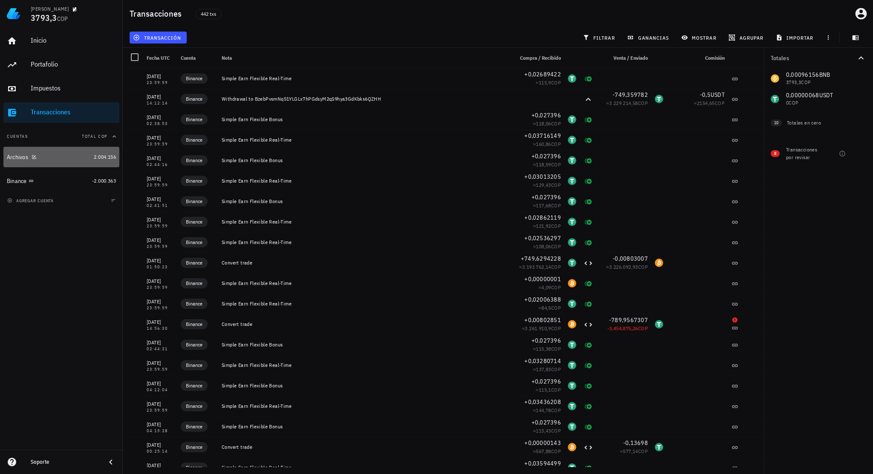
click at [76, 158] on div "Archivos" at bounding box center [49, 157] width 84 height 8
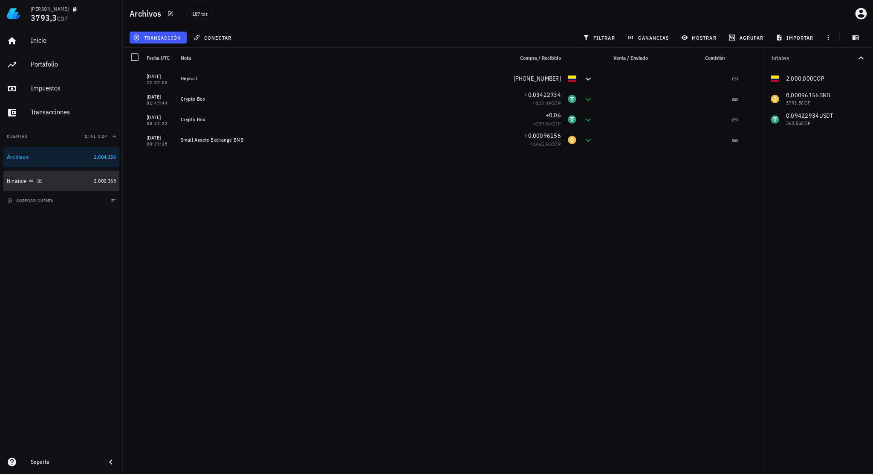
click at [72, 177] on div "Binance" at bounding box center [48, 181] width 82 height 8
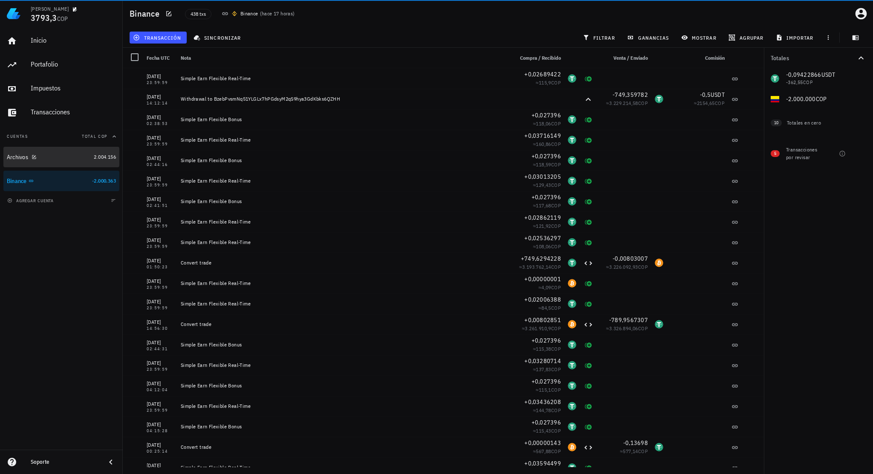
click at [70, 162] on div "Archivos" at bounding box center [49, 157] width 84 height 18
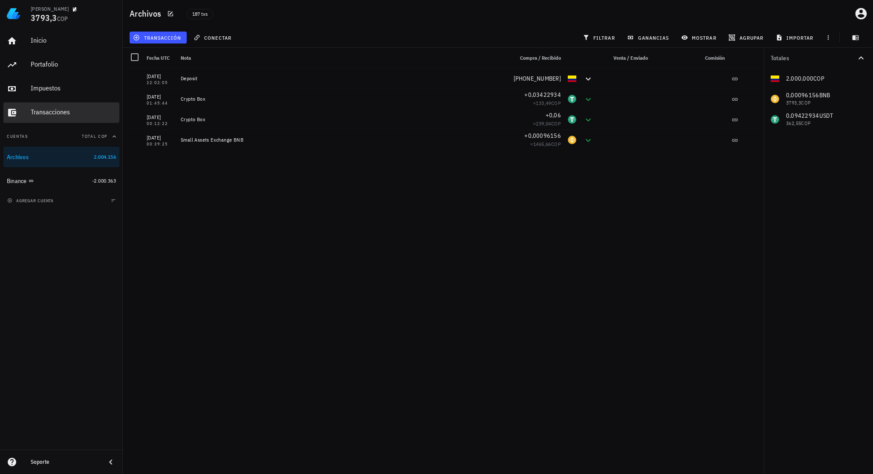
click at [74, 122] on div "Transacciones" at bounding box center [73, 112] width 85 height 19
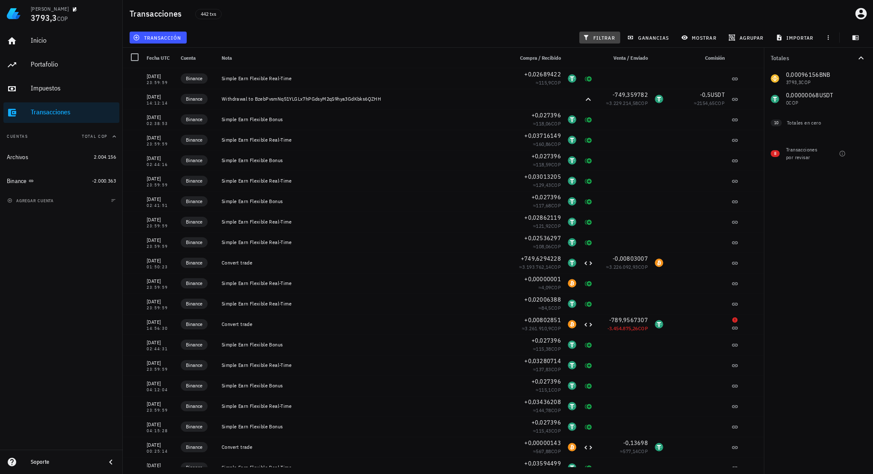
click at [592, 33] on button "filtrar" at bounding box center [599, 38] width 41 height 12
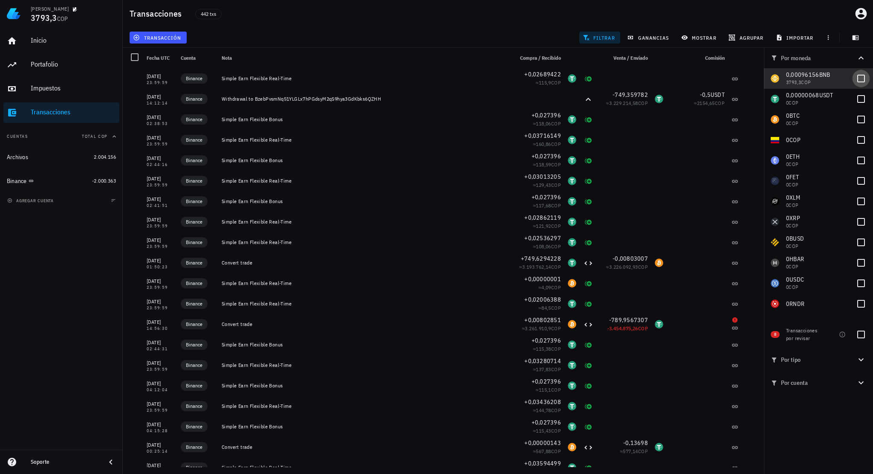
click at [861, 82] on div at bounding box center [861, 78] width 14 height 14
checkbox input "true"
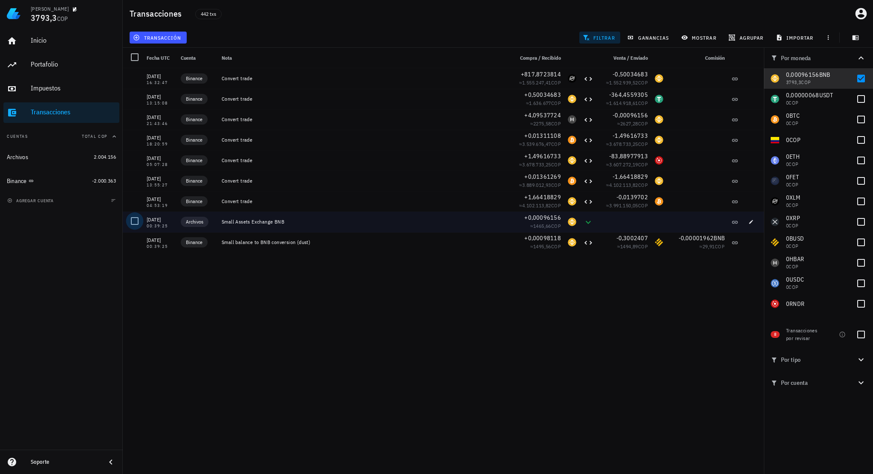
click at [131, 223] on div at bounding box center [134, 221] width 14 height 14
click at [161, 39] on span "editar (1)" at bounding box center [153, 37] width 37 height 7
click at [173, 96] on div "Eliminar" at bounding box center [180, 91] width 60 height 14
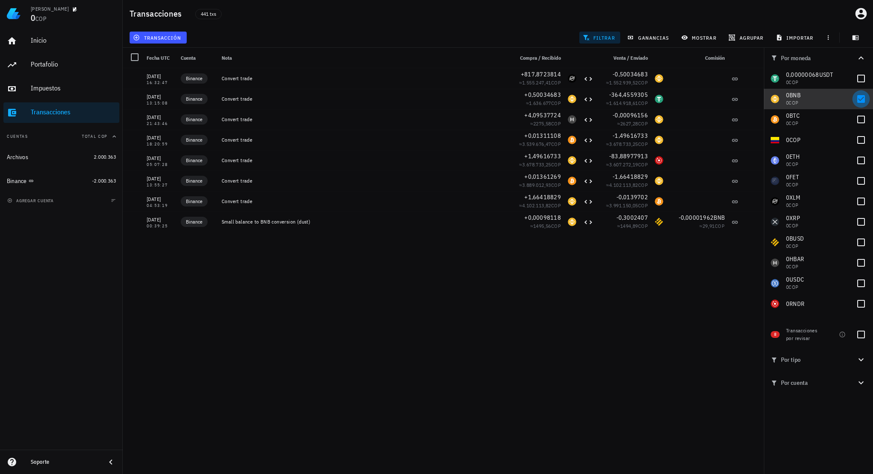
click at [860, 99] on div at bounding box center [861, 99] width 14 height 14
checkbox input "false"
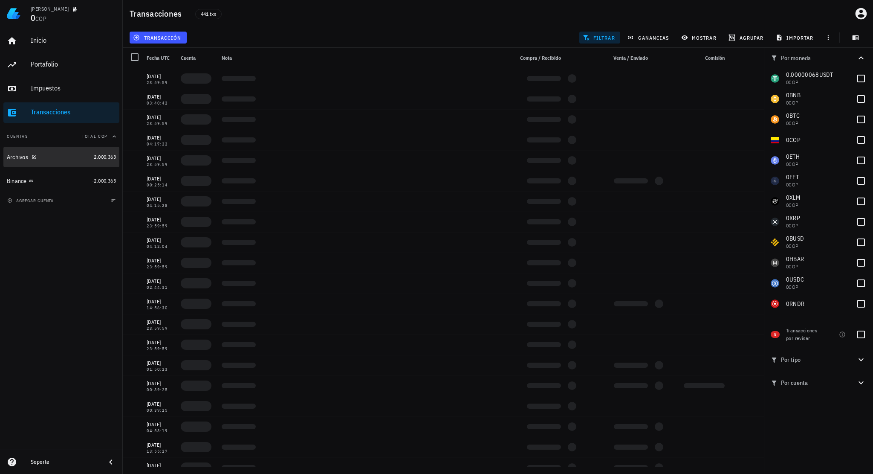
click at [64, 159] on div "Archivos" at bounding box center [49, 157] width 84 height 8
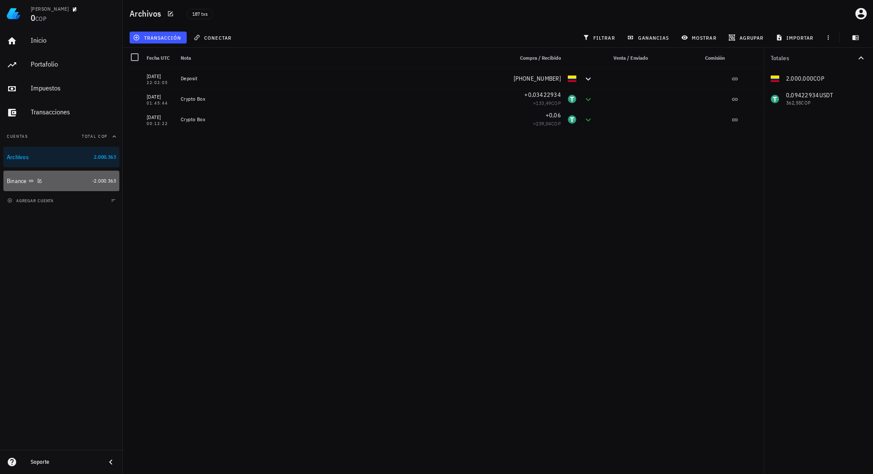
click at [63, 179] on div "Binance" at bounding box center [48, 181] width 82 height 8
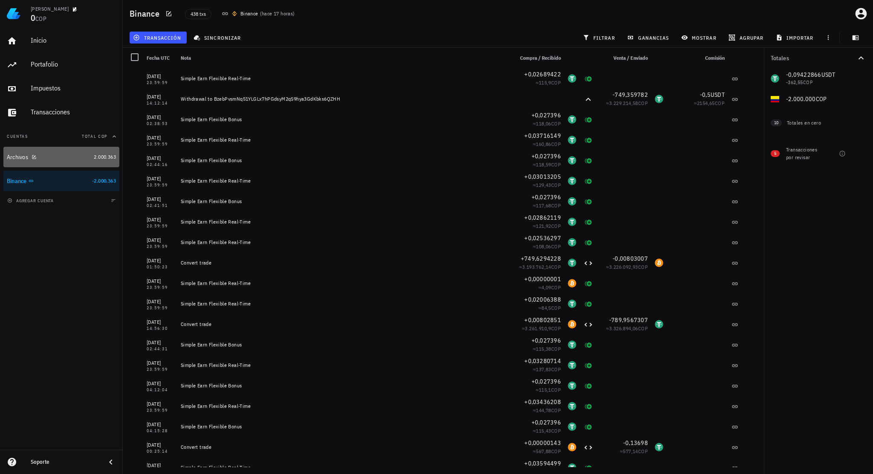
click at [71, 154] on div "Archivos" at bounding box center [49, 157] width 84 height 8
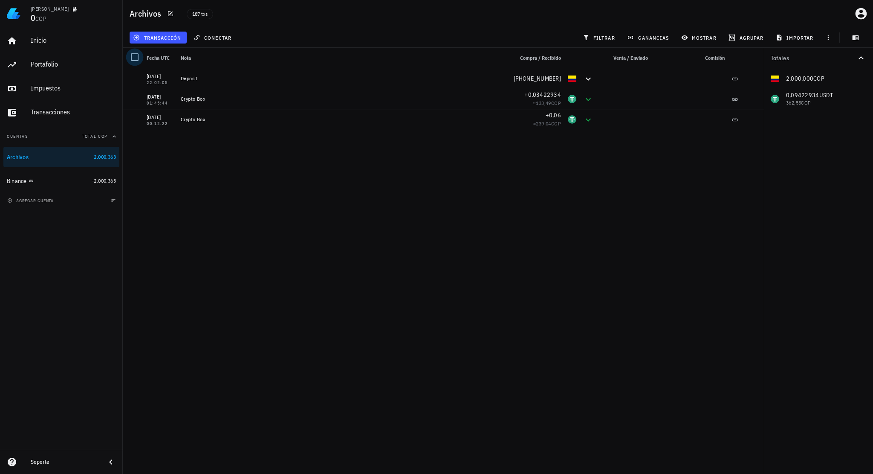
click at [133, 59] on div at bounding box center [134, 57] width 14 height 14
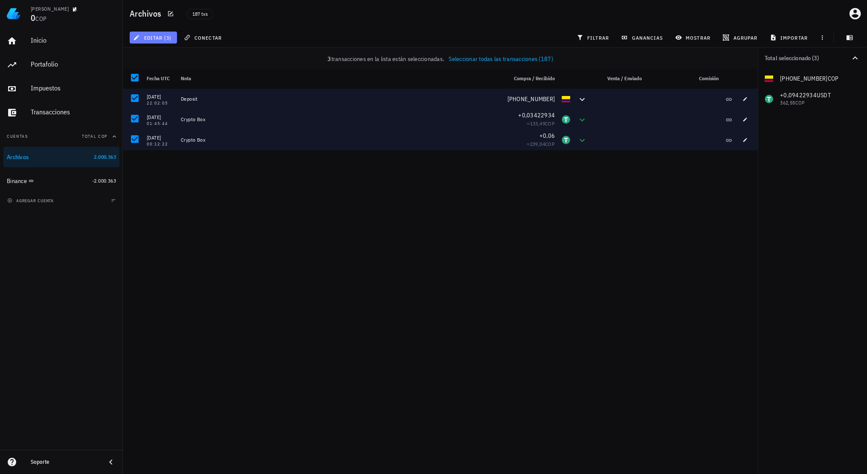
click at [159, 41] on span "editar (3)" at bounding box center [153, 37] width 37 height 7
click at [175, 58] on div "Cambiar de cuenta" at bounding box center [171, 57] width 43 height 7
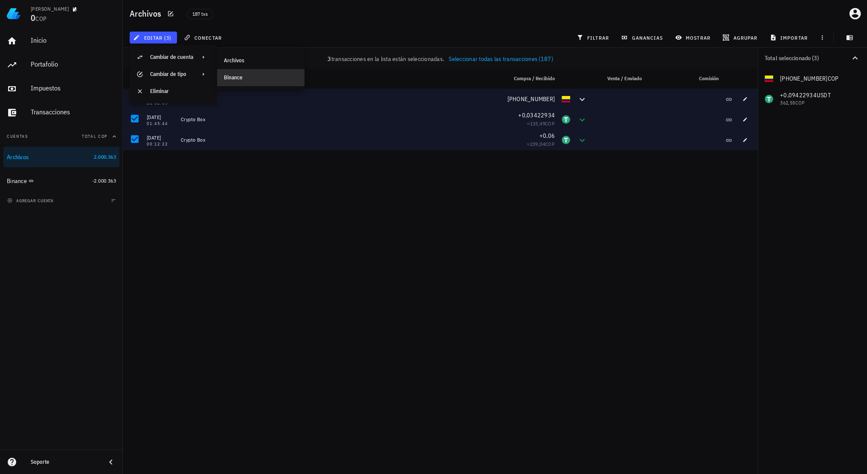
click at [244, 80] on div "Binance" at bounding box center [261, 77] width 74 height 7
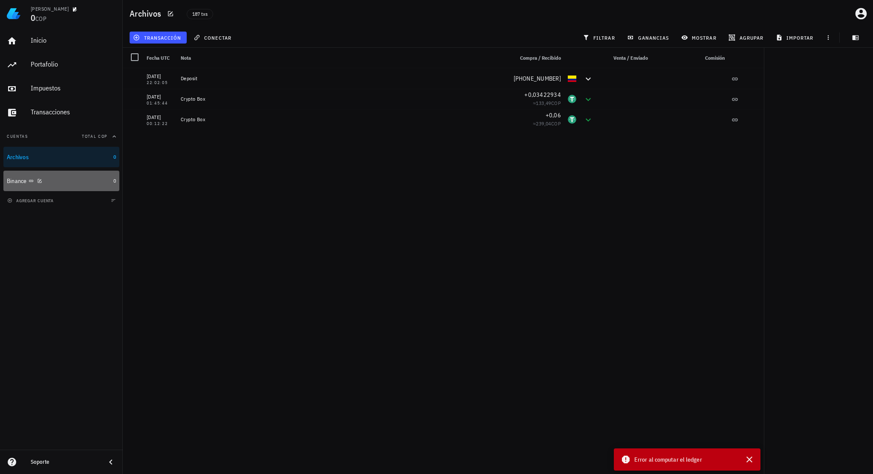
click at [76, 177] on div "Binance" at bounding box center [58, 181] width 103 height 8
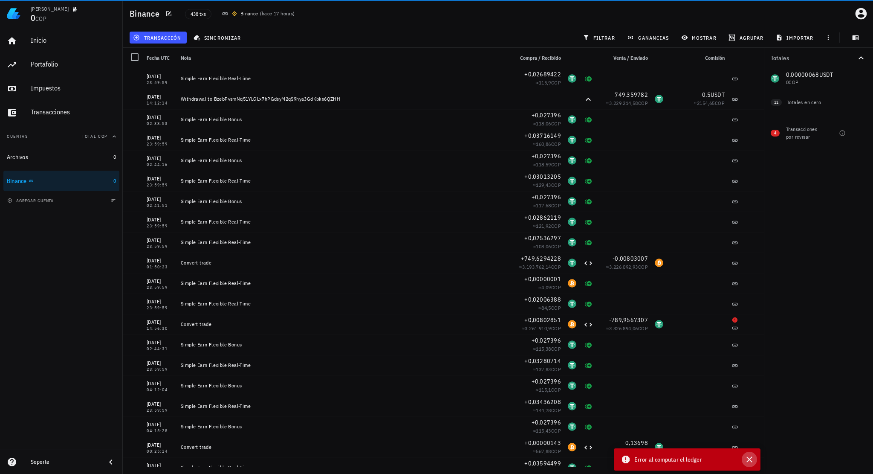
click at [755, 459] on button "button" at bounding box center [749, 458] width 15 height 15
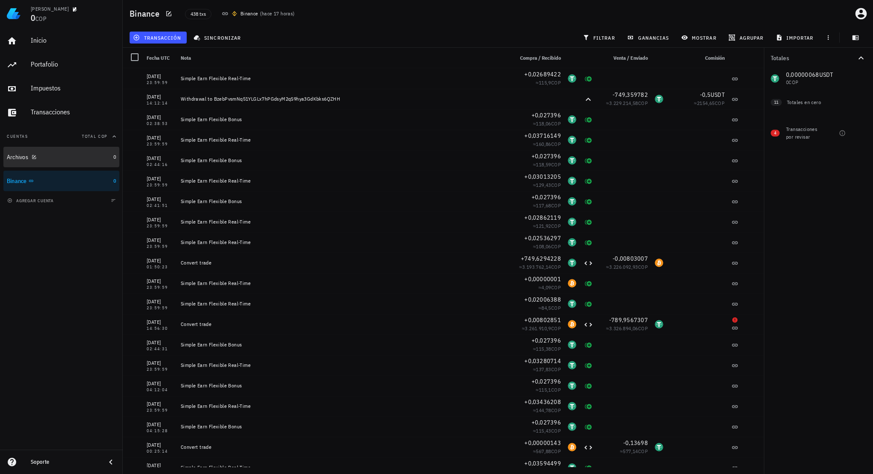
click at [90, 160] on div "Archivos" at bounding box center [58, 157] width 103 height 8
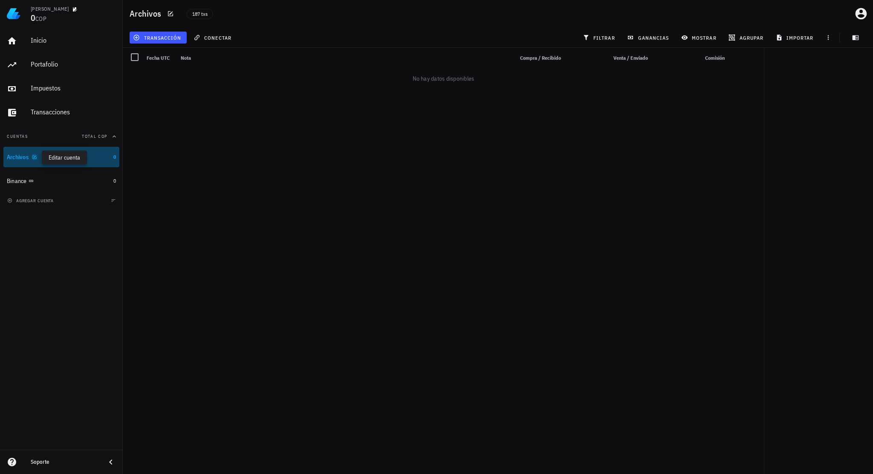
click at [35, 159] on icon "button" at bounding box center [34, 156] width 5 height 5
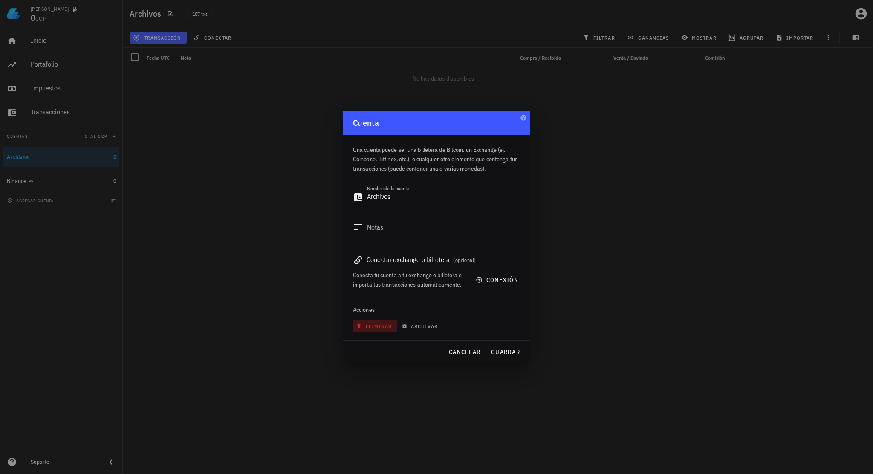
click at [372, 327] on span "eliminar" at bounding box center [375, 326] width 34 height 6
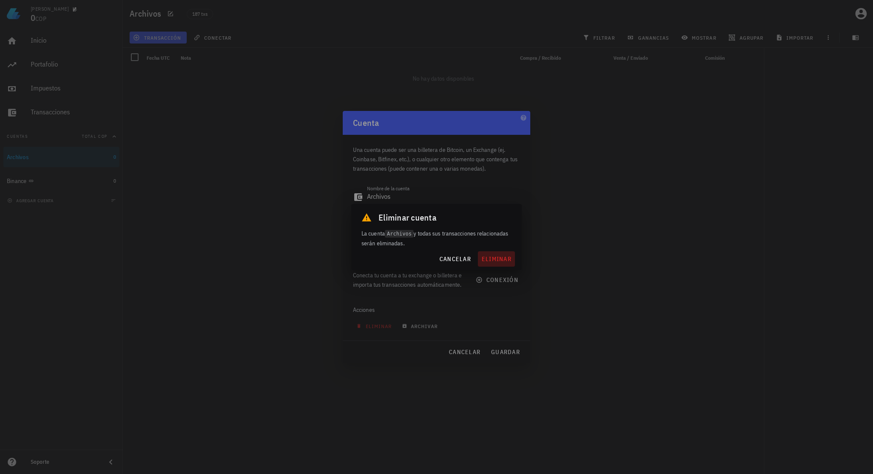
click at [492, 263] on button "eliminar" at bounding box center [496, 258] width 37 height 15
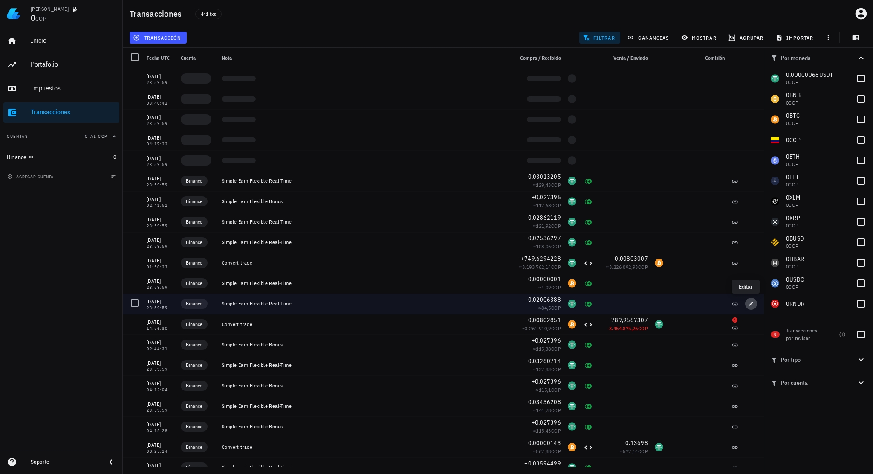
click at [750, 304] on icon "button" at bounding box center [752, 303] width 4 height 4
type input "2025-05-02"
type input "23:59:59"
type textarea "Simple Earn Flexible Real-Time"
type input "0,02006388"
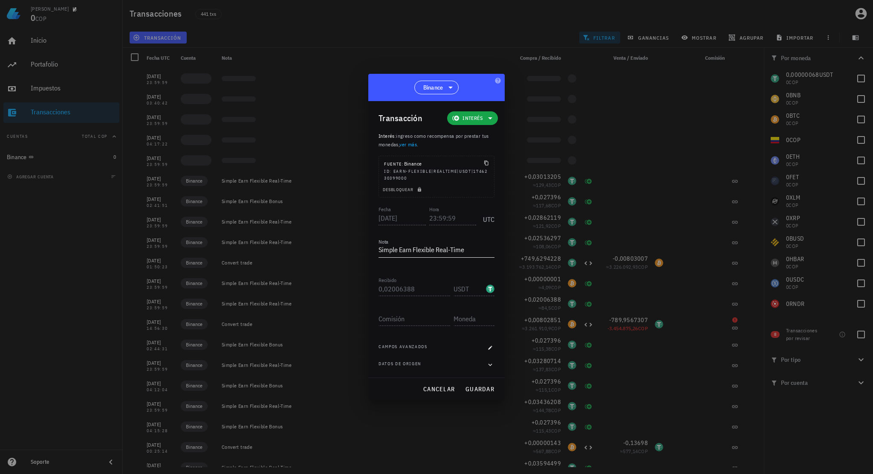
click at [486, 252] on textarea "Simple Earn Flexible Real-Time" at bounding box center [437, 250] width 116 height 14
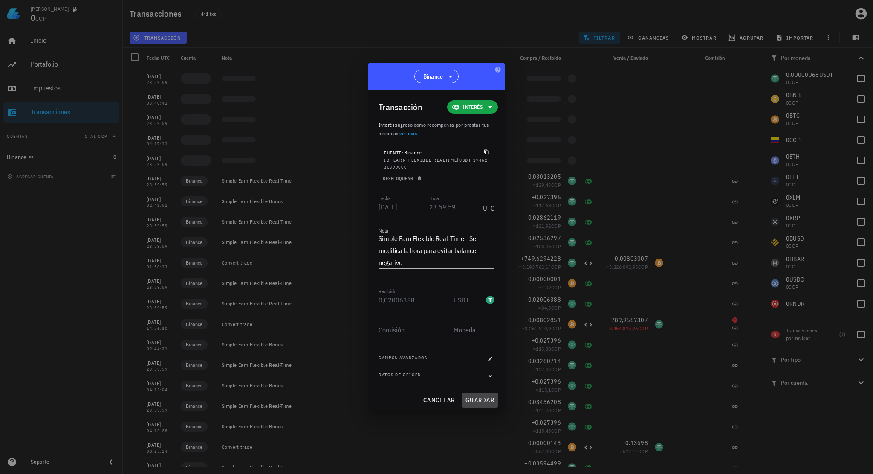
click at [484, 398] on span "guardar" at bounding box center [479, 400] width 29 height 8
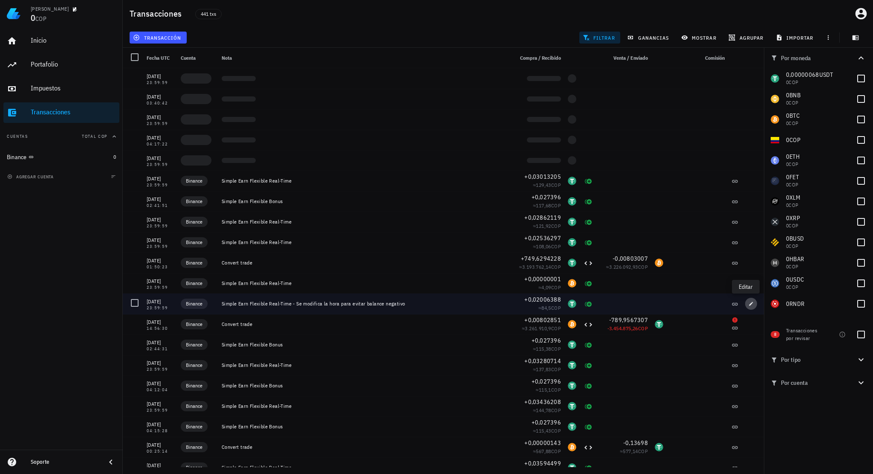
click at [749, 303] on icon "button" at bounding box center [751, 303] width 5 height 5
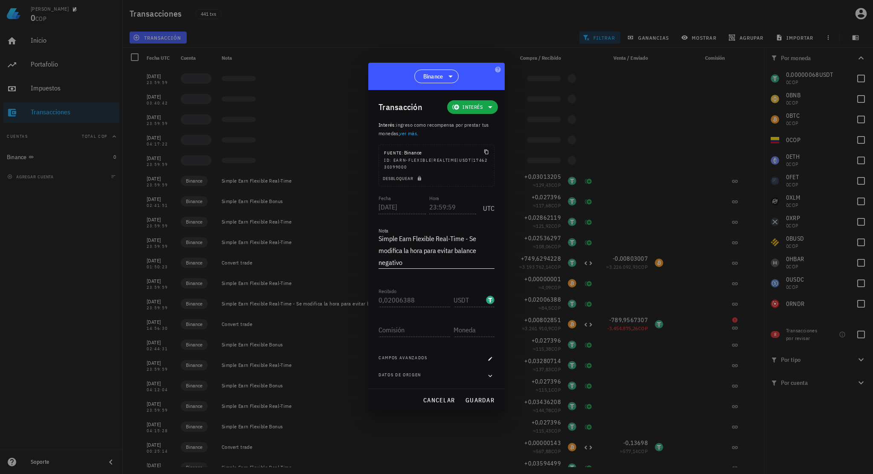
click at [442, 262] on textarea "Simple Earn Flexible Real-Time - Se modifica la hora para evitar balance negati…" at bounding box center [437, 250] width 116 height 36
type textarea "Simple Earn Flexible Real-Time - Se modifica la hora para evitar balance negati…"
click at [418, 179] on icon "button" at bounding box center [419, 178] width 3 height 5
click at [433, 208] on input "23:59:59" at bounding box center [452, 207] width 47 height 14
drag, startPoint x: 428, startPoint y: 208, endPoint x: 467, endPoint y: 206, distance: 39.3
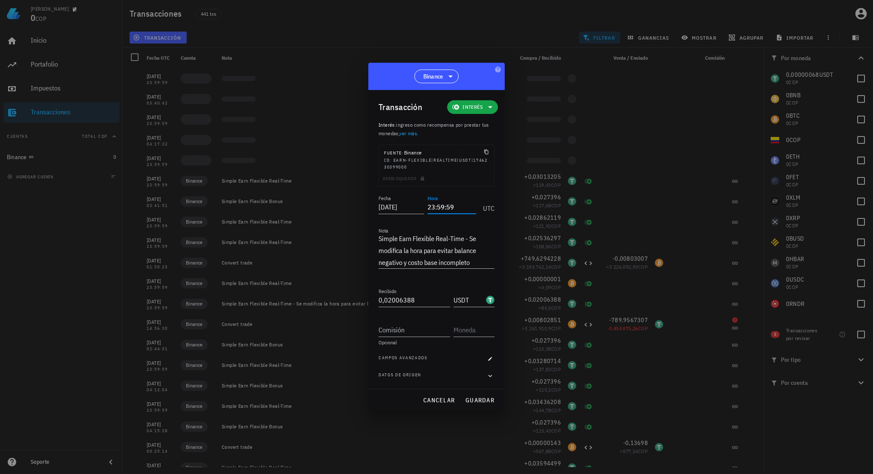
click at [467, 206] on input "23:59:59" at bounding box center [452, 207] width 49 height 14
type input "14:56:30"
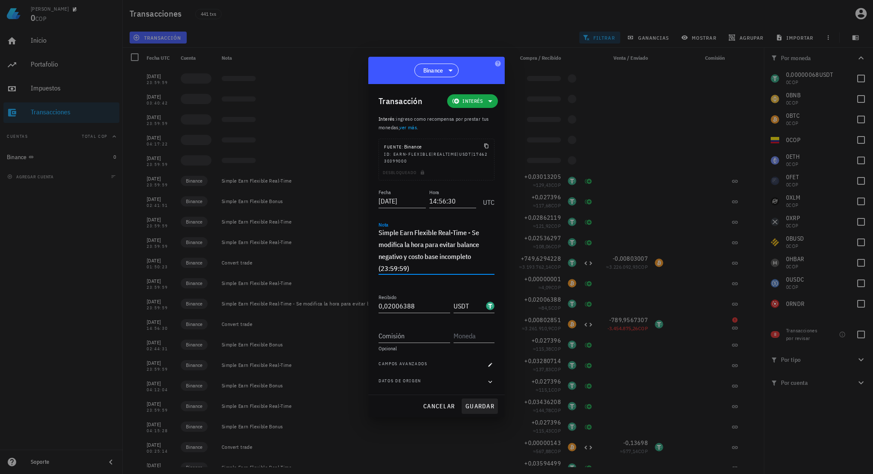
type textarea "Simple Earn Flexible Real-Time - Se modifica la hora para evitar balance negati…"
click at [476, 402] on span "guardar" at bounding box center [479, 406] width 29 height 8
type input "23:59:59"
type textarea "Simple Earn Flexible Real-Time - Se modifica la hora para evitar balance negati…"
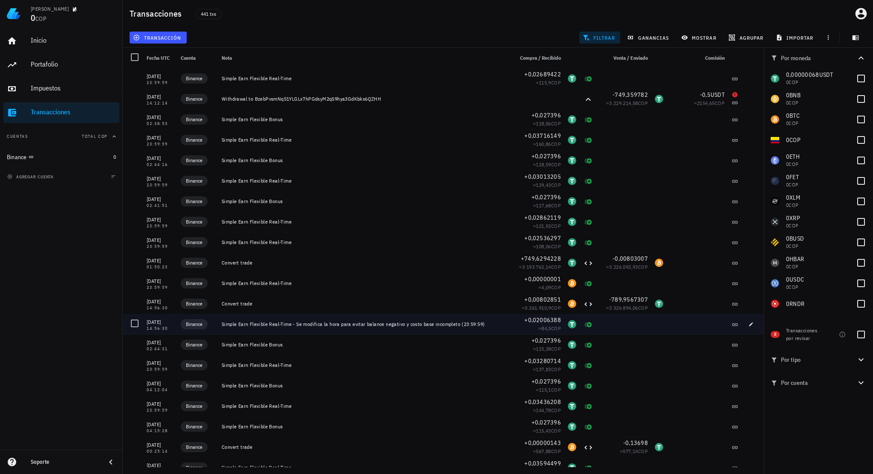
drag, startPoint x: 486, startPoint y: 324, endPoint x: 290, endPoint y: 327, distance: 195.3
click at [290, 327] on div "Simple Earn Flexible Real-Time - Se modifica la hora para evitar balance negati…" at bounding box center [364, 324] width 292 height 20
copy div "- Se modifica la hora para evitar balance negativo y costo base incompleto (23:…"
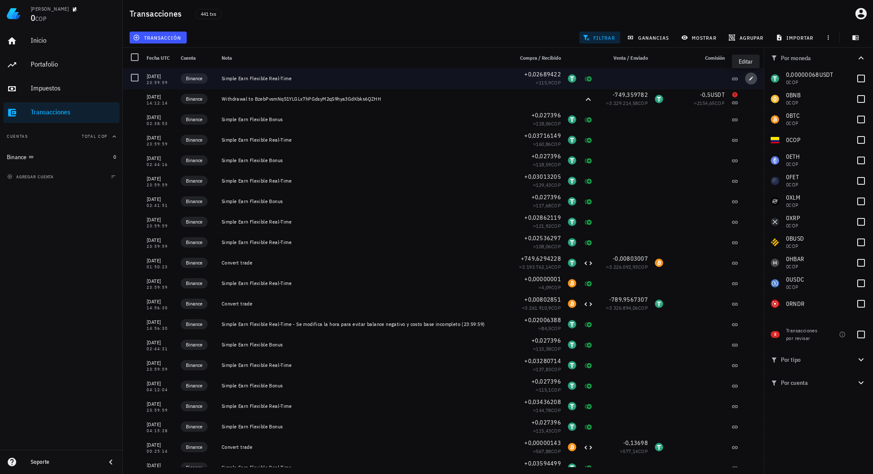
click at [749, 78] on icon "button" at bounding box center [751, 78] width 5 height 5
type input "2025-05-09"
type textarea "Simple Earn Flexible Real-Time"
type input "0,02689422"
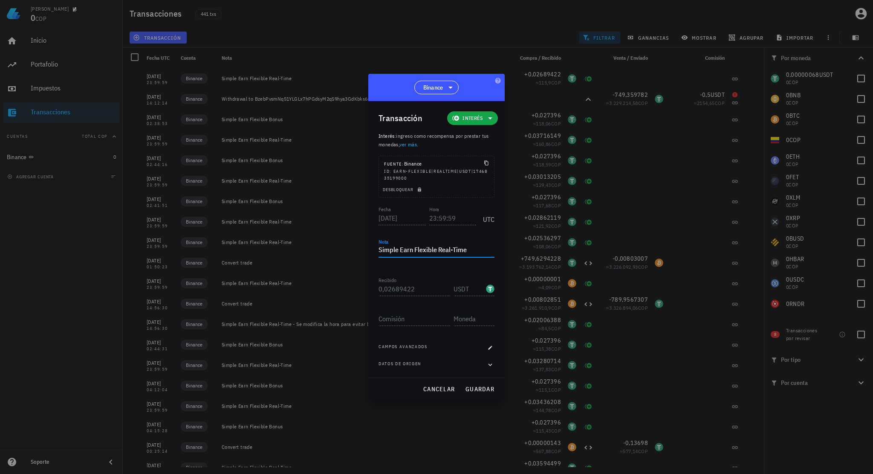
click at [473, 248] on textarea "Simple Earn Flexible Real-Time" at bounding box center [437, 250] width 116 height 14
paste textarea "- Se modifica la hora para evitar balance negativo y costo base incompleto (23:…"
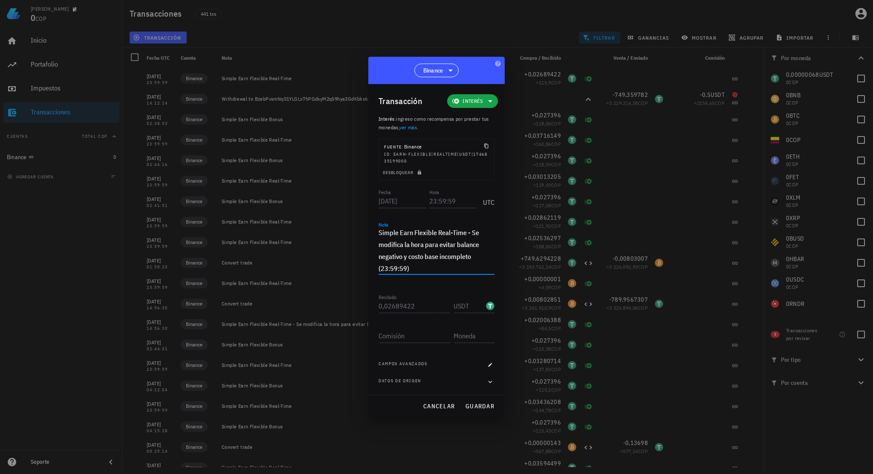
click at [450, 235] on textarea "Simple Earn Flexible Real-Time - Se modifica la hora para evitar balance negati…" at bounding box center [437, 250] width 116 height 48
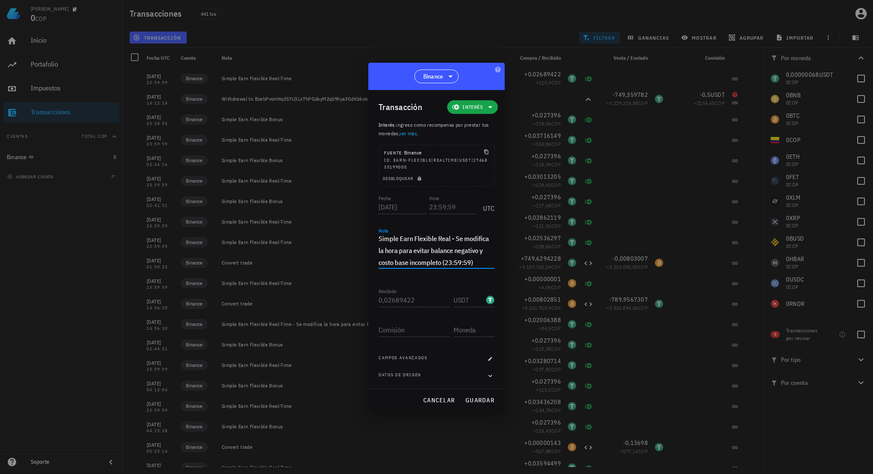
type textarea "Simple Earn Flexible Real - Se modifica la hora para evitar balance negativo y …"
click at [418, 179] on icon "button" at bounding box center [419, 178] width 5 height 5
click at [432, 206] on input "23:59:59" at bounding box center [452, 207] width 47 height 14
click at [431, 209] on input "23:59:59" at bounding box center [452, 207] width 49 height 14
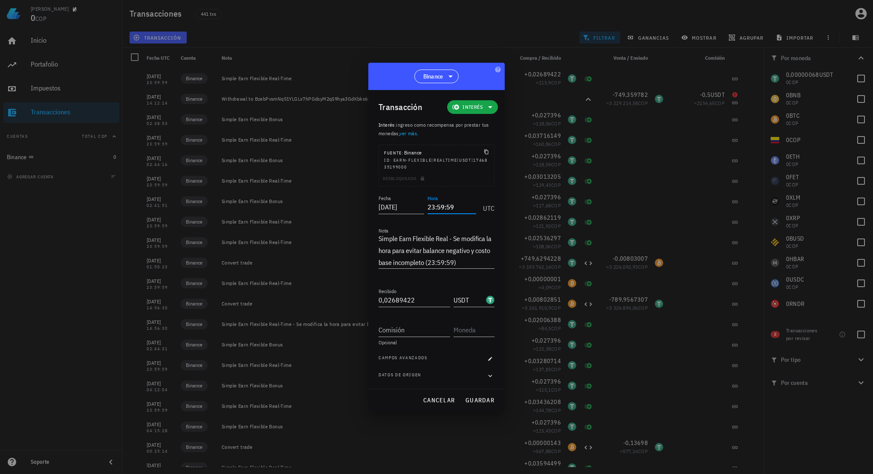
click at [451, 208] on input "23:59:59" at bounding box center [452, 207] width 49 height 14
drag, startPoint x: 454, startPoint y: 208, endPoint x: 411, endPoint y: 206, distance: 43.9
click at [411, 206] on div "Fecha 2025-05-09 Hora 23:59:59 UTC" at bounding box center [437, 204] width 116 height 23
click at [484, 396] on span "guardar" at bounding box center [479, 400] width 29 height 8
type input "23:59:59"
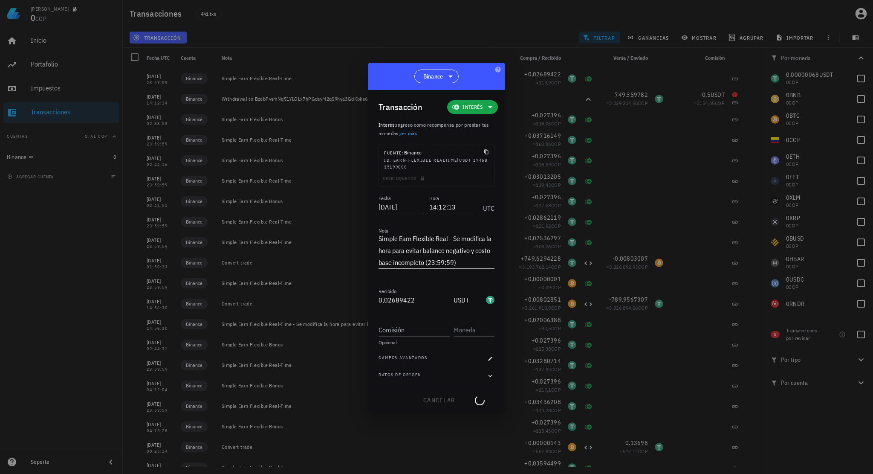
type textarea "Simple Earn Flexible Real-Time"
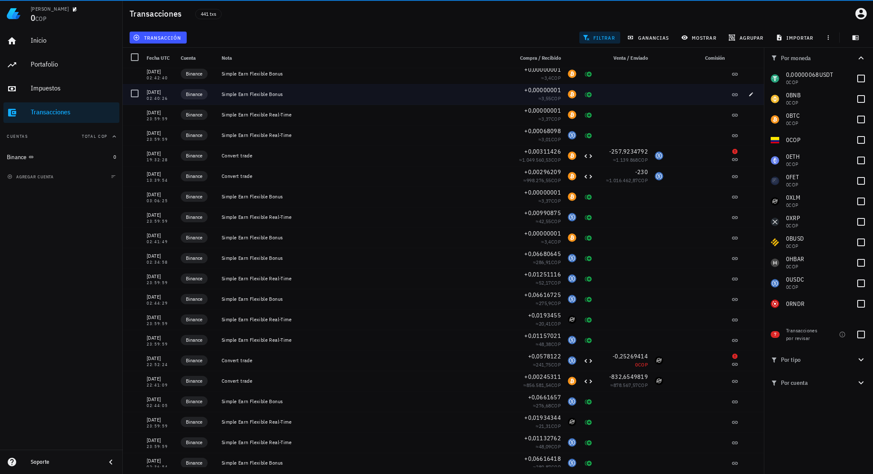
scroll to position [1236, 0]
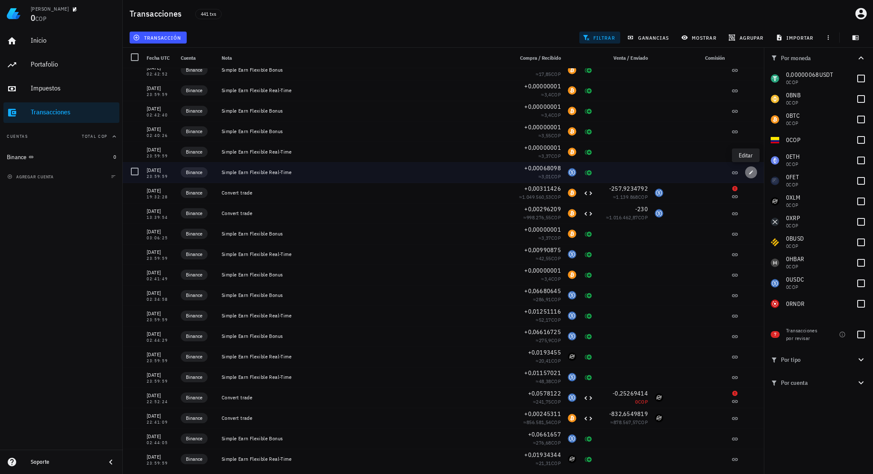
click at [745, 175] on button "button" at bounding box center [751, 172] width 12 height 12
type input "2025-04-09"
type input "0,00068098"
type input "USDC"
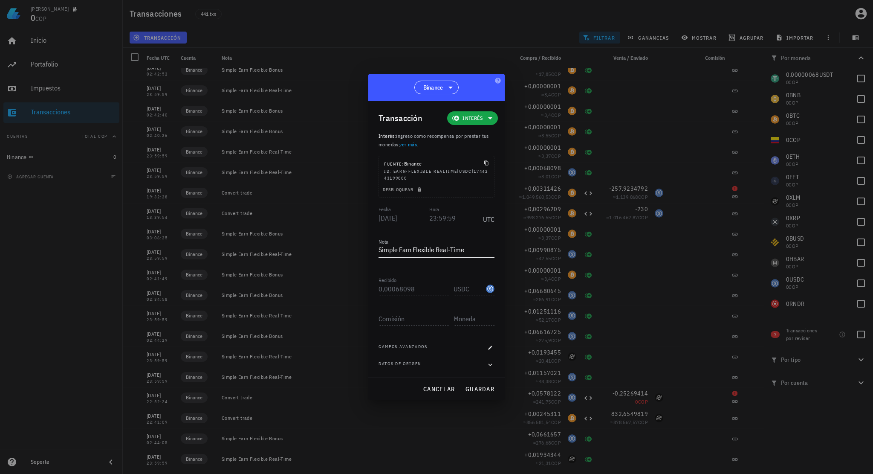
click at [480, 243] on div "Nota Simple Earn Flexible Real-Time" at bounding box center [437, 252] width 116 height 28
click at [479, 248] on textarea "Simple Earn Flexible Real-Time" at bounding box center [437, 250] width 116 height 14
paste textarea "- Se modifica la hora para evitar balance negativo y costo base incompleto (23:…"
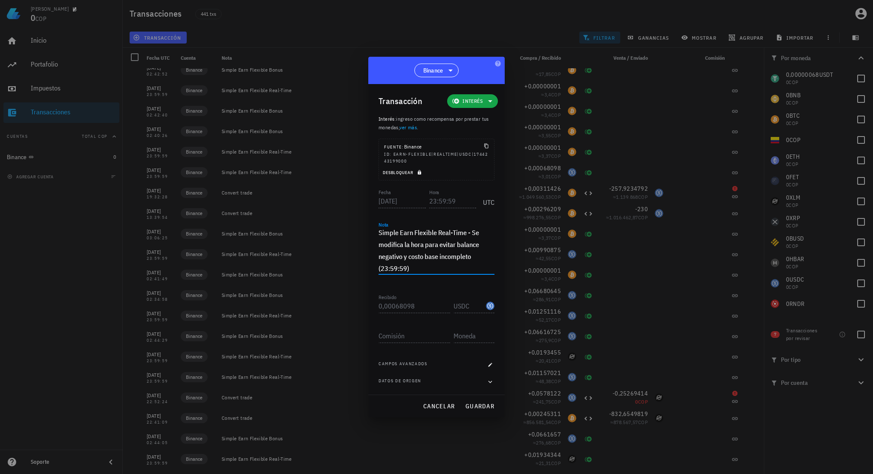
type textarea "Simple Earn Flexible Real-Time - Se modifica la hora para evitar balance negati…"
click at [414, 171] on span "Desbloquear" at bounding box center [402, 173] width 41 height 6
drag, startPoint x: 429, startPoint y: 199, endPoint x: 464, endPoint y: 199, distance: 35.0
click at [464, 199] on input "23:59:59" at bounding box center [452, 201] width 49 height 14
click at [484, 402] on span "guardar" at bounding box center [479, 406] width 29 height 8
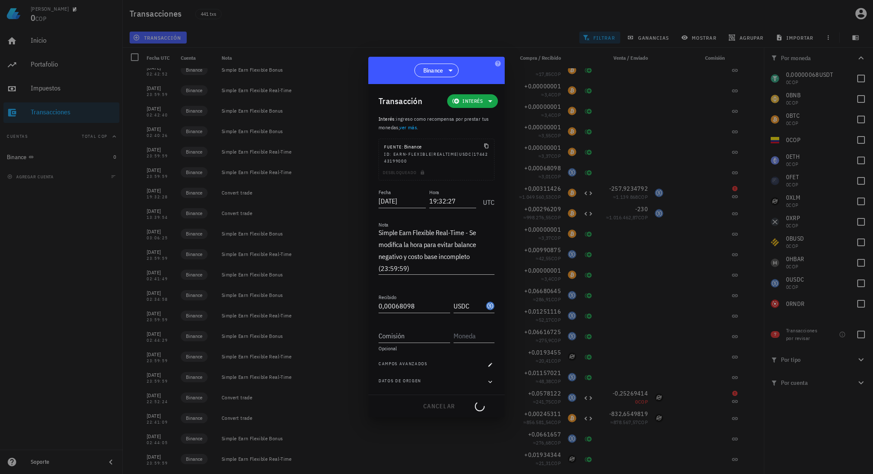
type input "23:59:59"
type textarea "Simple Earn Flexible Real-Time"
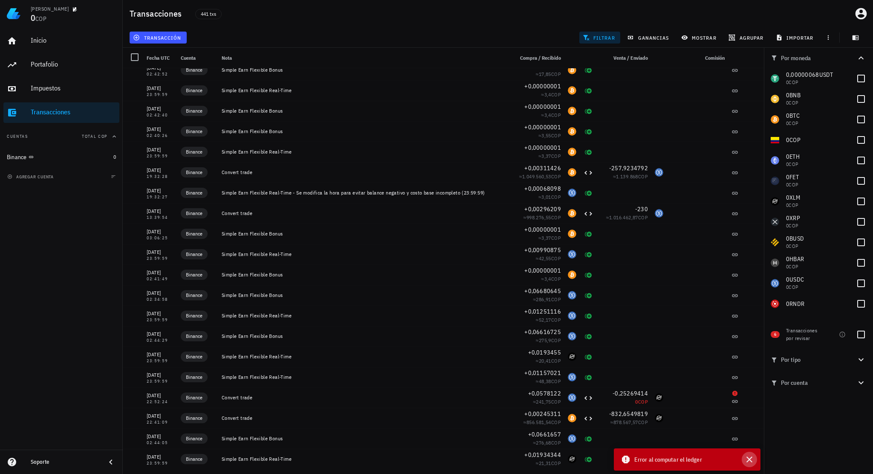
click at [749, 459] on icon "button" at bounding box center [750, 459] width 6 height 6
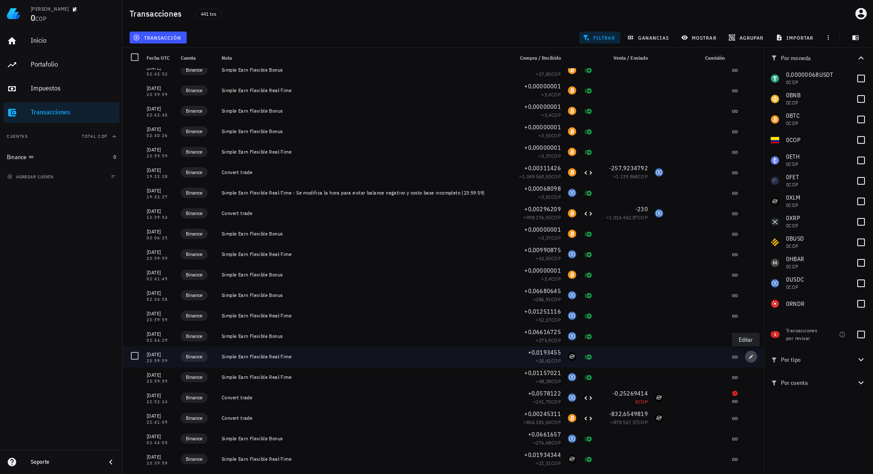
click at [749, 356] on icon "button" at bounding box center [751, 356] width 5 height 5
type input "2025-04-06"
type input "0,0193455"
type input "XLM"
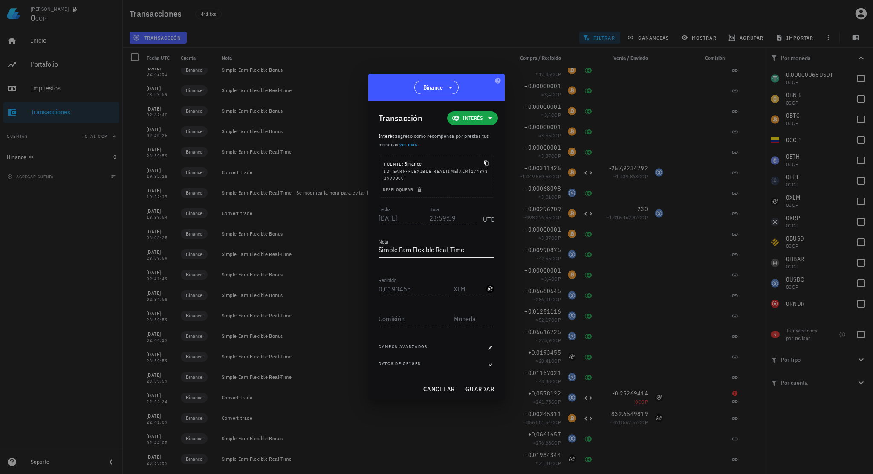
click at [479, 249] on textarea "Simple Earn Flexible Real-Time" at bounding box center [437, 250] width 116 height 14
paste textarea "- Se modifica la hora para evitar balance negativo y costo base incompleto (23:…"
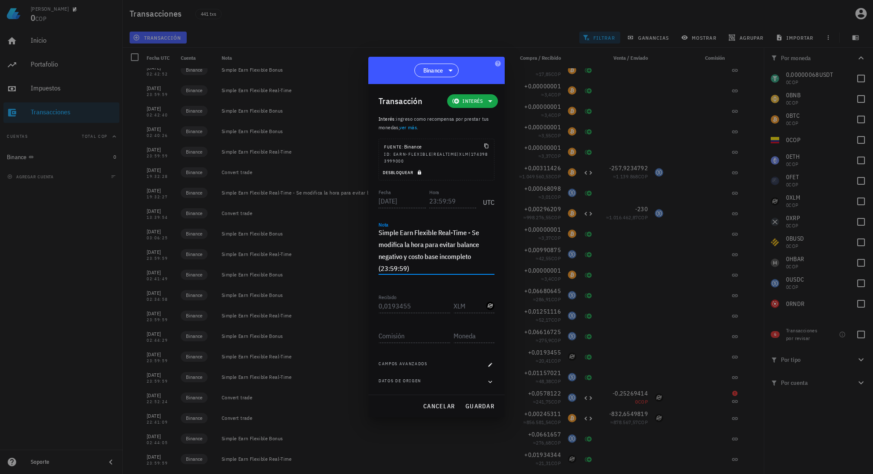
type textarea "Simple Earn Flexible Real-Time - Se modifica la hora para evitar balance negati…"
click at [419, 171] on icon "button" at bounding box center [419, 172] width 3 height 5
click at [438, 197] on input "23:59:59" at bounding box center [452, 201] width 49 height 14
drag, startPoint x: 461, startPoint y: 199, endPoint x: 400, endPoint y: 200, distance: 60.5
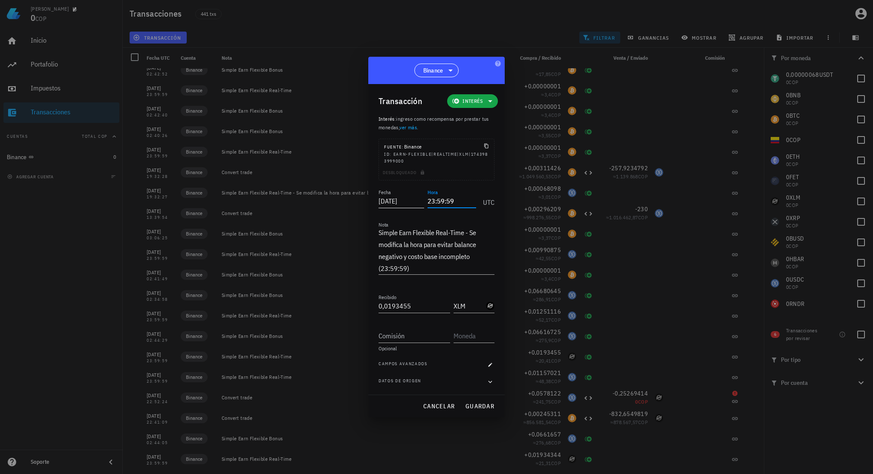
click at [400, 200] on div "Fecha 2025-04-06 Hora 23:59:59 UTC" at bounding box center [437, 198] width 116 height 23
click at [477, 402] on span "guardar" at bounding box center [479, 406] width 29 height 8
type input "23:59:59"
type textarea "Simple Earn Flexible Real-Time"
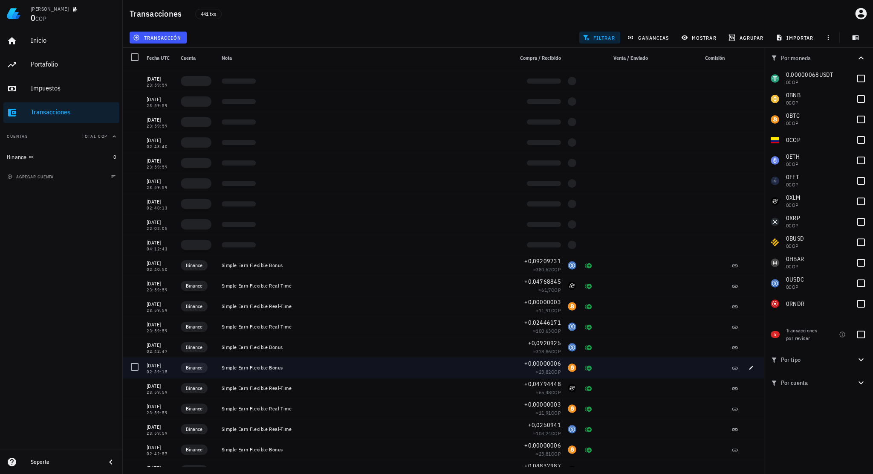
scroll to position [4775, 0]
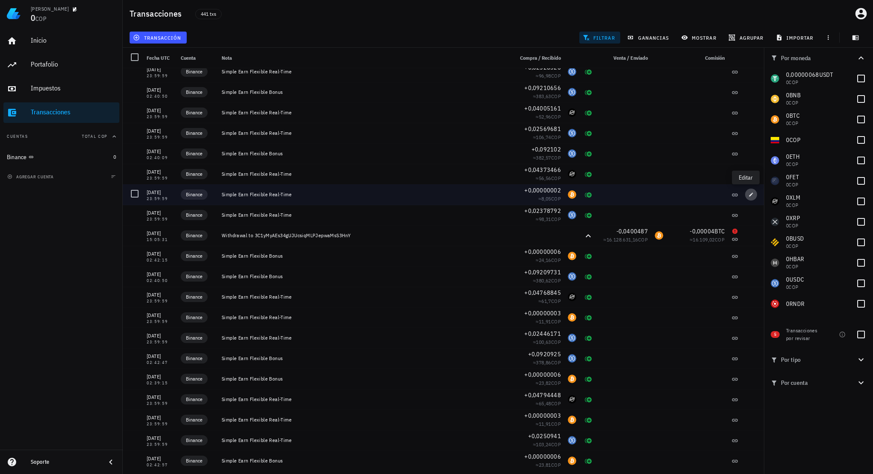
click at [749, 194] on span "button" at bounding box center [751, 194] width 12 height 5
type input "2025-02-11"
type input "0,00000002"
type input "BTC"
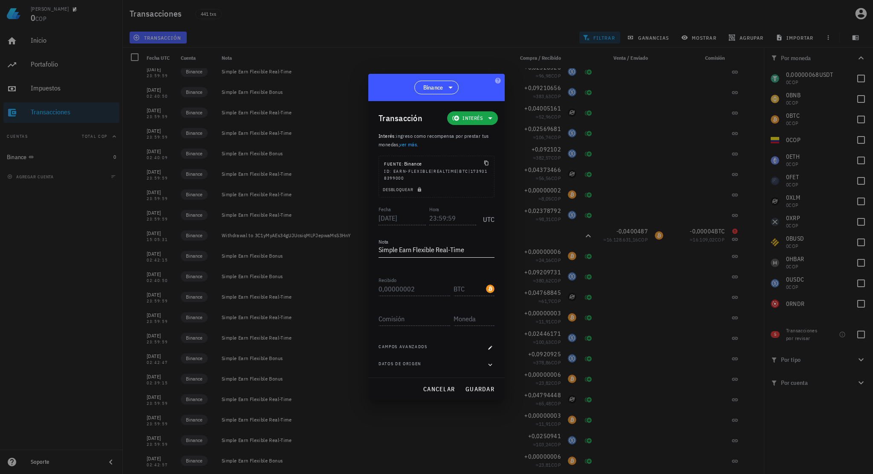
click at [489, 245] on textarea "Simple Earn Flexible Real-Time" at bounding box center [437, 250] width 116 height 14
paste textarea "- Se modifica la hora para evitar balance negativo y costo base incompleto (23:…"
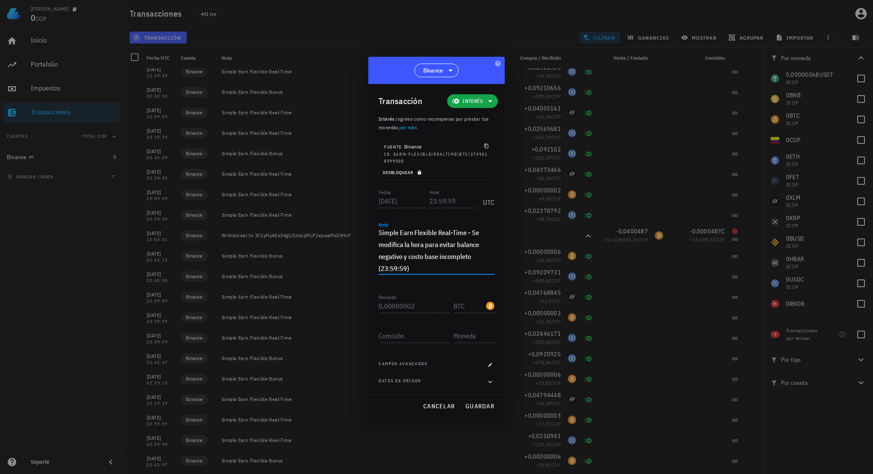
type textarea "Simple Earn Flexible Real-Time - Se modifica la hora para evitar balance negati…"
click at [414, 173] on span "Desbloquear" at bounding box center [402, 173] width 41 height 6
click at [430, 201] on input "23:59:59" at bounding box center [452, 201] width 47 height 14
click at [472, 396] on div "cancelar guardar" at bounding box center [436, 406] width 136 height 22
click at [472, 402] on span "guardar" at bounding box center [479, 406] width 29 height 8
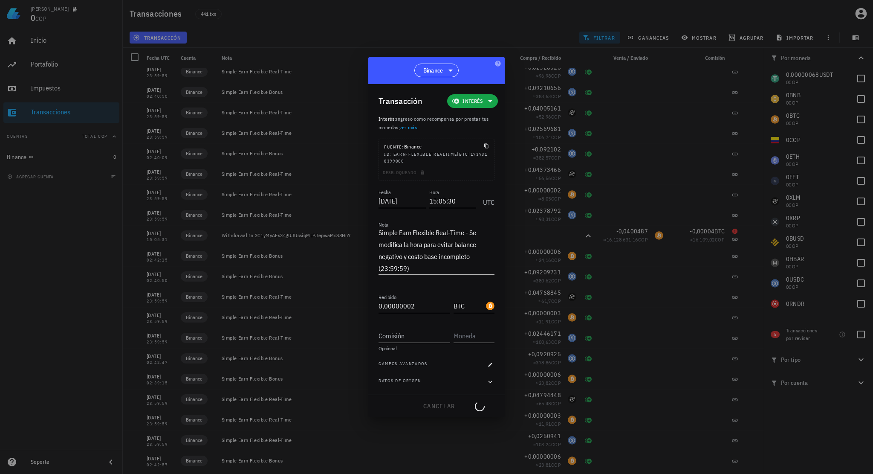
type input "23:59:59"
type textarea "Simple Earn Flexible Real-Time"
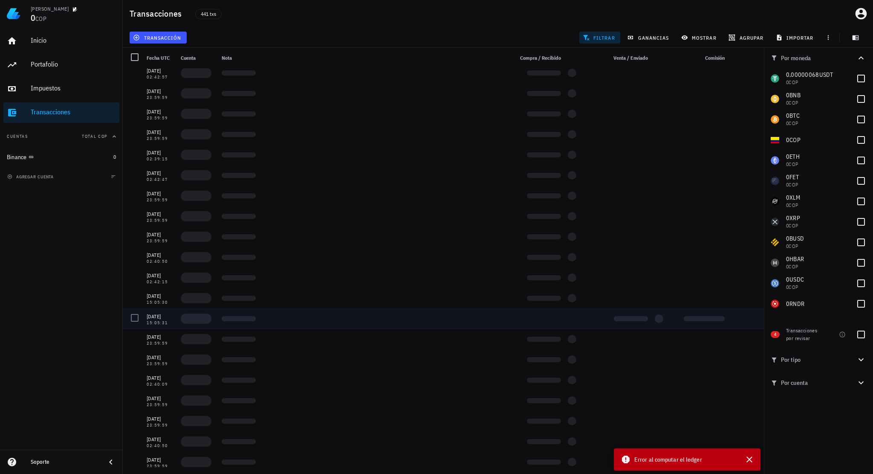
scroll to position [4818, 0]
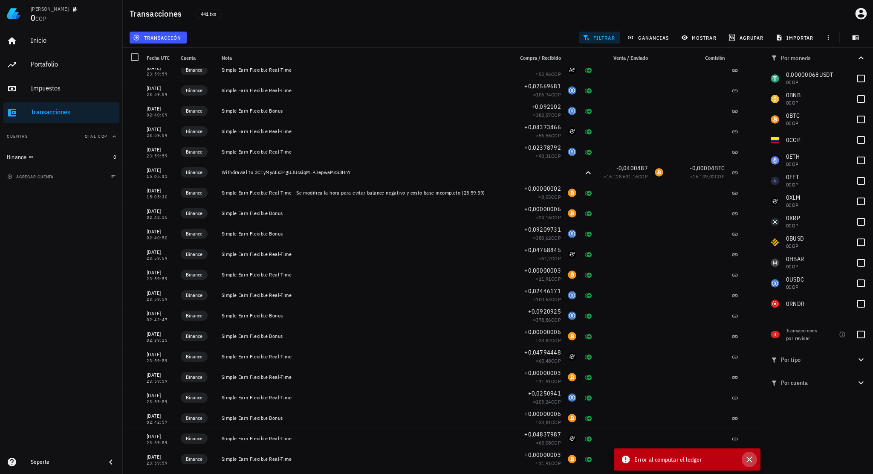
click at [754, 459] on icon "button" at bounding box center [749, 459] width 10 height 10
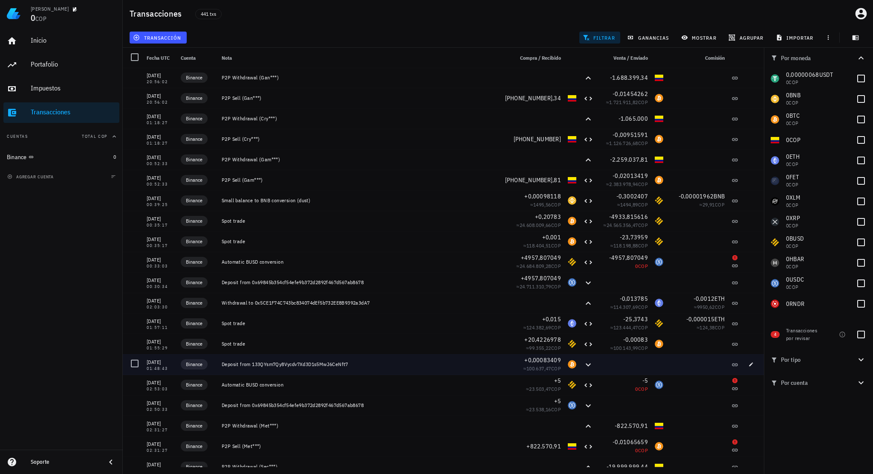
scroll to position [8626, 0]
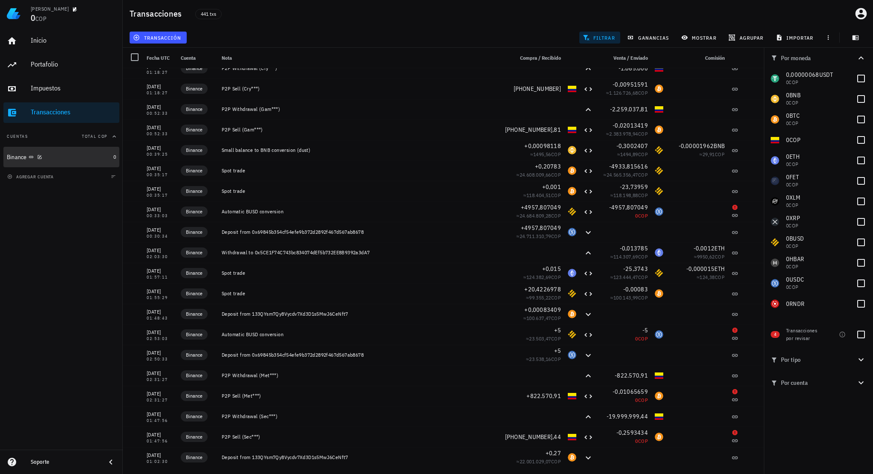
click at [73, 157] on div "Binance" at bounding box center [58, 157] width 103 height 8
